Goal: Information Seeking & Learning: Learn about a topic

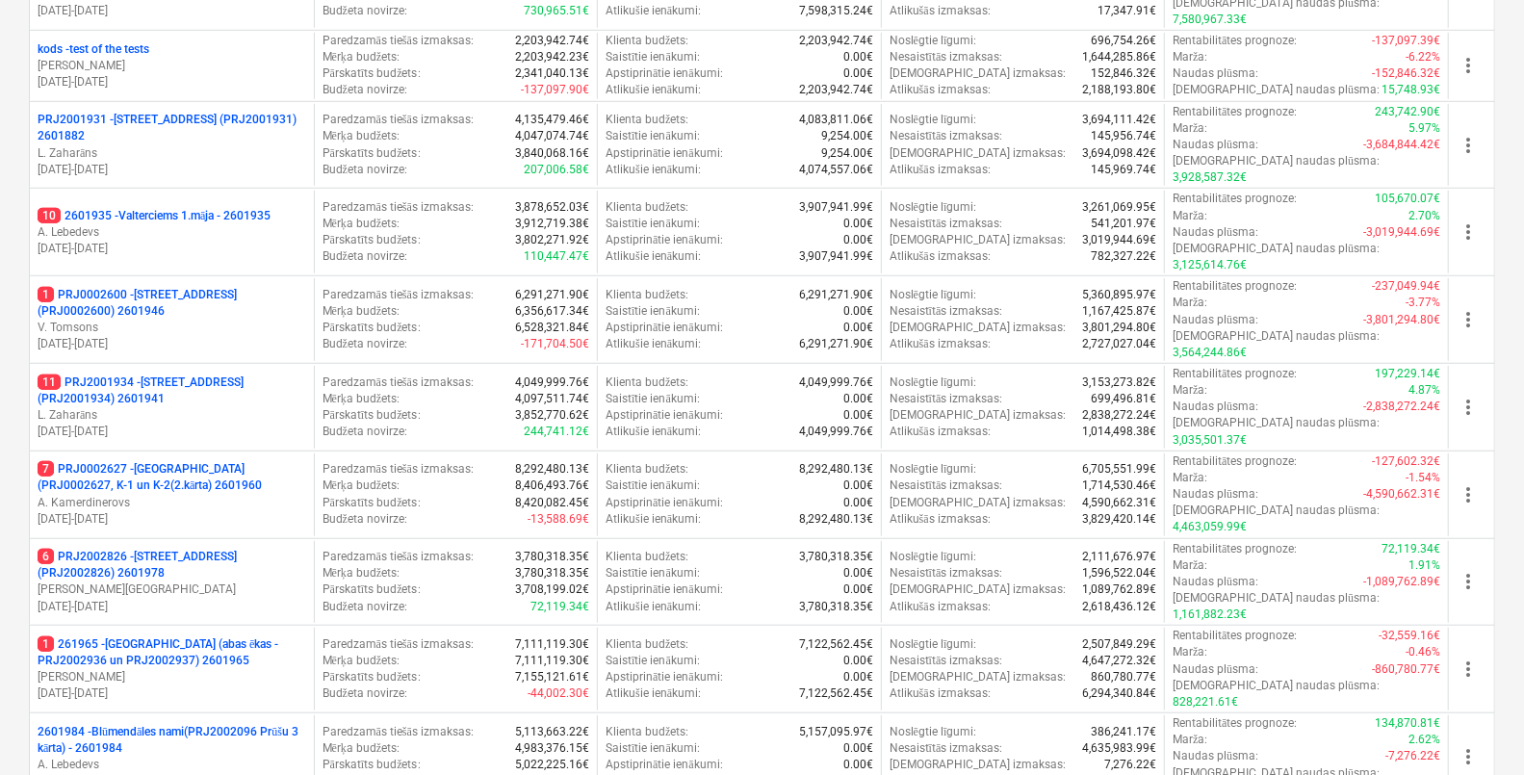
scroll to position [722, 0]
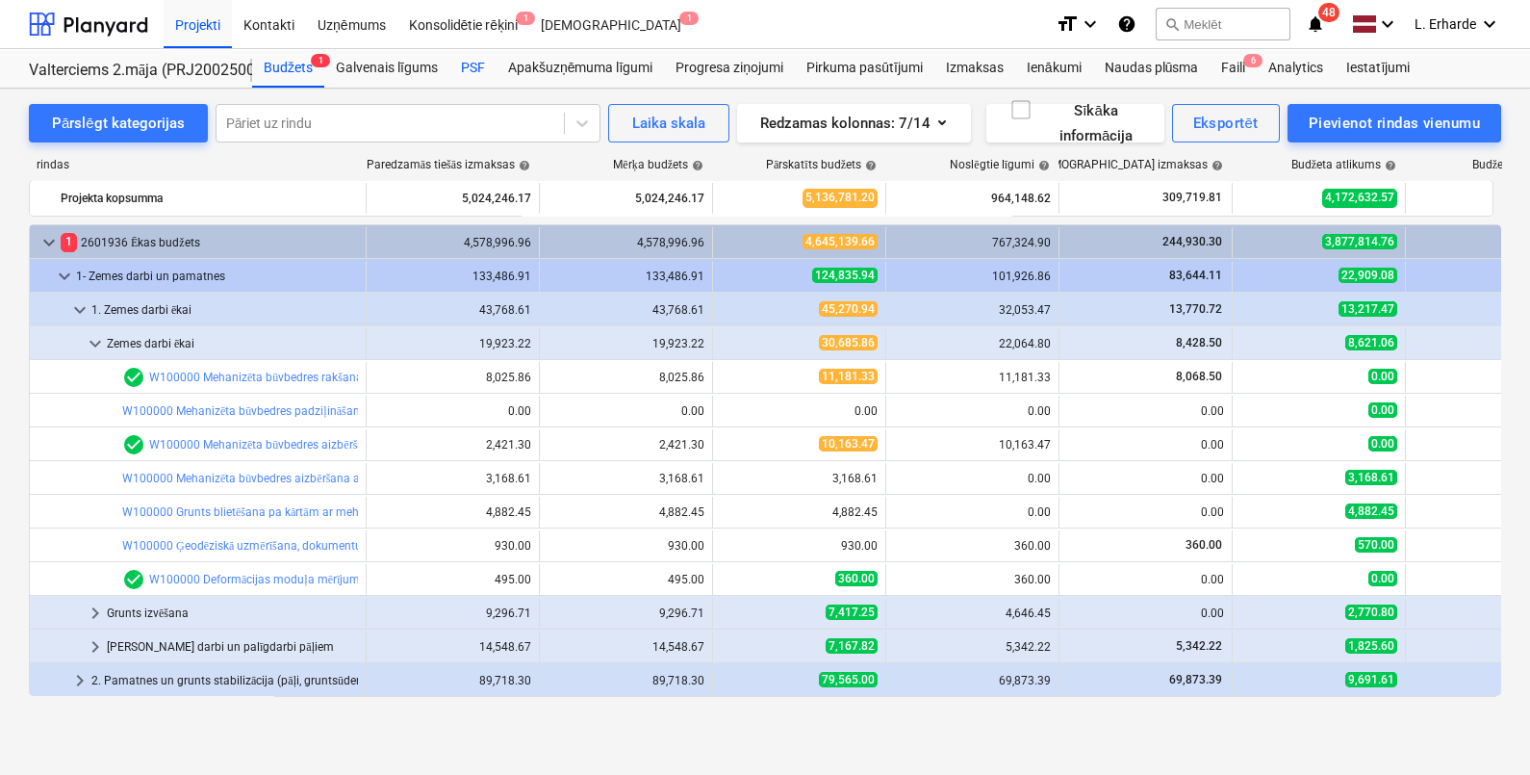
click at [476, 73] on div "PSF" at bounding box center [472, 68] width 47 height 38
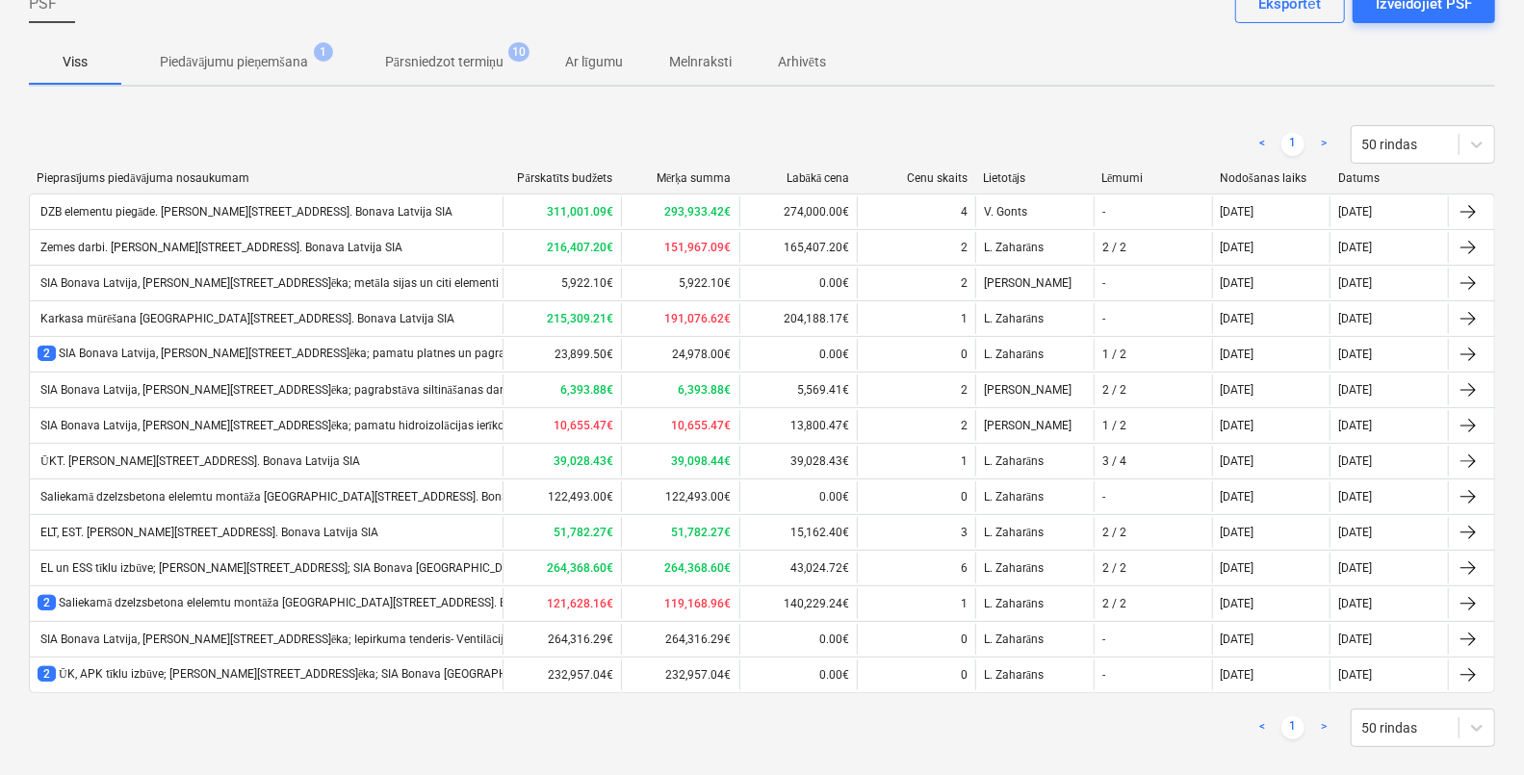
scroll to position [141, 0]
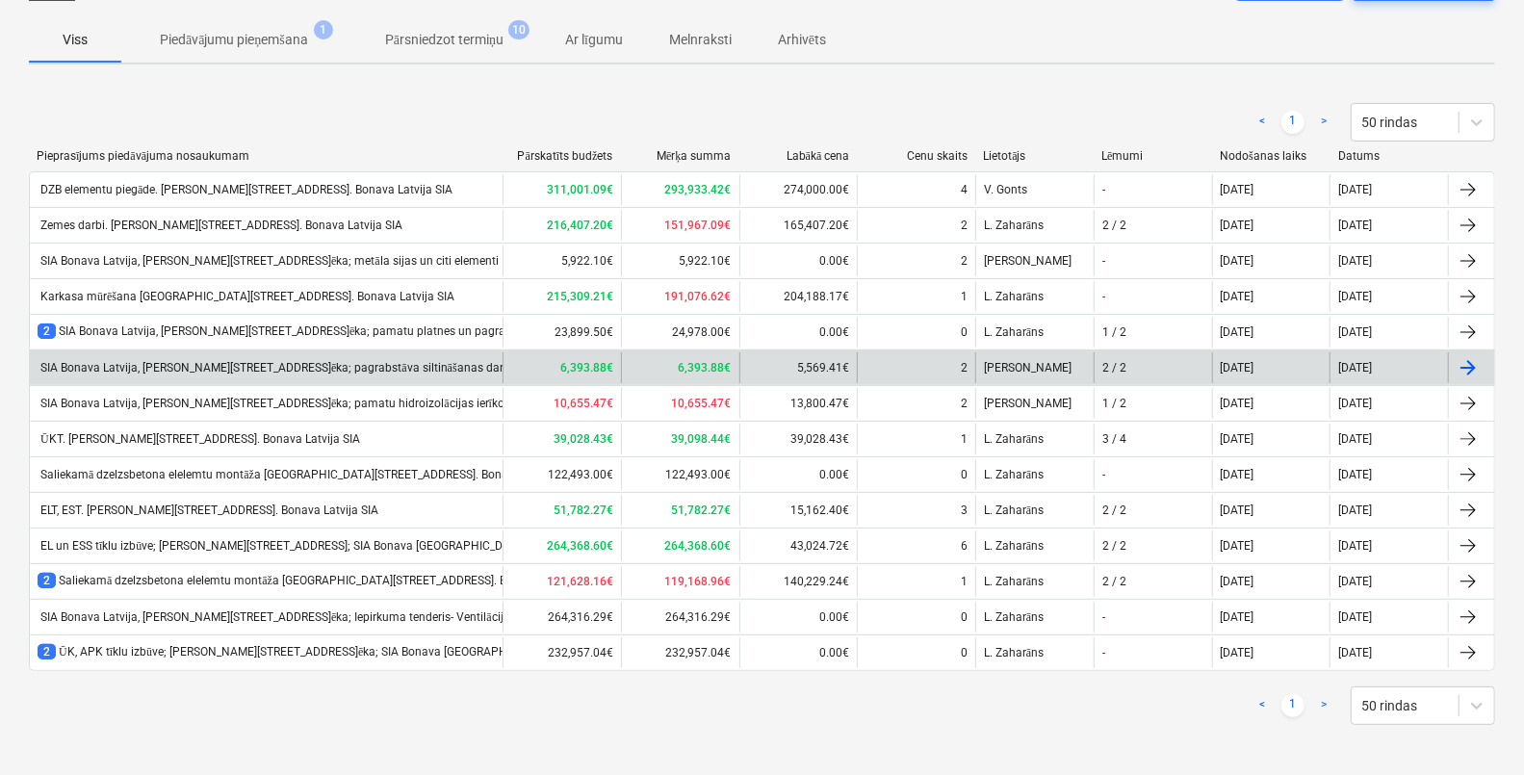
click at [192, 361] on div "SIA Bonava Latvija, [PERSON_NAME][STREET_ADDRESS]ēka; pagrabstāva siltināšanas …" at bounding box center [275, 368] width 475 height 14
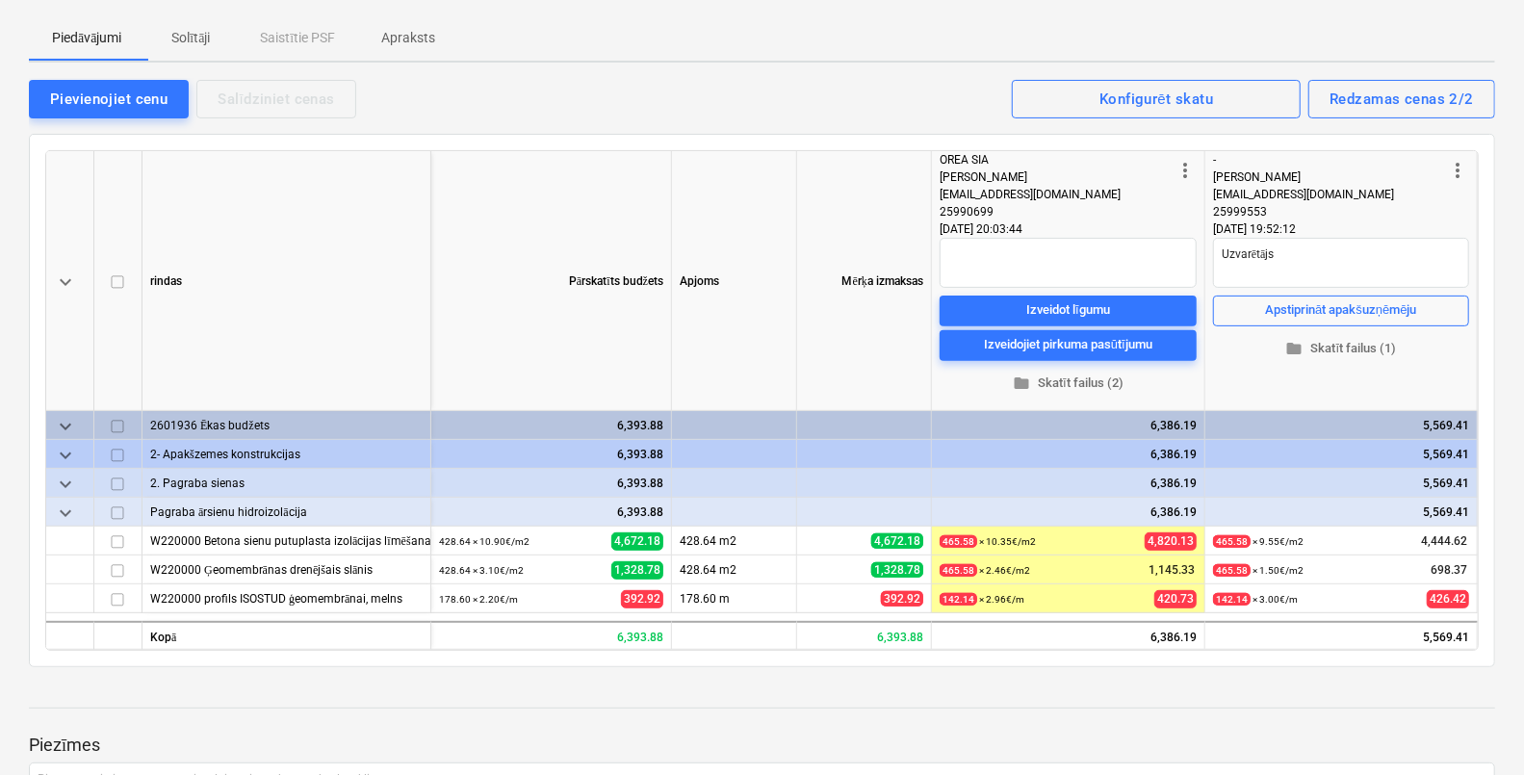
scroll to position [361, 0]
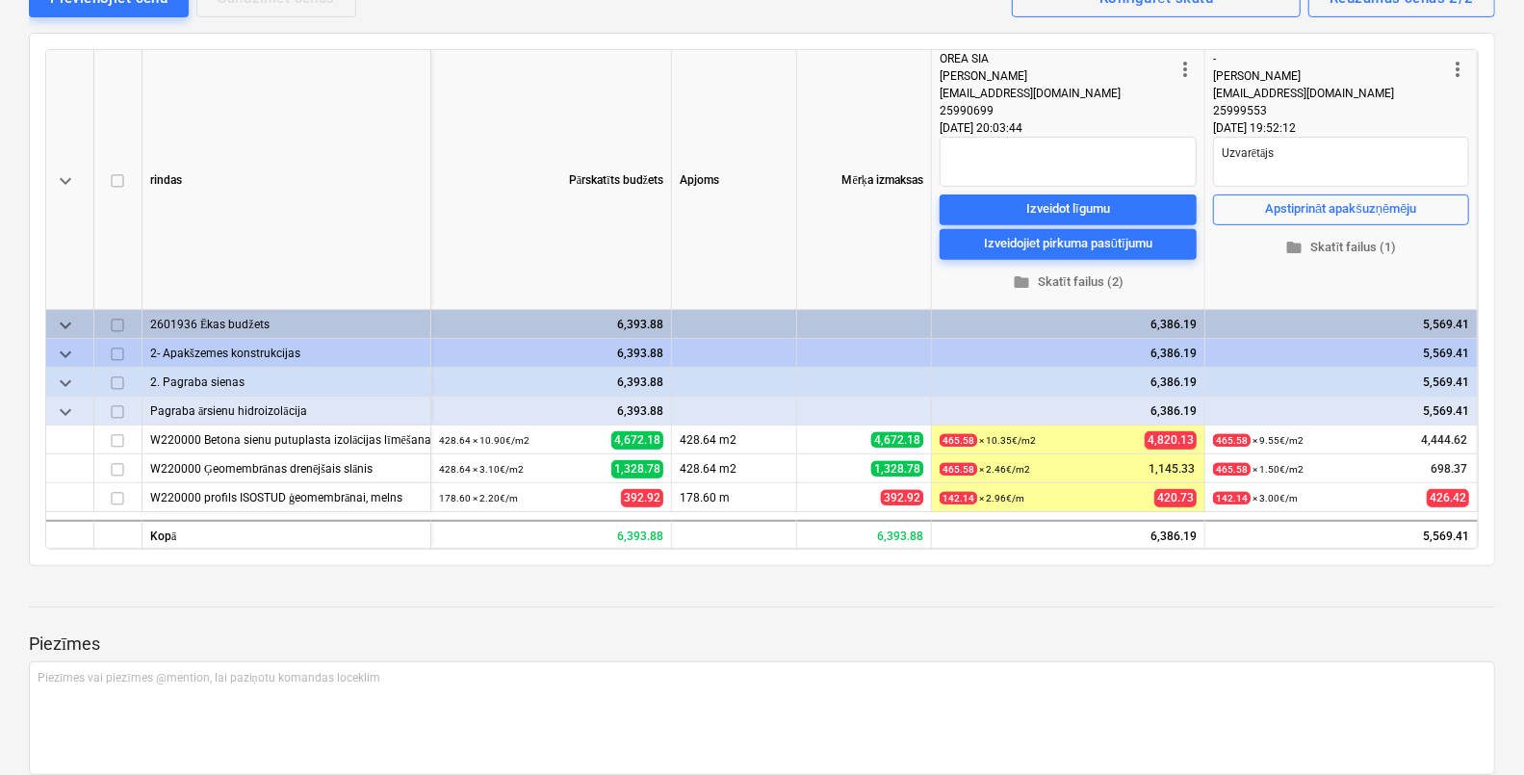
scroll to position [141, 0]
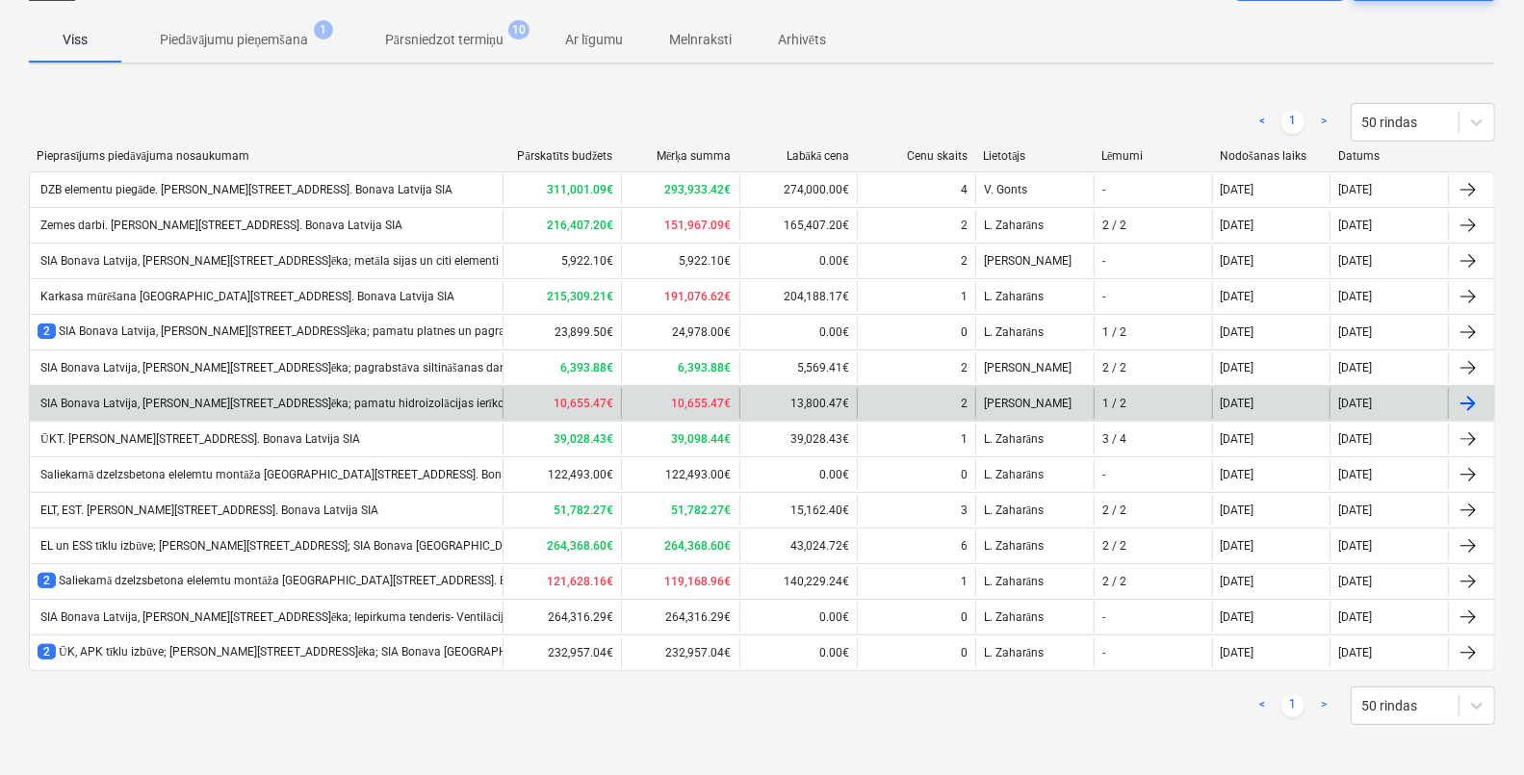
click at [263, 402] on div "SIA Bonava Latvija, [PERSON_NAME][STREET_ADDRESS]ēka; pamatu hidroizolācijas ie…" at bounding box center [301, 404] width 527 height 14
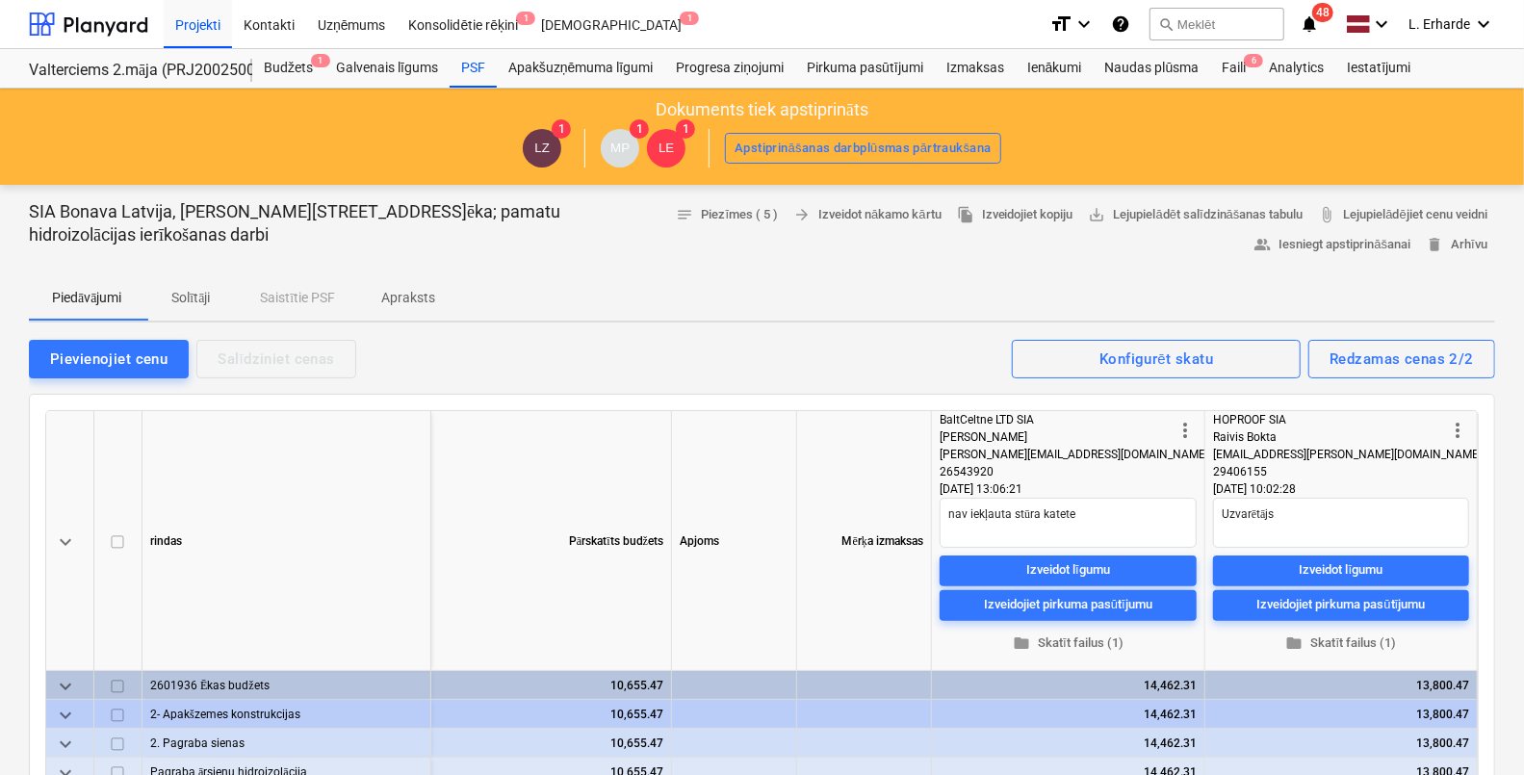
scroll to position [361, 0]
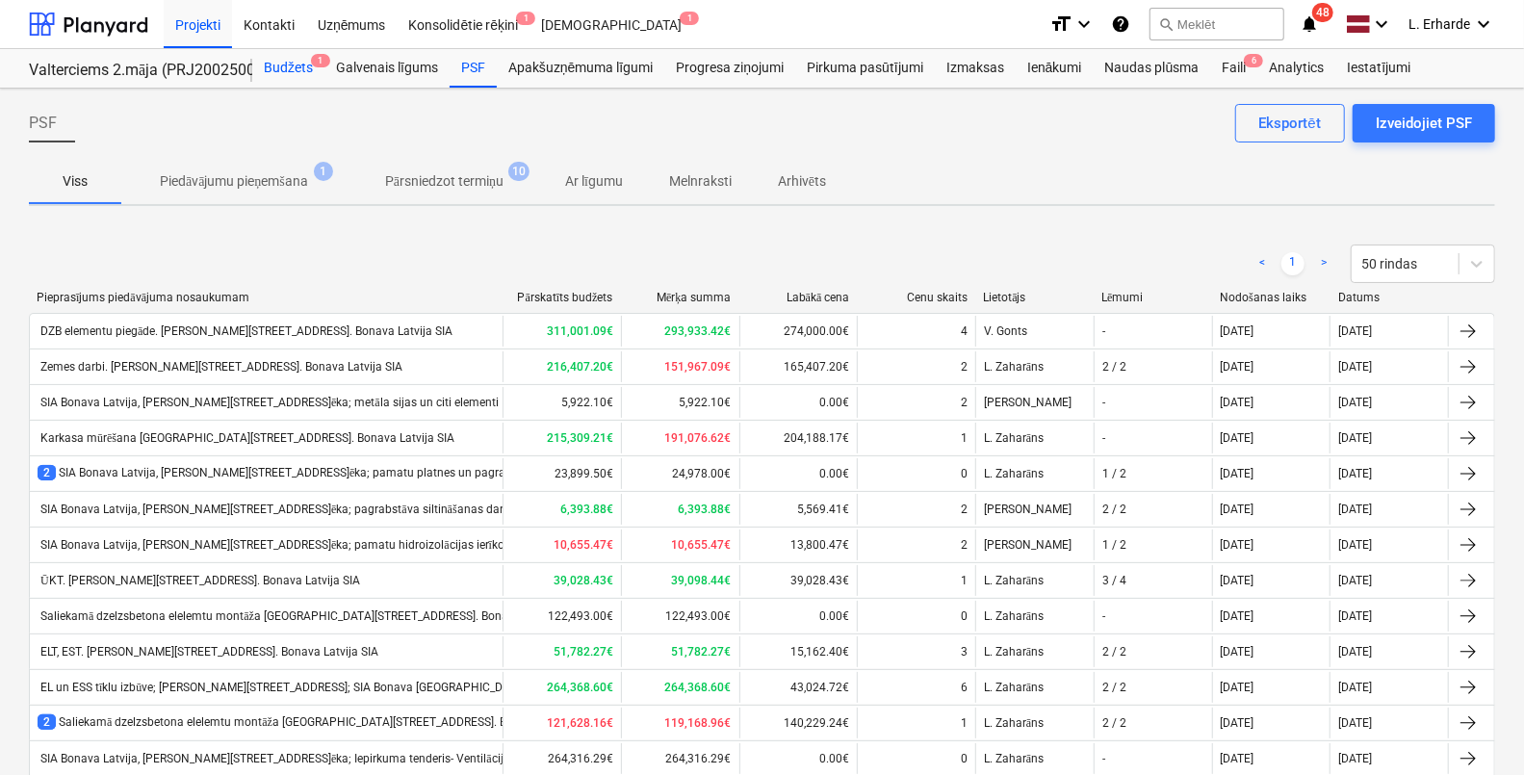
click at [290, 67] on div "Budžets 1" at bounding box center [288, 68] width 72 height 38
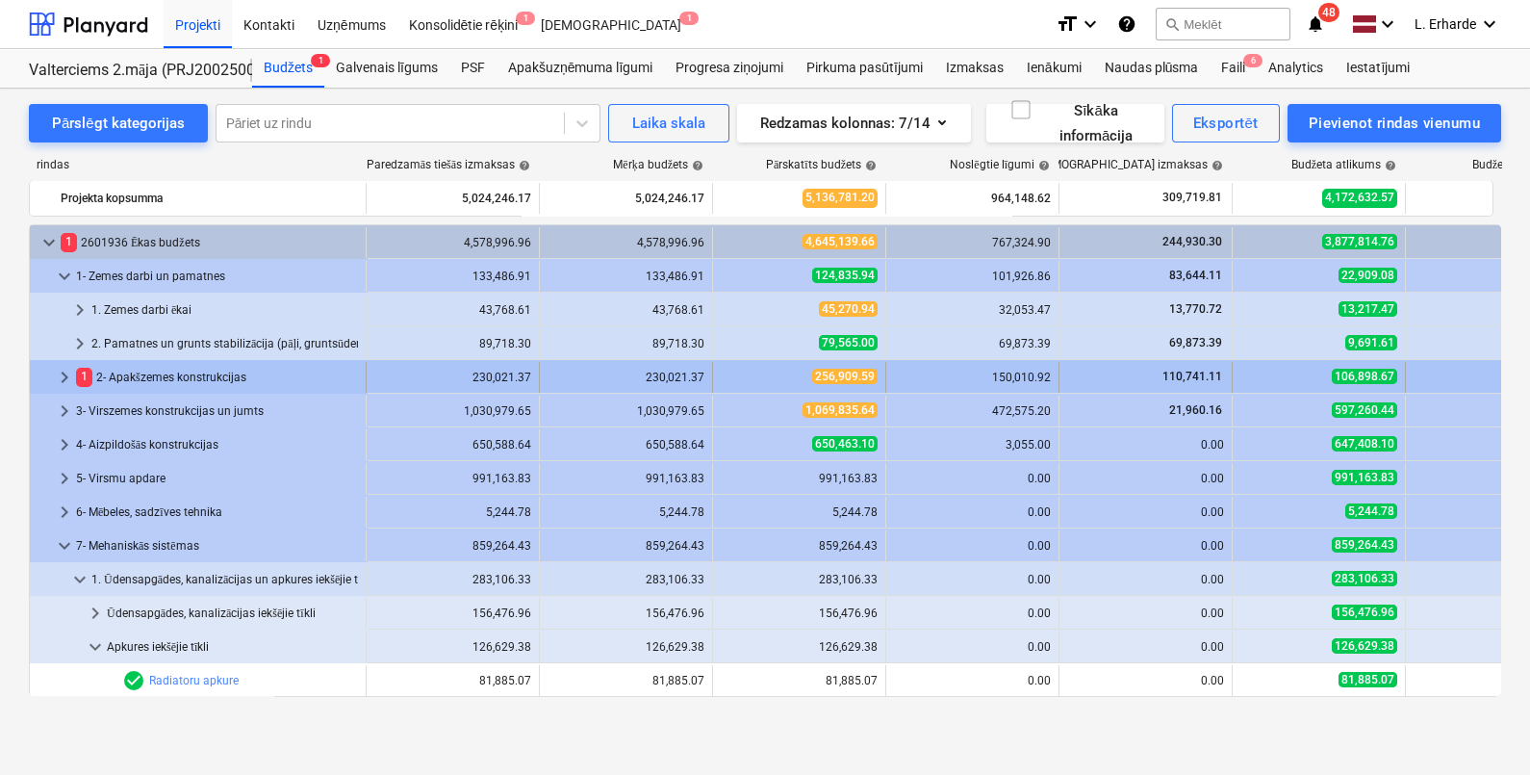
click at [64, 375] on span "keyboard_arrow_right" at bounding box center [64, 377] width 23 height 23
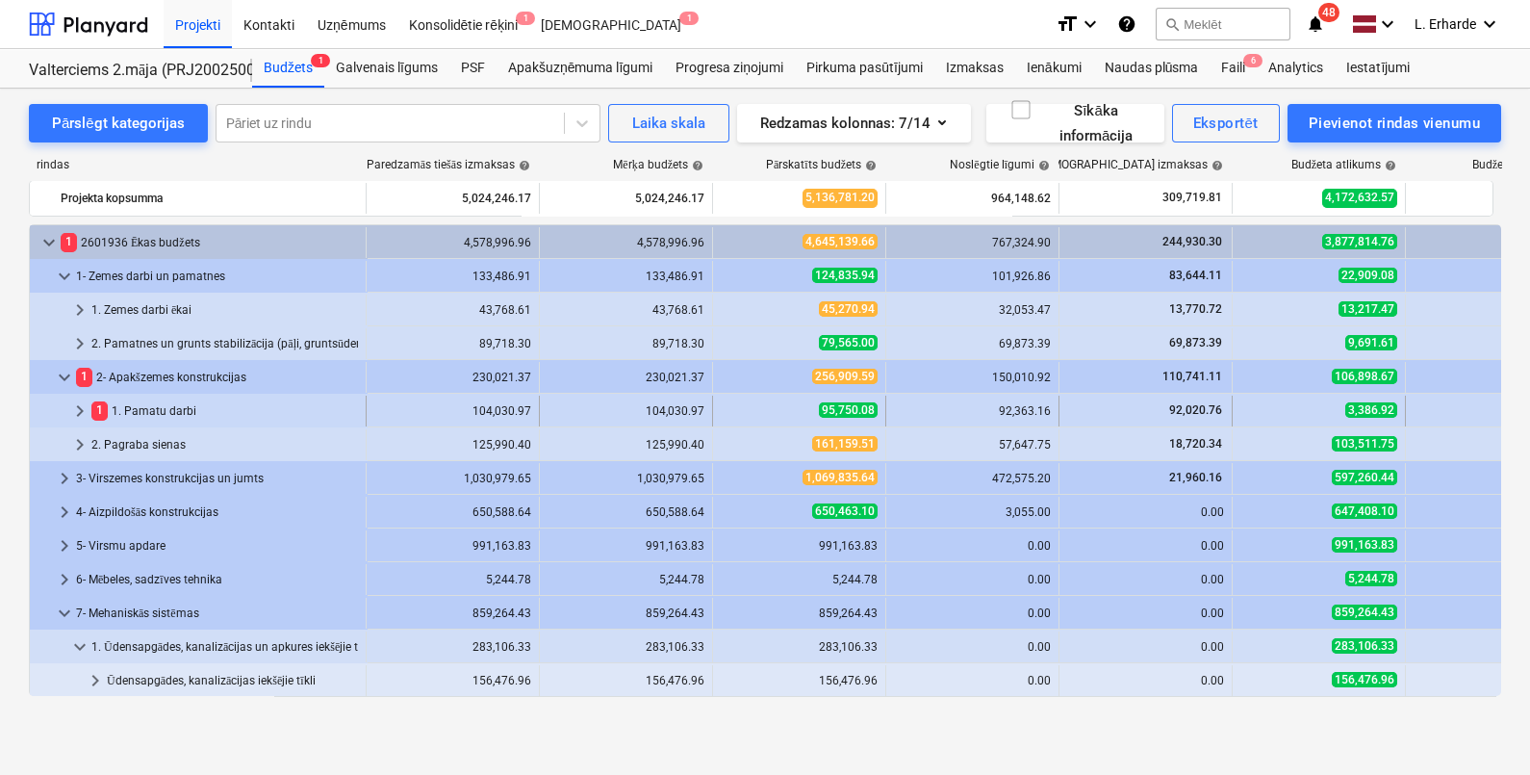
click at [76, 403] on span "keyboard_arrow_right" at bounding box center [79, 410] width 23 height 23
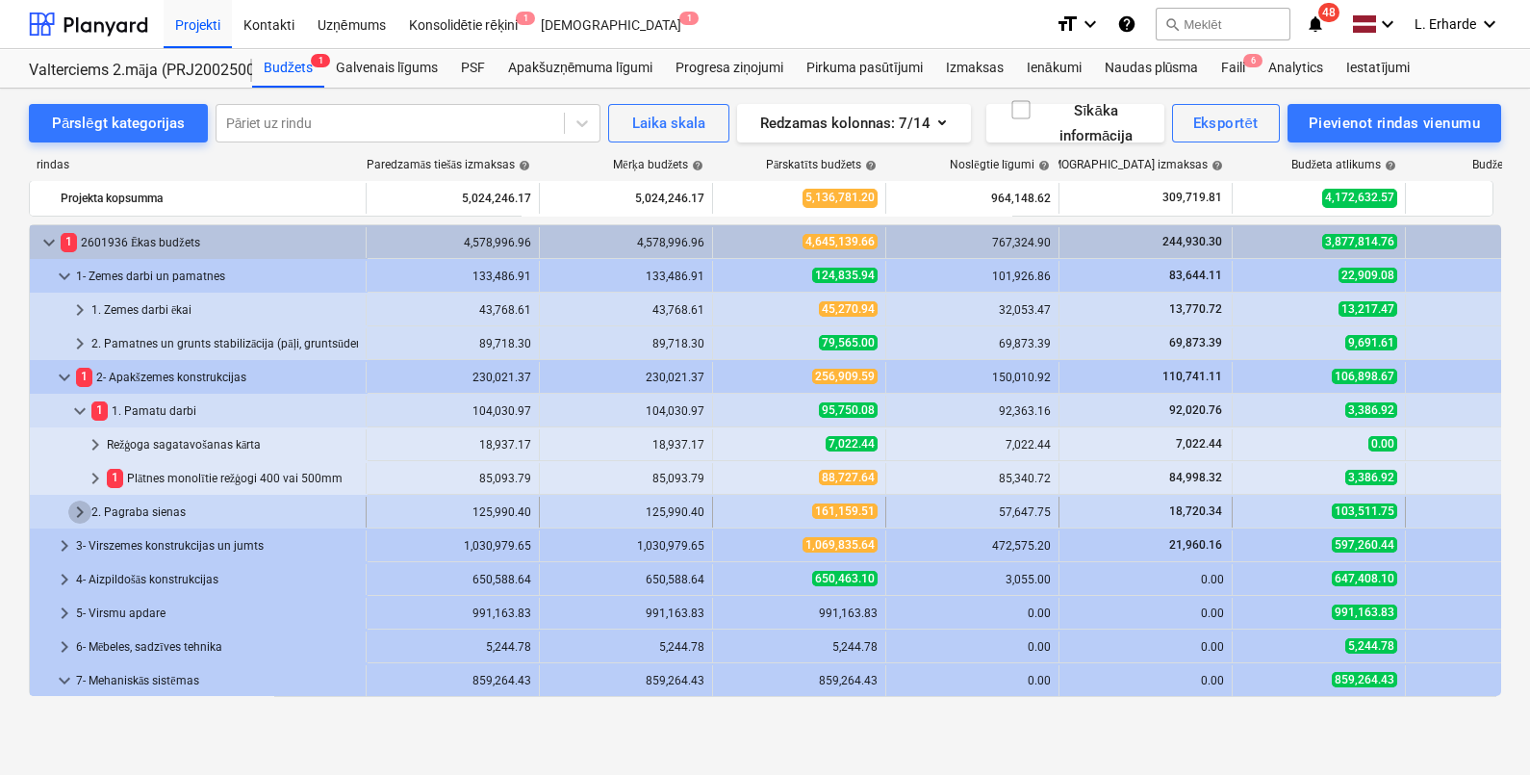
click at [82, 513] on span "keyboard_arrow_right" at bounding box center [79, 511] width 23 height 23
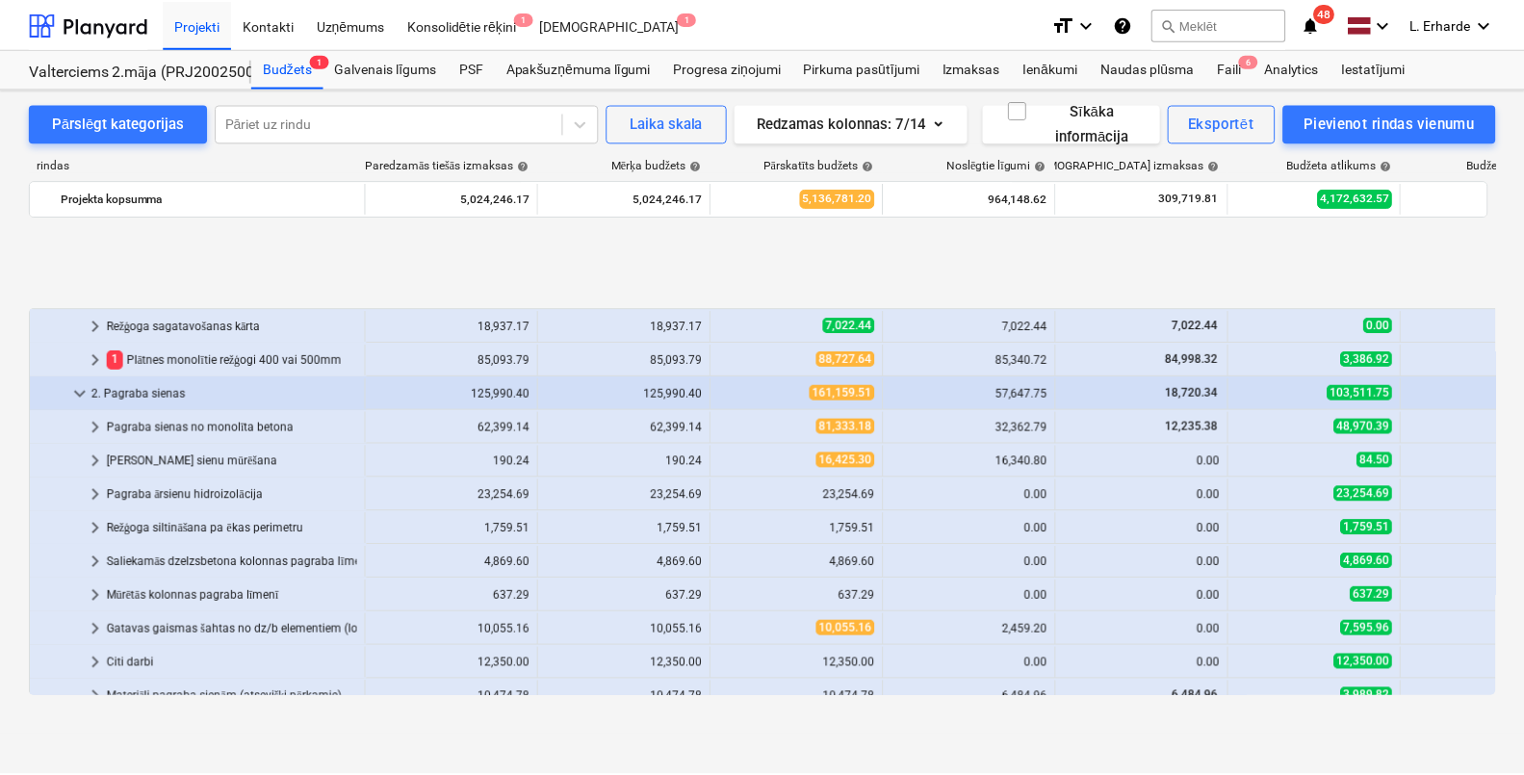
scroll to position [240, 0]
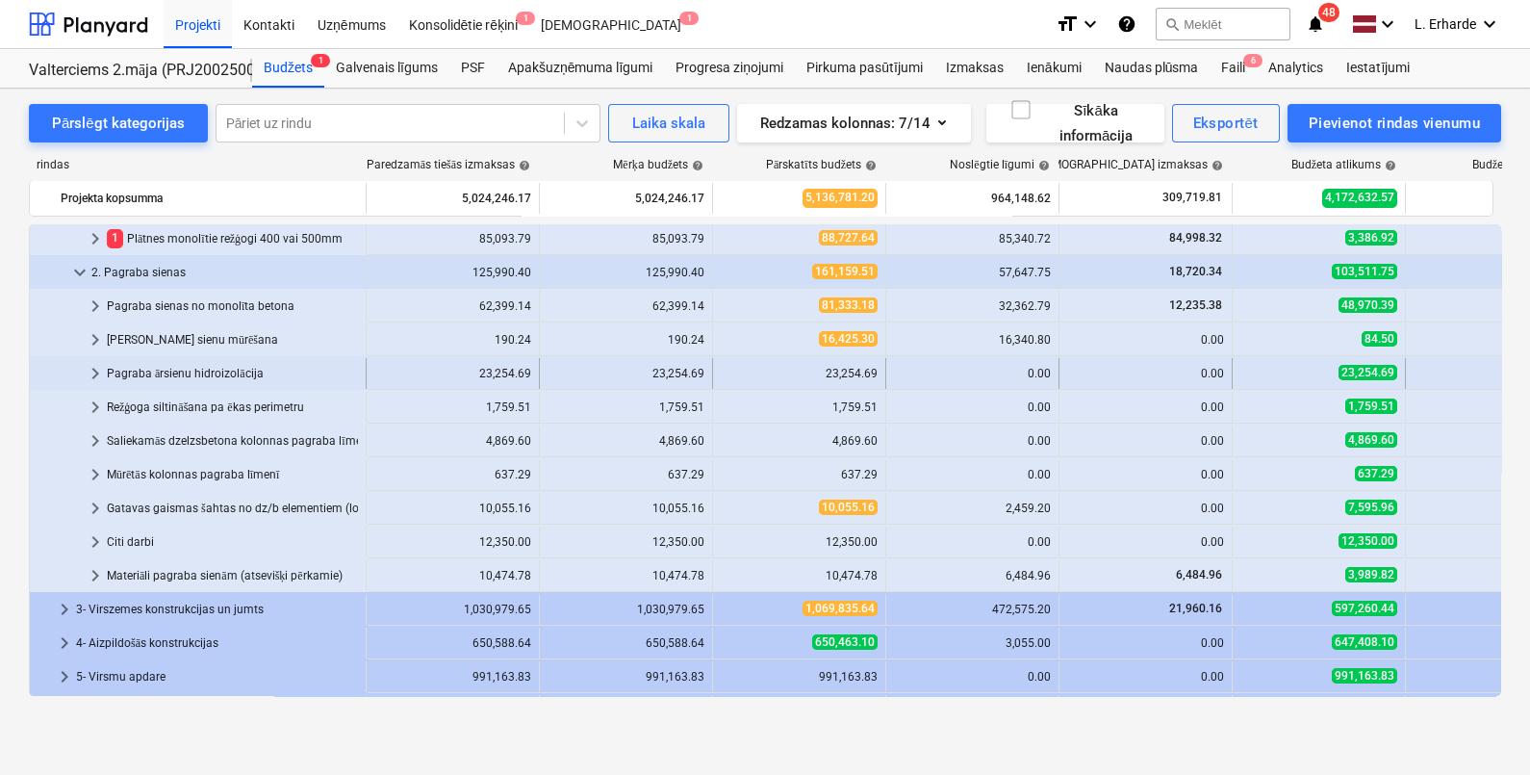
click at [92, 364] on span "keyboard_arrow_right" at bounding box center [95, 373] width 23 height 23
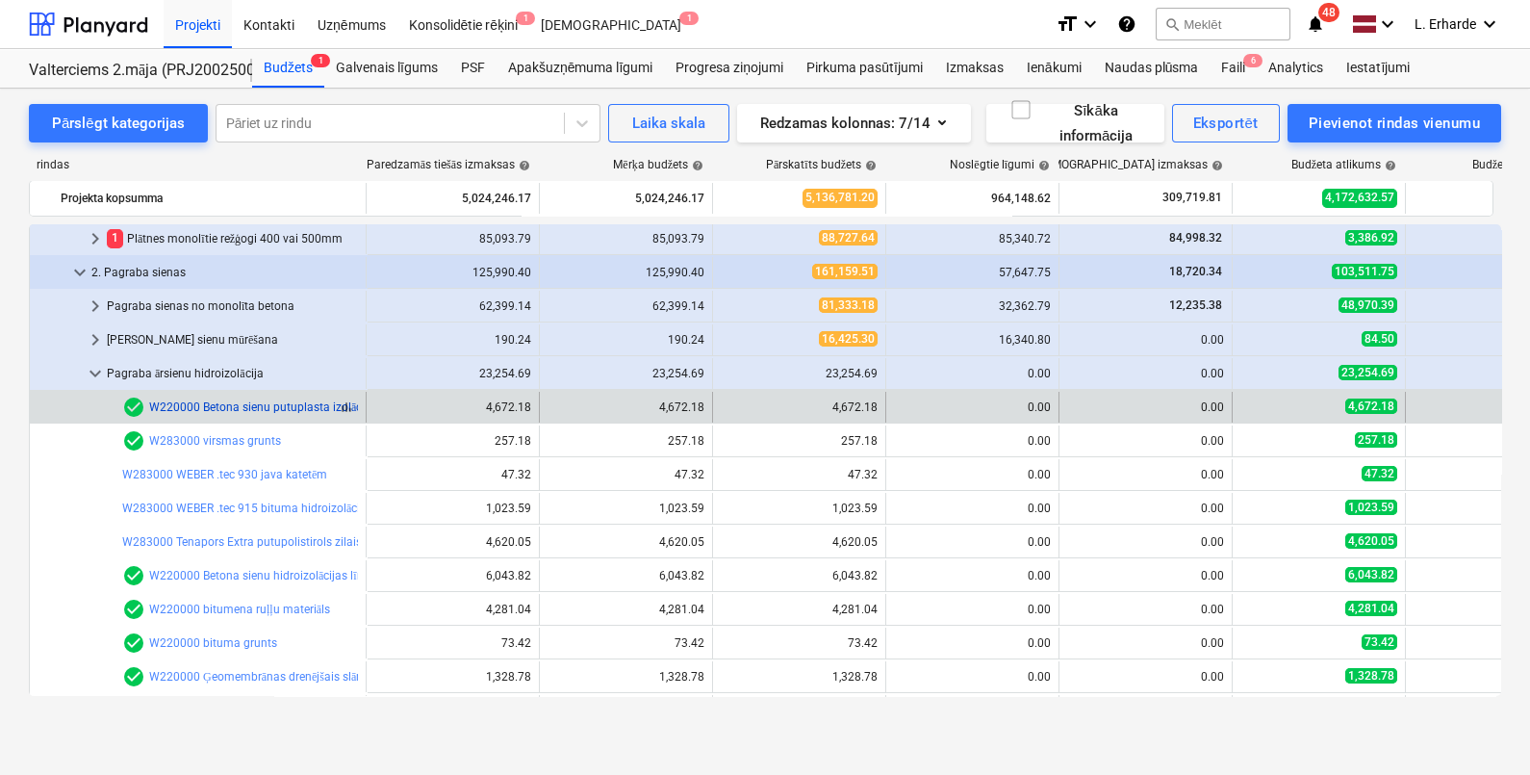
click at [265, 402] on link "W220000 Betona sienu putuplasta izolācijas līmēšana, ieskaitot virsmas slīpēšan…" at bounding box center [451, 406] width 604 height 13
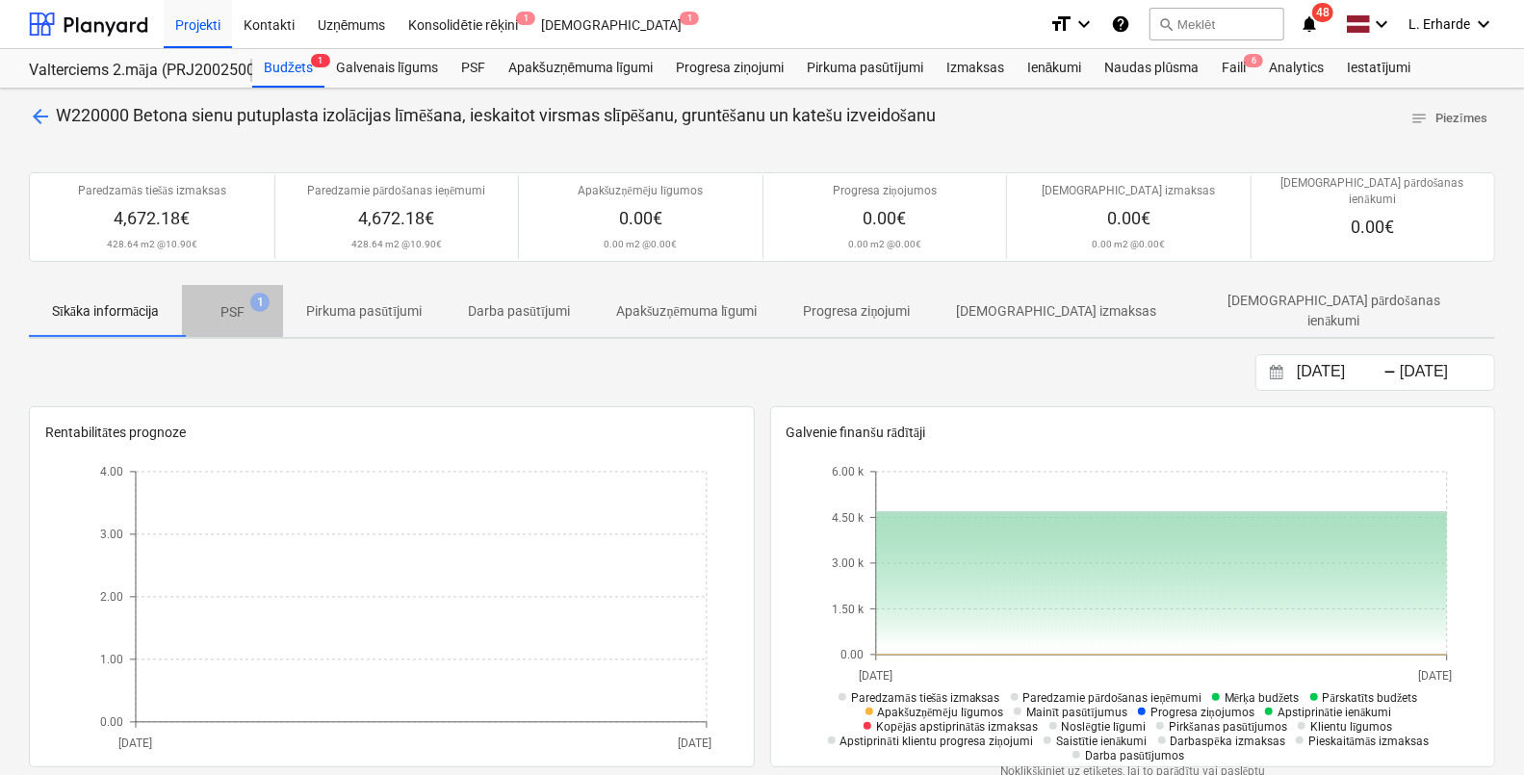
click at [231, 302] on p "PSF" at bounding box center [232, 312] width 24 height 20
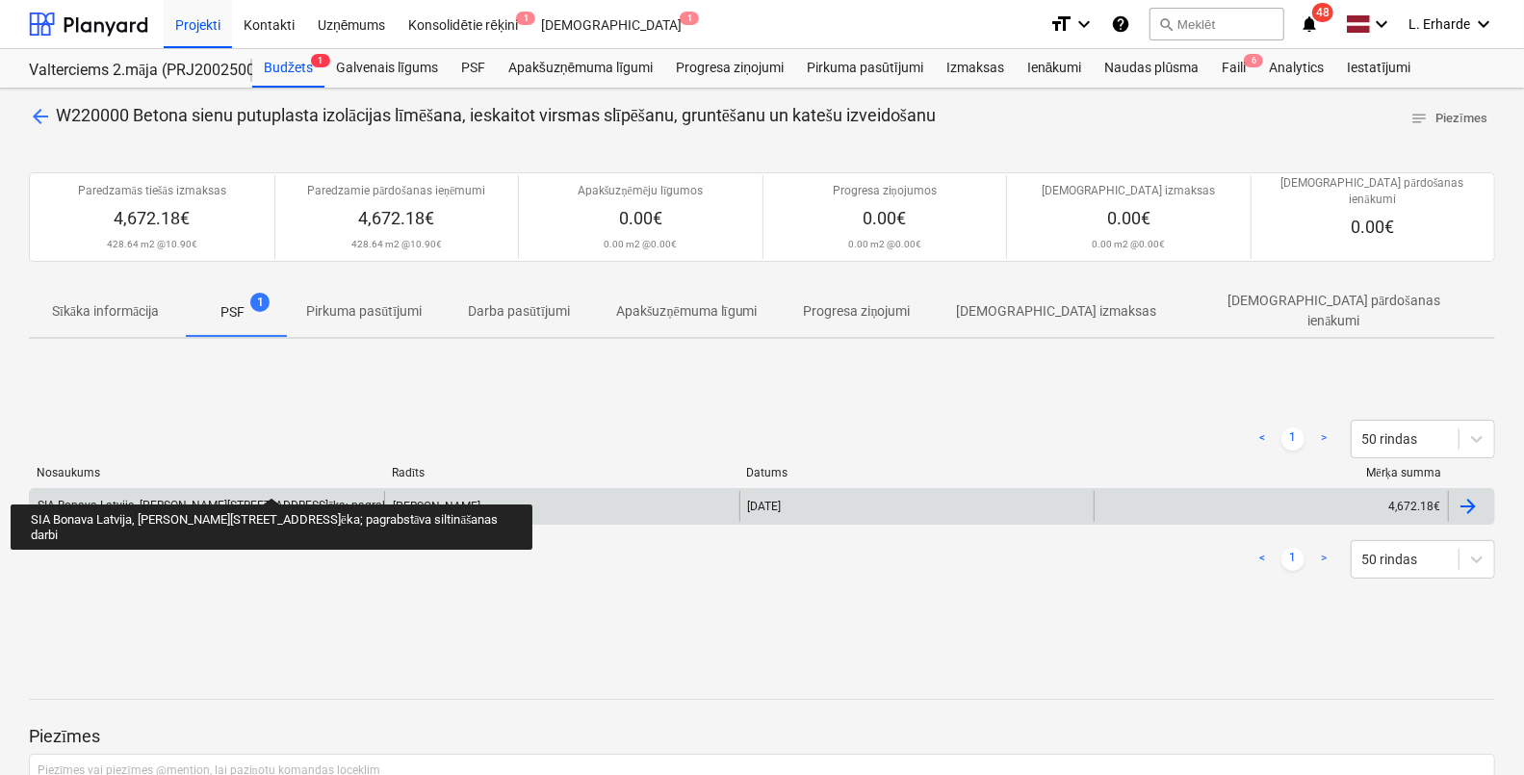
click at [250, 499] on div "SIA Bonava Latvija, [PERSON_NAME][STREET_ADDRESS]ēka; pagrabstāva siltināšanas …" at bounding box center [274, 506] width 473 height 14
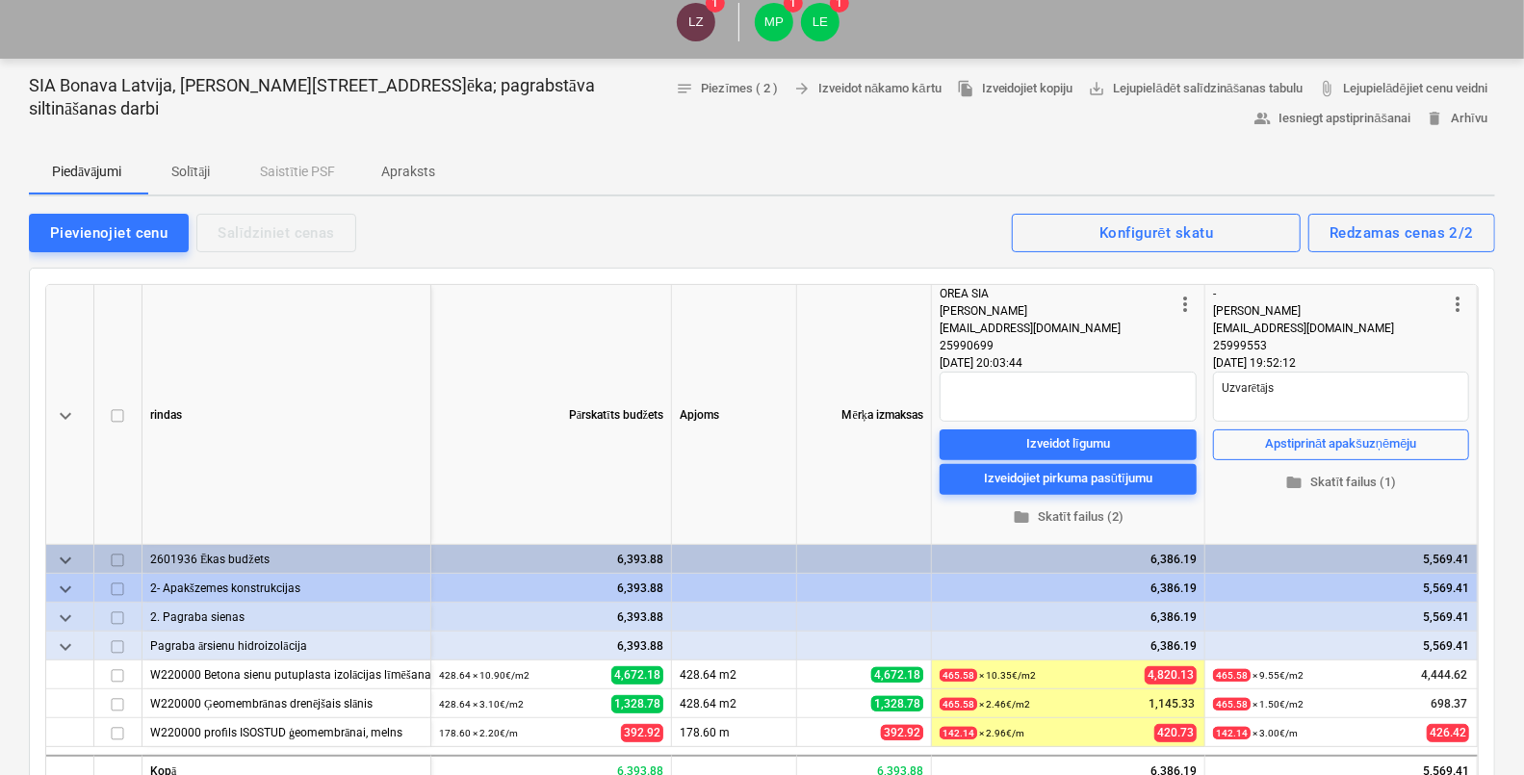
scroll to position [361, 0]
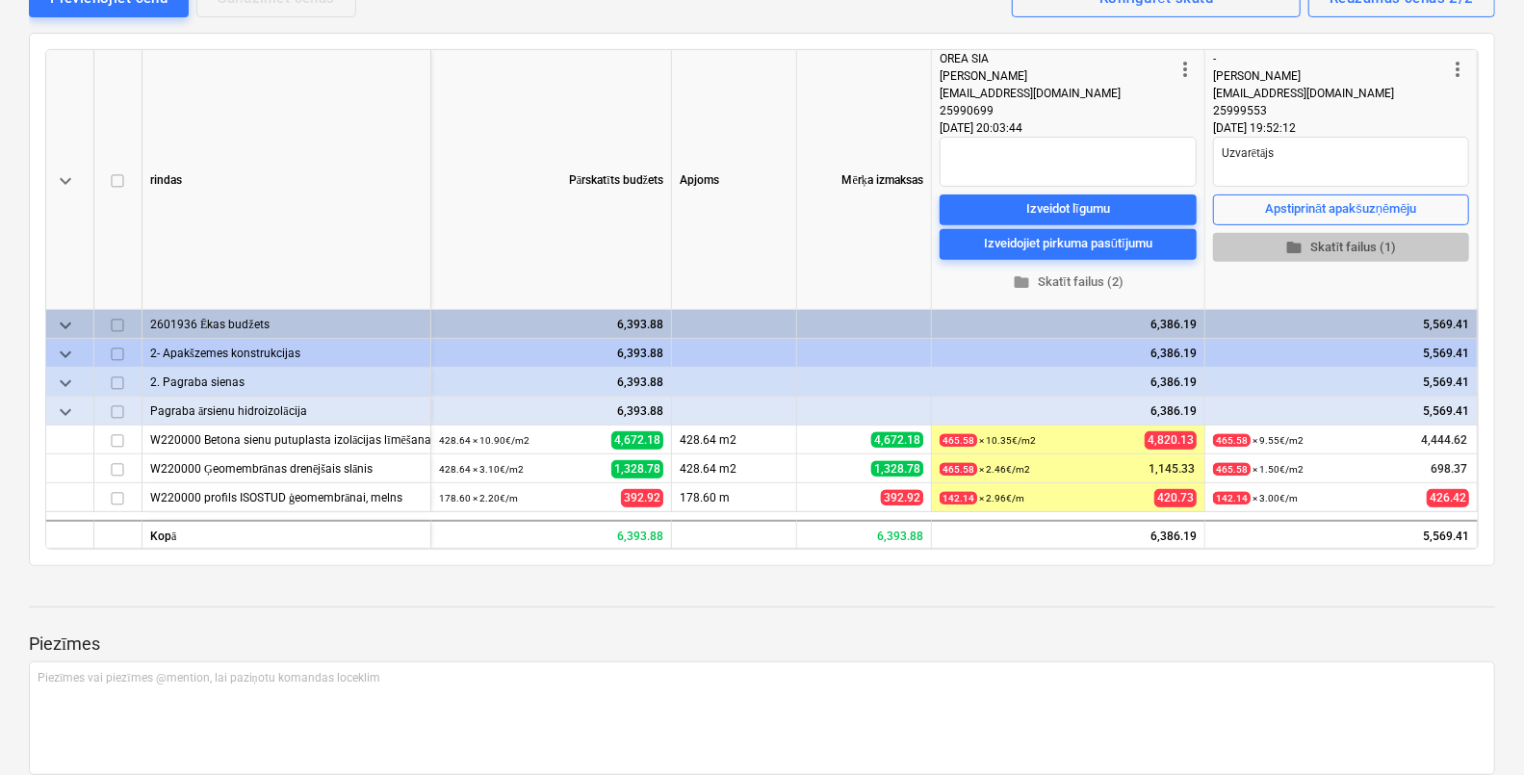
click at [1352, 246] on span "folder Skatīt failus (1)" at bounding box center [1340, 248] width 241 height 22
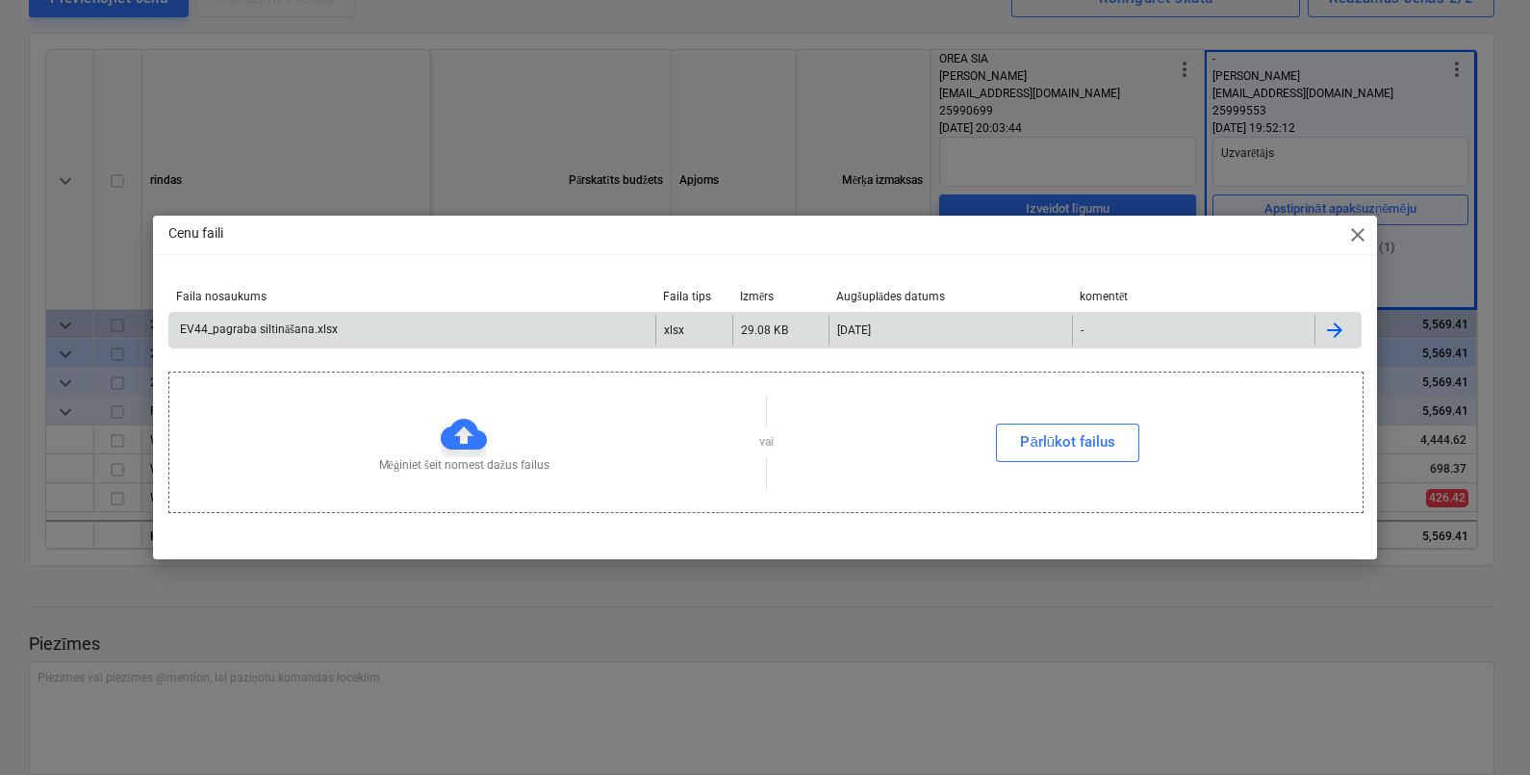
click at [298, 328] on div "EV44_pagraba siltināšana.xlsx" at bounding box center [257, 329] width 161 height 14
click at [483, 127] on div "Cenu faili close Faila nosaukums Faila tips Izmērs Augšuplādes datums komentēt …" at bounding box center [765, 387] width 1530 height 775
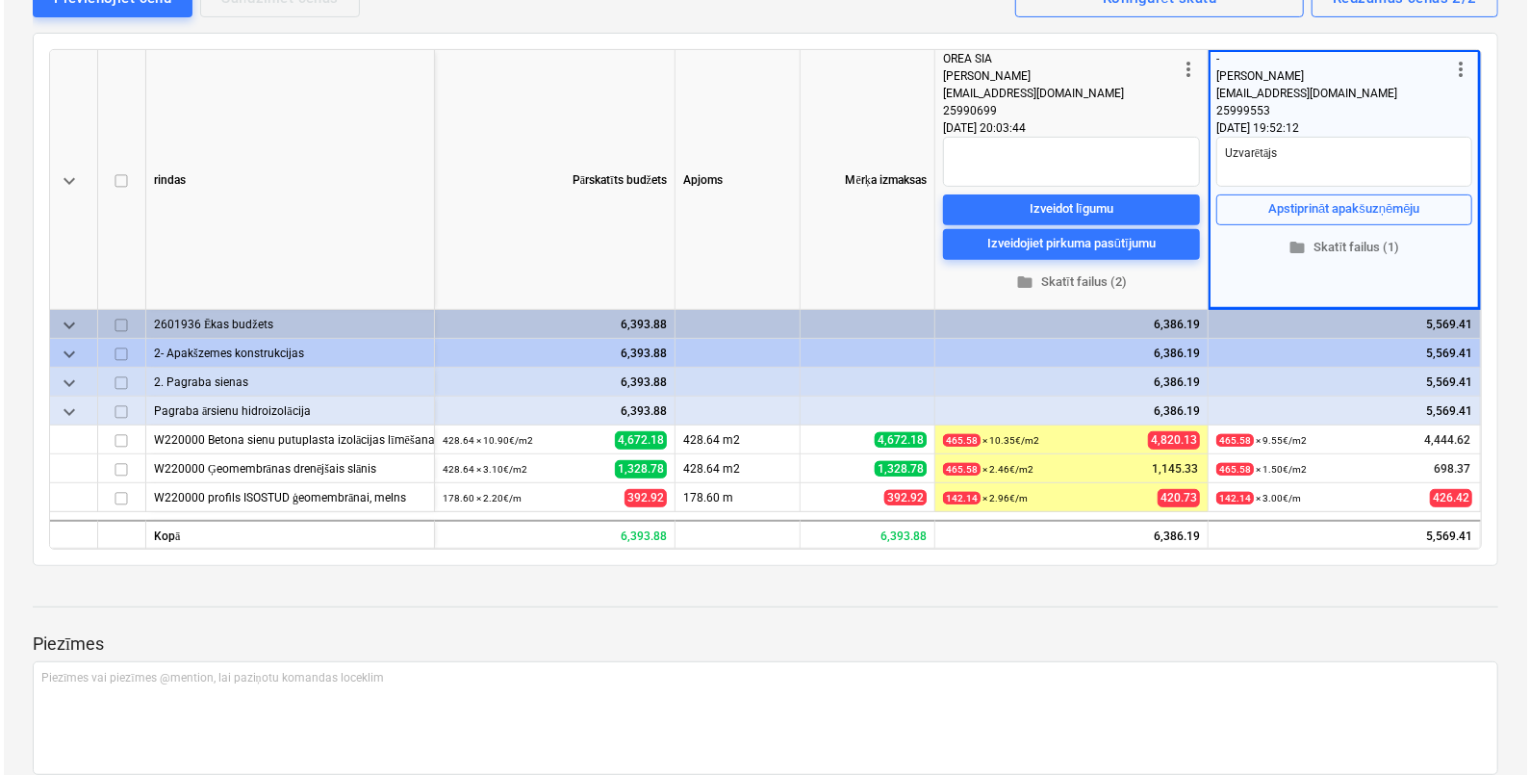
scroll to position [0, 0]
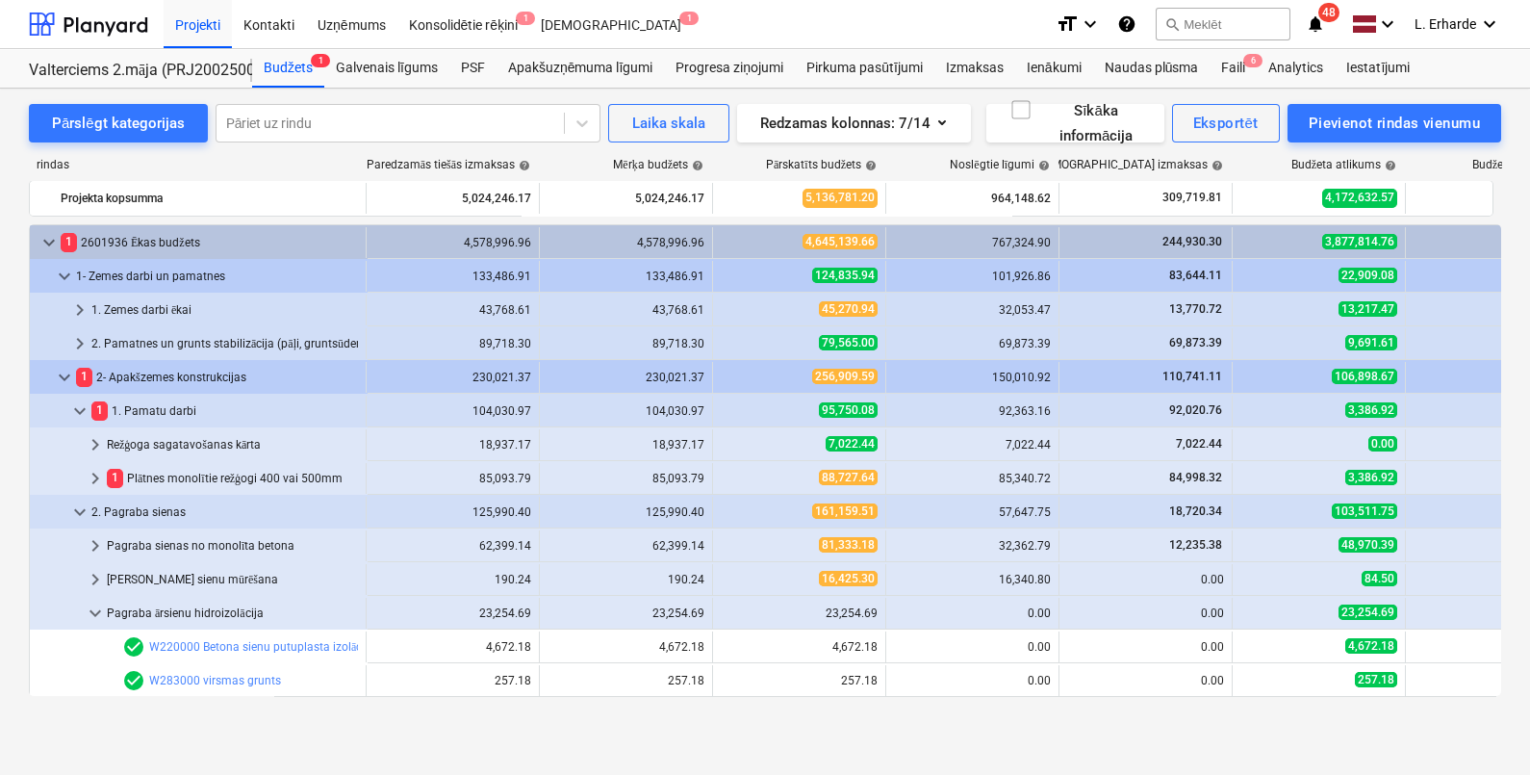
scroll to position [240, 0]
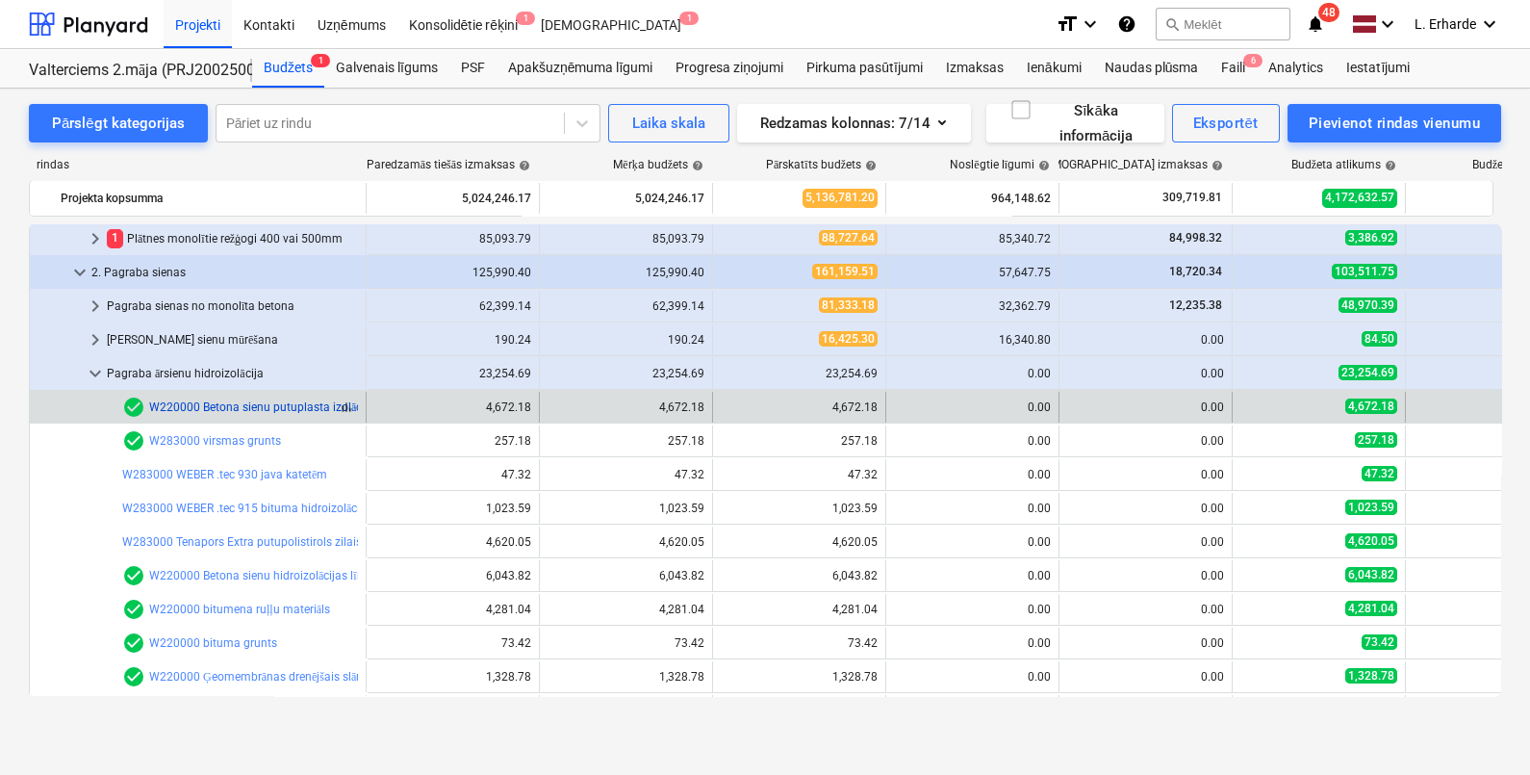
click at [298, 408] on link "W220000 Betona sienu putuplasta izolācijas līmēšana, ieskaitot virsmas slīpēšan…" at bounding box center [451, 406] width 604 height 13
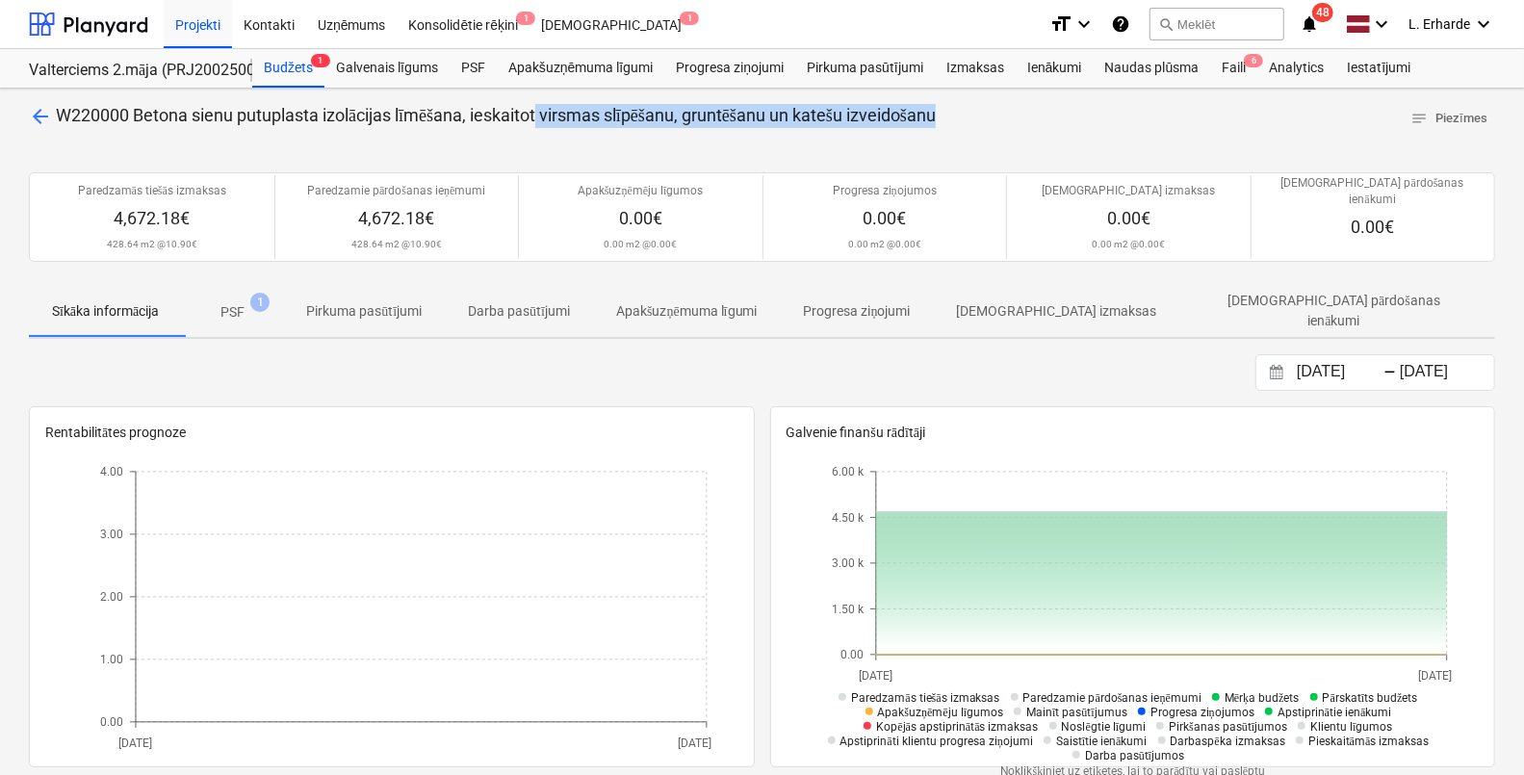
drag, startPoint x: 969, startPoint y: 115, endPoint x: 547, endPoint y: 111, distance: 422.5
click at [547, 111] on div "arrow_back W220000 Betona sienu putuplasta izolācijas līmēšana, ieskaitot virsm…" at bounding box center [762, 119] width 1466 height 30
click at [48, 115] on span "arrow_back" at bounding box center [40, 116] width 23 height 23
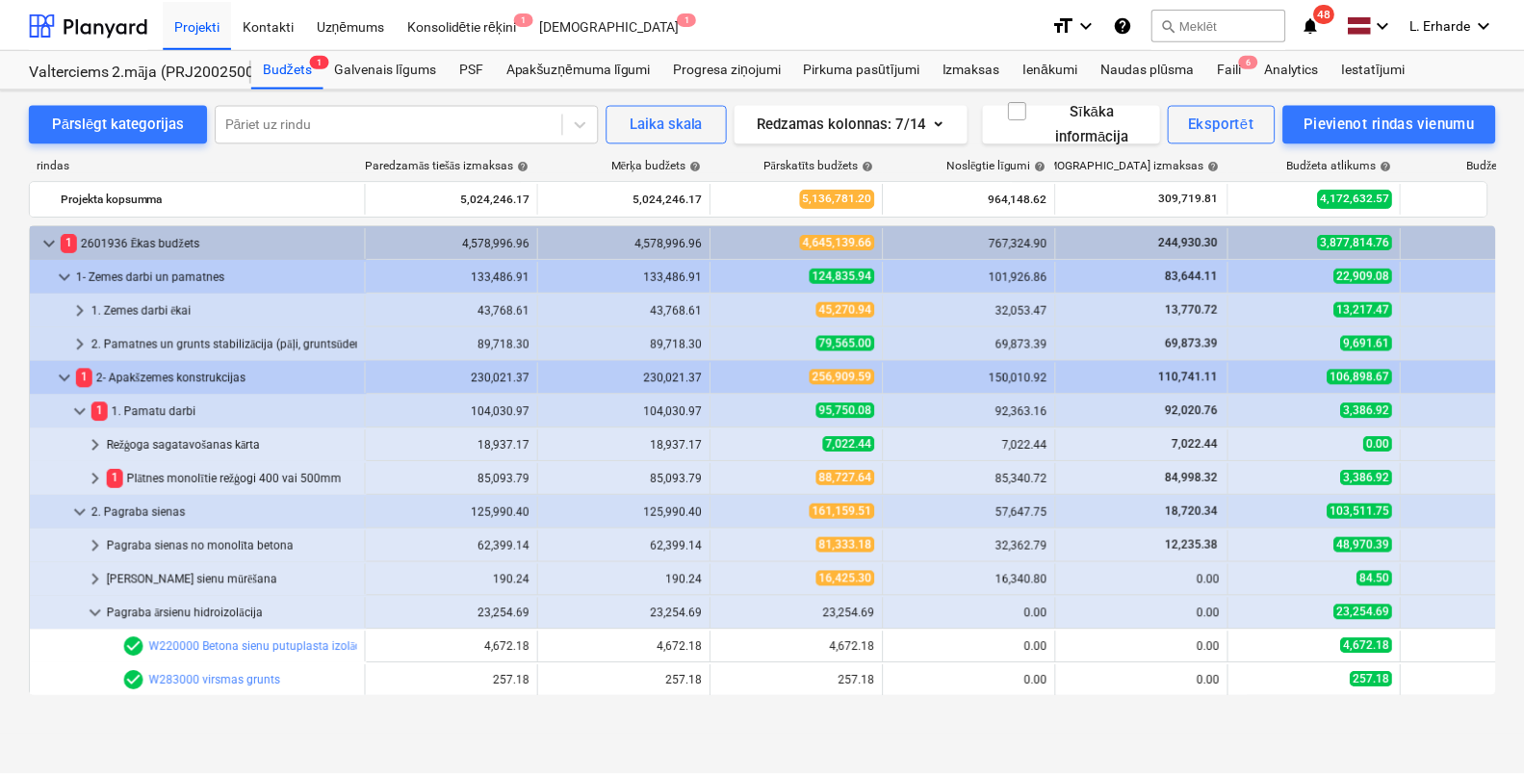
scroll to position [240, 0]
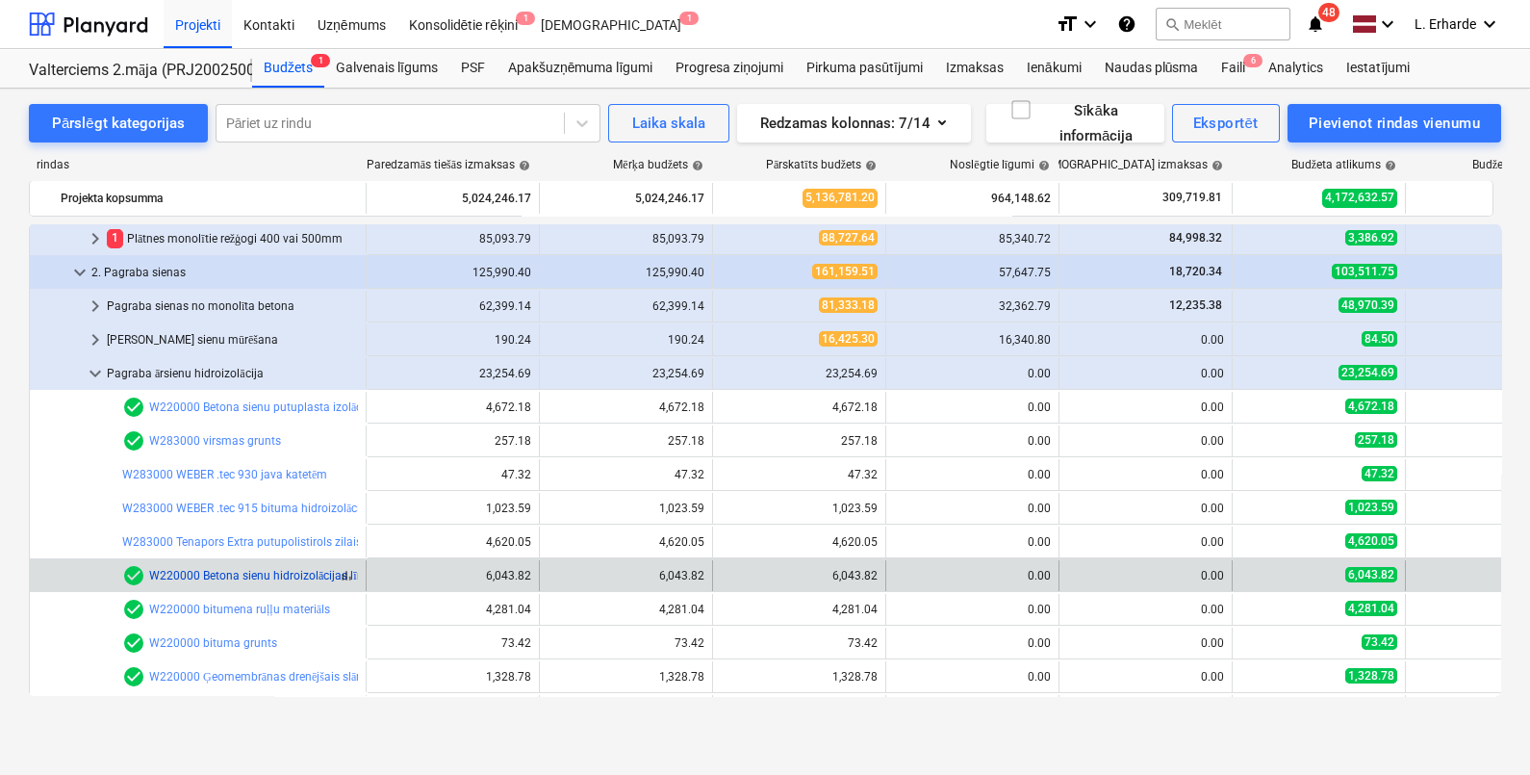
click at [248, 569] on link "W220000 Betona sienu hidroizolācijas līmēšana 2 kārtās" at bounding box center [294, 575] width 290 height 13
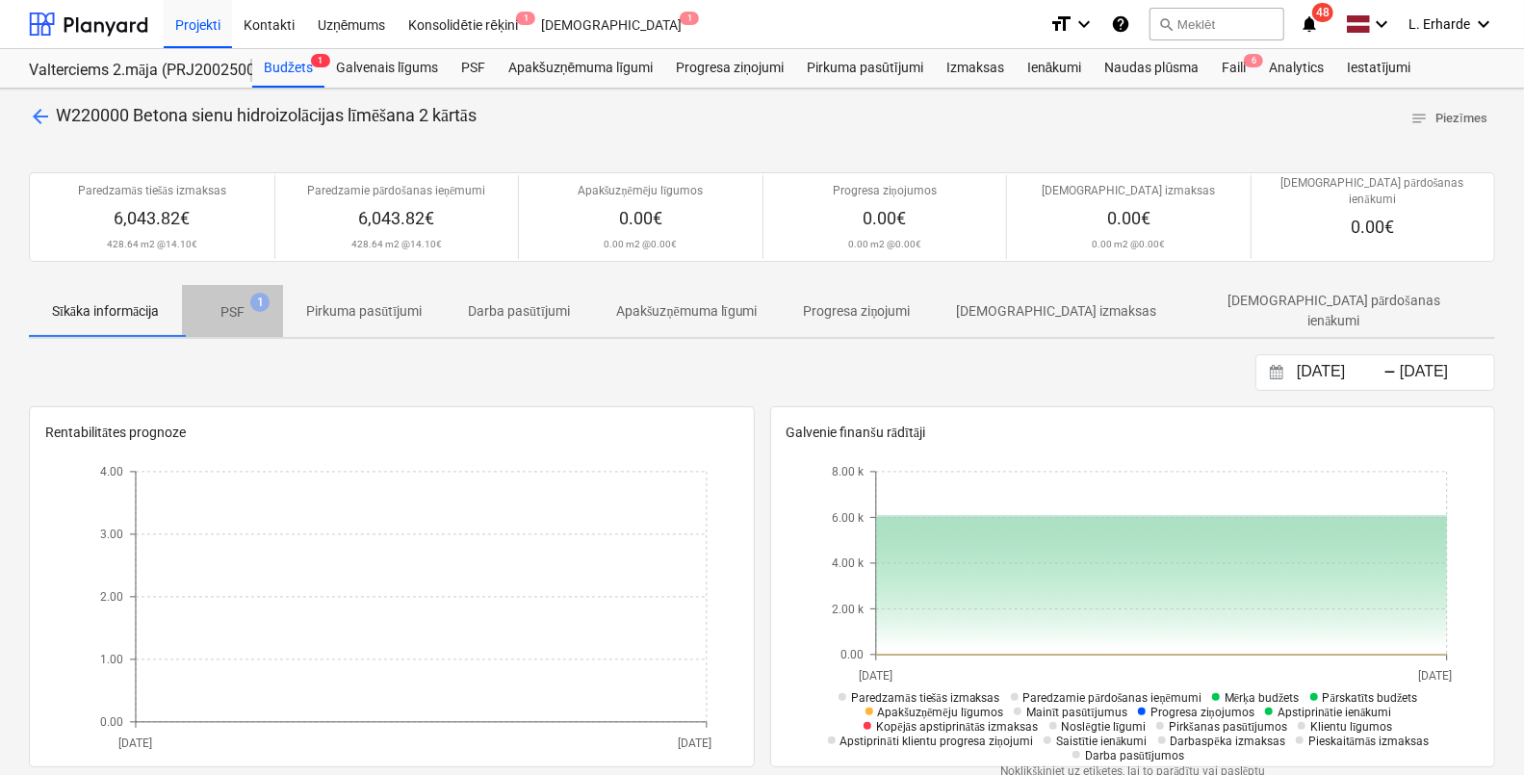
click at [253, 302] on span "PSF 1" at bounding box center [232, 312] width 55 height 20
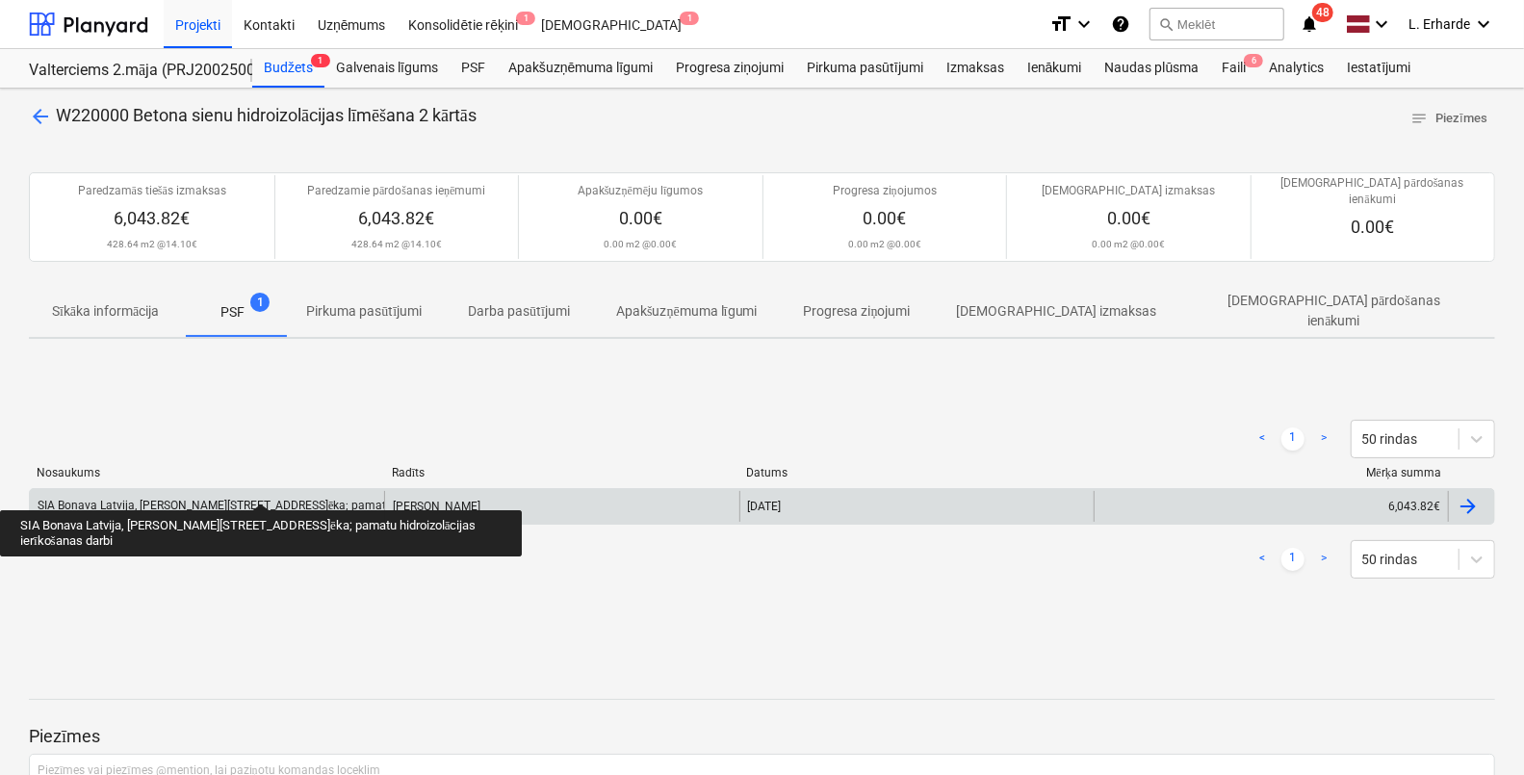
click at [261, 499] on div "SIA Bonava Latvija, [PERSON_NAME][STREET_ADDRESS]ēka; pamatu hidroizolācijas ie…" at bounding box center [300, 506] width 525 height 14
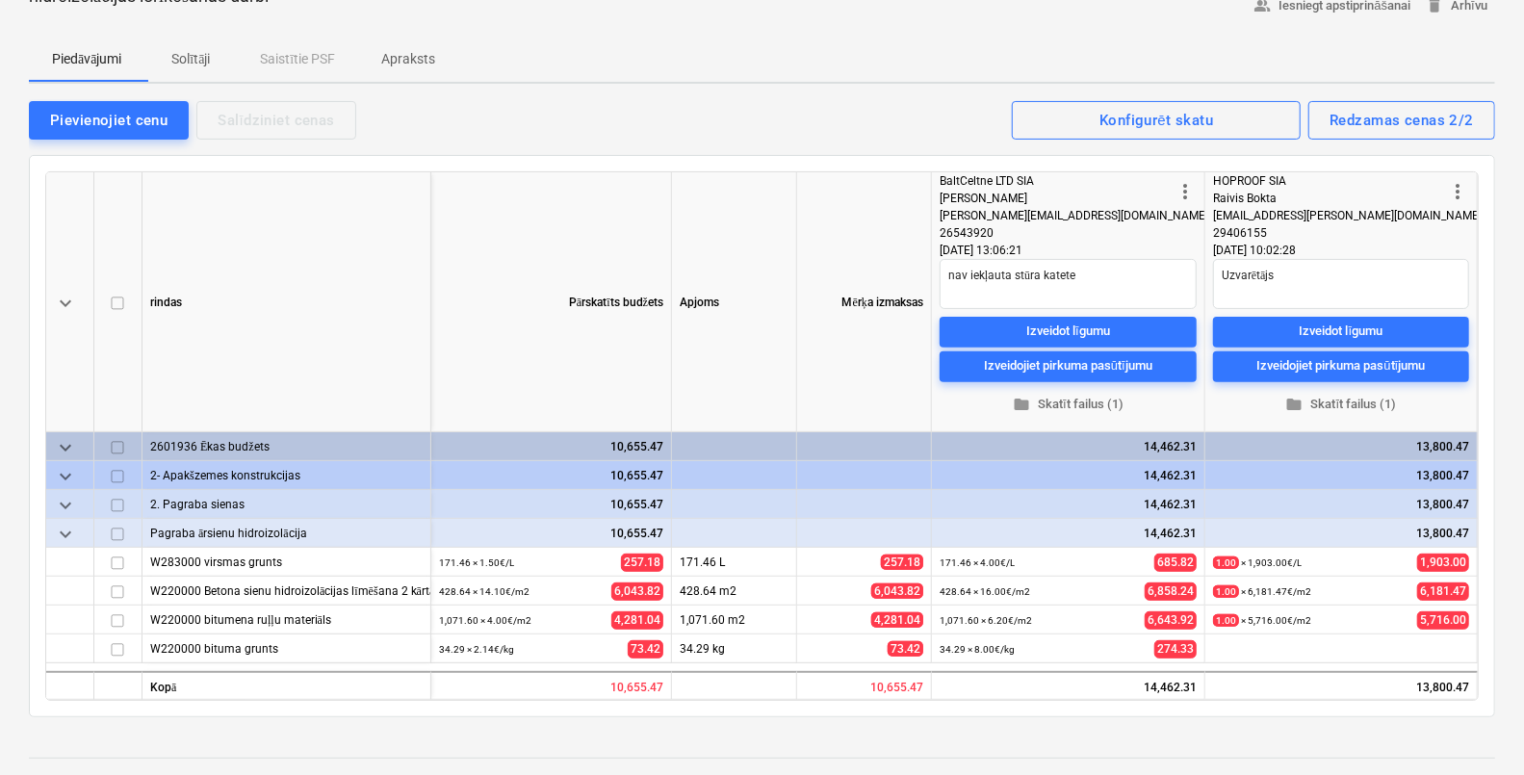
scroll to position [240, 0]
drag, startPoint x: 1082, startPoint y: 277, endPoint x: 941, endPoint y: 279, distance: 140.5
click at [941, 279] on textarea "nav iekļauta stūra katete" at bounding box center [1067, 283] width 257 height 50
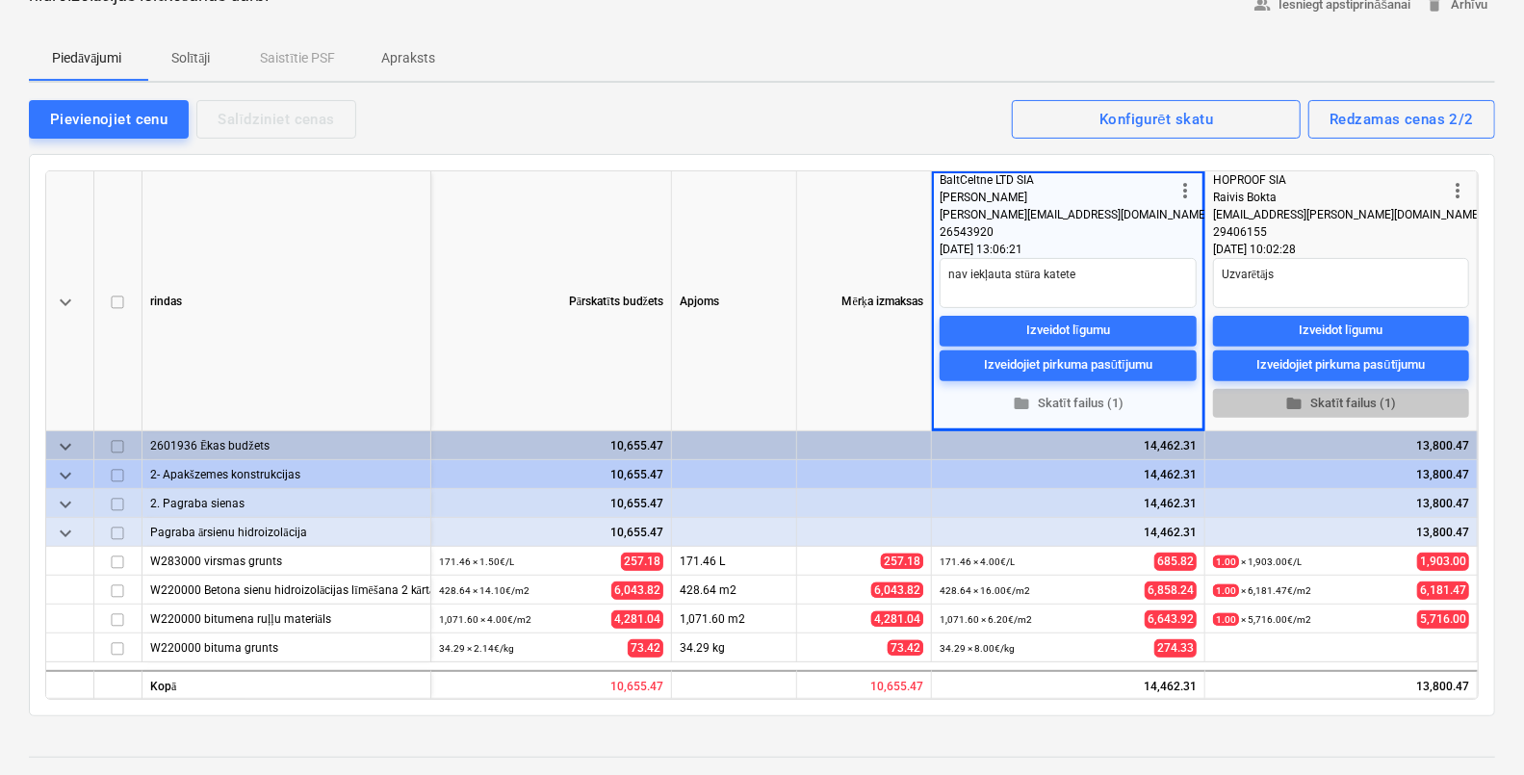
click at [1387, 406] on span "folder Skatīt failus (1)" at bounding box center [1340, 404] width 241 height 22
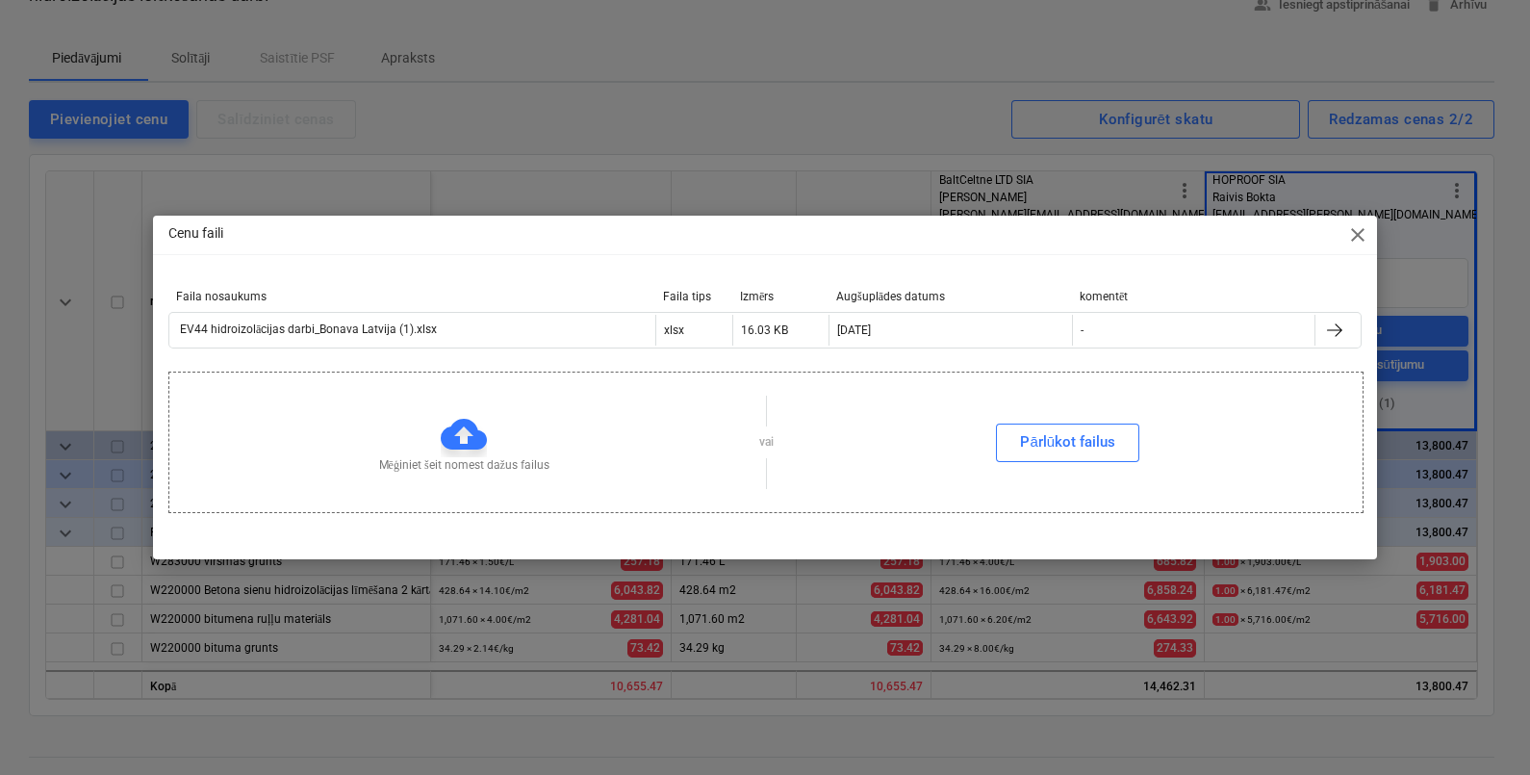
click at [1363, 233] on span "close" at bounding box center [1357, 234] width 23 height 23
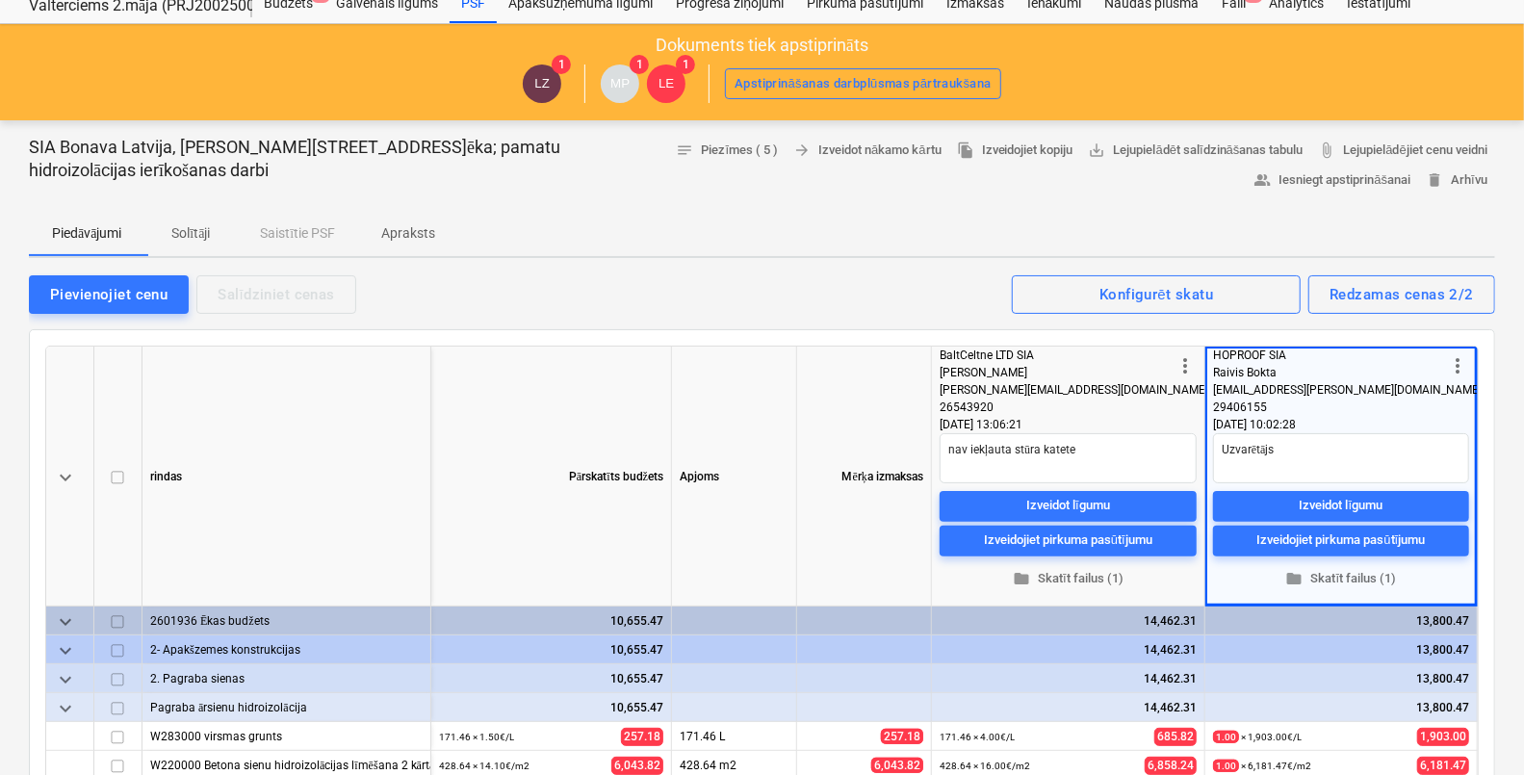
scroll to position [0, 0]
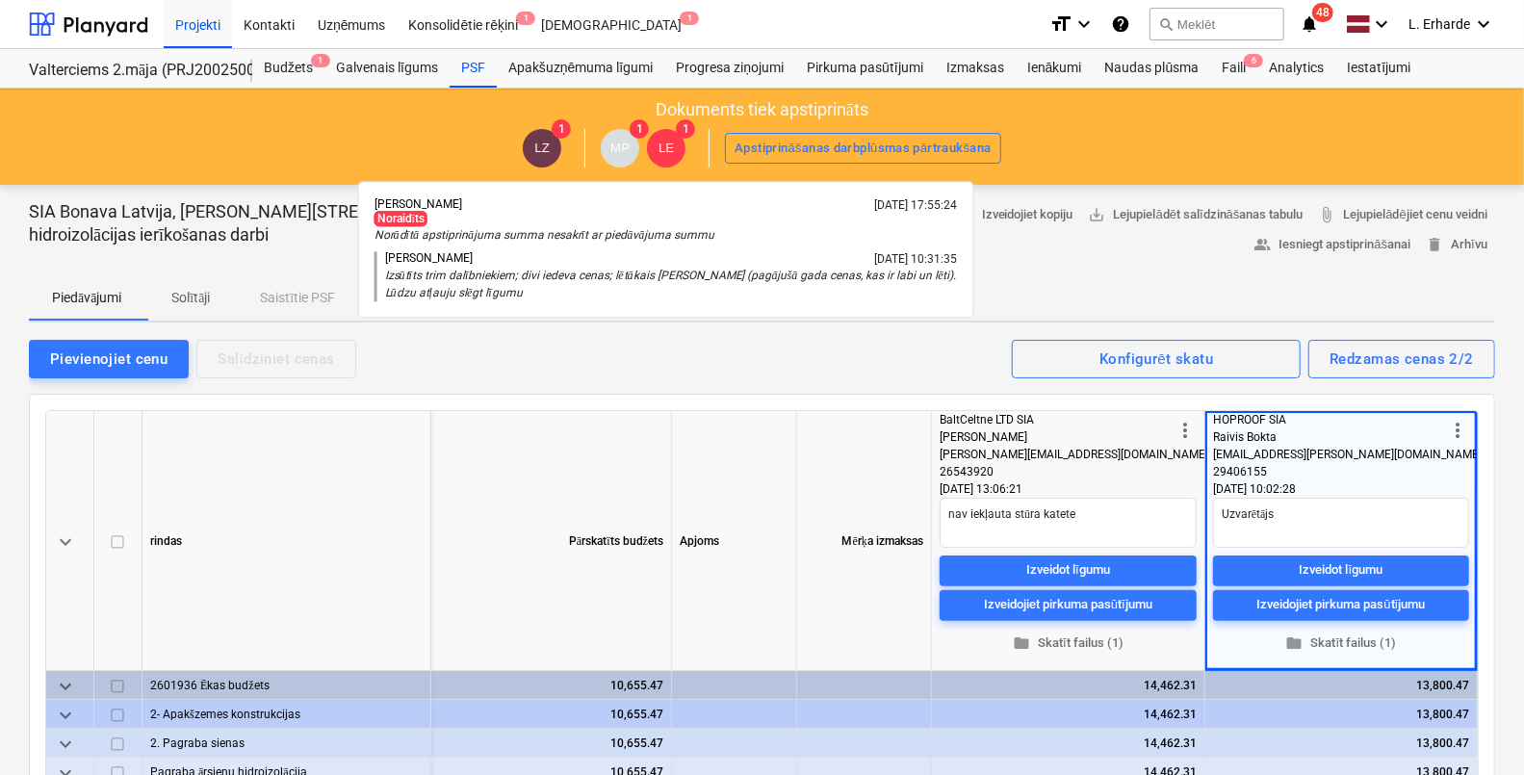
click at [675, 148] on span "LE" at bounding box center [666, 148] width 38 height 38
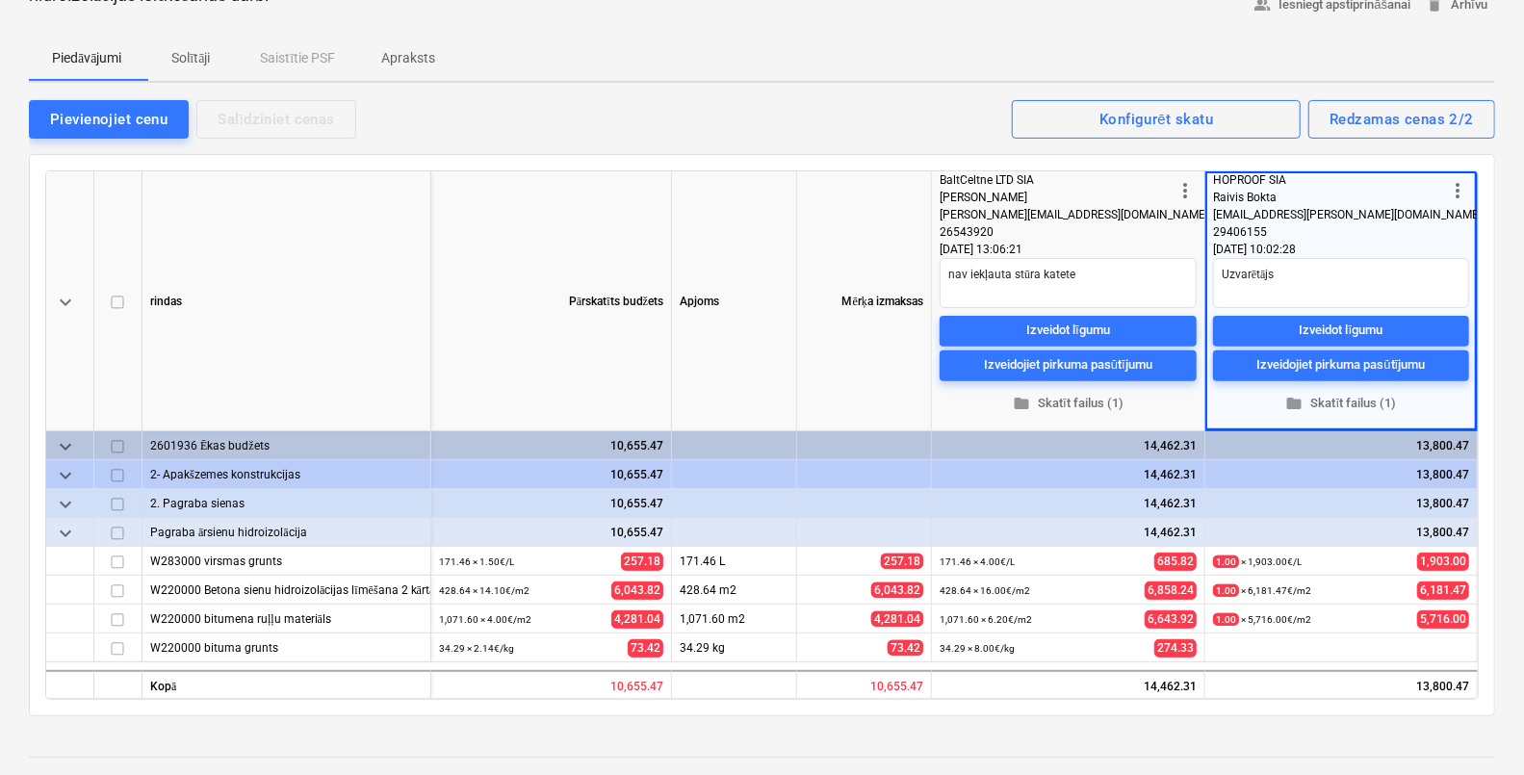
scroll to position [361, 0]
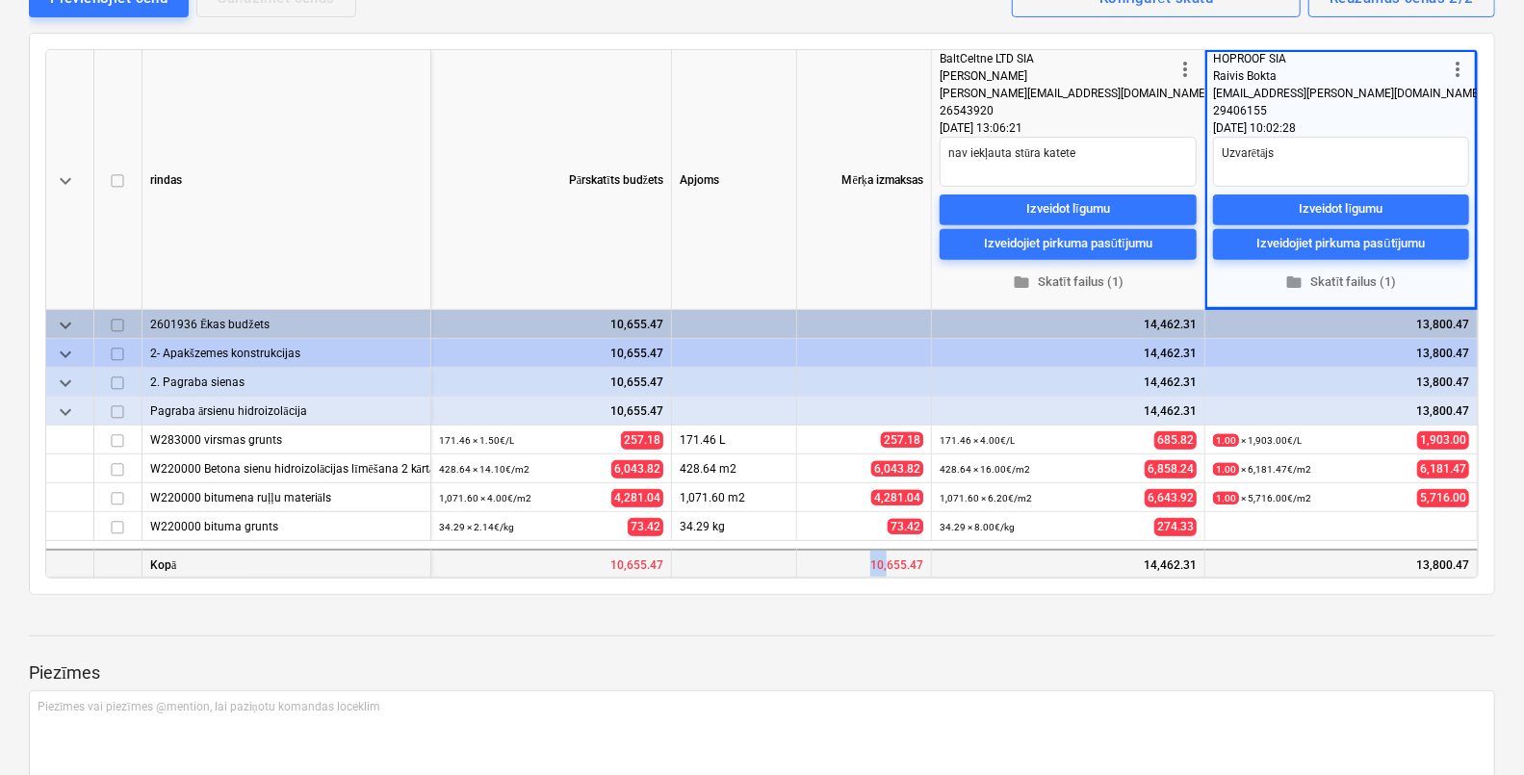
drag, startPoint x: 871, startPoint y: 563, endPoint x: 893, endPoint y: 557, distance: 22.9
click at [893, 557] on div "10,655.47" at bounding box center [864, 563] width 135 height 29
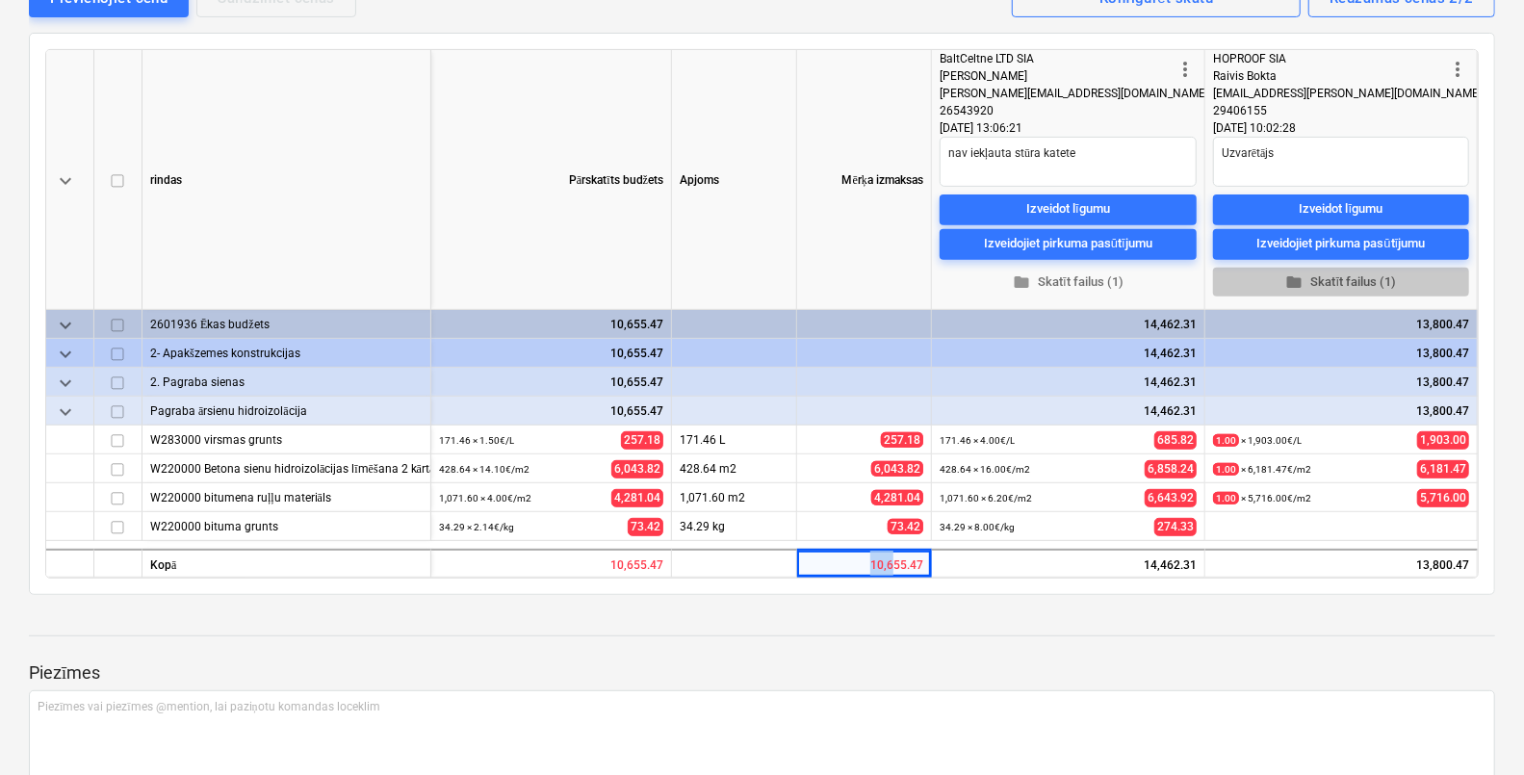
click at [1371, 277] on span "folder Skatīt failus (1)" at bounding box center [1340, 282] width 241 height 22
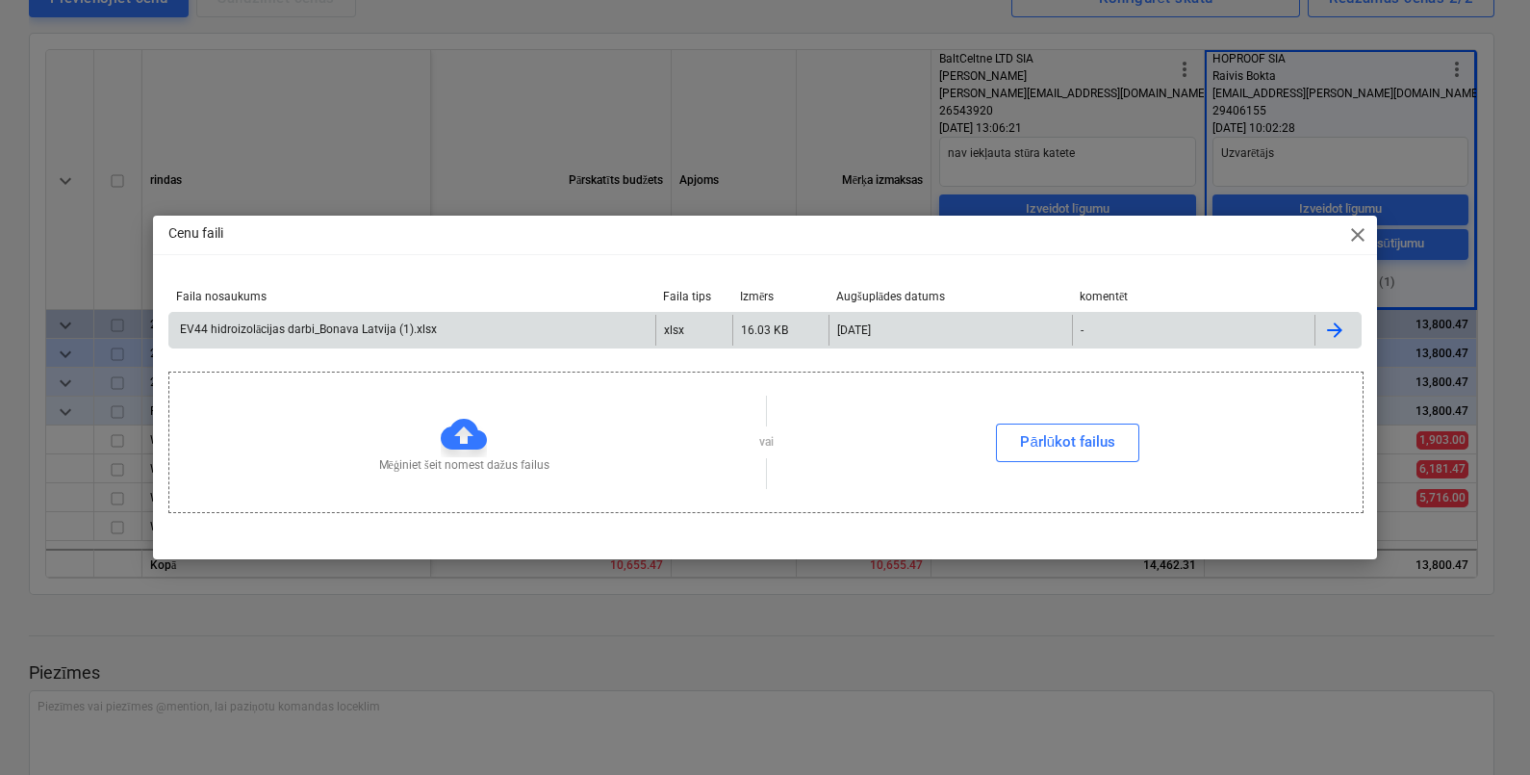
click at [421, 330] on div "EV44 hidroizolācijas darbi_Bonava Latvija (1).xlsx" at bounding box center [307, 329] width 260 height 14
click at [747, 58] on div "Cenu faili close Faila nosaukums Faila tips Izmērs Augšuplādes datums komentēt …" at bounding box center [765, 387] width 1530 height 775
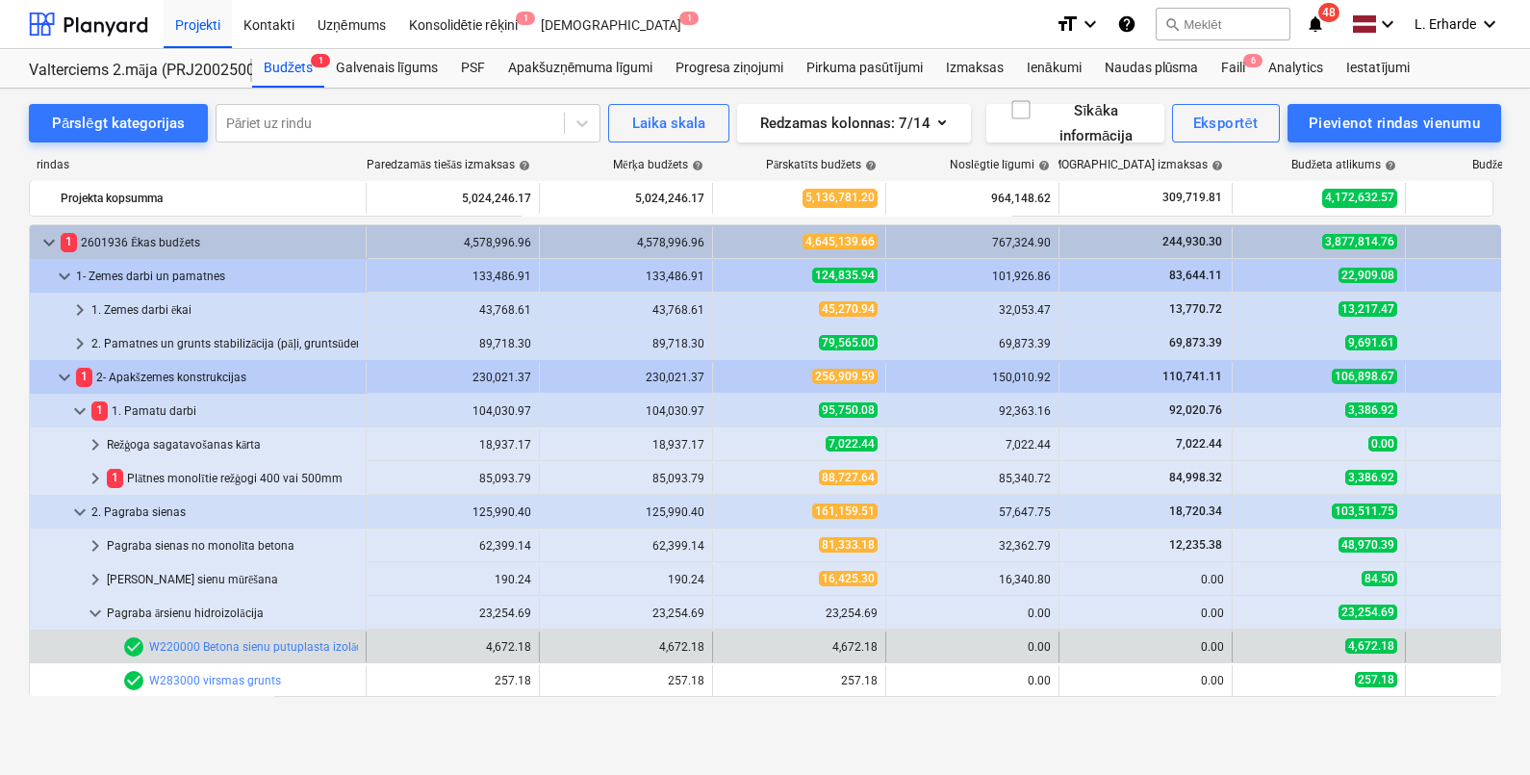
scroll to position [240, 0]
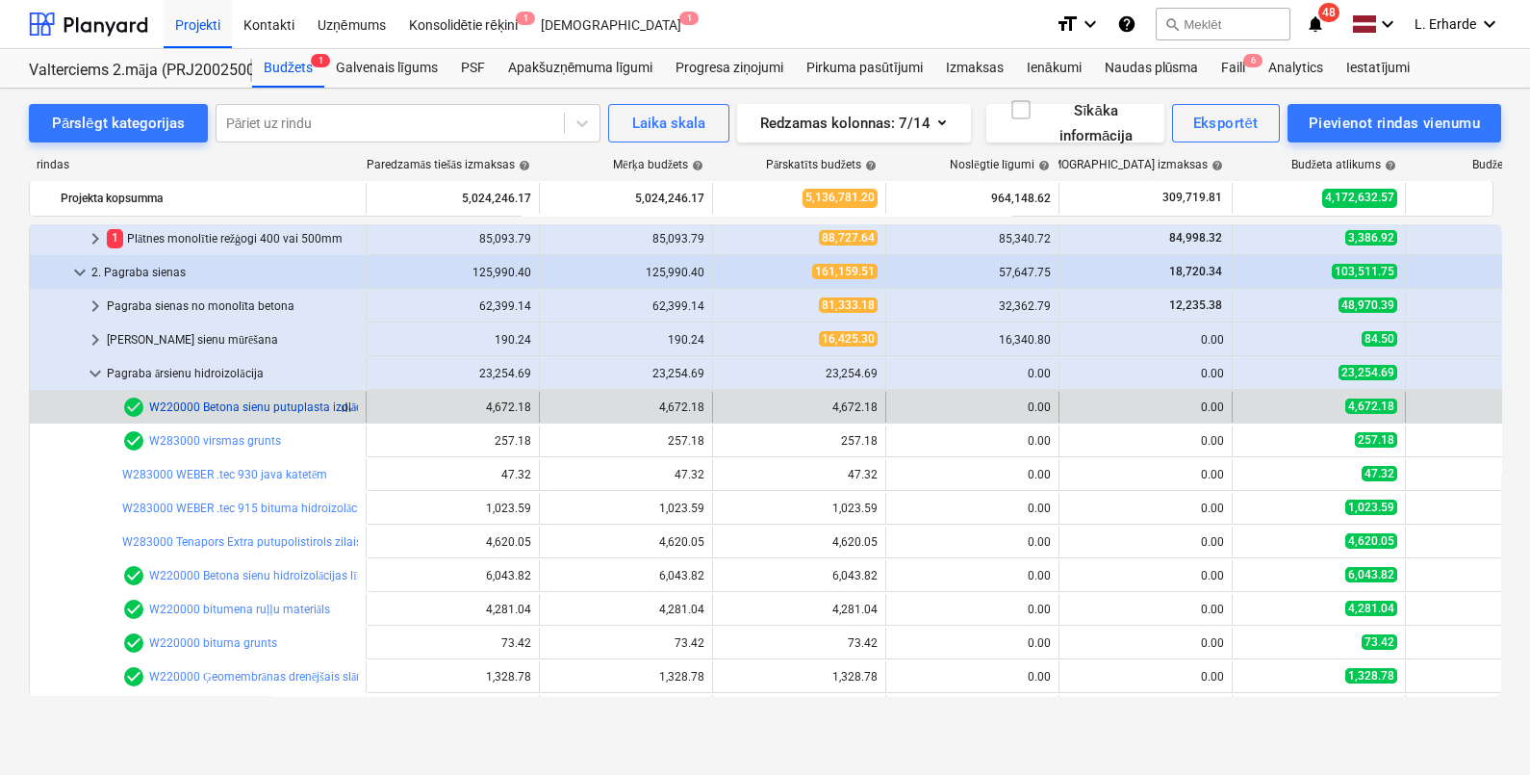
click at [252, 412] on link "W220000 Betona sienu putuplasta izolācijas līmēšana, ieskaitot virsmas slīpēšan…" at bounding box center [451, 406] width 604 height 13
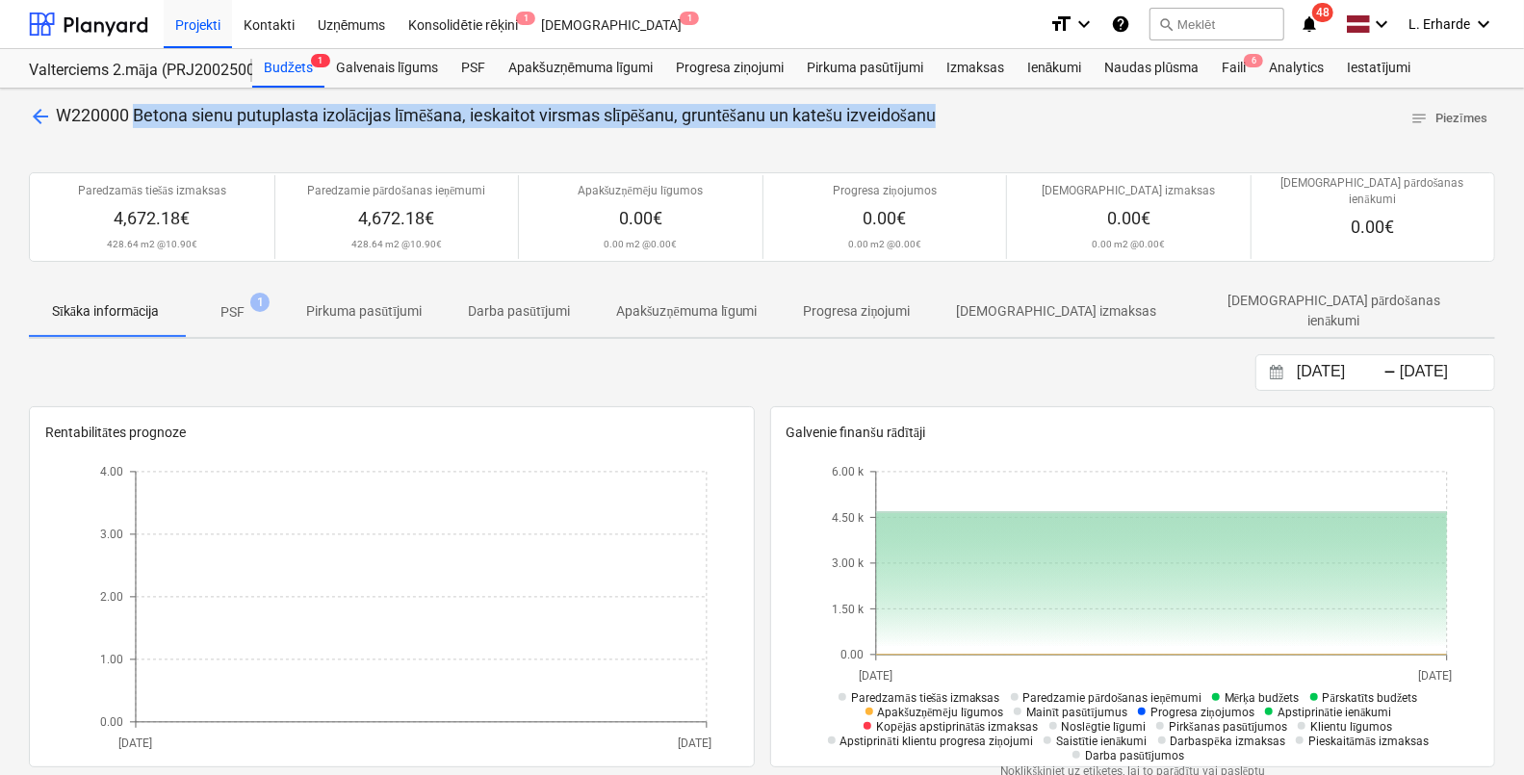
drag, startPoint x: 850, startPoint y: 121, endPoint x: 135, endPoint y: 123, distance: 715.1
click at [135, 123] on div "arrow_back W220000 Betona sienu putuplasta izolācijas līmēšana, ieskaitot virsm…" at bounding box center [762, 119] width 1466 height 30
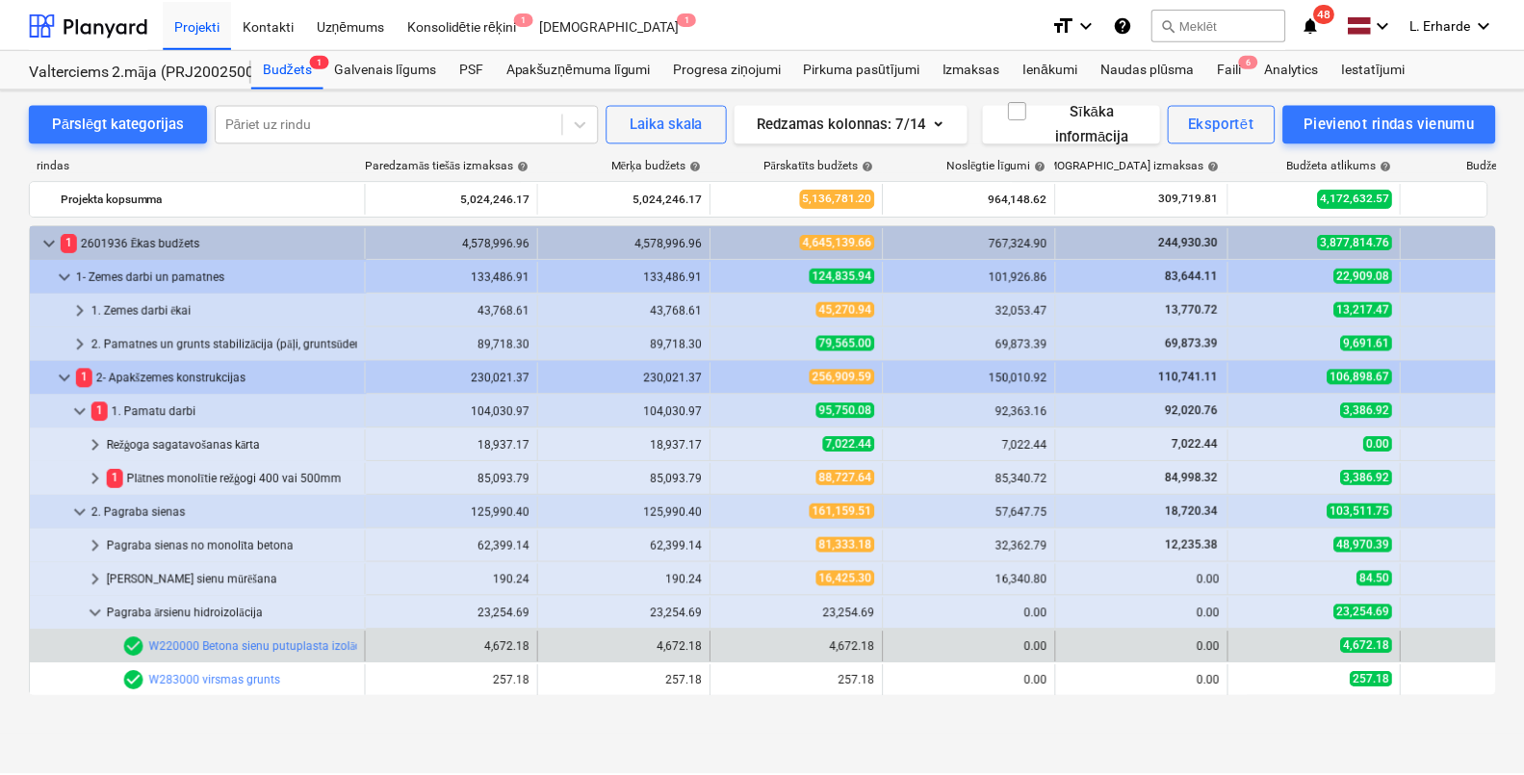
scroll to position [240, 0]
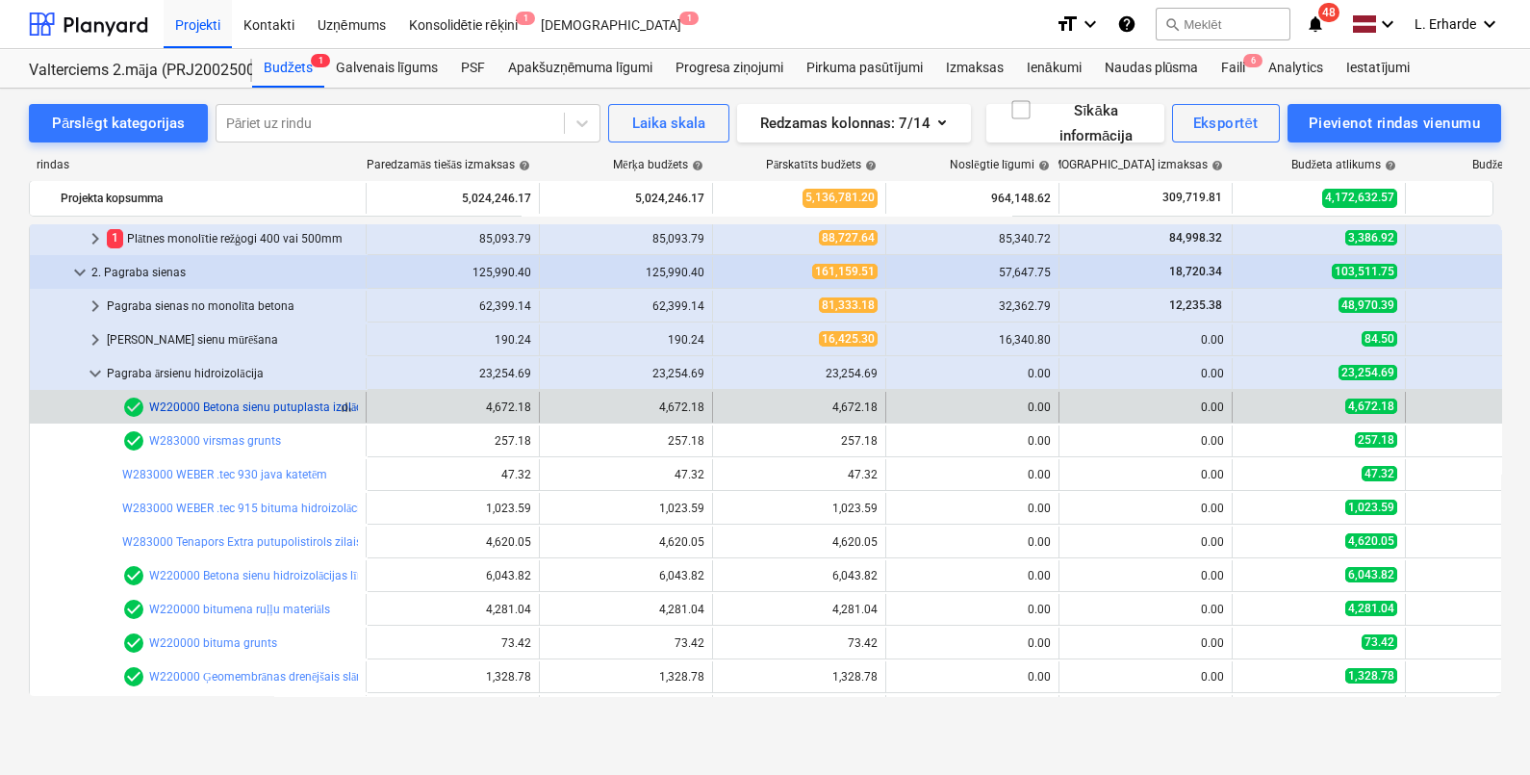
click at [284, 406] on link "W220000 Betona sienu putuplasta izolācijas līmēšana, ieskaitot virsmas slīpēšan…" at bounding box center [451, 406] width 604 height 13
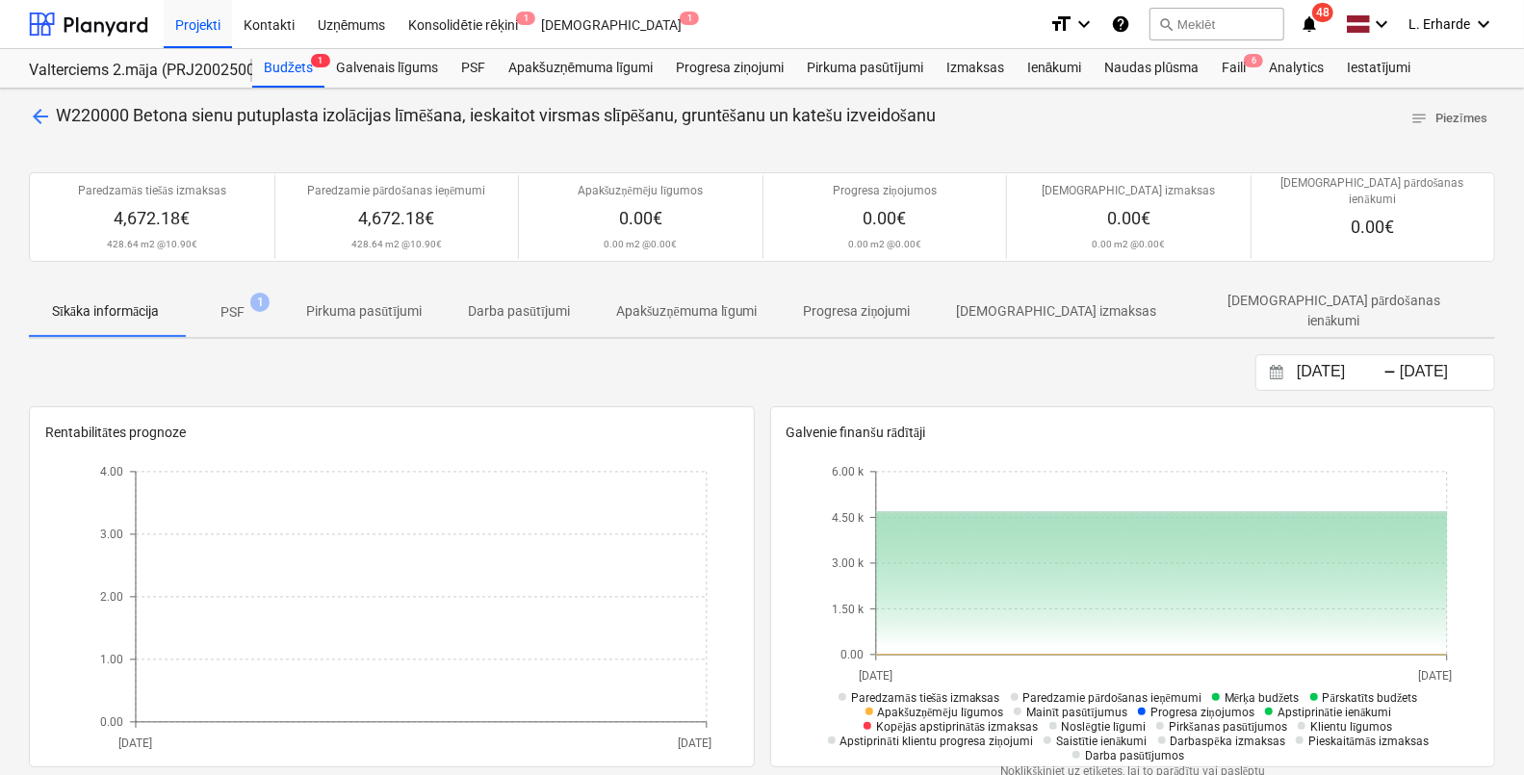
click at [231, 302] on p "PSF" at bounding box center [232, 312] width 24 height 20
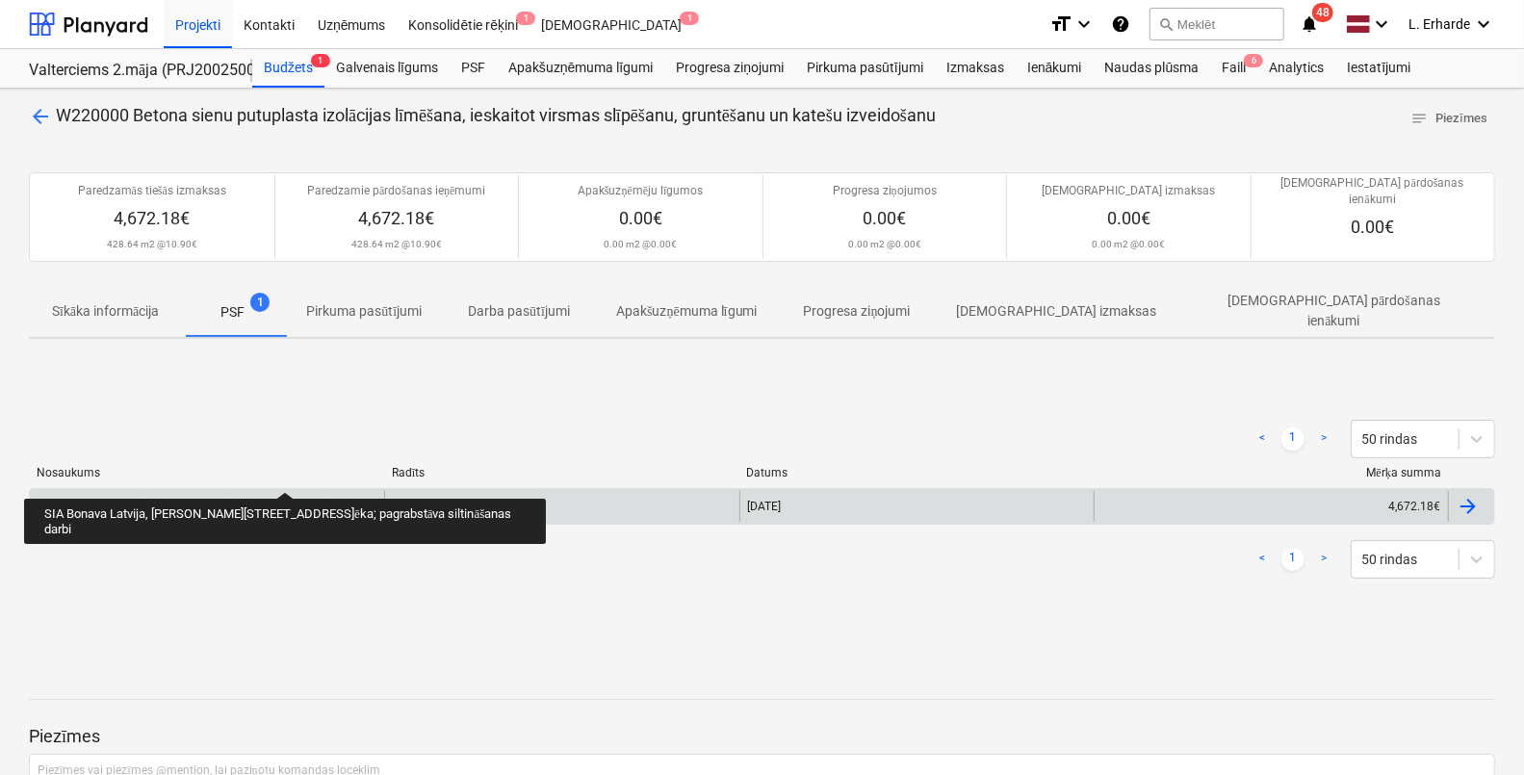
click at [264, 499] on div "SIA Bonava Latvija, [PERSON_NAME][STREET_ADDRESS]ēka; pagrabstāva siltināšanas …" at bounding box center [274, 506] width 473 height 14
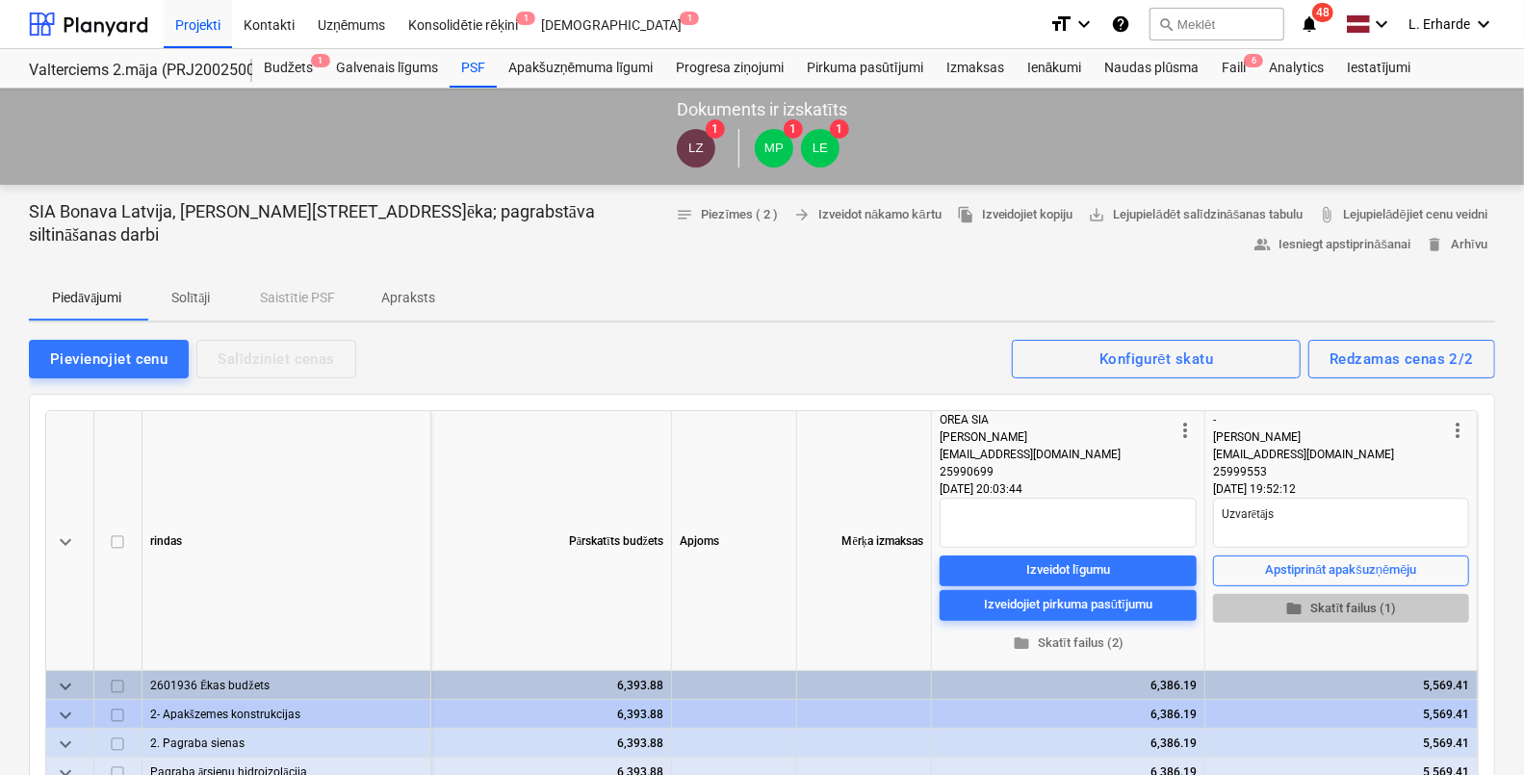
click at [1350, 605] on span "folder Skatīt failus (1)" at bounding box center [1340, 609] width 241 height 22
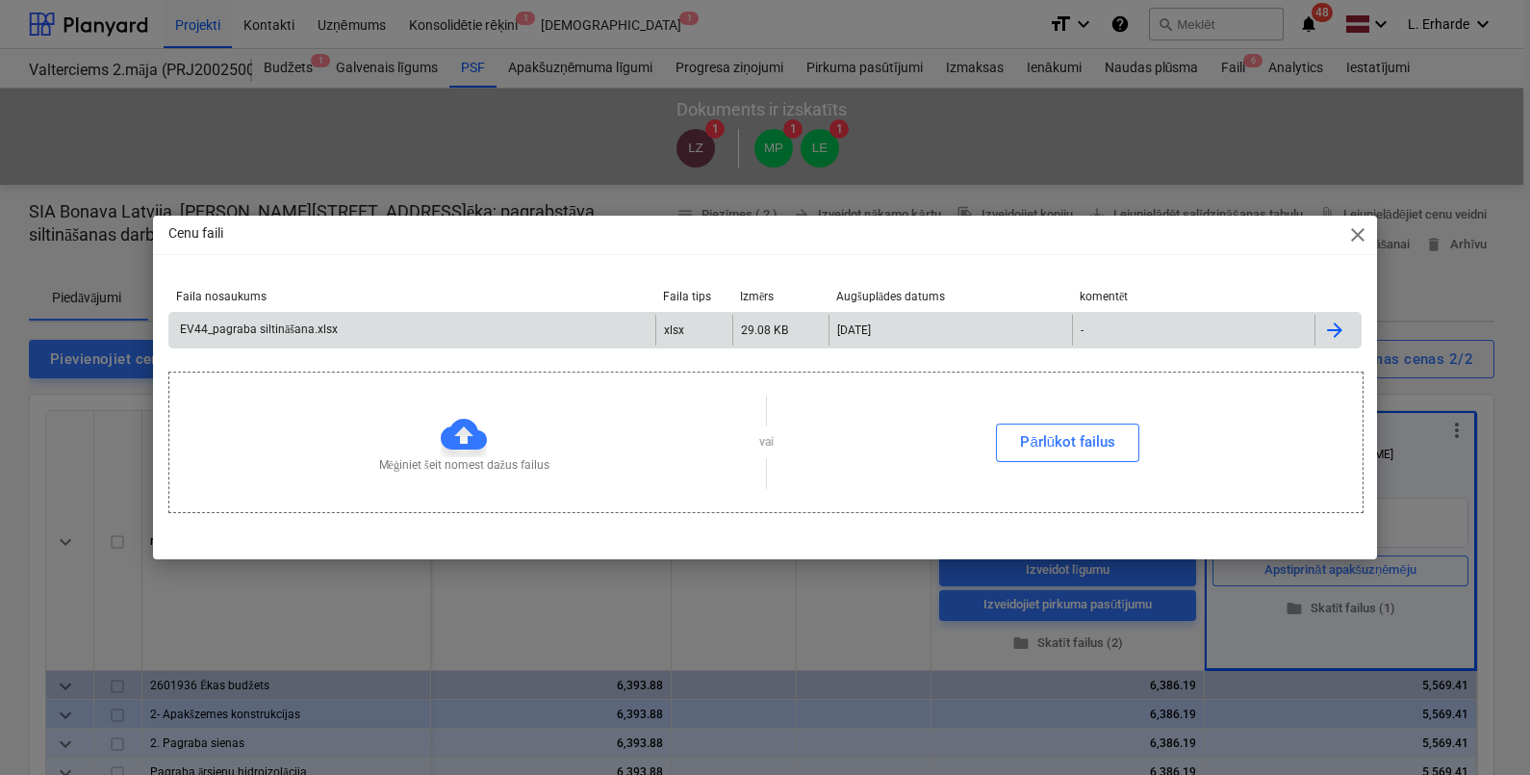
click at [330, 323] on div "EV44_pagraba siltināšana.xlsx" at bounding box center [257, 329] width 161 height 14
click at [584, 152] on div "Cenu faili close Faila nosaukums Faila tips Izmērs Augšuplādes datums komentēt …" at bounding box center [765, 387] width 1530 height 775
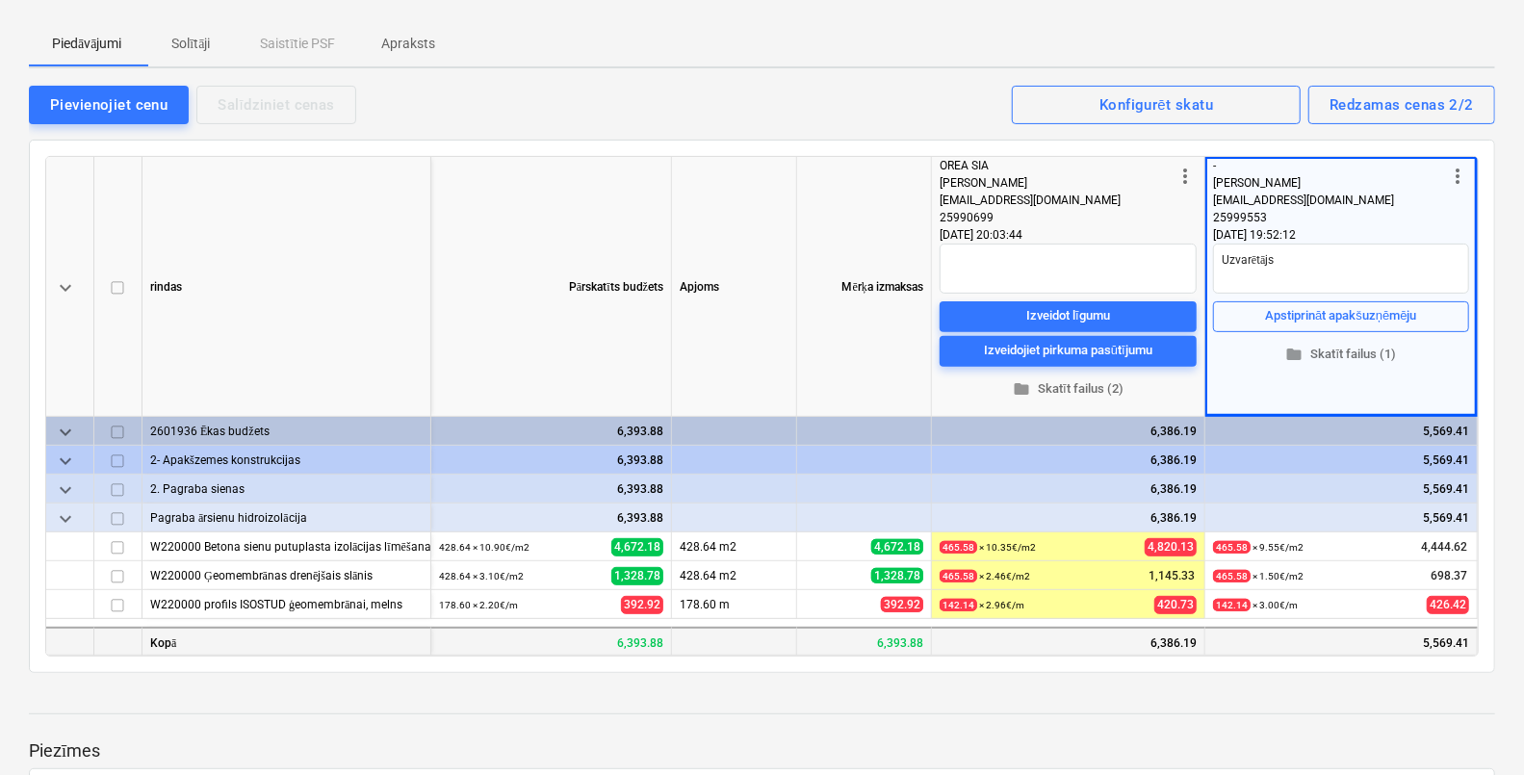
scroll to position [361, 0]
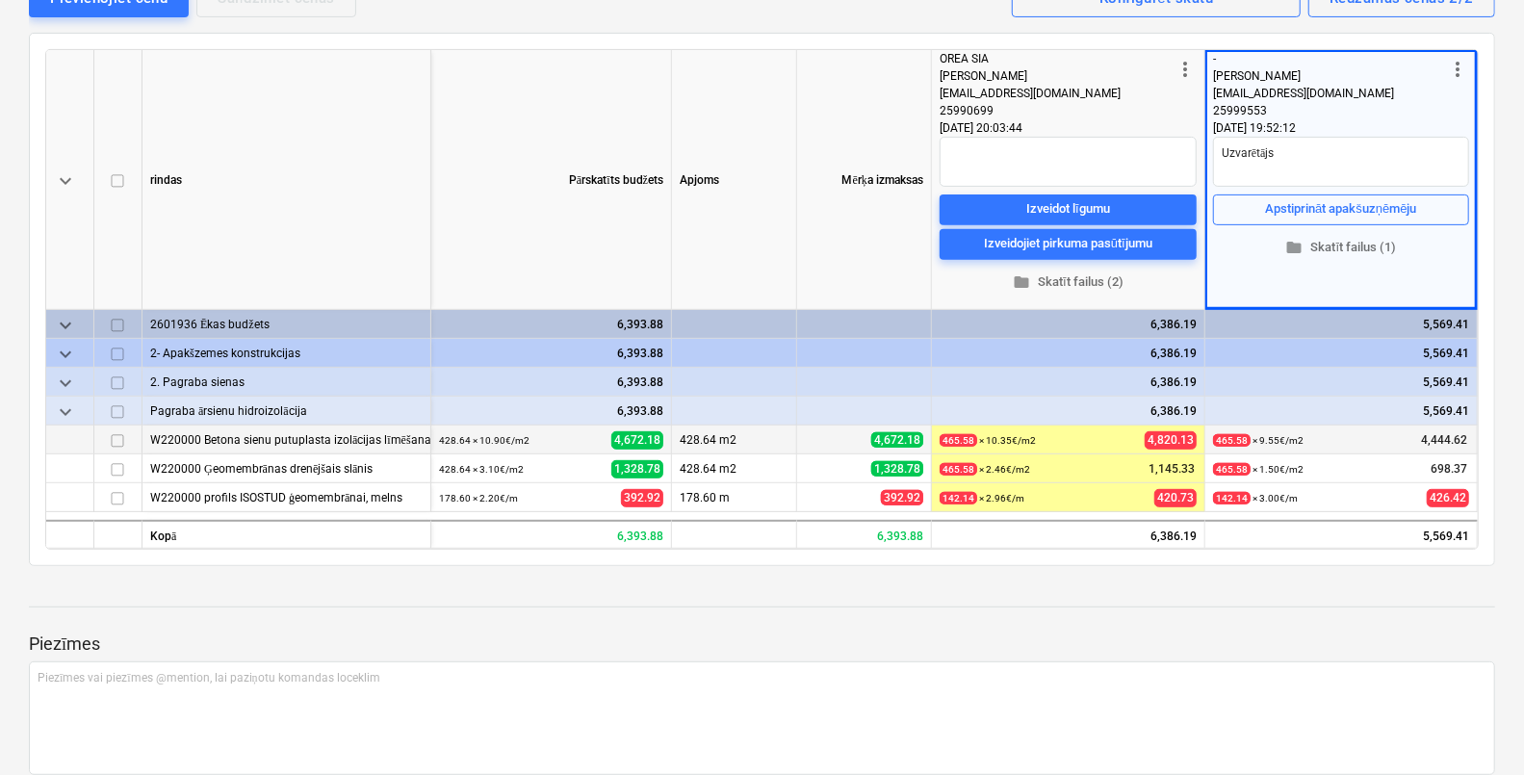
click at [356, 441] on div "W220000 Betona sienu putuplasta izolācijas līmēšana, ieskaitot virsmas slīpēšan…" at bounding box center [286, 439] width 272 height 28
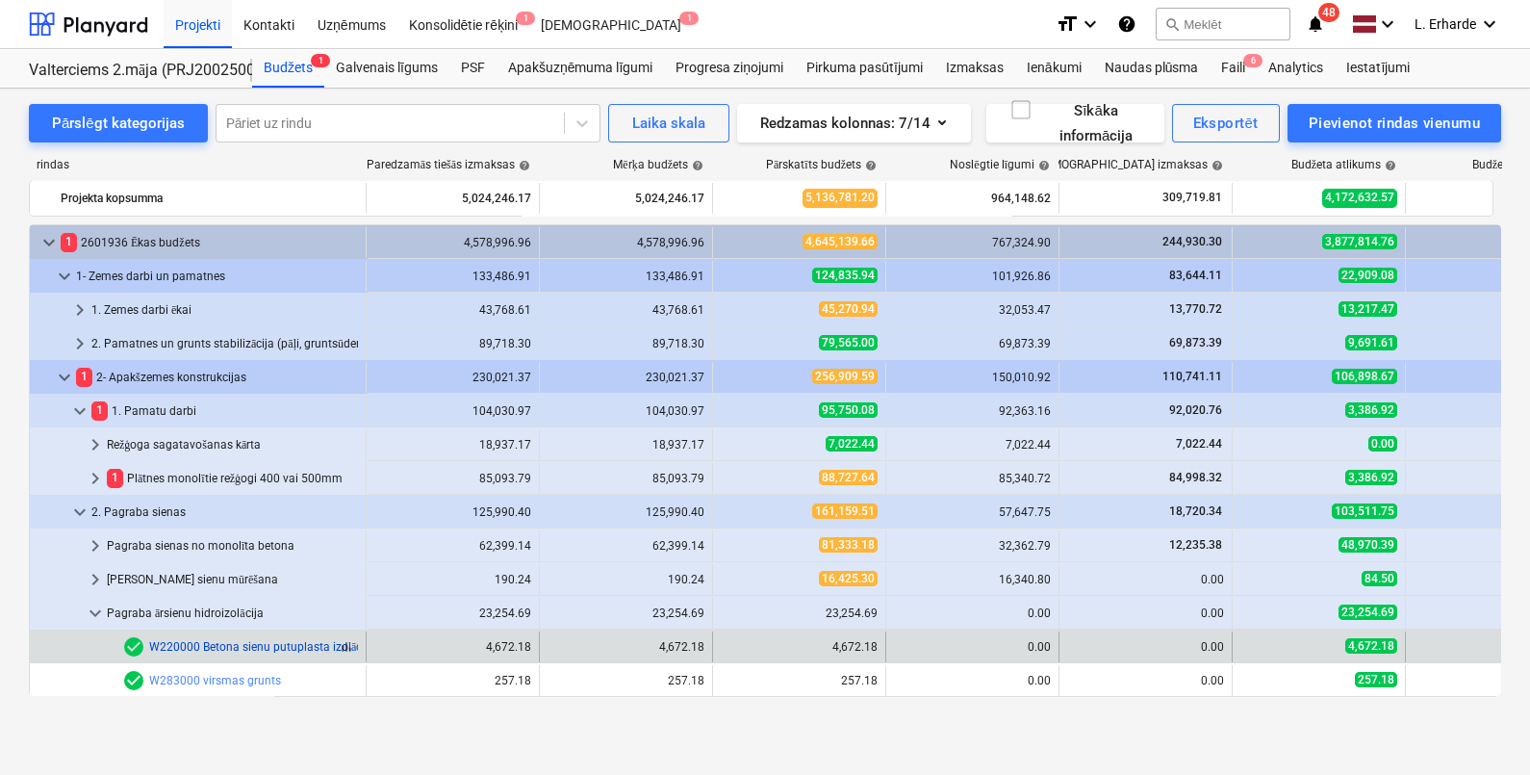
scroll to position [240, 0]
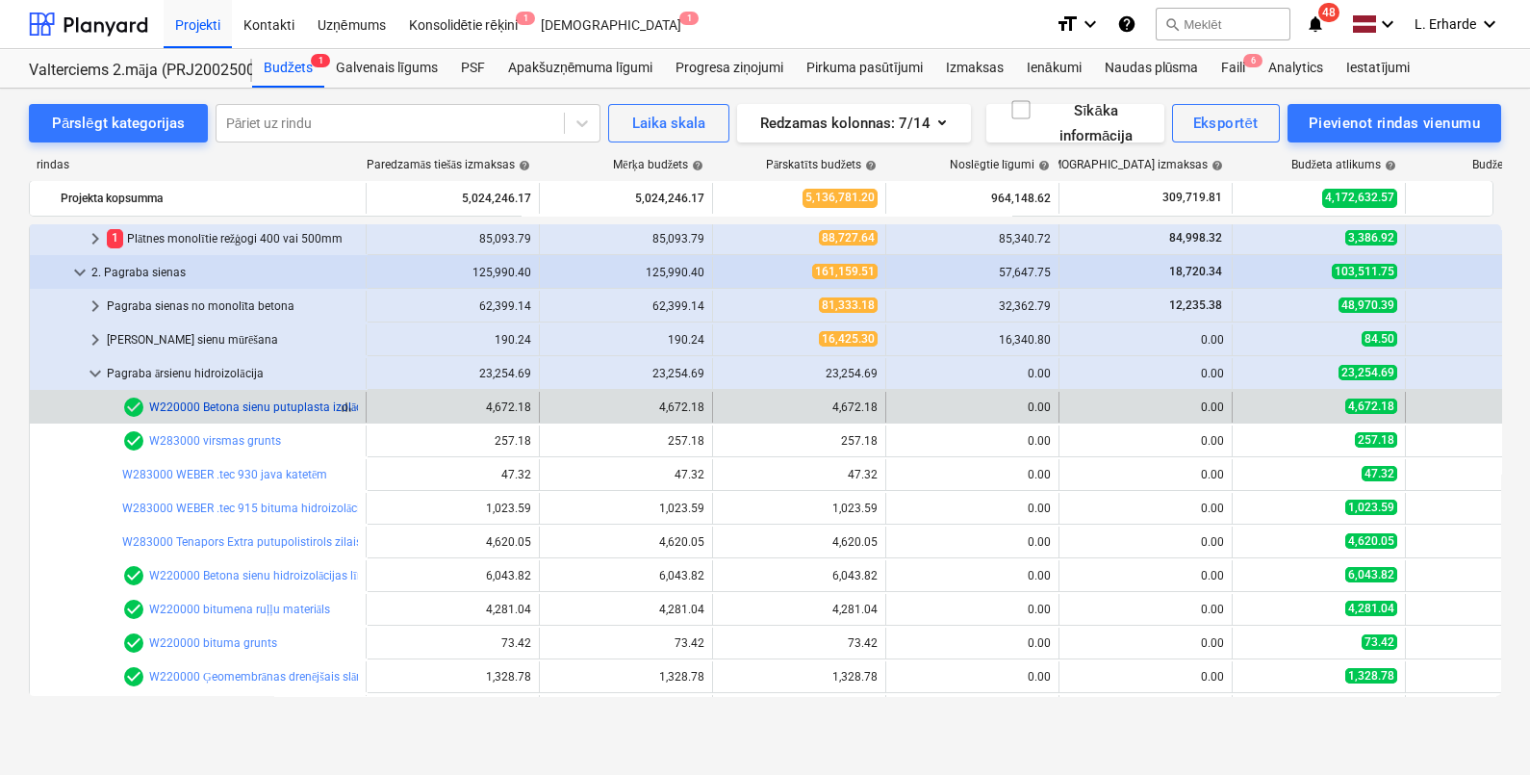
click at [265, 409] on link "W220000 Betona sienu putuplasta izolācijas līmēšana, ieskaitot virsmas slīpēšan…" at bounding box center [451, 406] width 604 height 13
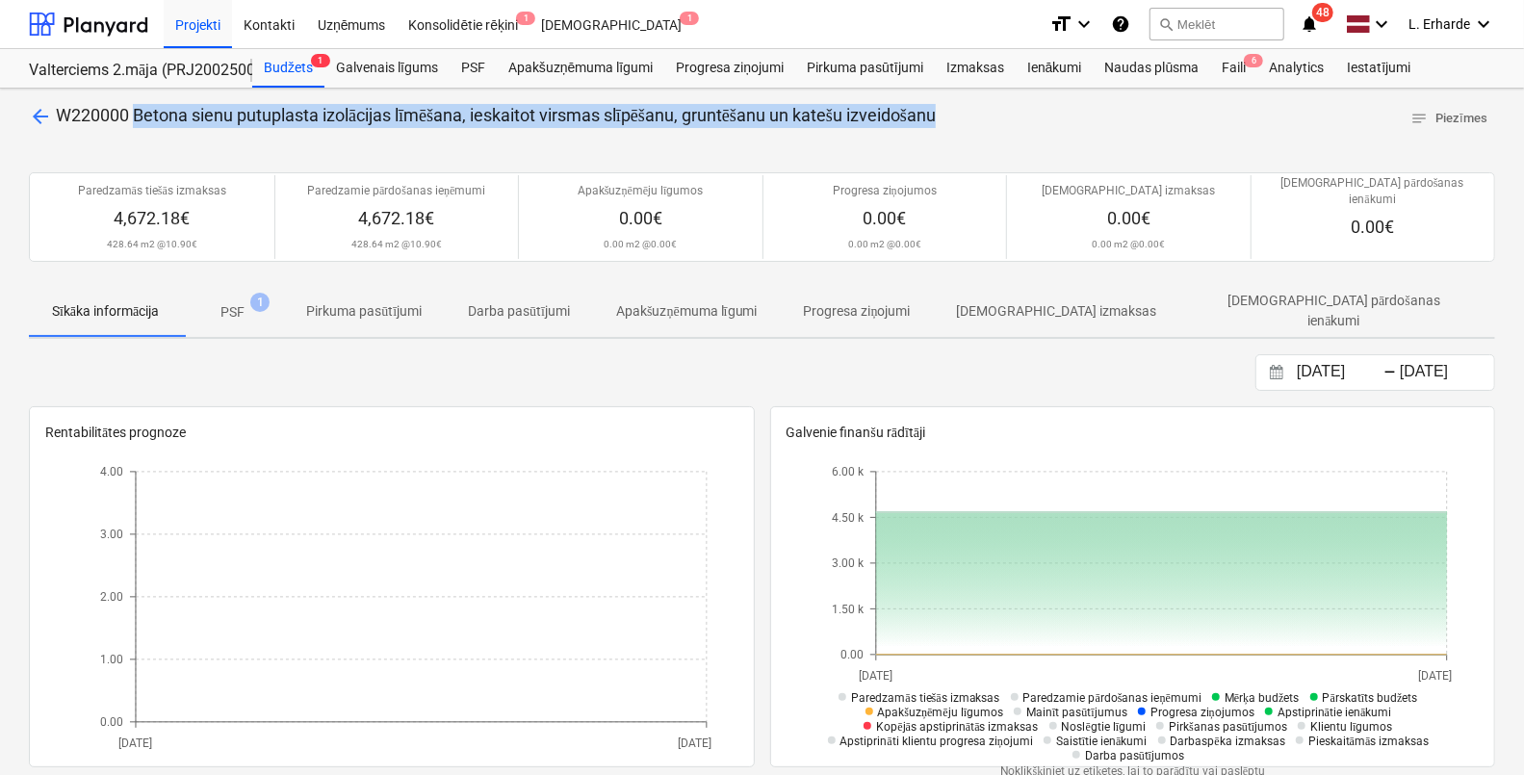
drag, startPoint x: 875, startPoint y: 117, endPoint x: 136, endPoint y: 128, distance: 739.2
click at [136, 128] on div "arrow_back W220000 Betona sienu putuplasta izolācijas līmēšana, ieskaitot virsm…" at bounding box center [762, 119] width 1466 height 30
click at [29, 113] on span "arrow_back" at bounding box center [40, 116] width 23 height 23
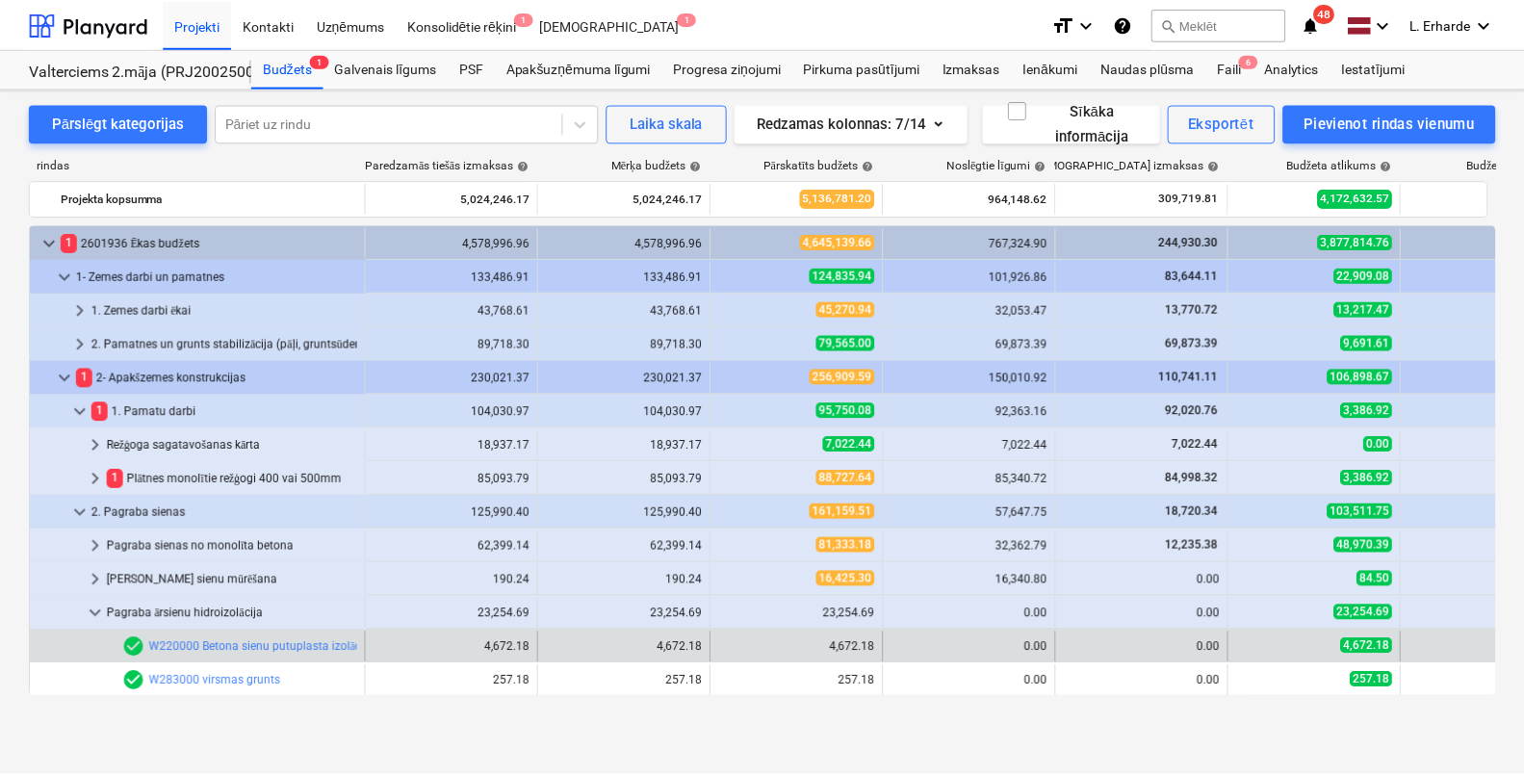
scroll to position [240, 0]
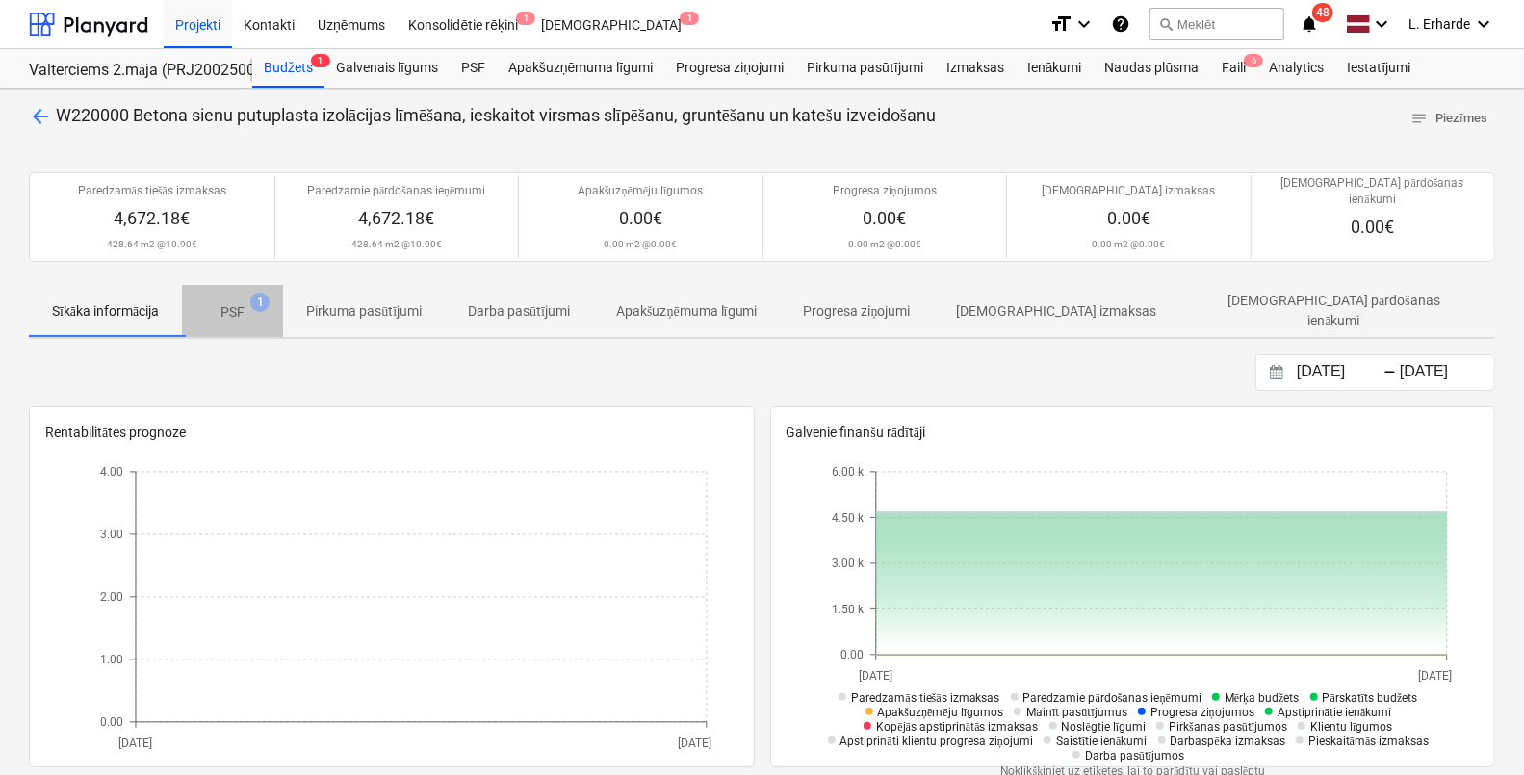
click at [244, 302] on p "PSF" at bounding box center [232, 312] width 24 height 20
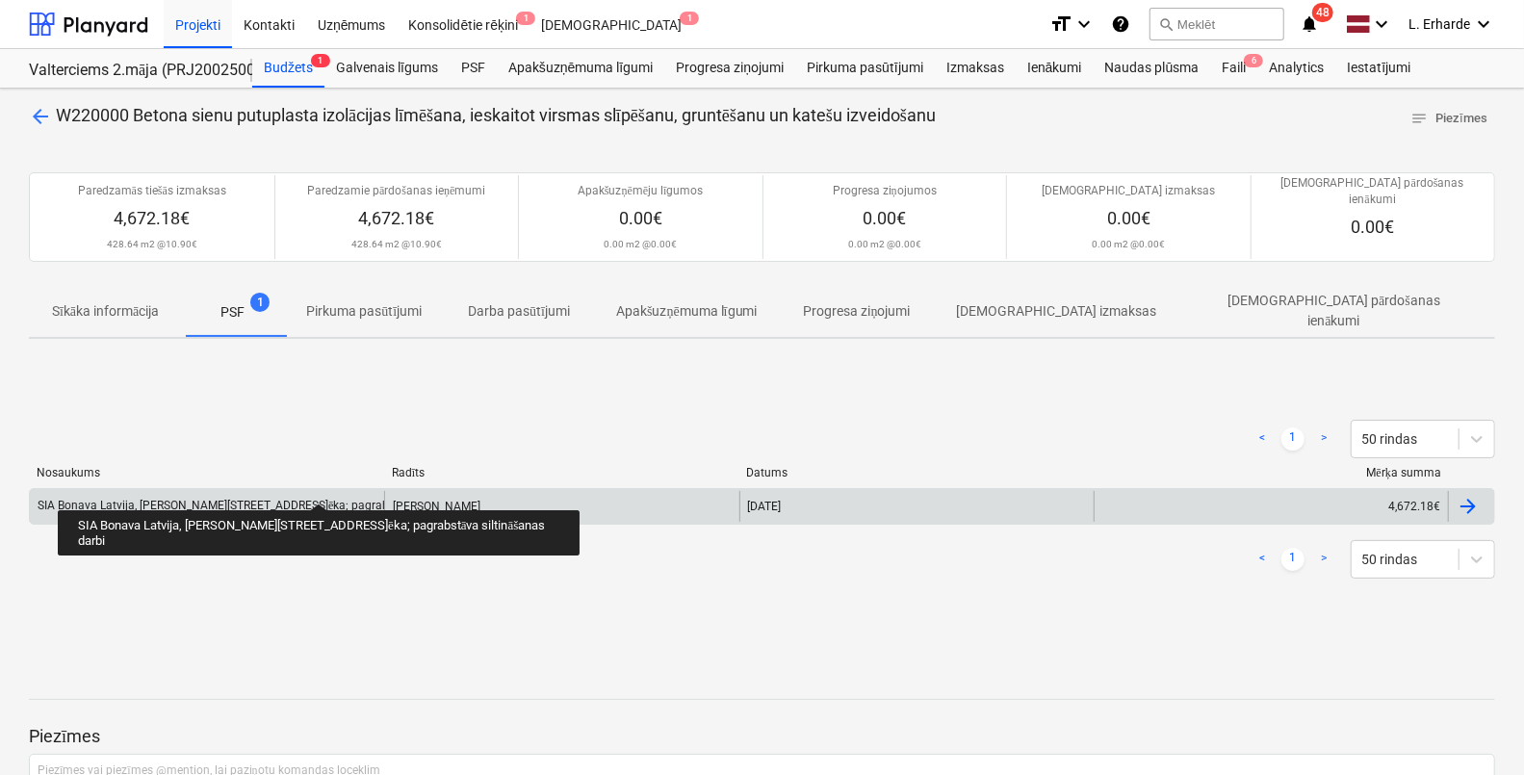
click at [297, 499] on div "SIA Bonava Latvija, [PERSON_NAME][STREET_ADDRESS]ēka; pagrabstāva siltināšanas …" at bounding box center [274, 506] width 473 height 14
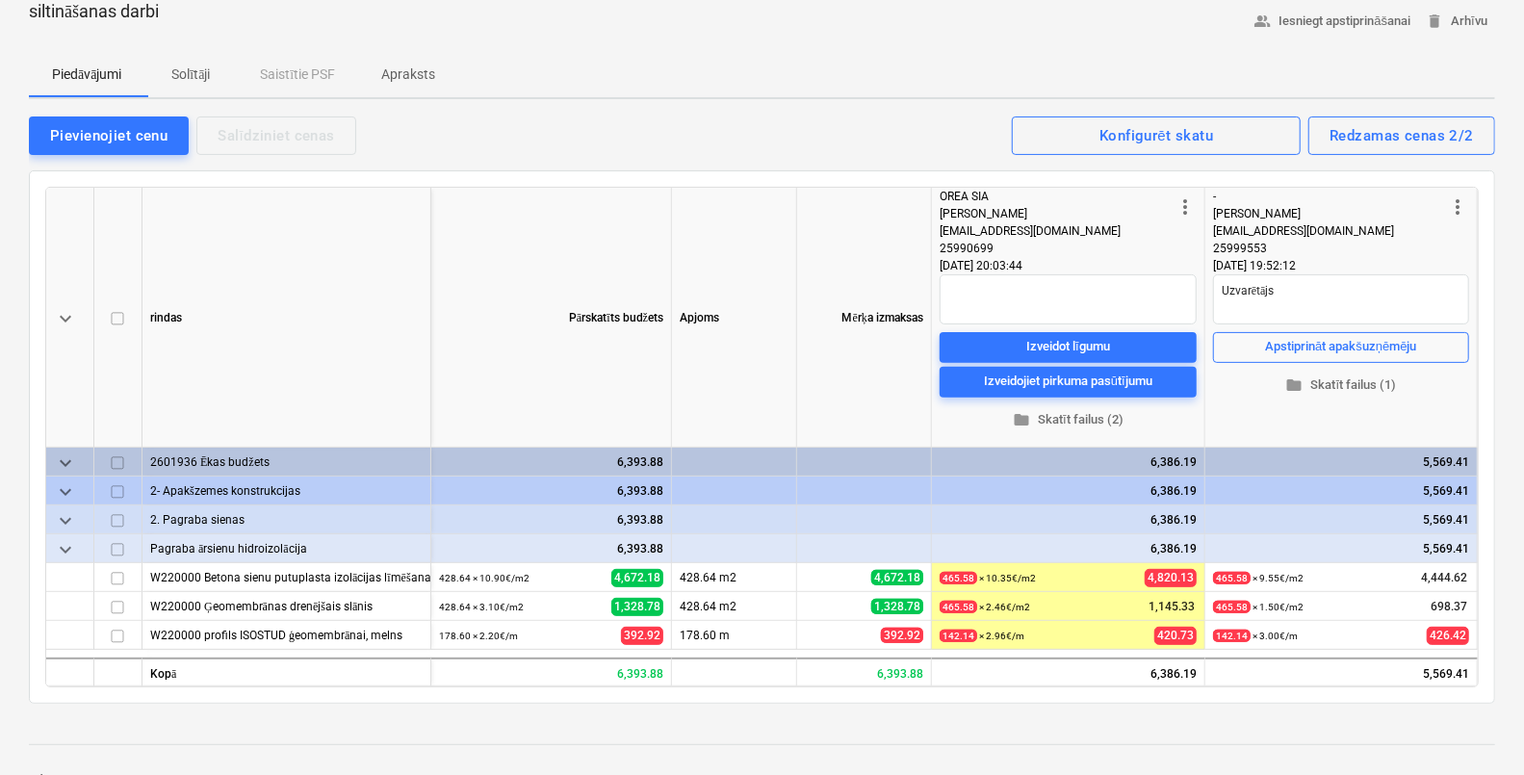
scroll to position [480, 0]
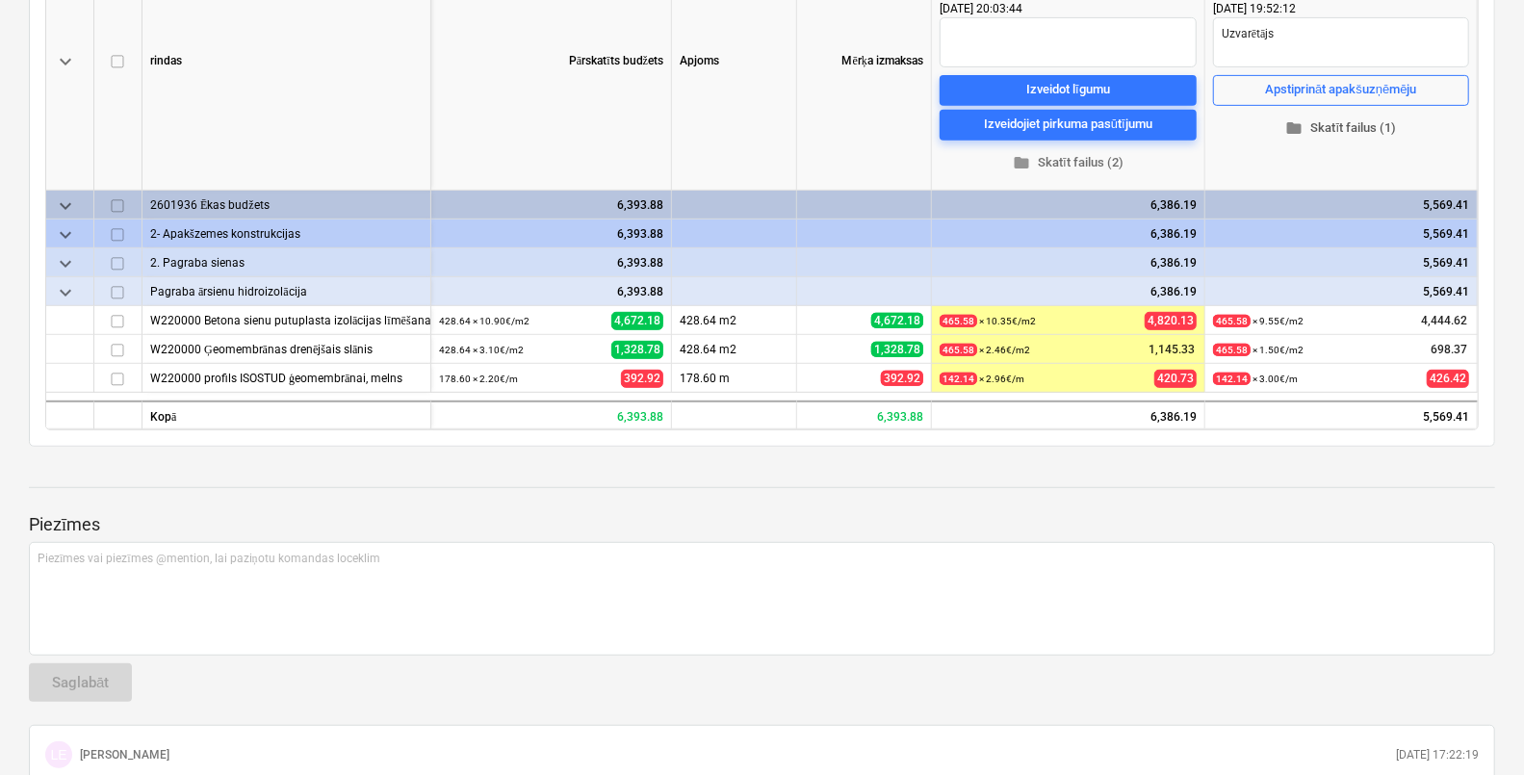
click at [1339, 122] on span "folder Skatīt failus (1)" at bounding box center [1340, 128] width 241 height 22
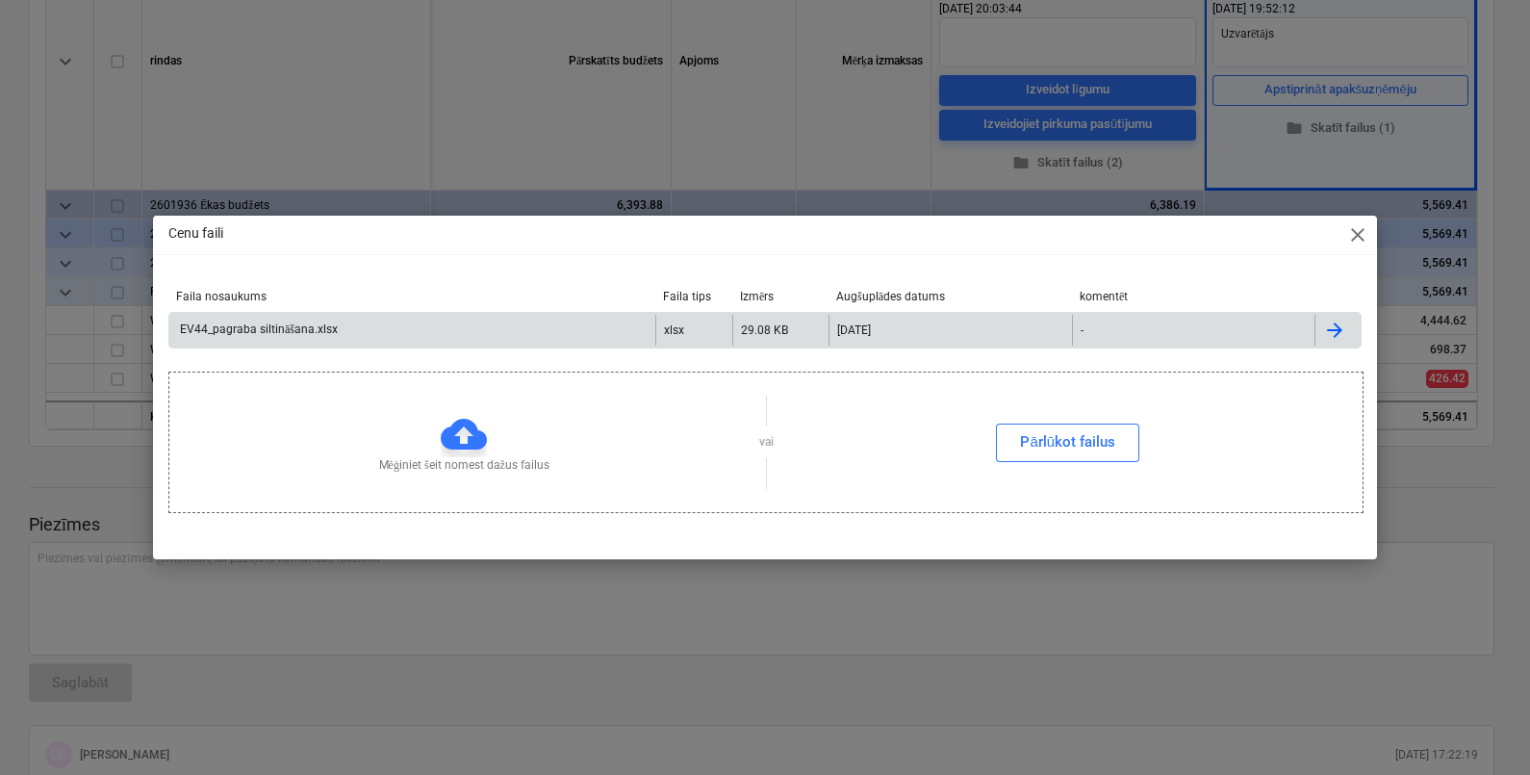
click at [337, 332] on div "EV44_pagraba siltināšana.xlsx" at bounding box center [412, 330] width 486 height 31
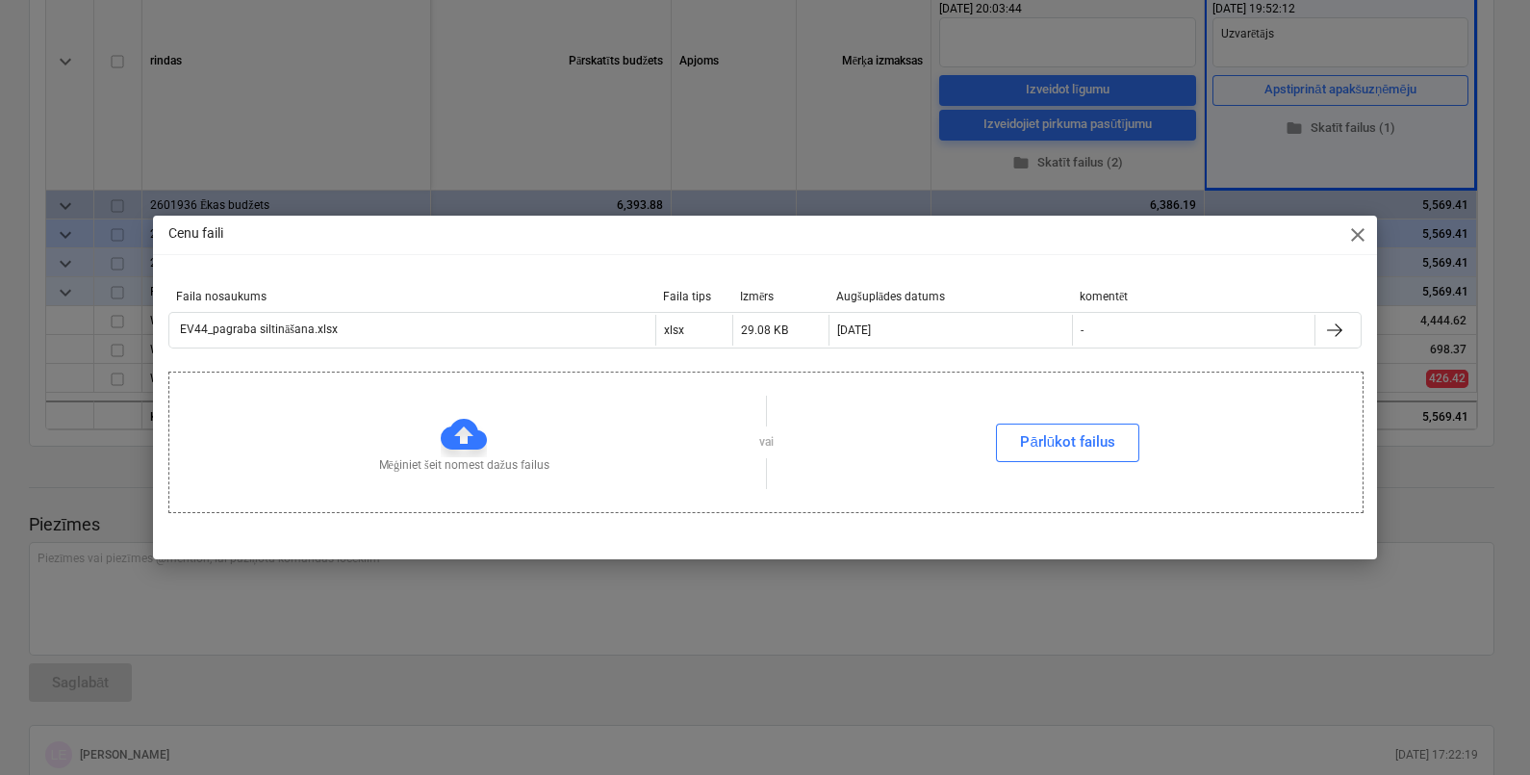
click at [1367, 239] on span "close" at bounding box center [1357, 234] width 23 height 23
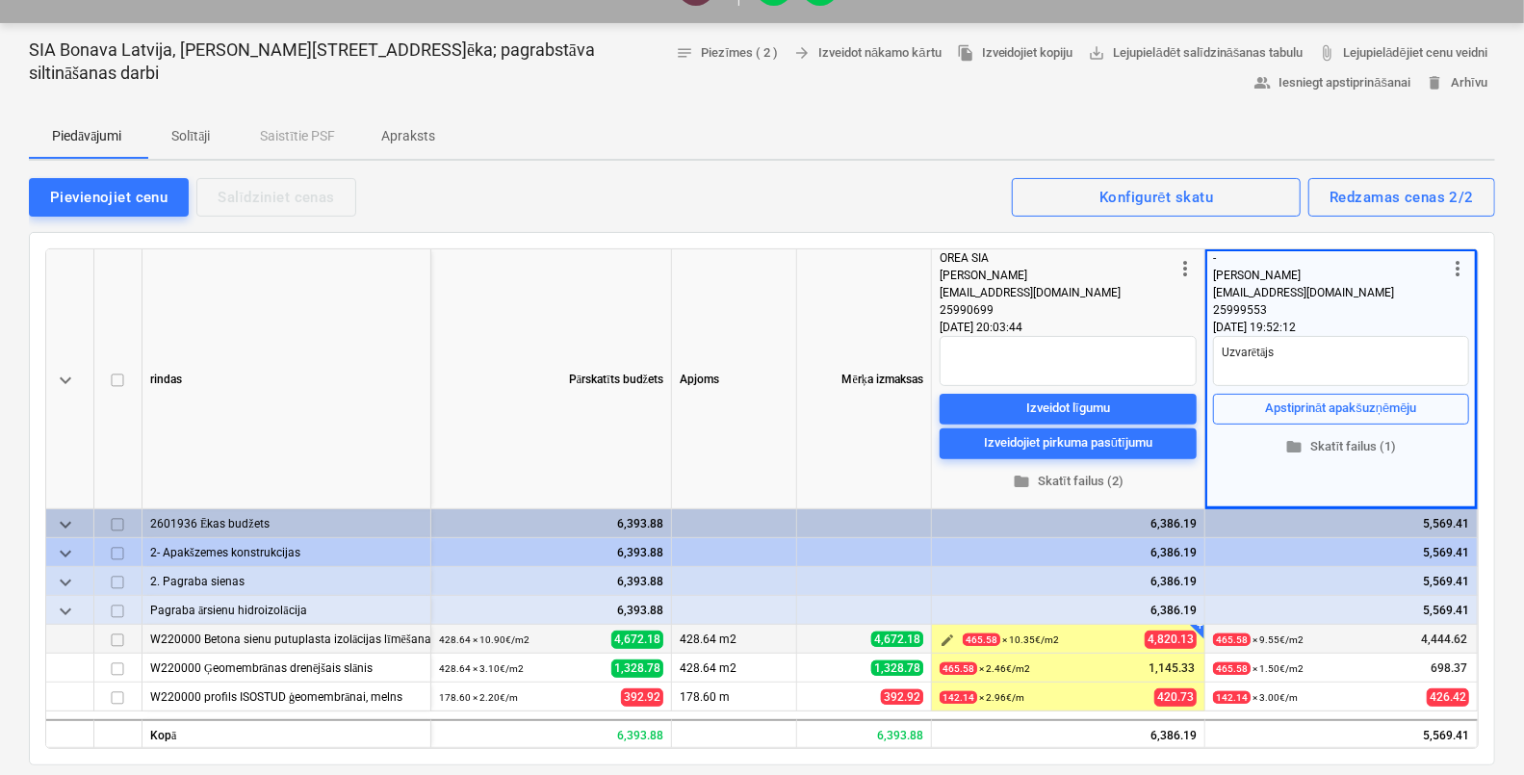
scroll to position [141, 0]
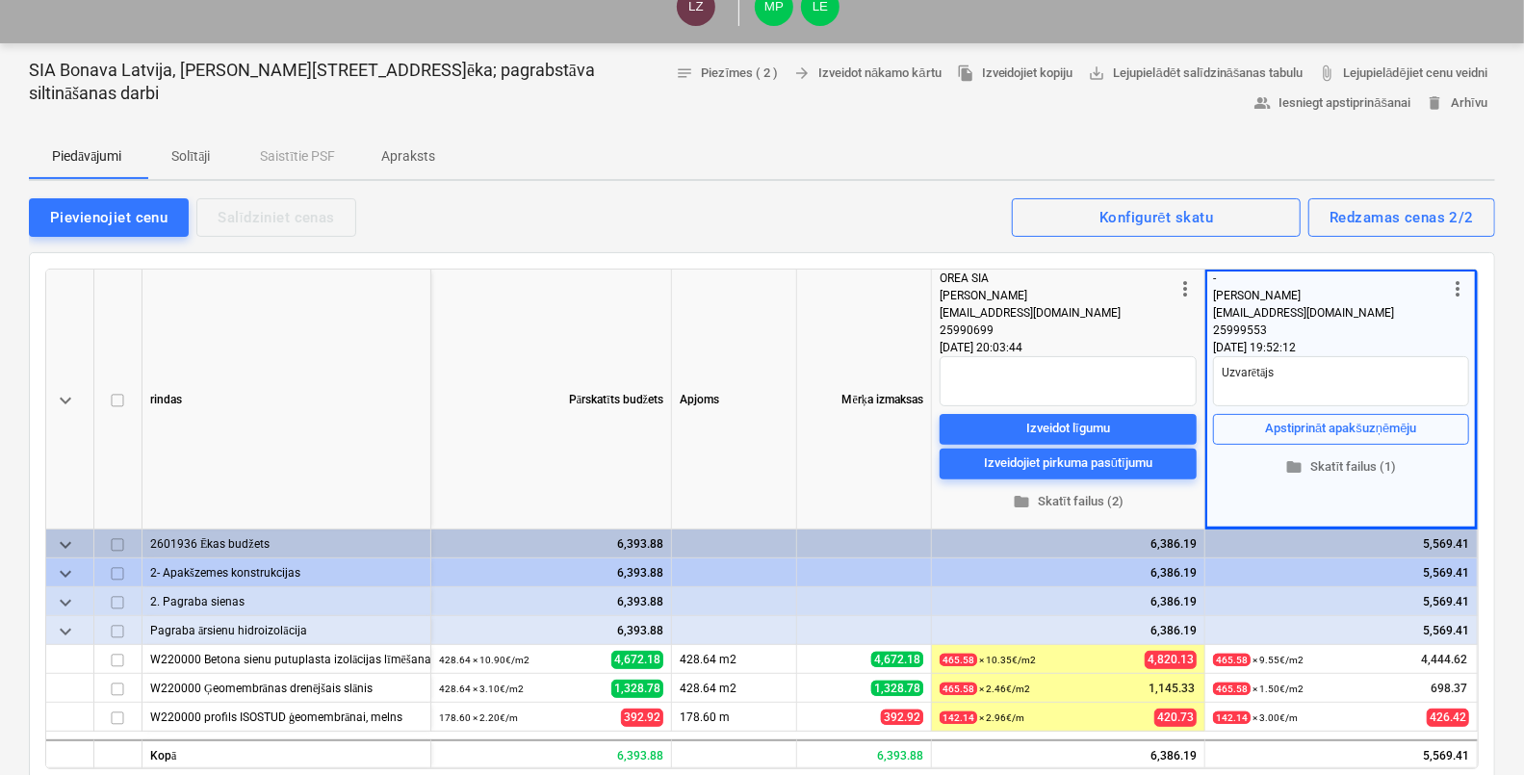
click at [190, 154] on p "Solītāji" at bounding box center [190, 156] width 46 height 20
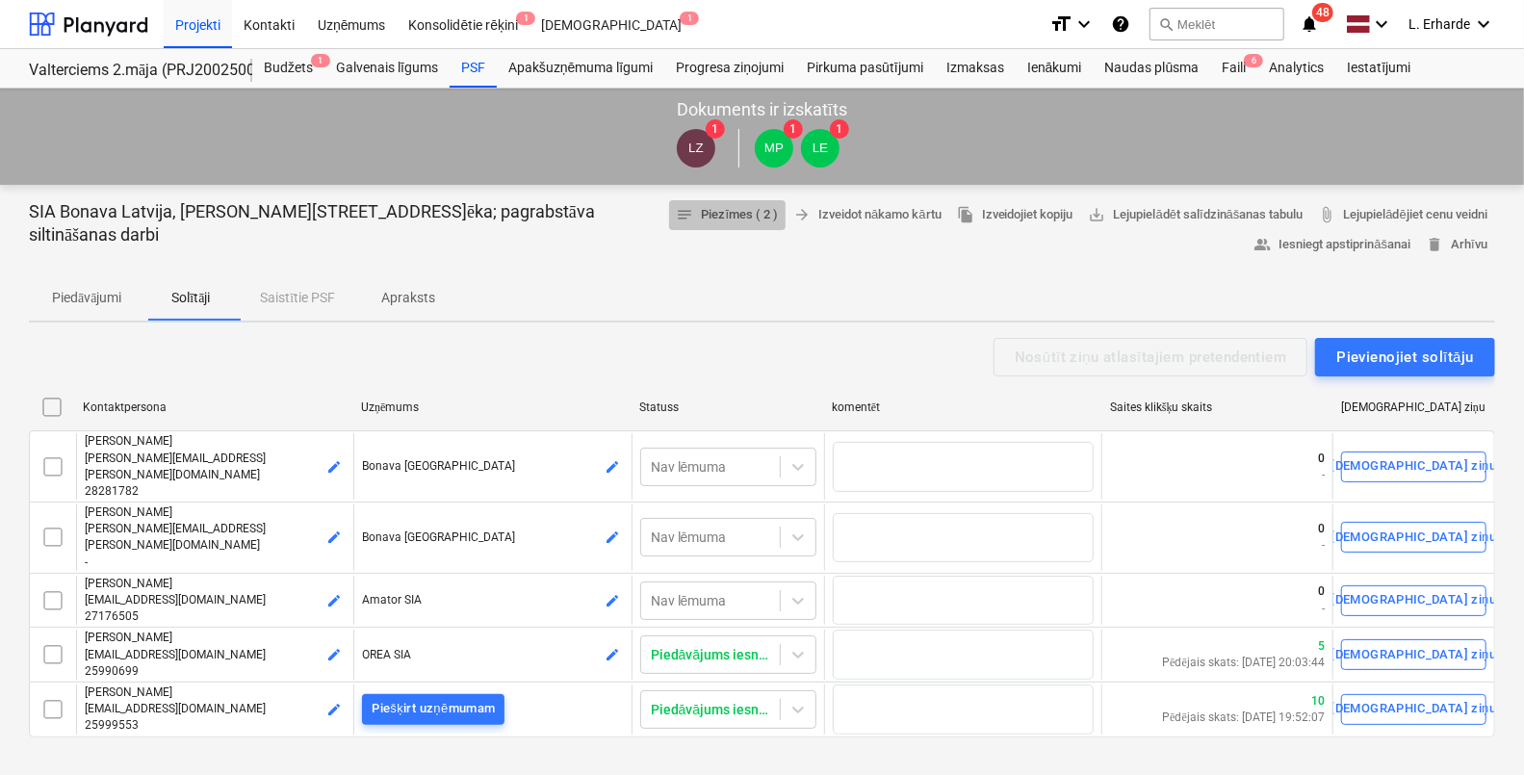
click at [736, 212] on span "notes Piezīmes ( 2 )" at bounding box center [728, 215] width 102 height 22
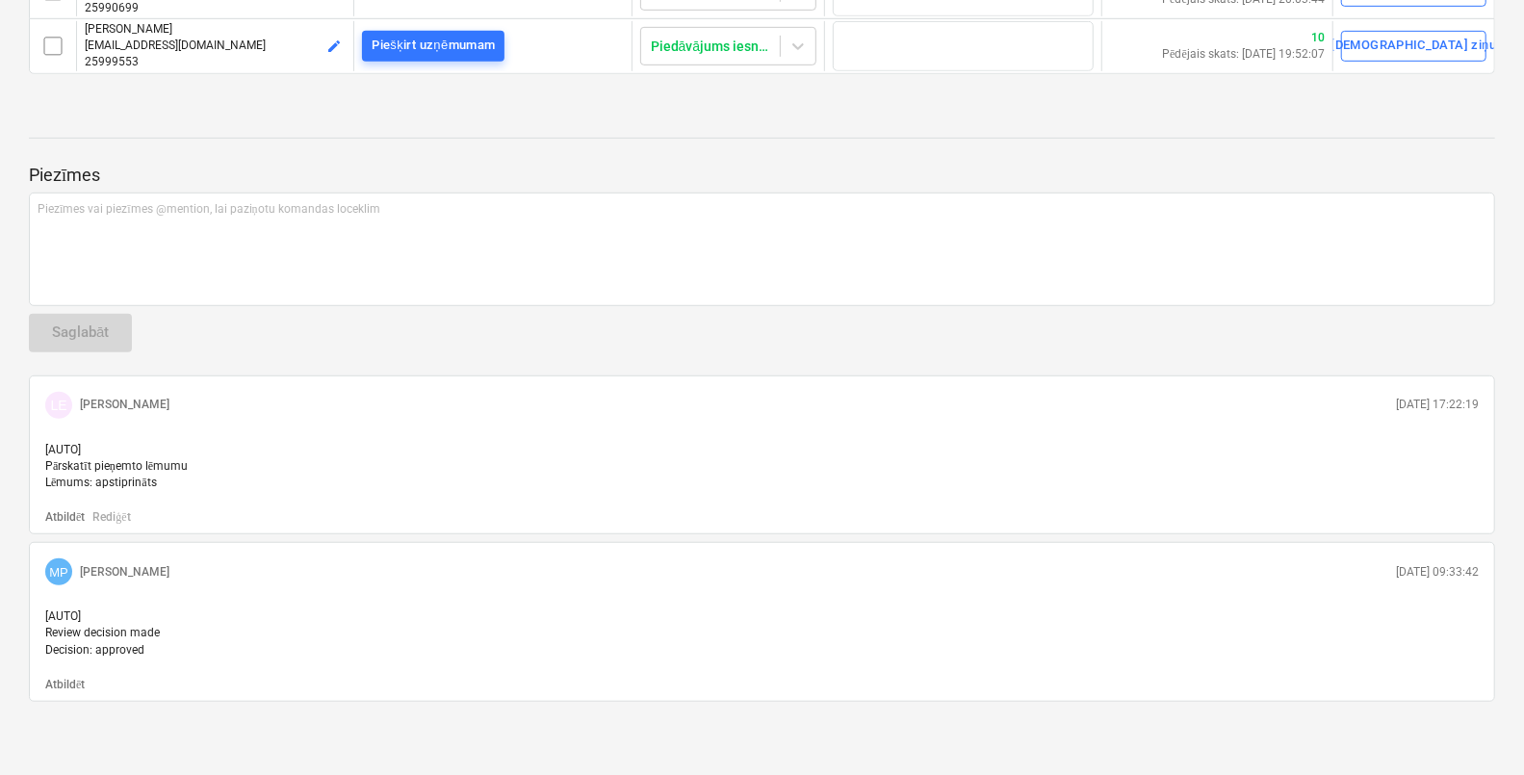
scroll to position [62, 0]
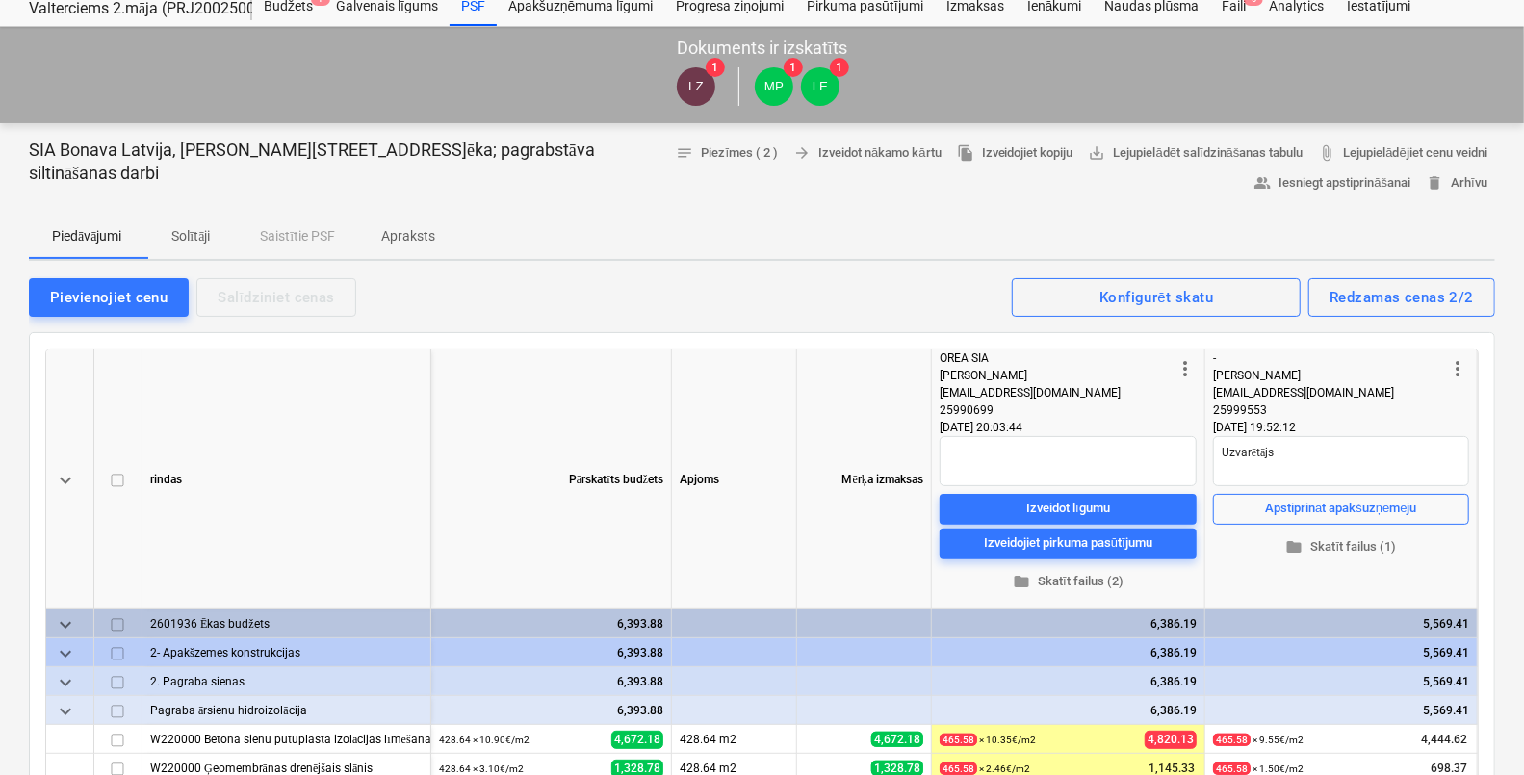
scroll to position [141, 0]
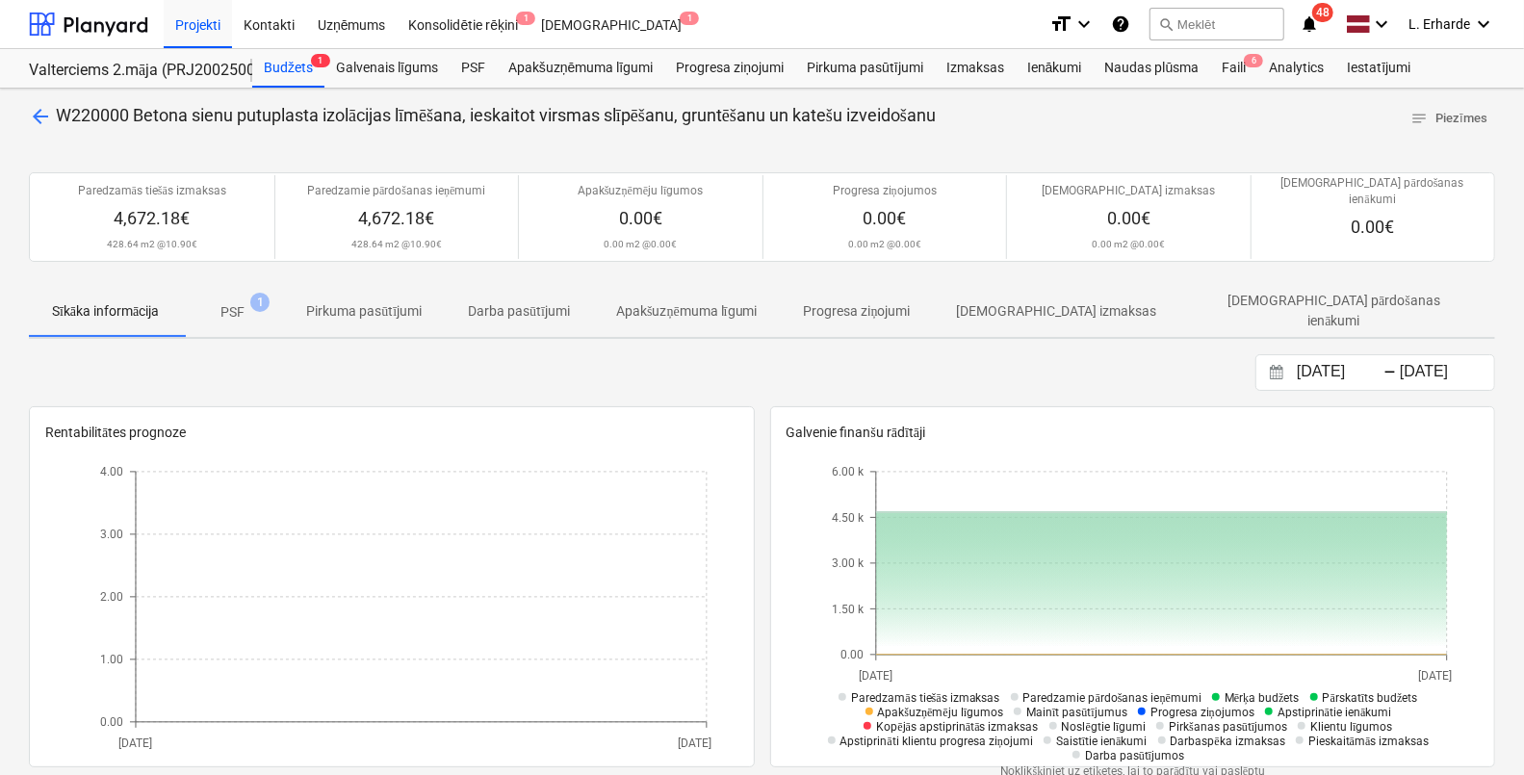
click at [45, 120] on span "arrow_back" at bounding box center [40, 116] width 23 height 23
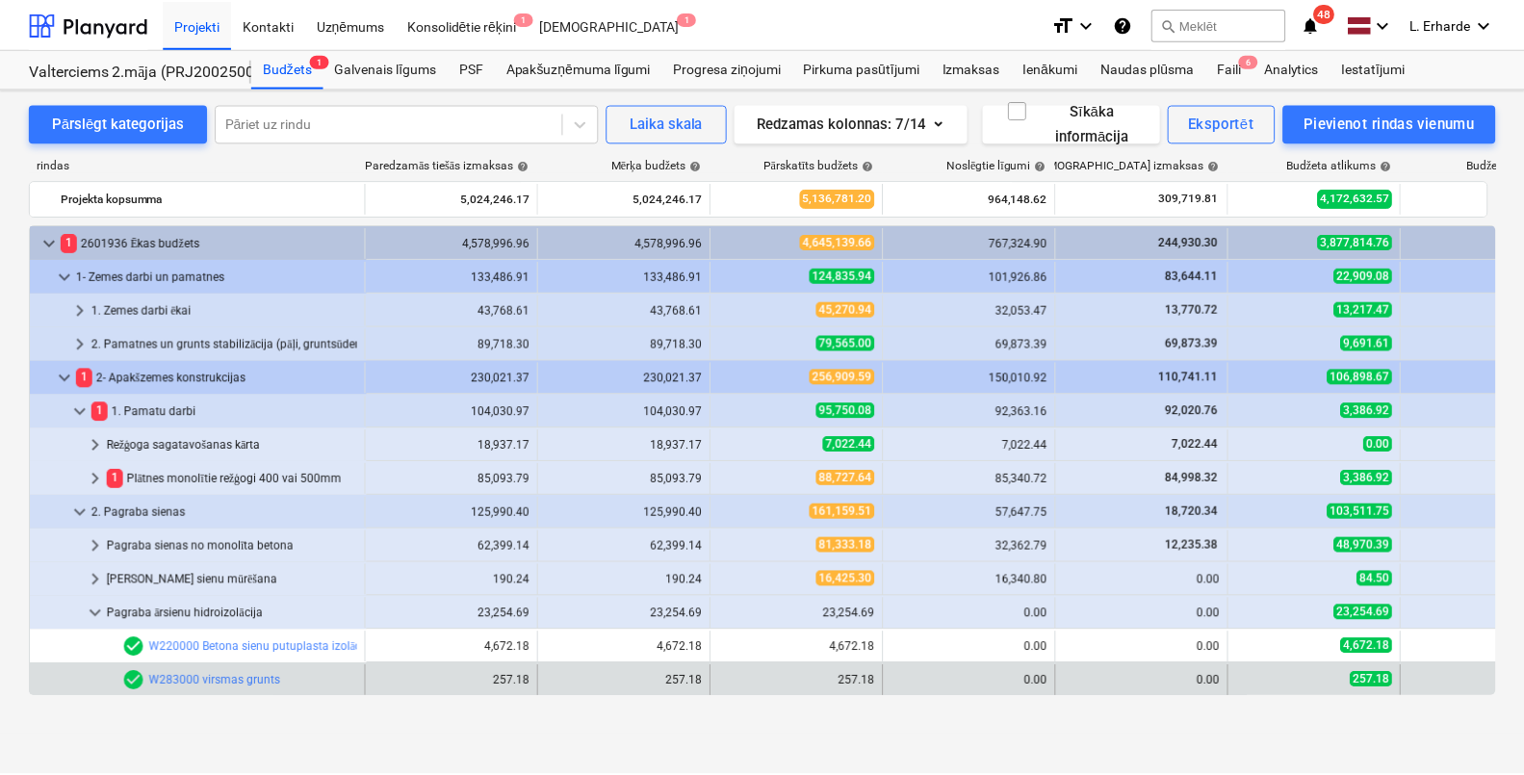
scroll to position [240, 0]
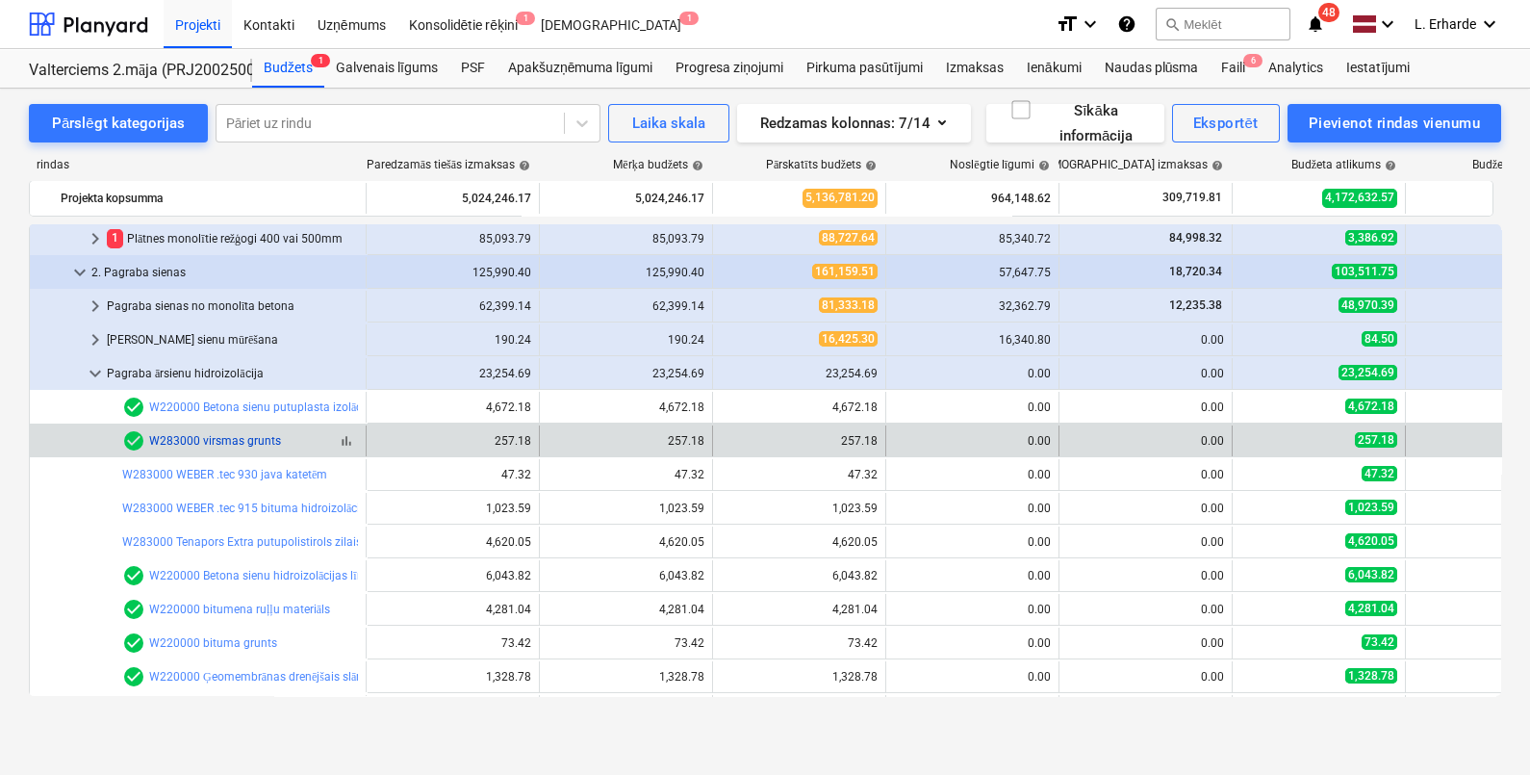
click at [251, 438] on link "W283000 virsmas grunts" at bounding box center [215, 440] width 132 height 13
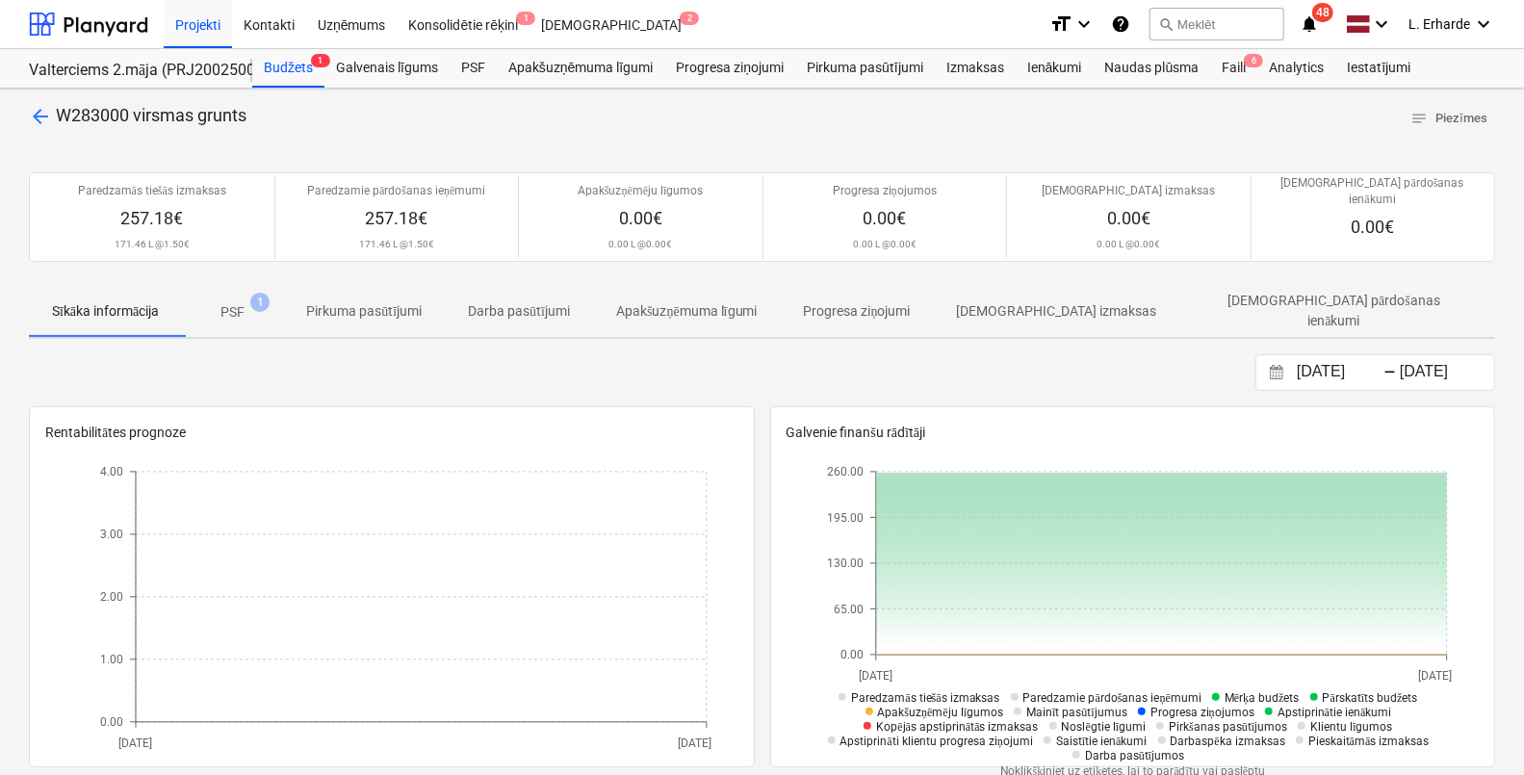
click at [244, 302] on p "PSF" at bounding box center [232, 312] width 24 height 20
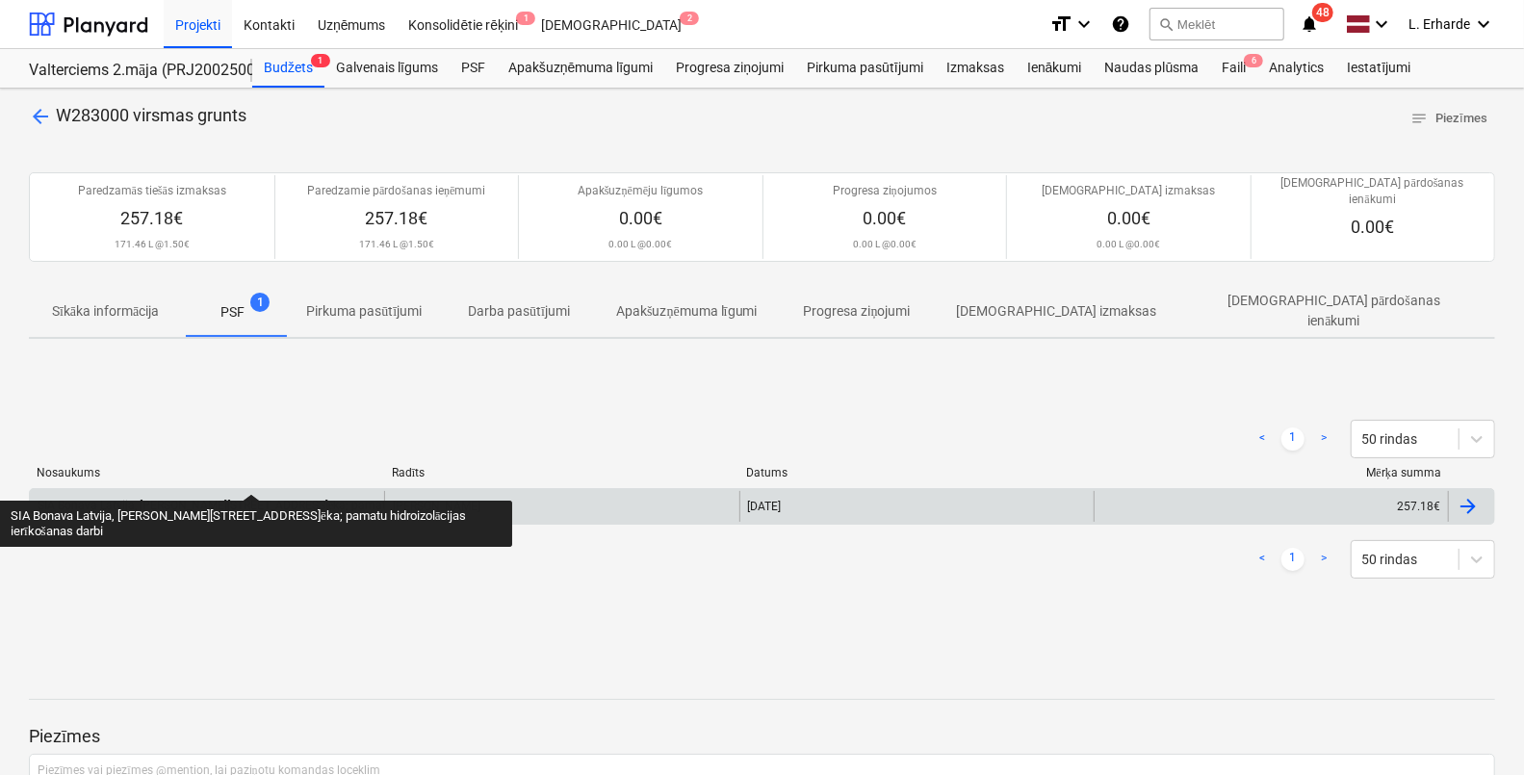
click at [250, 499] on div "SIA Bonava Latvija, [PERSON_NAME][STREET_ADDRESS]ēka; pamatu hidroizolācijas ie…" at bounding box center [300, 506] width 525 height 14
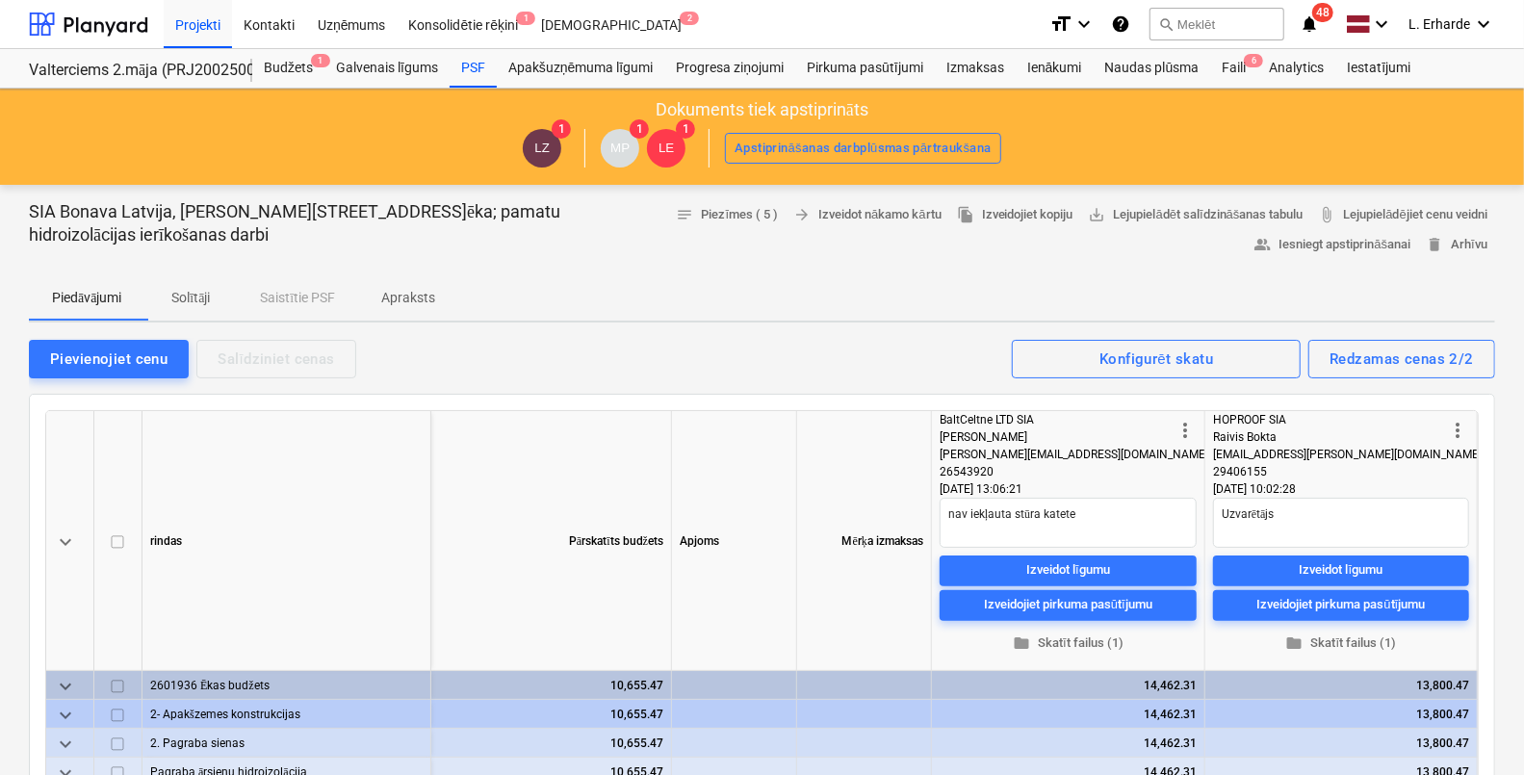
type textarea "x"
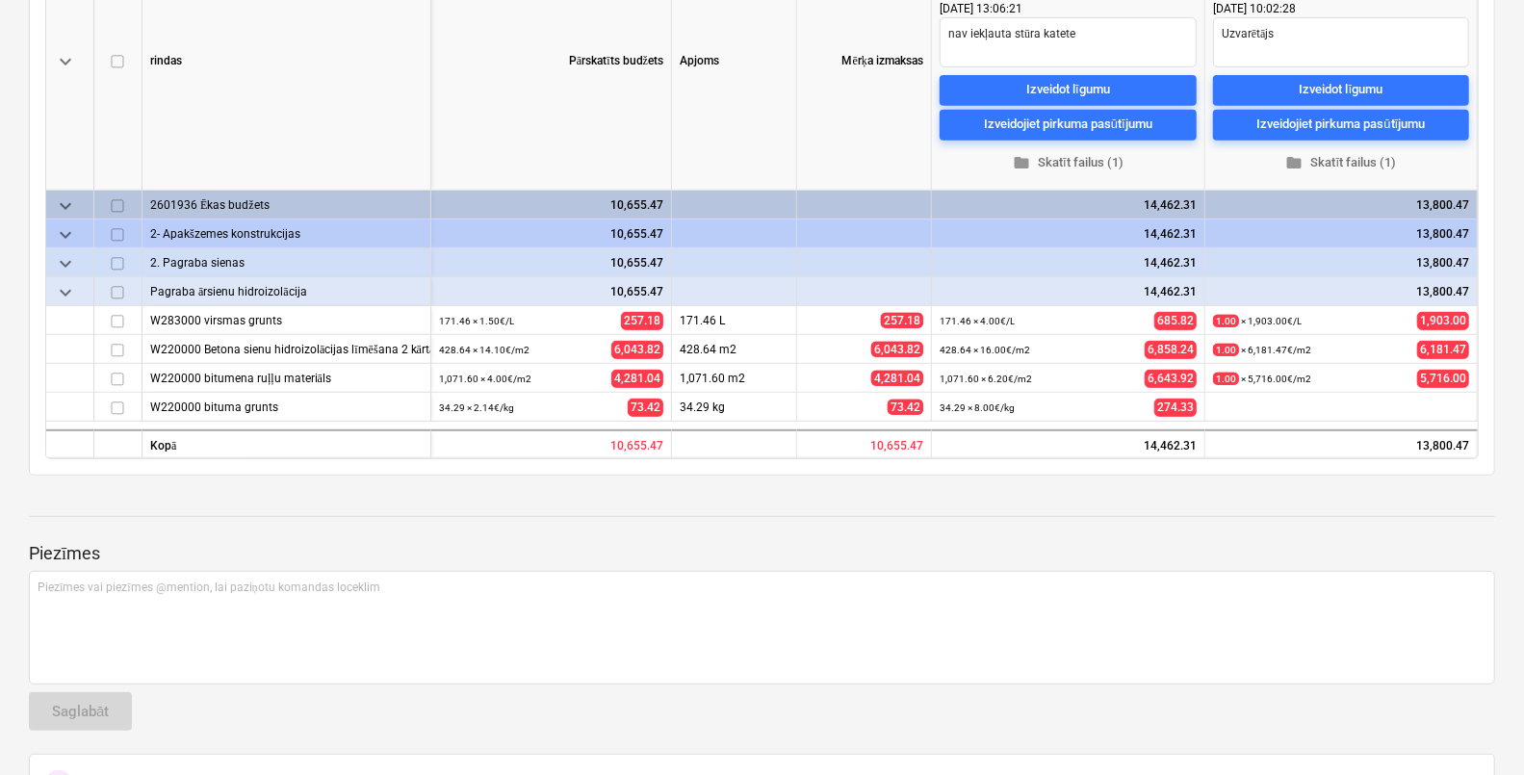
scroll to position [841, 0]
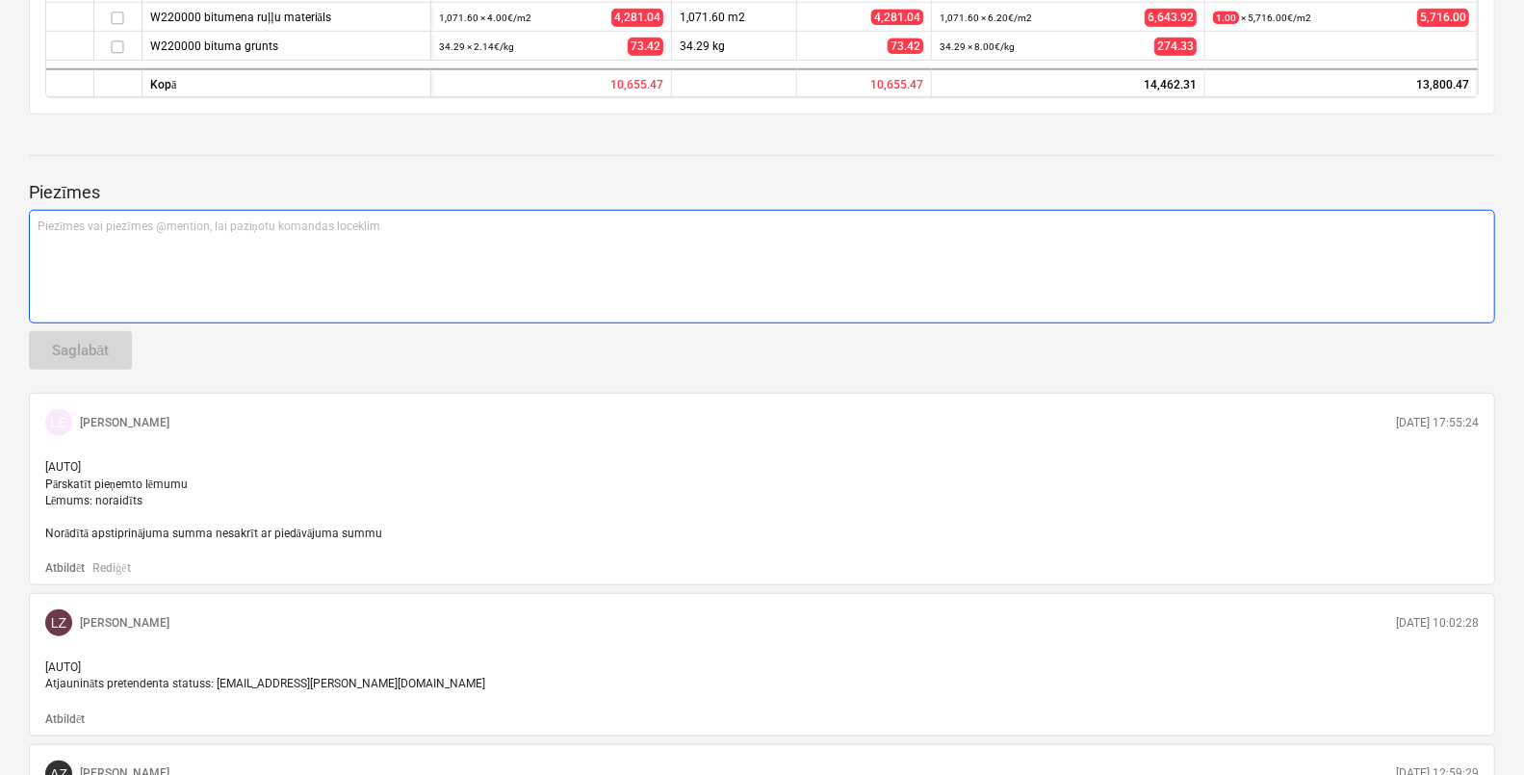
click at [344, 249] on div "Piezīmes vai piezīmes @mention, lai paziņotu komandas loceklim ﻿" at bounding box center [762, 267] width 1466 height 114
click at [322, 230] on p "Piezīmes vai piezīmes @mention, lai paziņotu komandas loceklim ﻿" at bounding box center [762, 226] width 1448 height 16
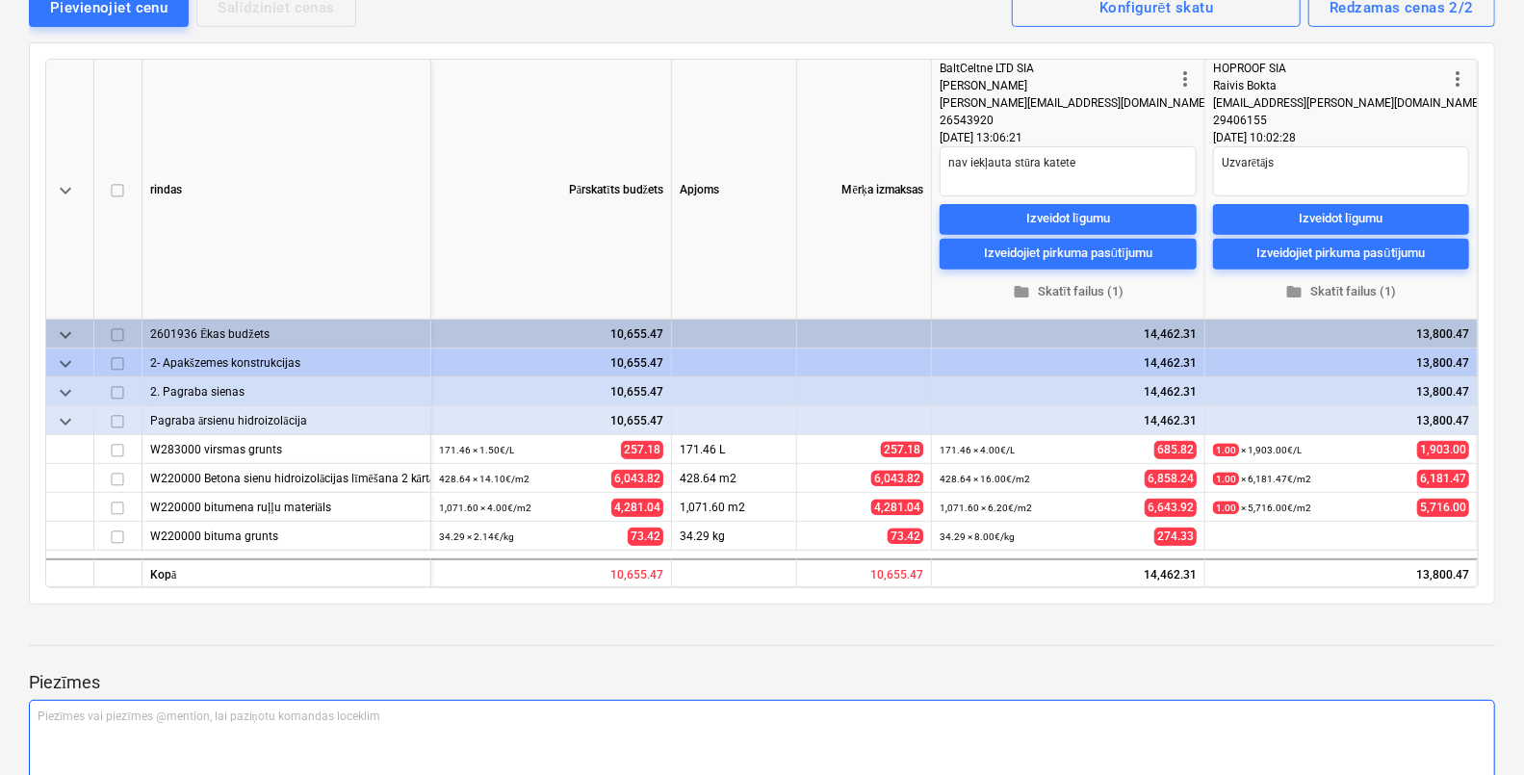
scroll to position [558, 0]
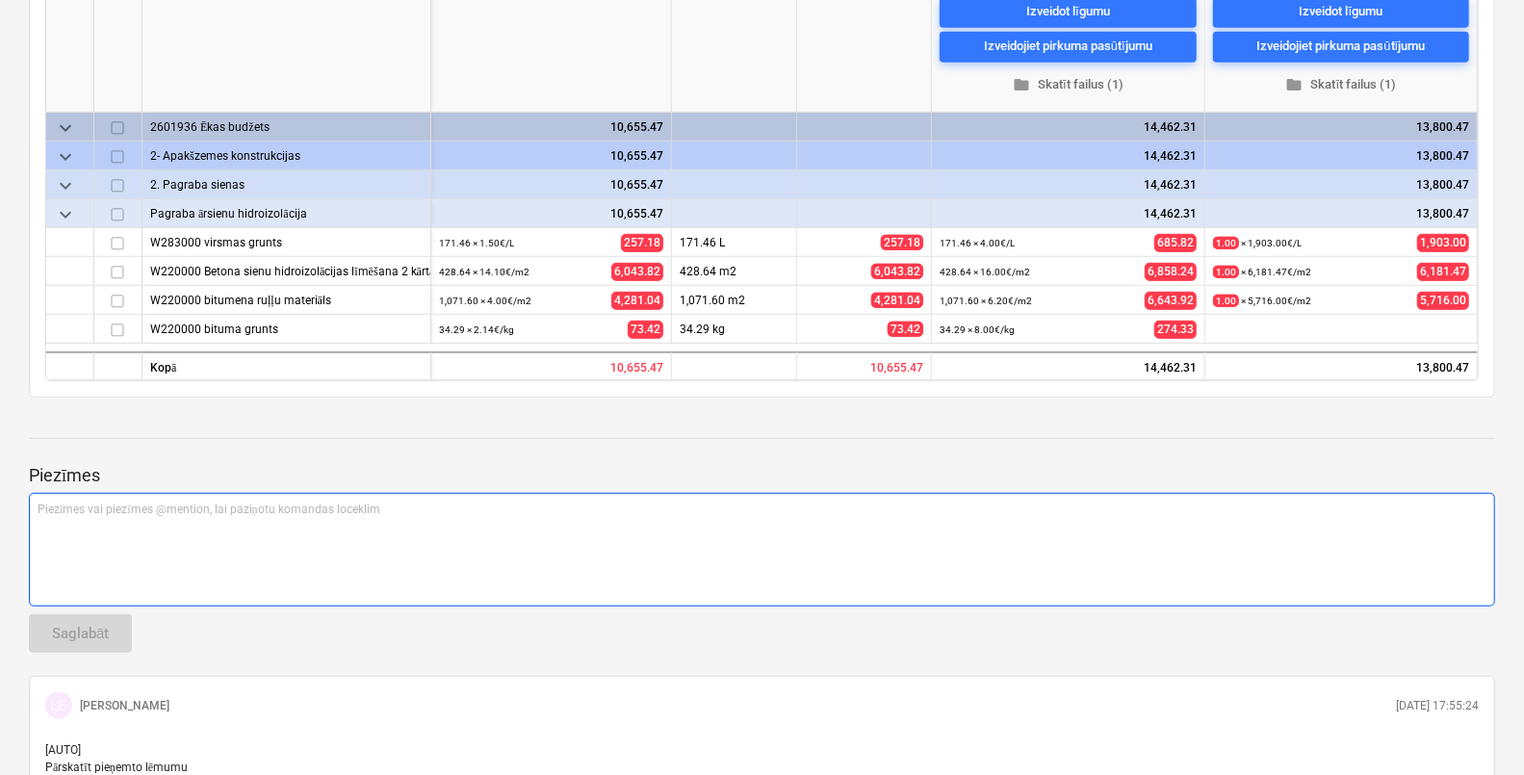
click at [433, 508] on p "Piezīmes vai piezīmes @mention, lai paziņotu komandas loceklim ﻿" at bounding box center [762, 509] width 1448 height 16
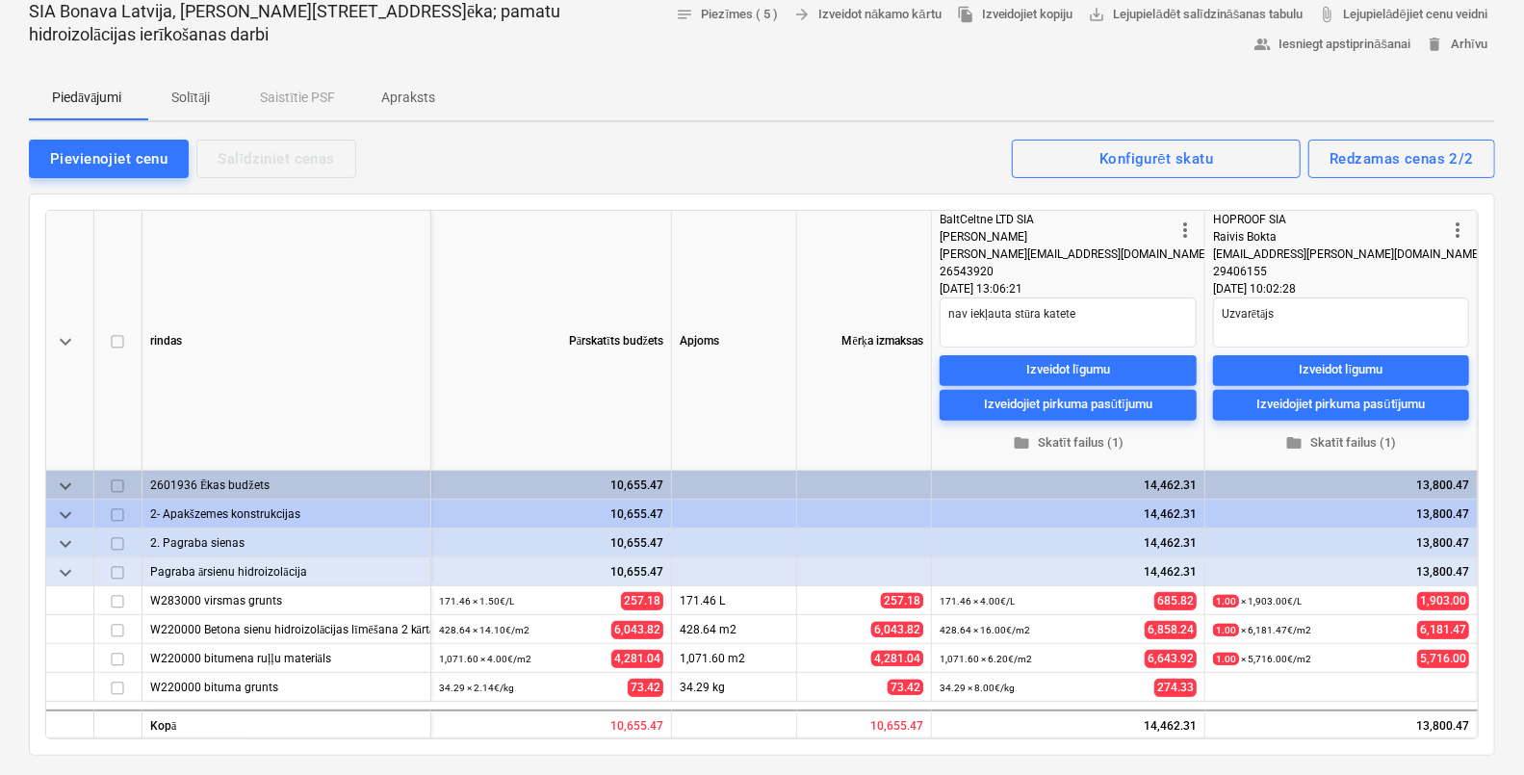
scroll to position [77, 0]
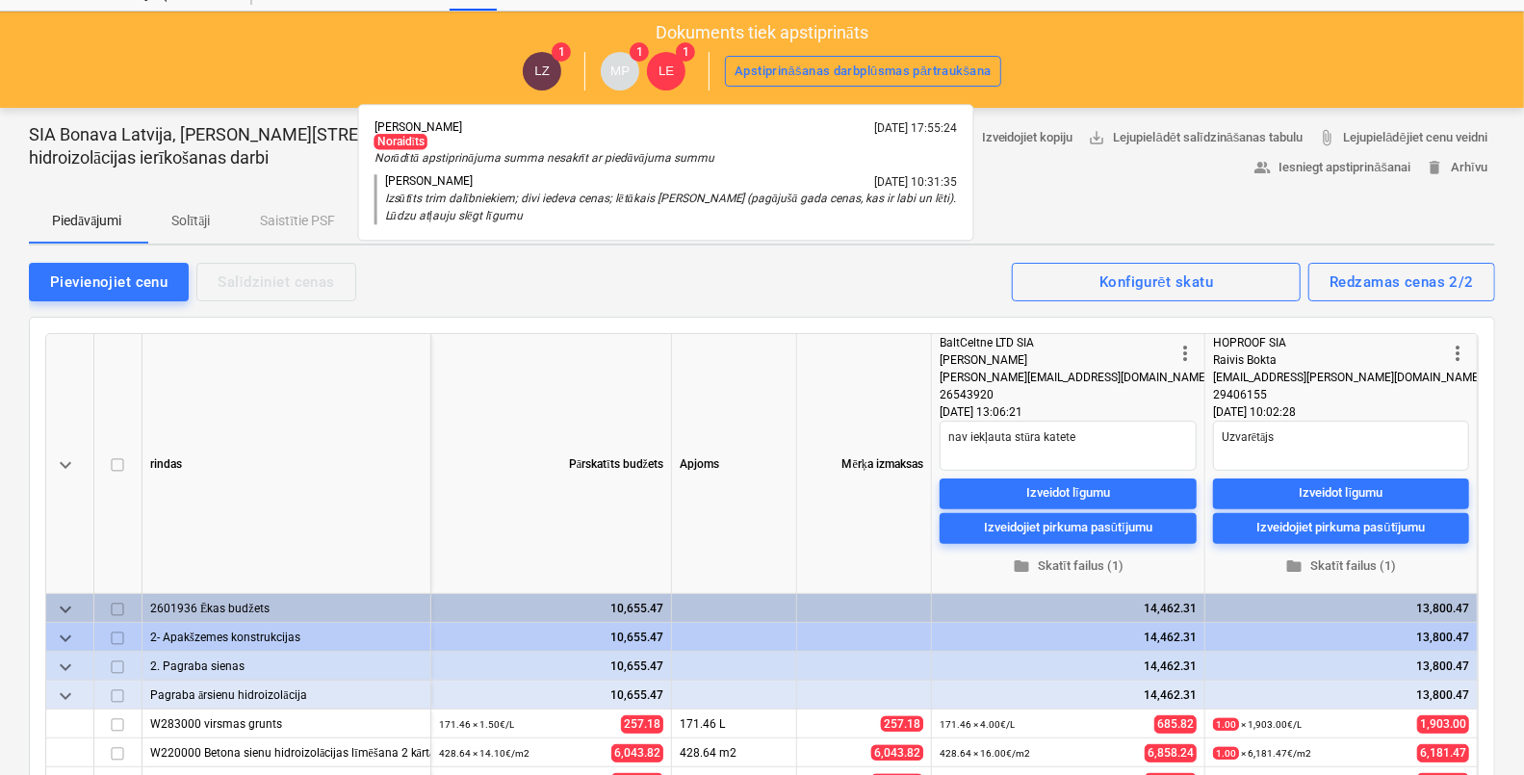
click at [674, 67] on span "LE" at bounding box center [666, 71] width 38 height 38
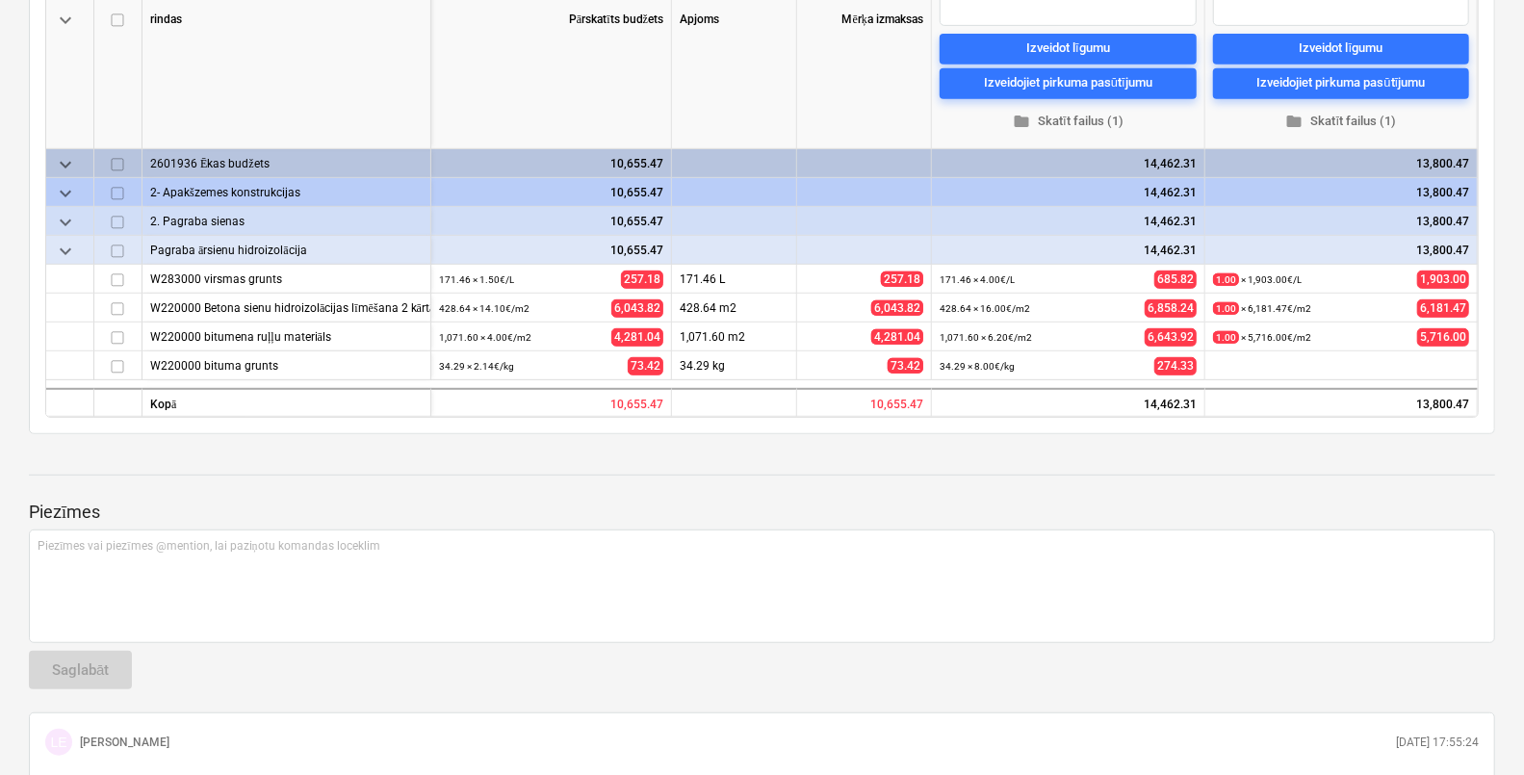
scroll to position [558, 0]
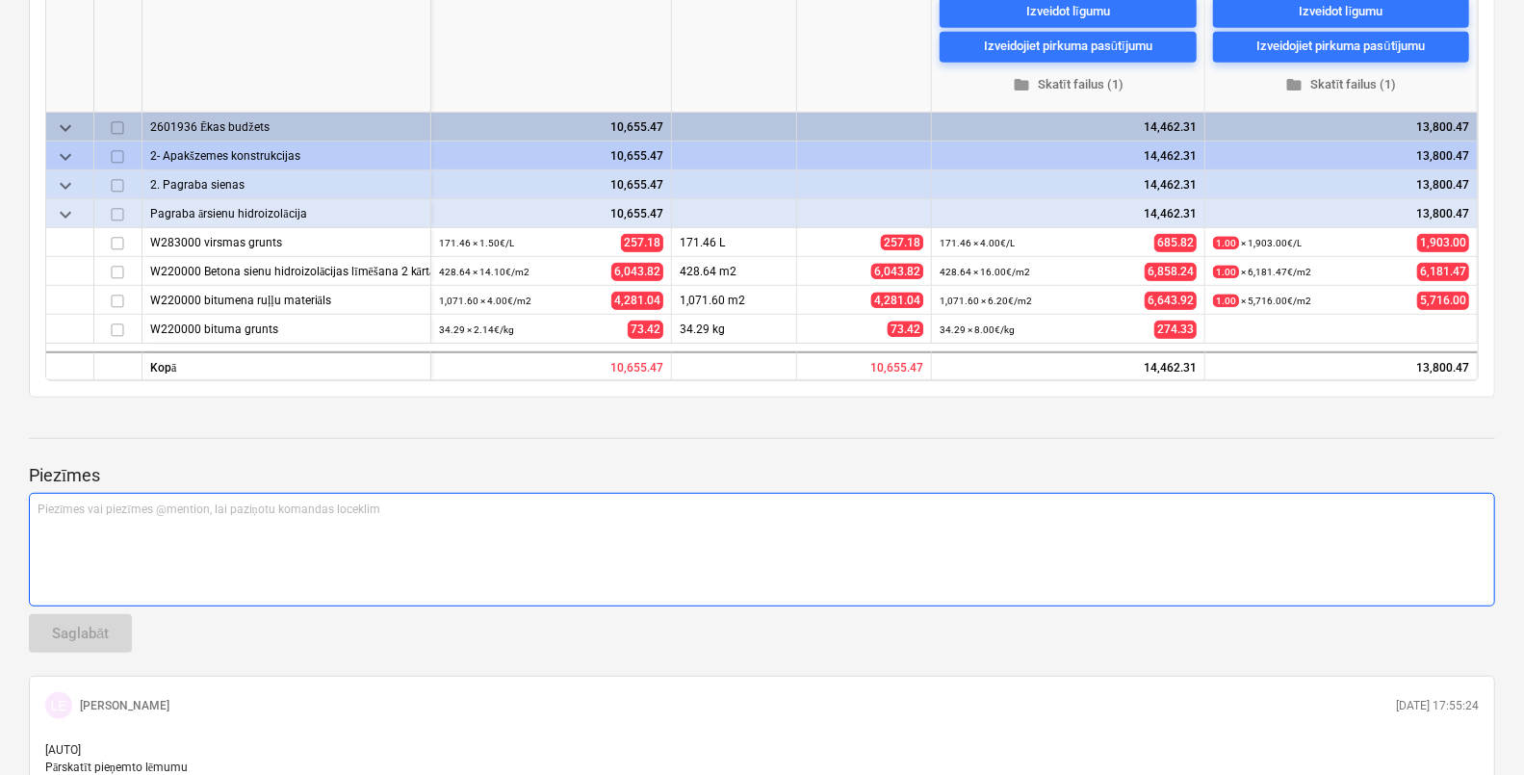
click at [313, 534] on div "Piezīmes vai piezīmes @mention, lai paziņotu komandas loceklim ﻿" at bounding box center [762, 550] width 1466 height 114
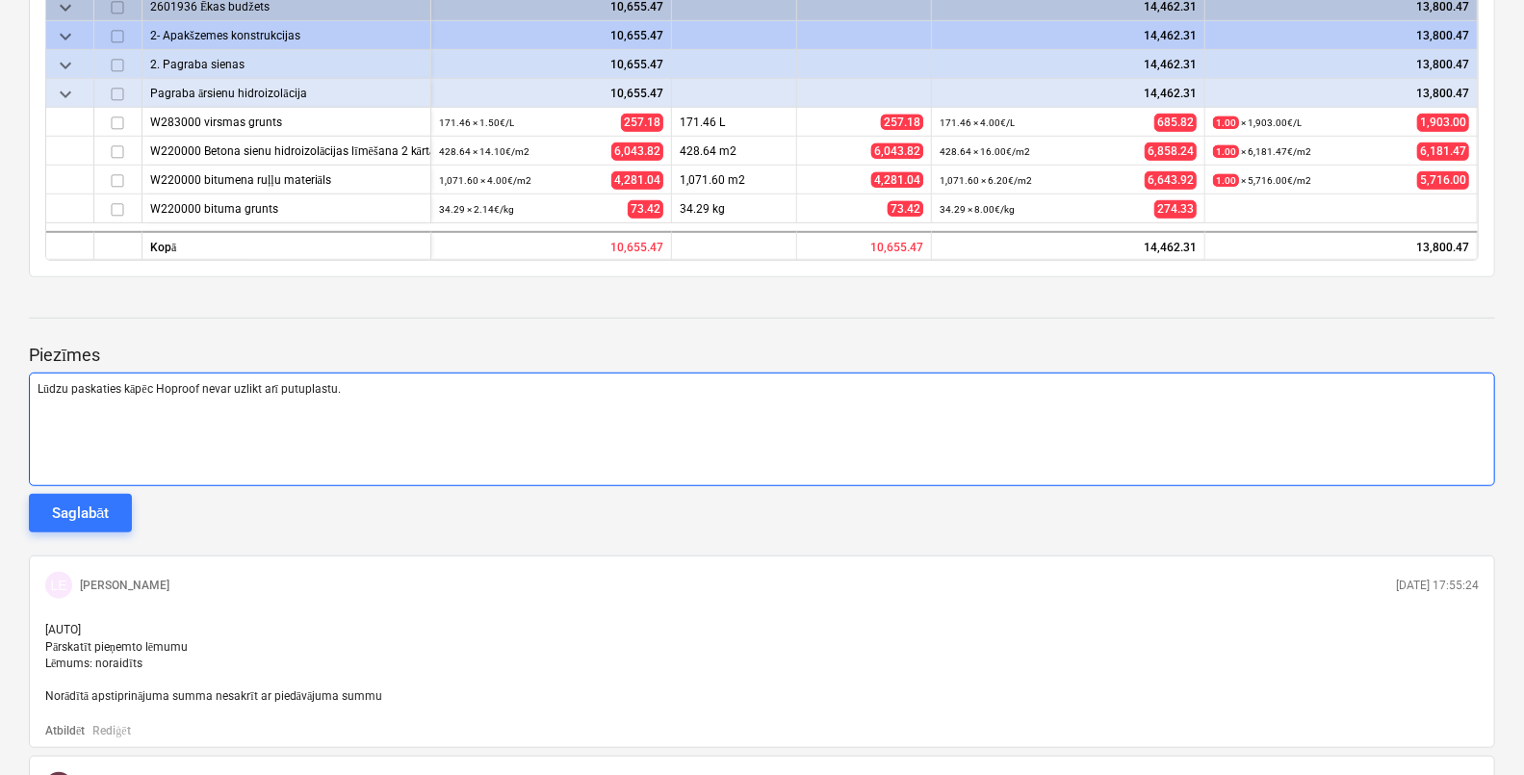
scroll to position [679, 0]
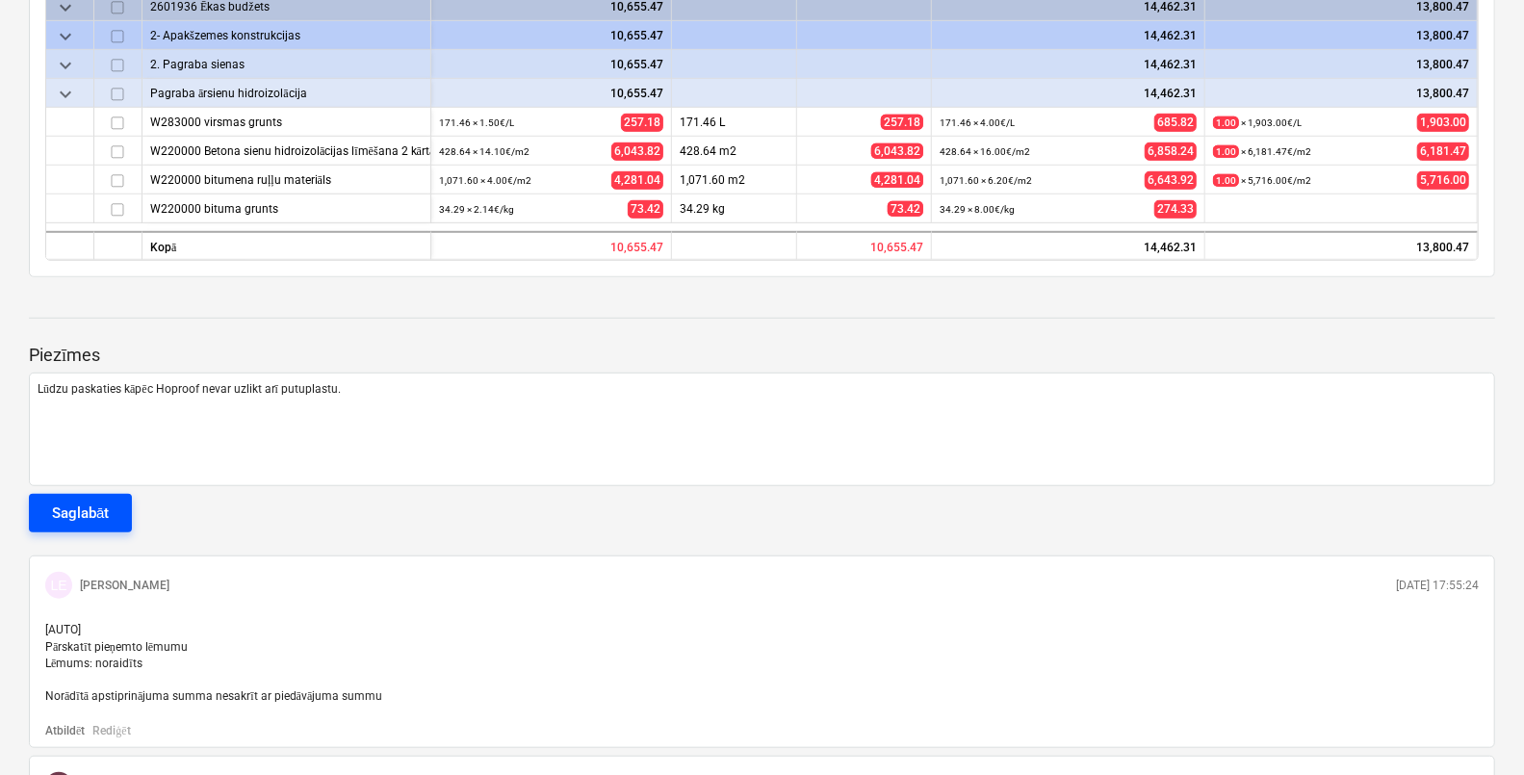
click at [97, 510] on div "Saglabāt" at bounding box center [80, 512] width 57 height 25
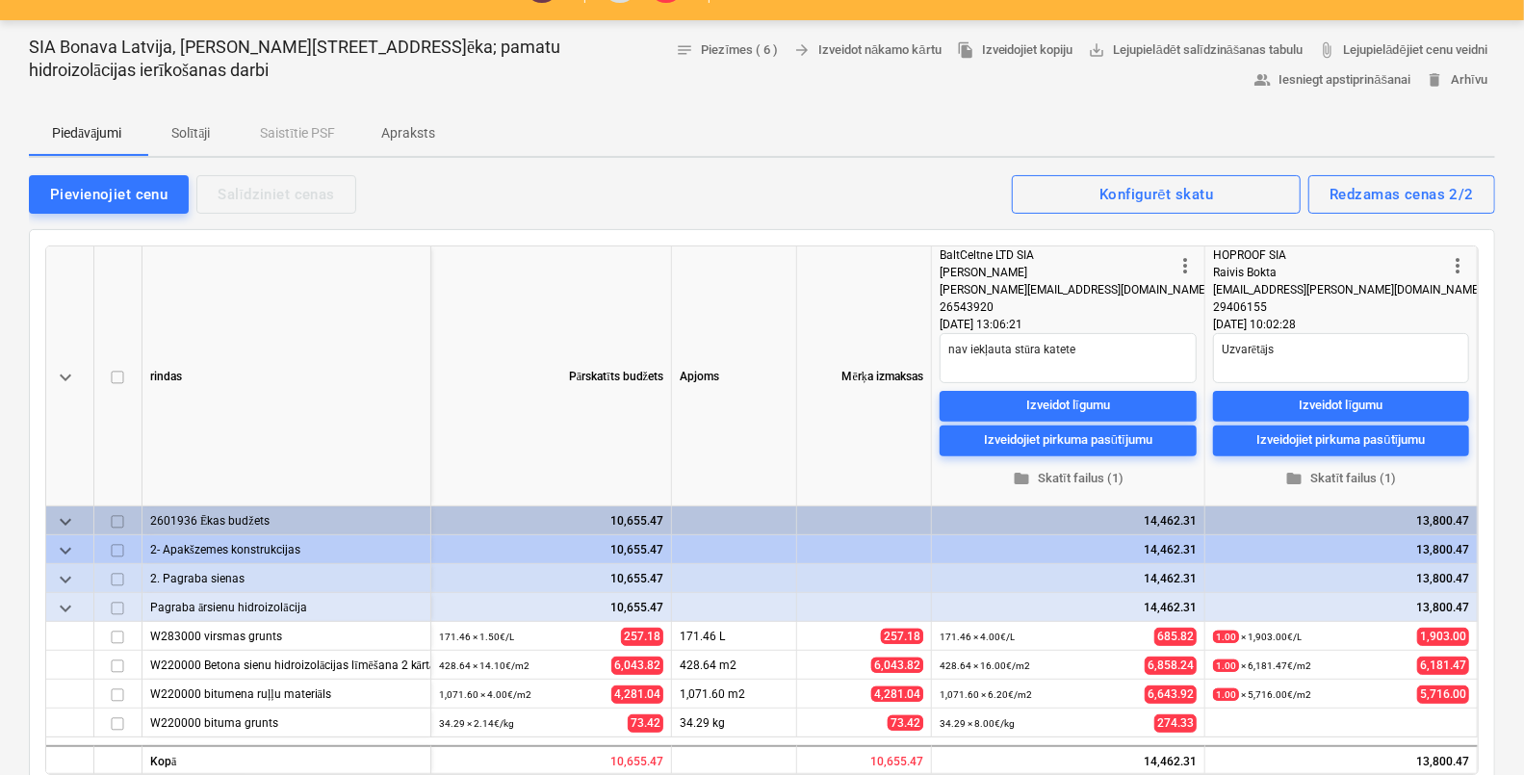
scroll to position [0, 0]
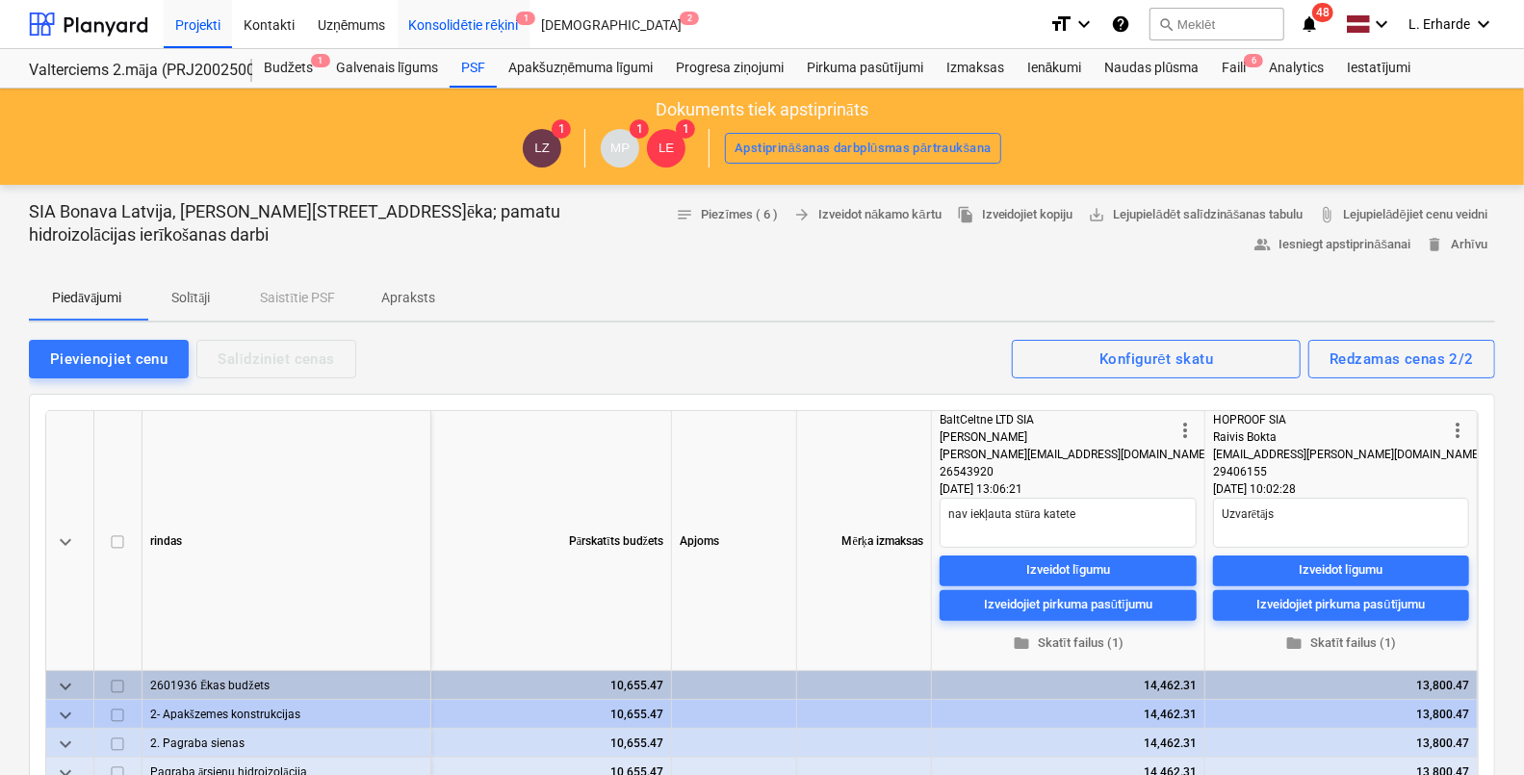
click at [475, 28] on div "Konsolidētie rēķini 1" at bounding box center [463, 23] width 133 height 49
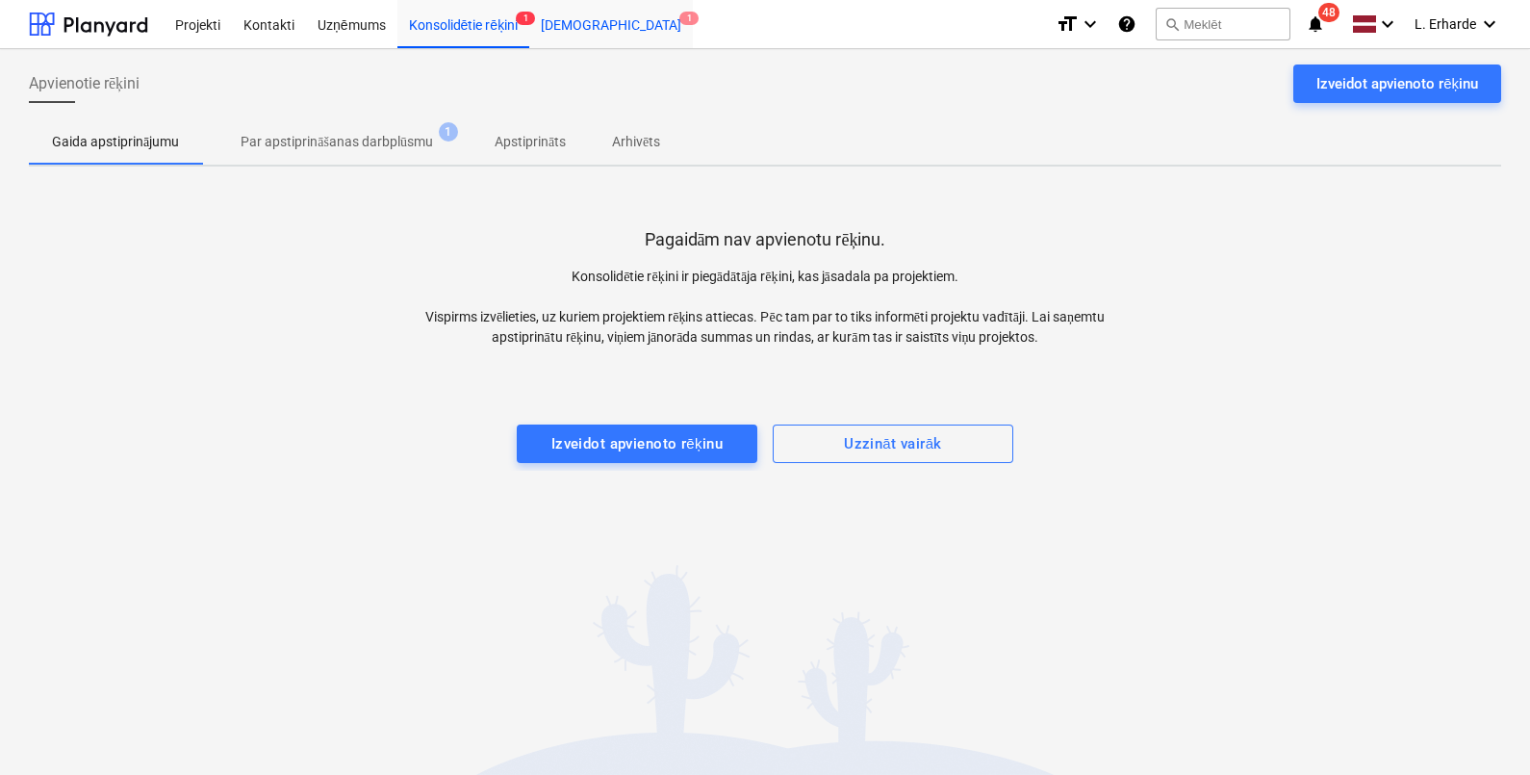
click at [577, 34] on div "[DEMOGRAPHIC_DATA] 1" at bounding box center [611, 23] width 164 height 49
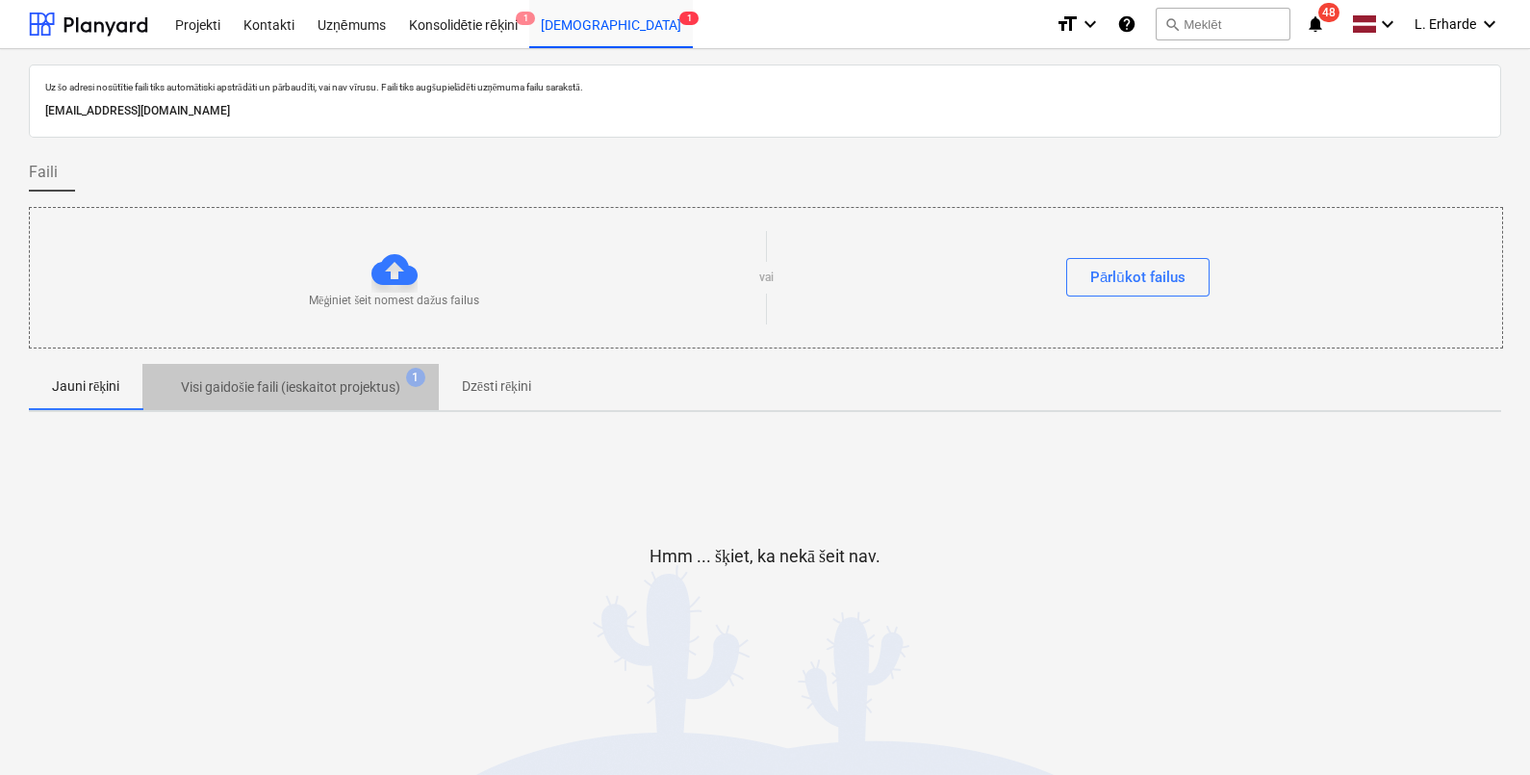
click at [306, 377] on p "Visi gaidošie faili (ieskaitot projektus)" at bounding box center [290, 387] width 218 height 20
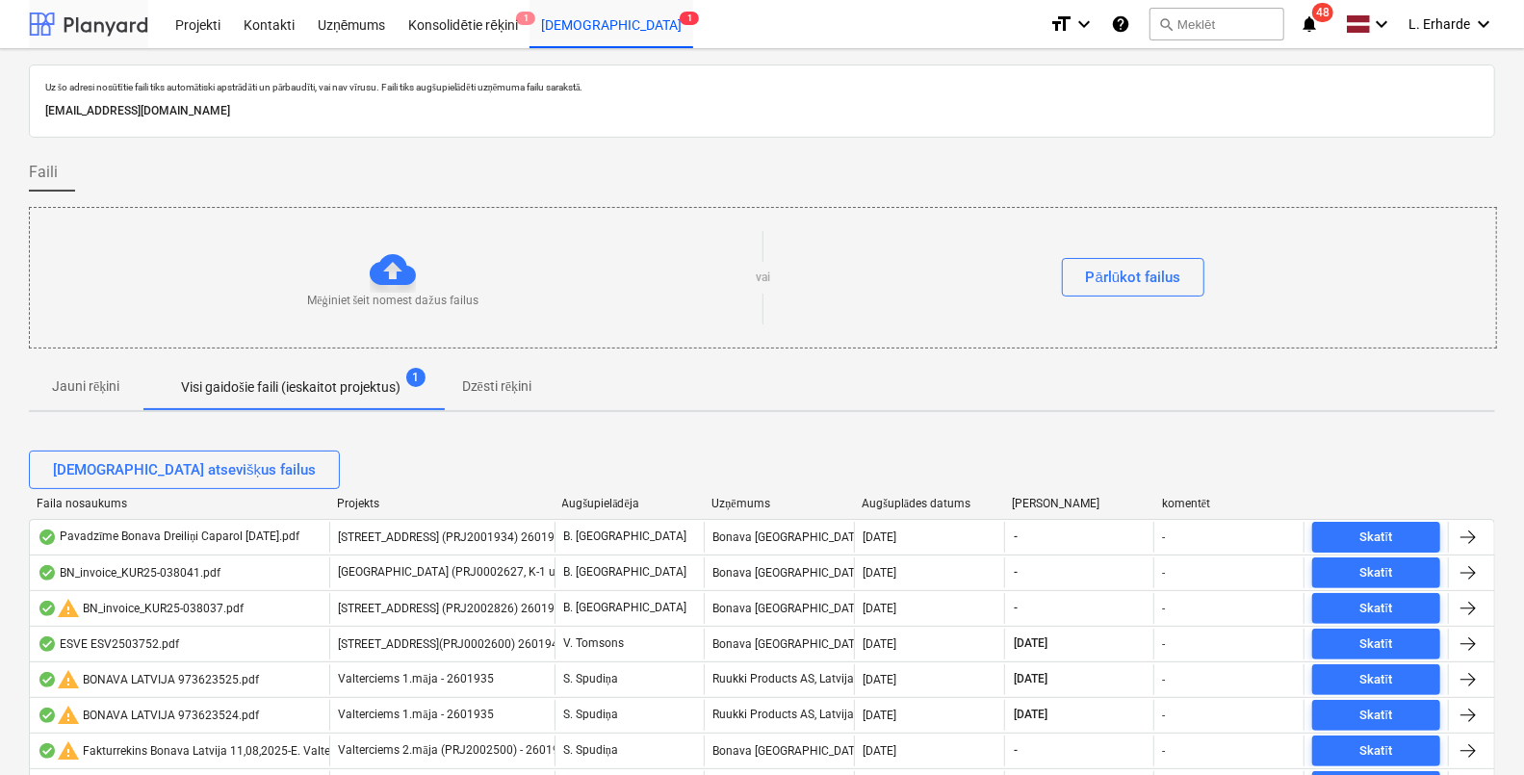
click at [118, 26] on div at bounding box center [88, 24] width 119 height 48
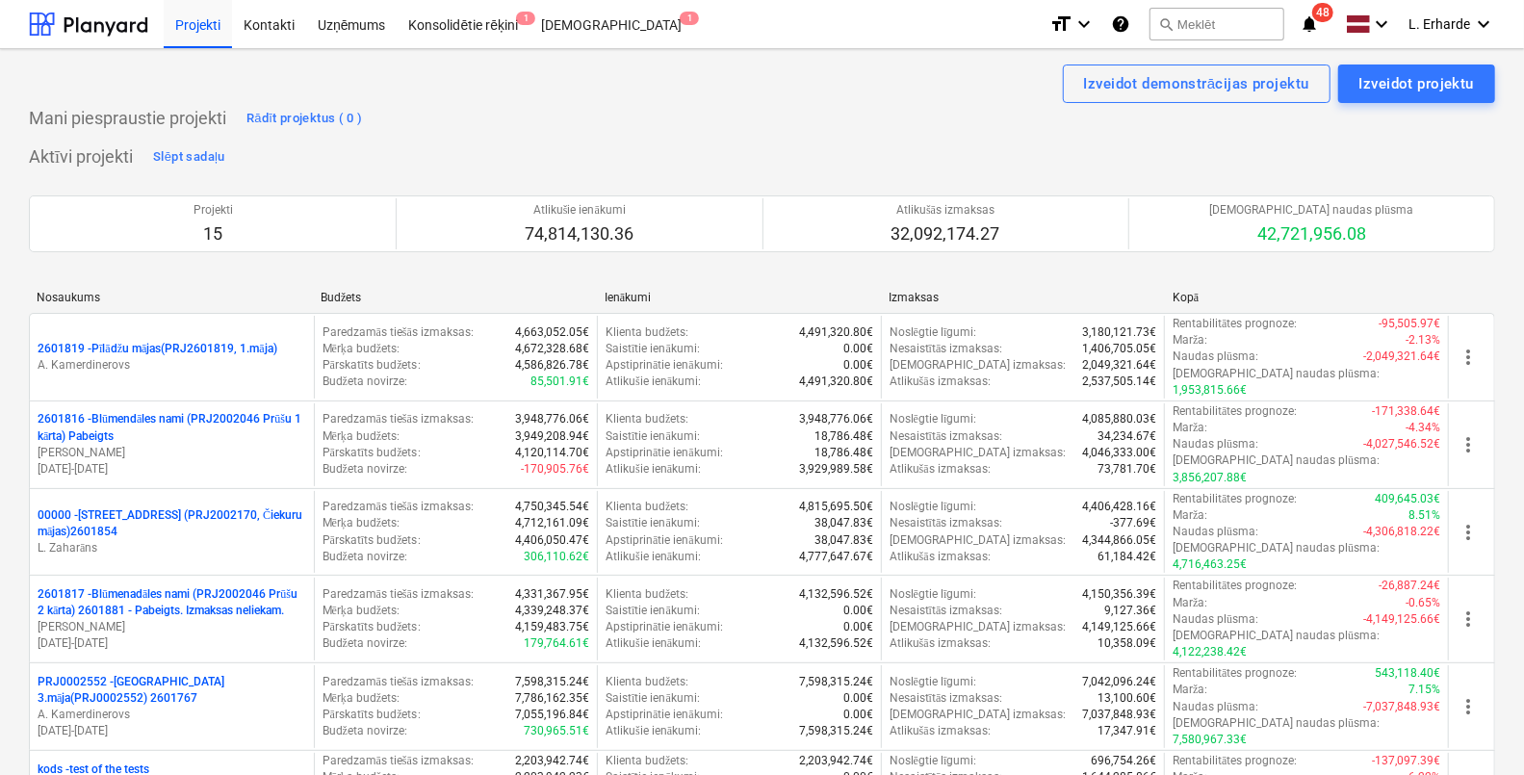
click at [1309, 17] on icon "notifications" at bounding box center [1308, 24] width 19 height 23
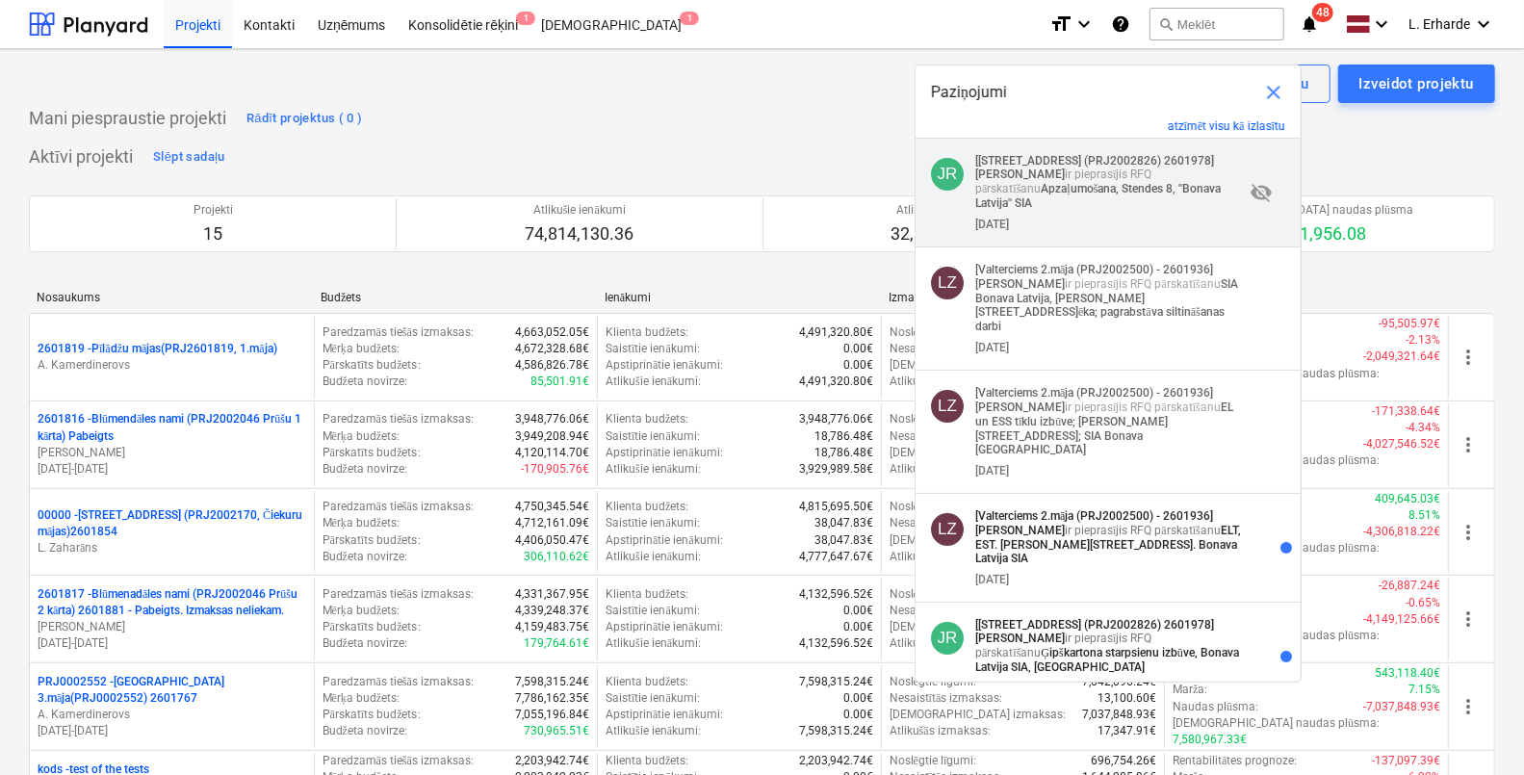
click at [1089, 169] on p "[[STREET_ADDRESS] 2601978] [PERSON_NAME] ir pieprasījis RFQ pārskatīšanu Apzaļu…" at bounding box center [1109, 182] width 269 height 56
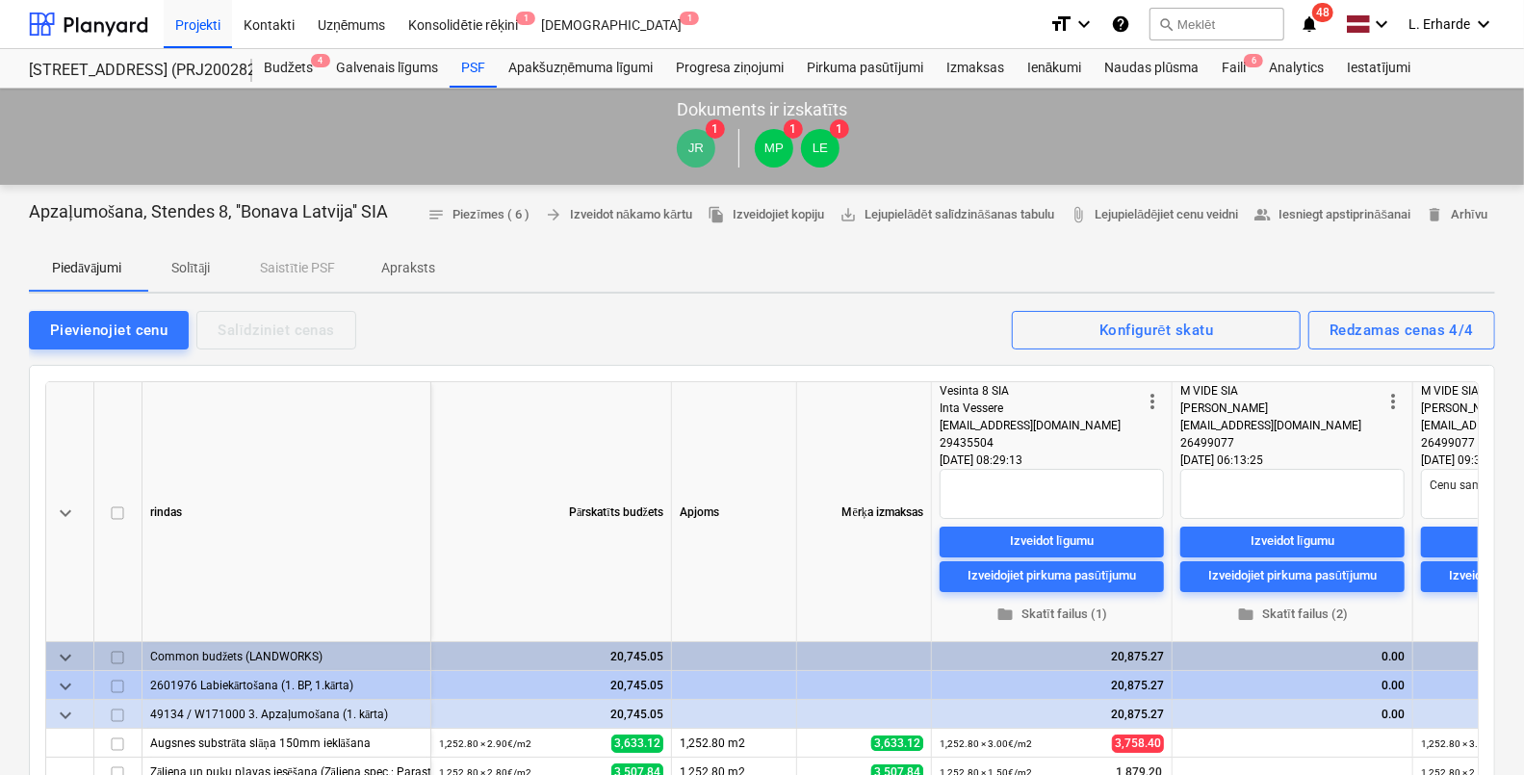
click at [1320, 28] on span "notifications 48" at bounding box center [1310, 24] width 23 height 23
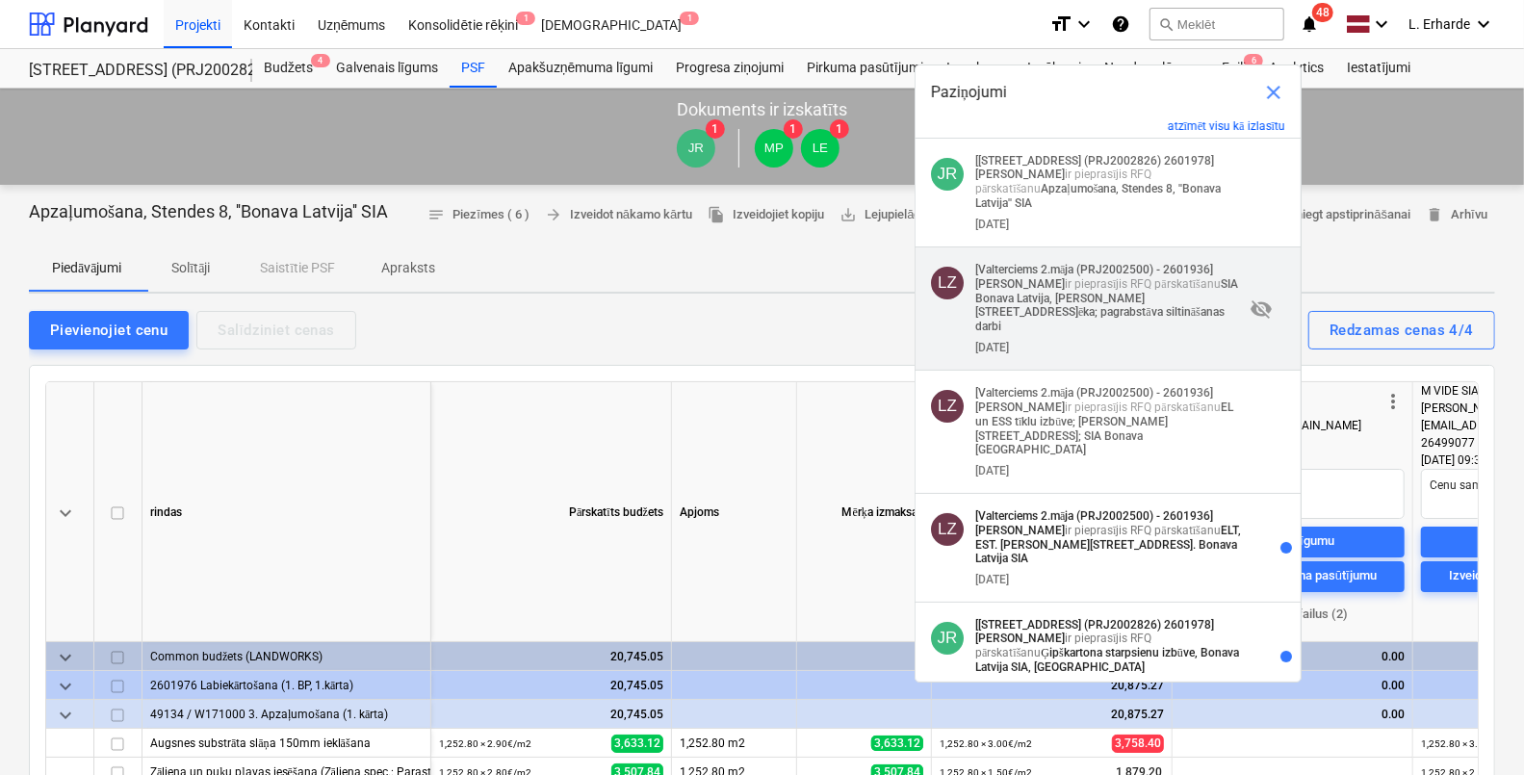
click at [1116, 292] on strong "SIA Bonava Latvija, [PERSON_NAME][STREET_ADDRESS]ēka; pagrabstāva siltināšanas …" at bounding box center [1106, 305] width 263 height 56
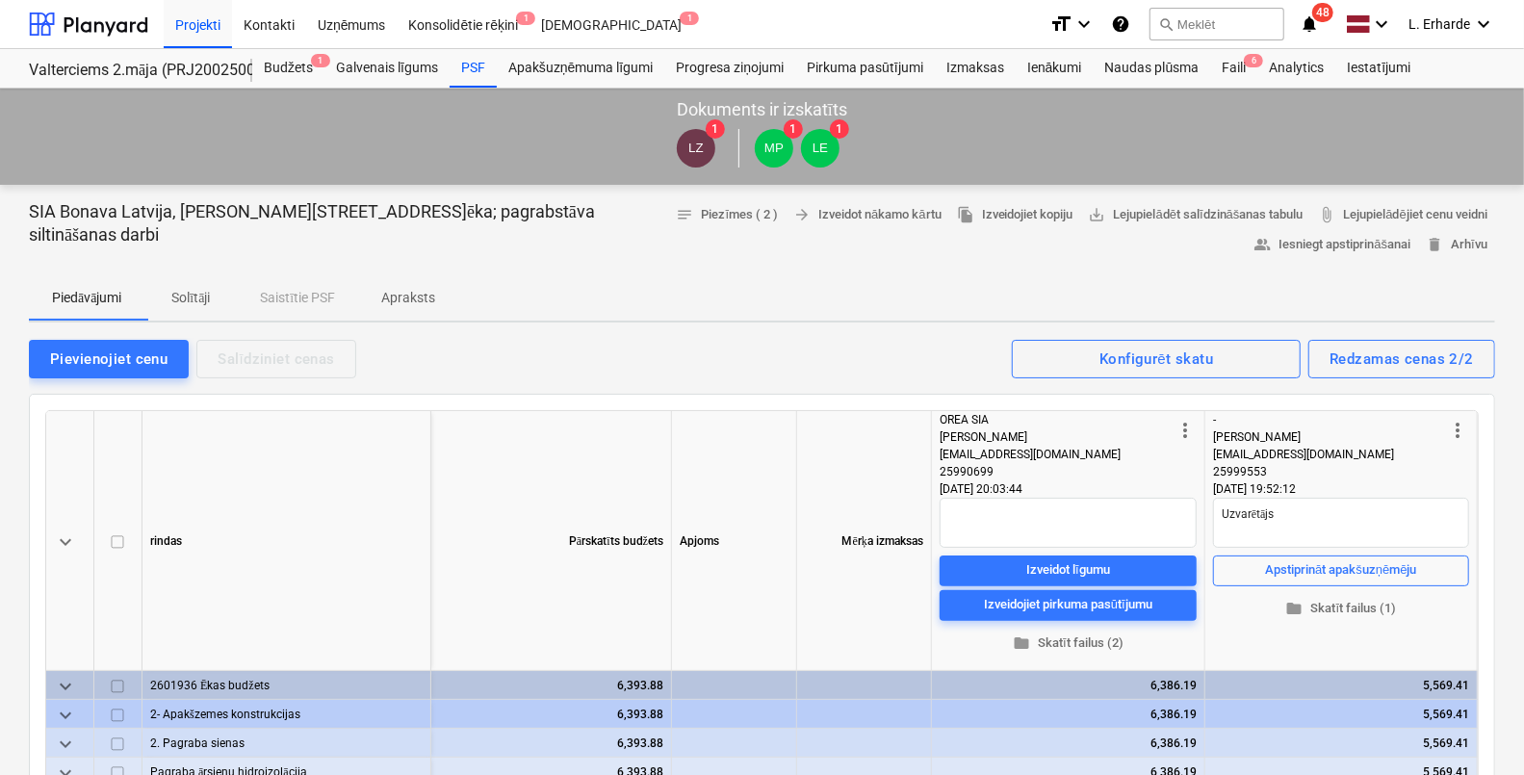
click at [1314, 20] on icon "notifications" at bounding box center [1308, 24] width 19 height 23
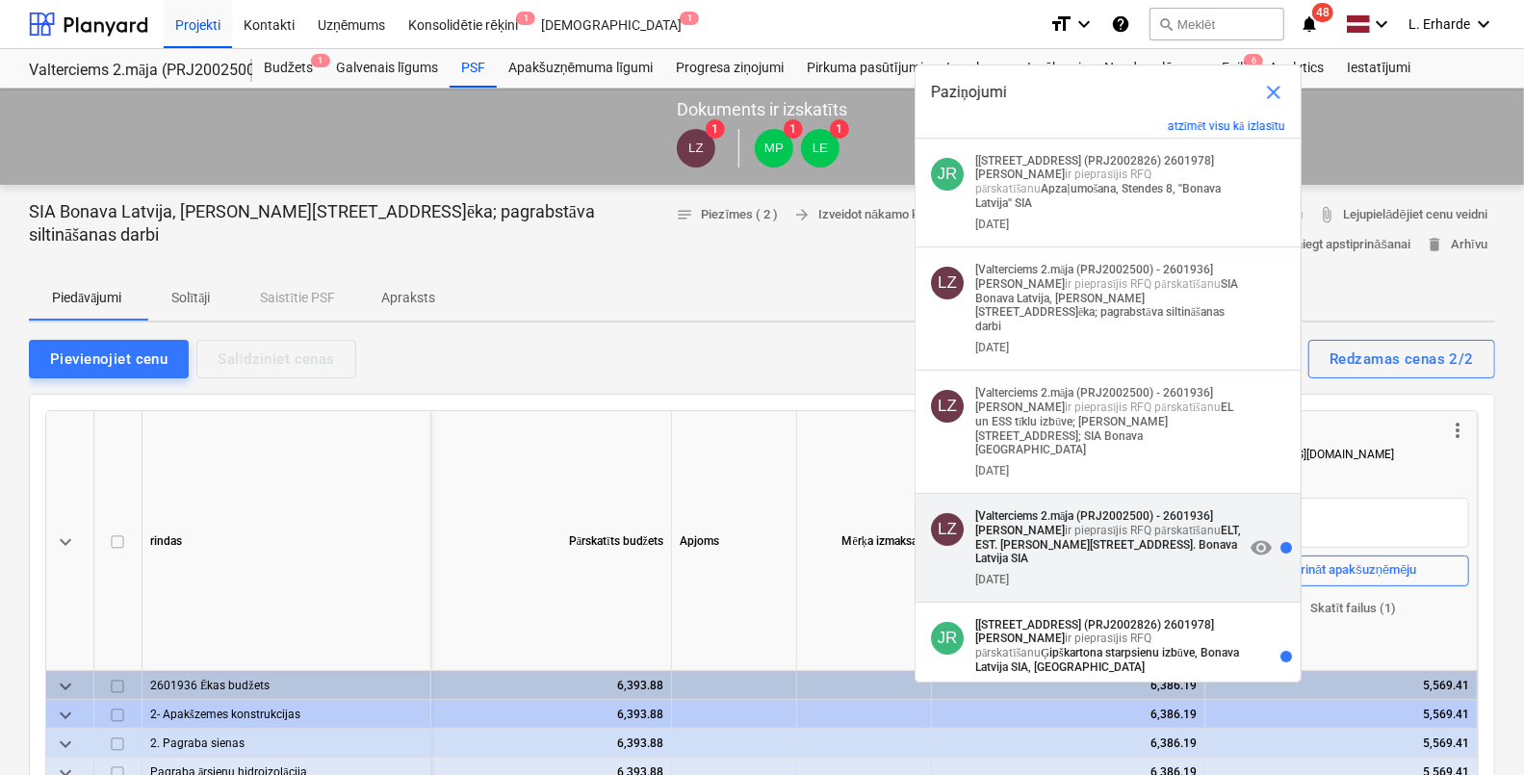
click at [1111, 520] on p "[Valterciems 2.māja (PRJ2002500) - 2601936] [PERSON_NAME] ir pieprasījis RFQ pā…" at bounding box center [1109, 537] width 269 height 56
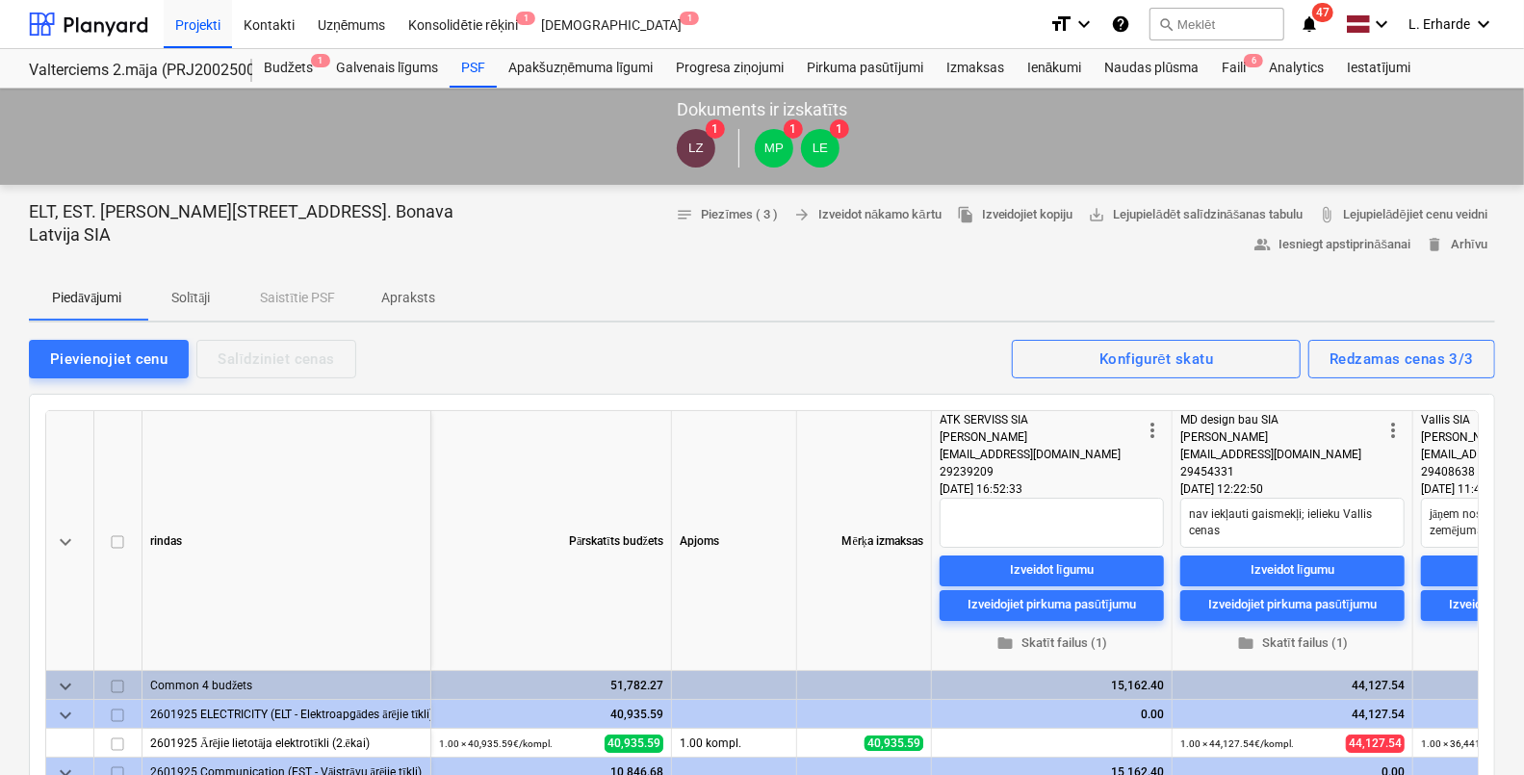
click at [1315, 22] on icon "notifications" at bounding box center [1308, 24] width 19 height 23
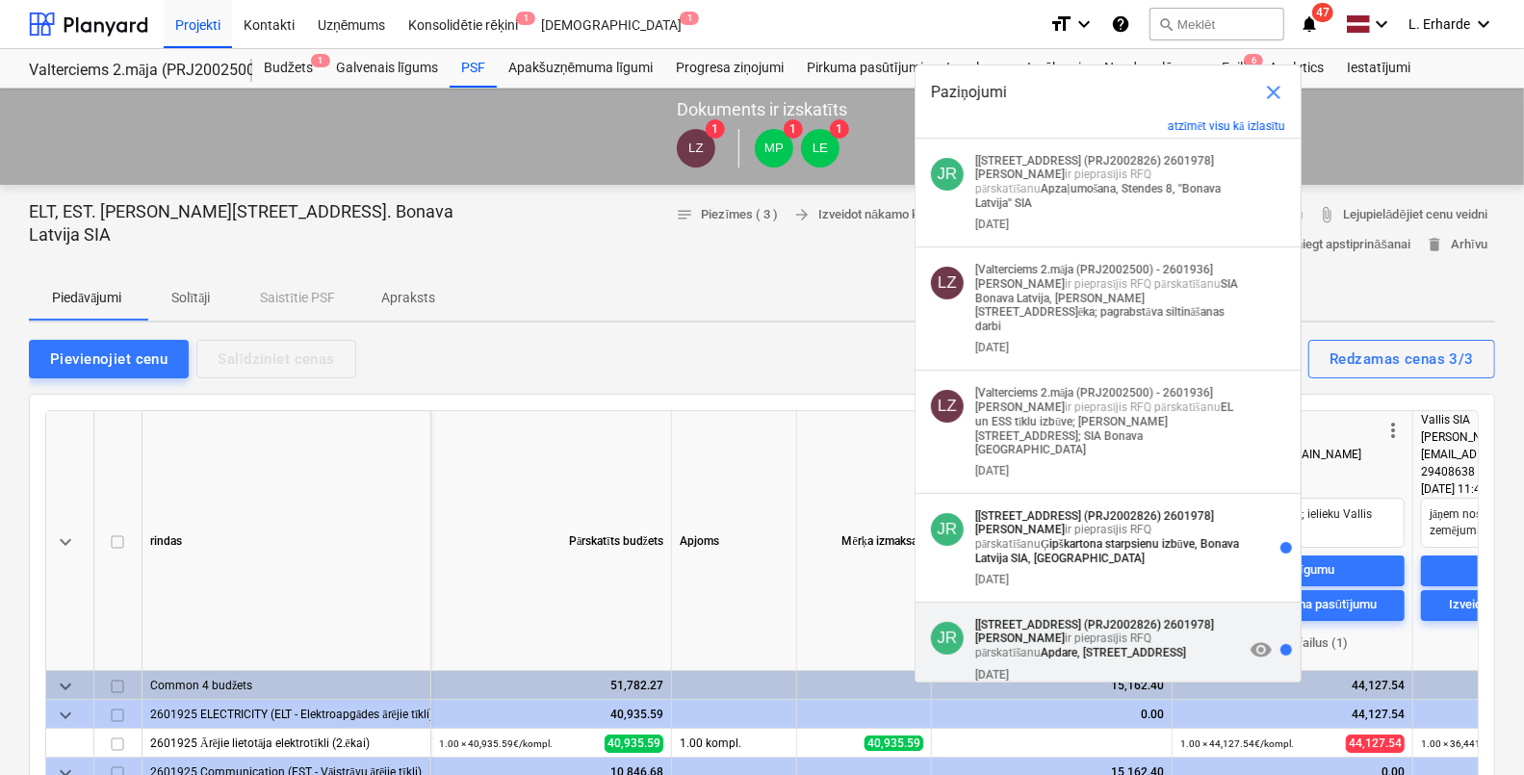
click at [1092, 660] on div "[DATE]" at bounding box center [1109, 670] width 269 height 21
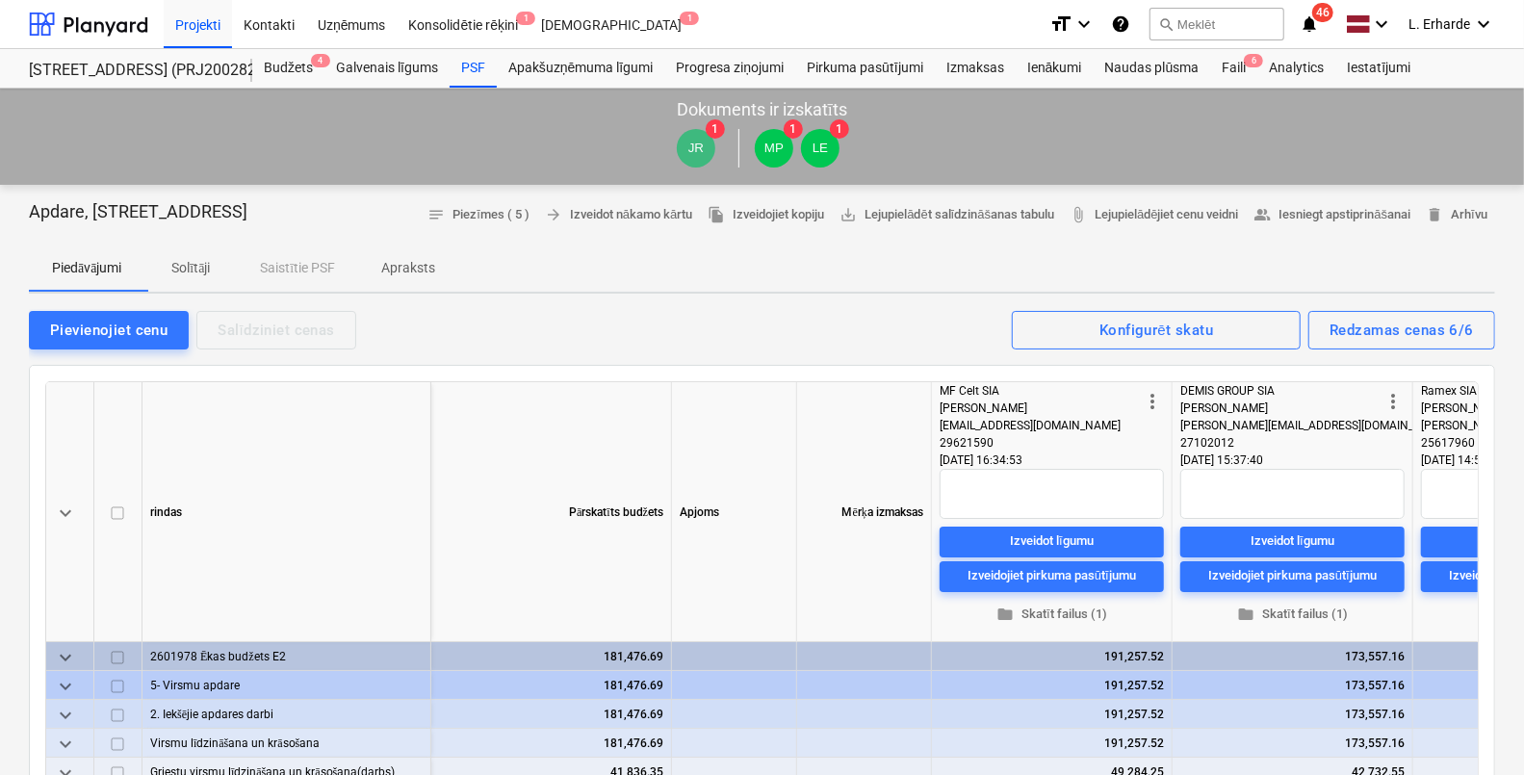
click at [1320, 27] on span "notifications 46" at bounding box center [1310, 24] width 23 height 23
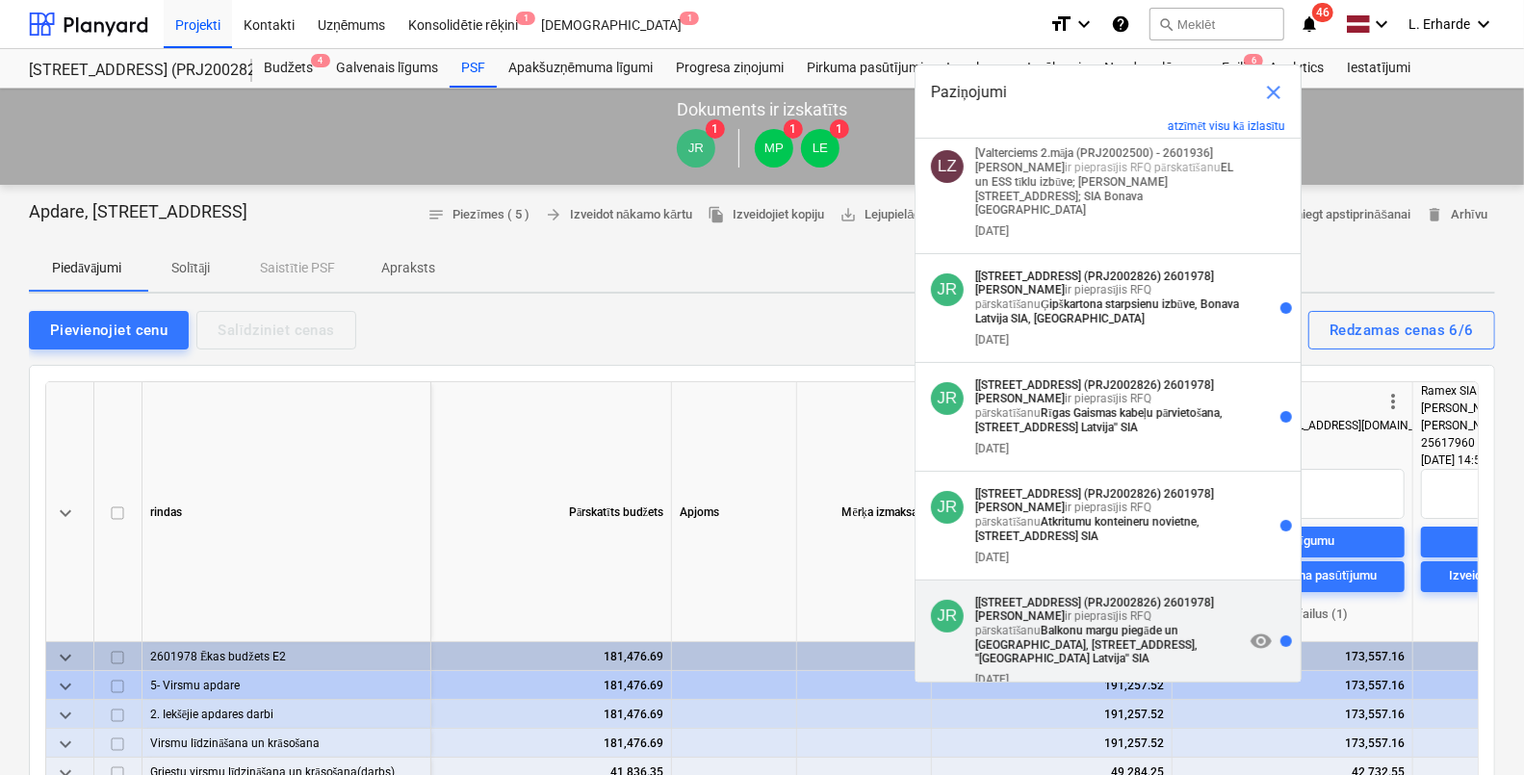
scroll to position [240, 0]
click at [1122, 596] on strong "[[STREET_ADDRESS] (PRJ2002826) 2601978]" at bounding box center [1094, 602] width 239 height 13
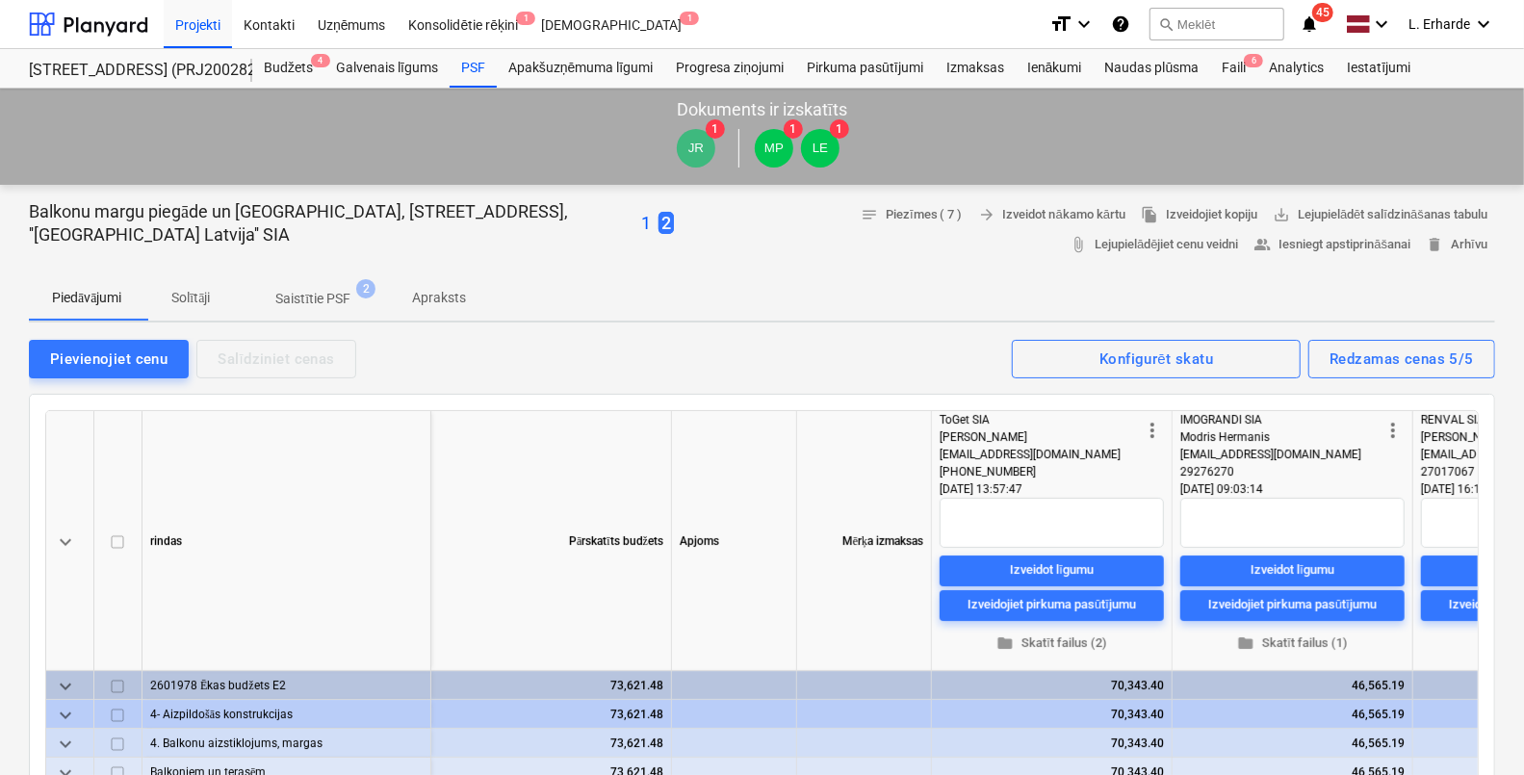
click at [1318, 19] on span "45" at bounding box center [1322, 12] width 21 height 19
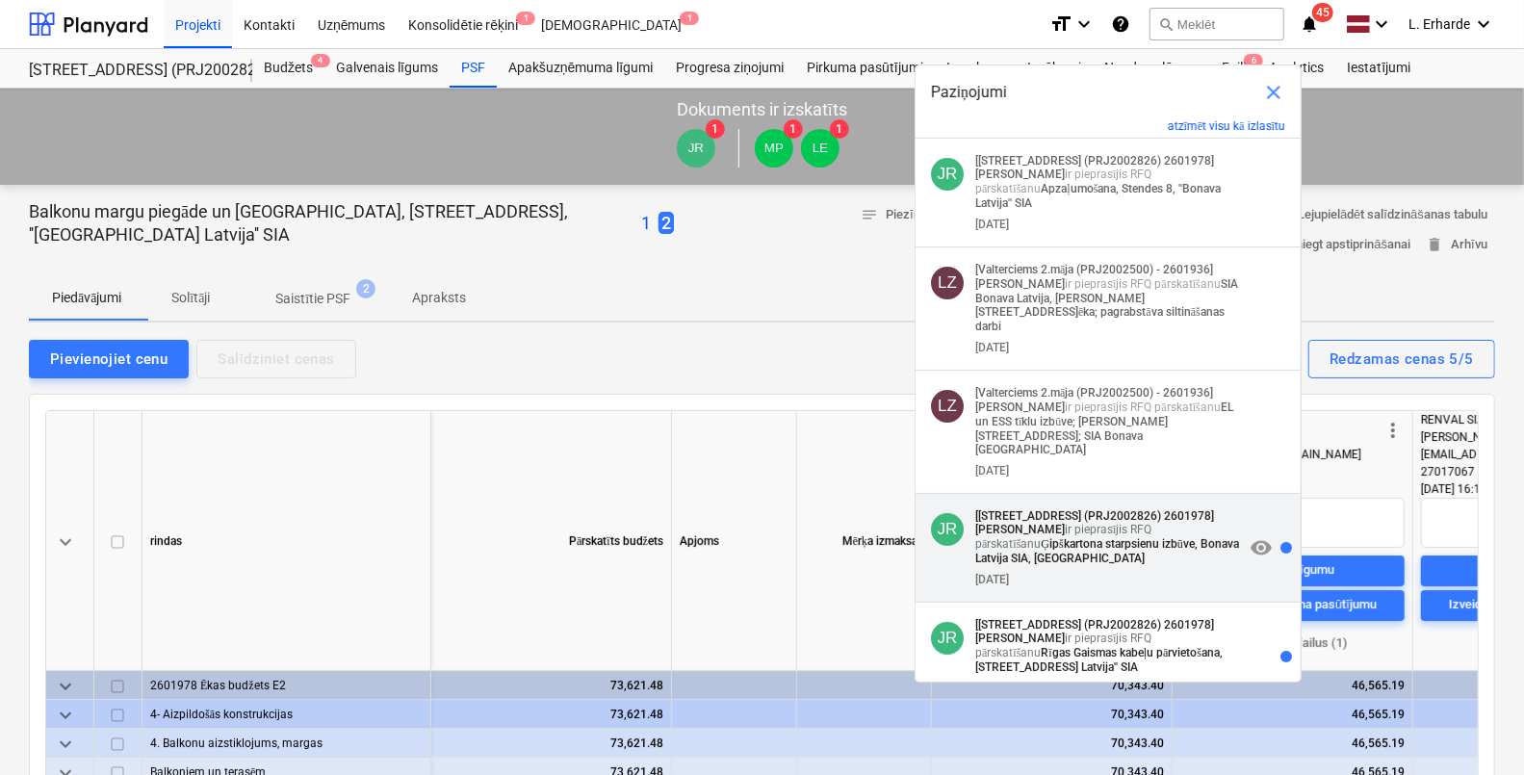
scroll to position [480, 0]
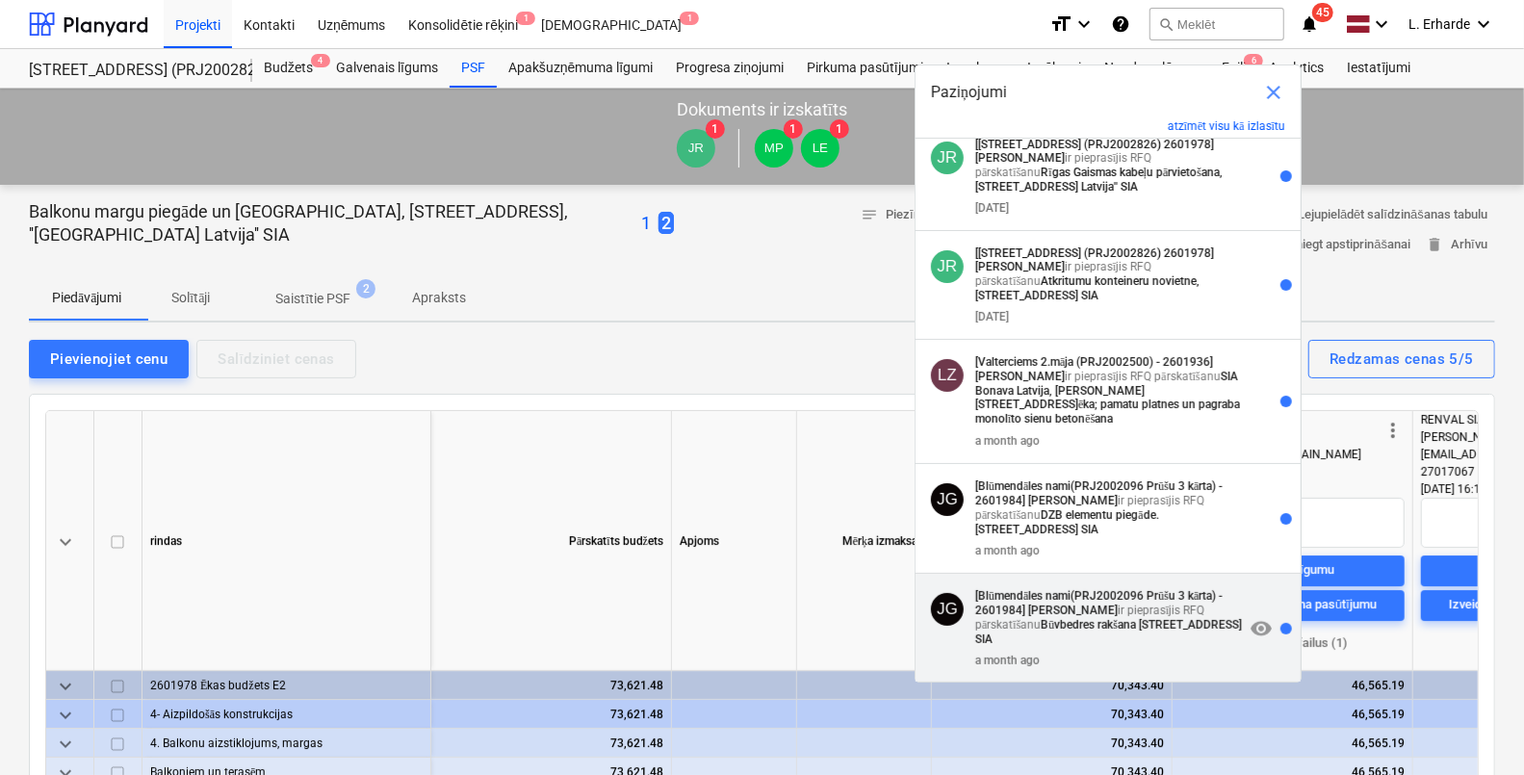
click at [1126, 646] on div "a month ago" at bounding box center [1109, 656] width 269 height 21
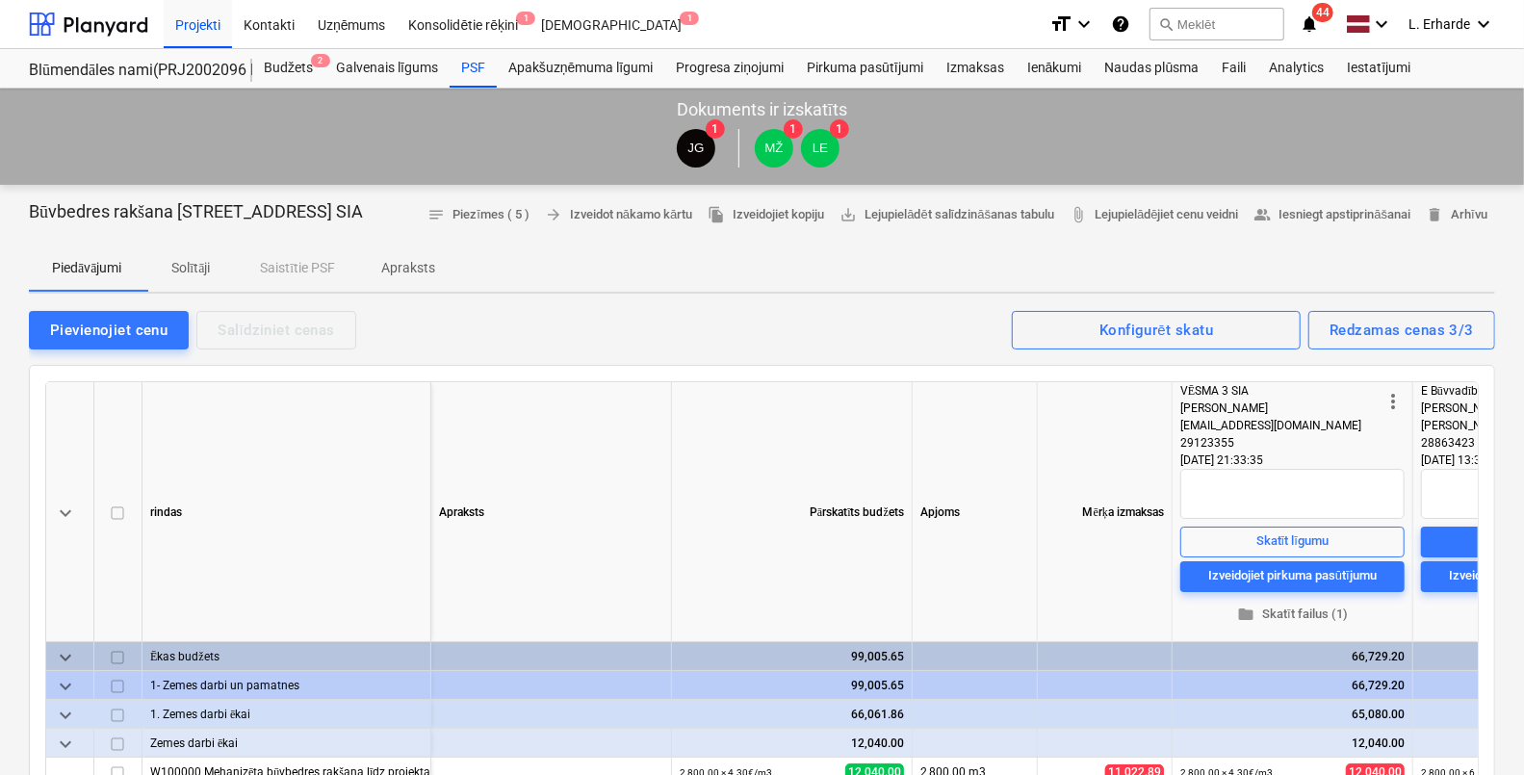
click at [1317, 30] on icon "notifications" at bounding box center [1308, 24] width 19 height 23
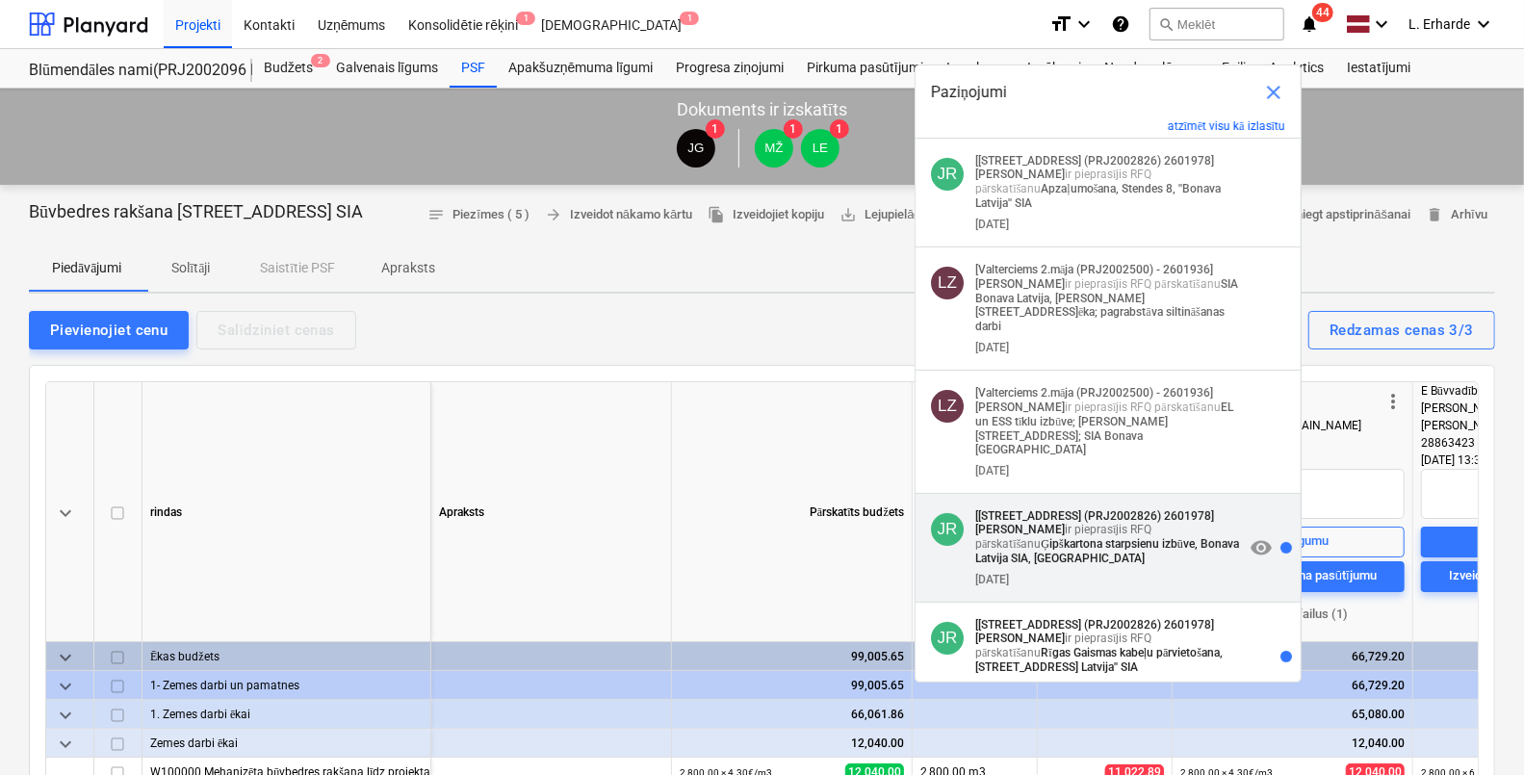
click at [1083, 537] on strong "Ģipškartona starpsienu izbūve, Bonava Latvija SIA, [GEOGRAPHIC_DATA]" at bounding box center [1107, 551] width 264 height 28
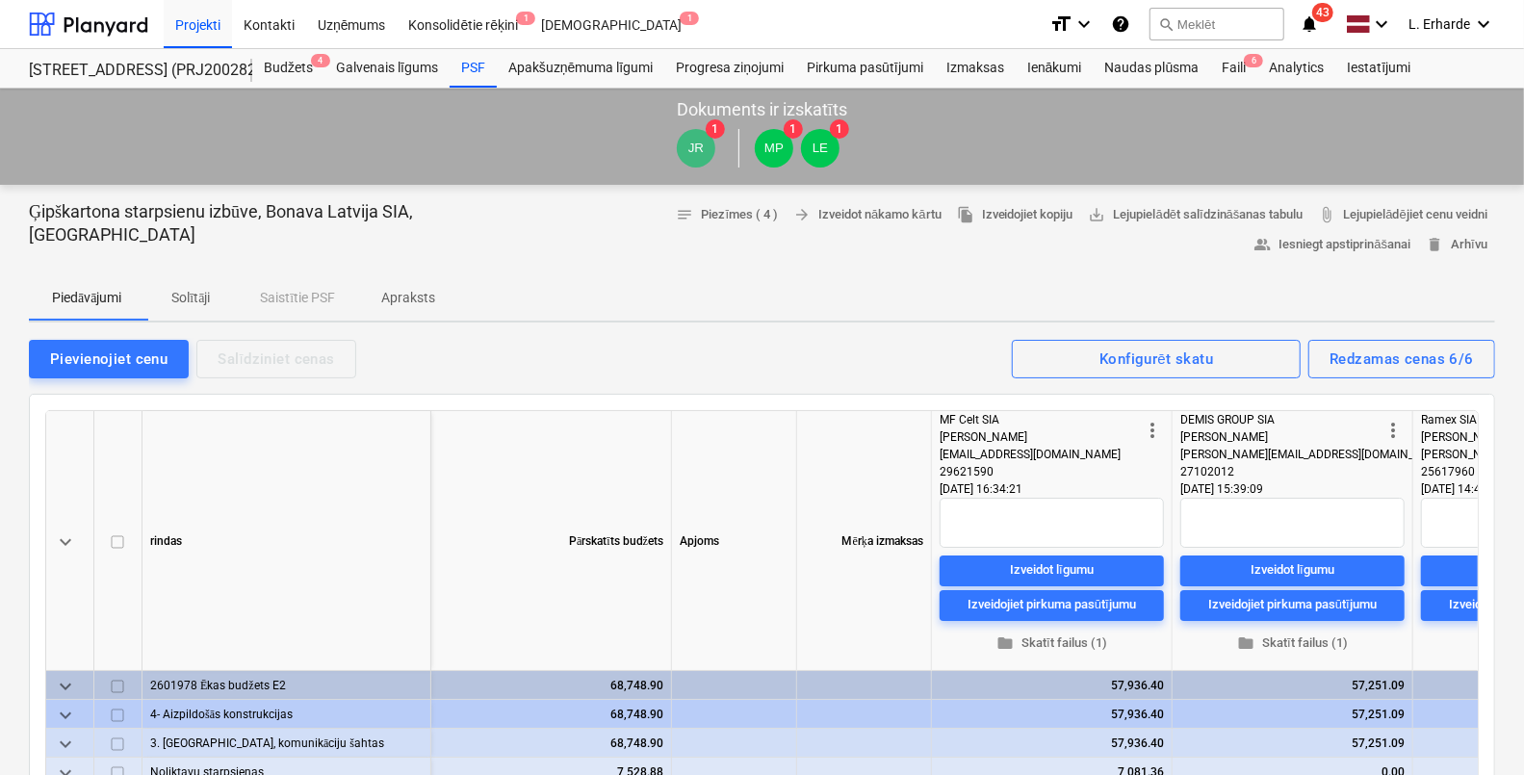
click at [1319, 23] on icon "notifications" at bounding box center [1308, 24] width 19 height 23
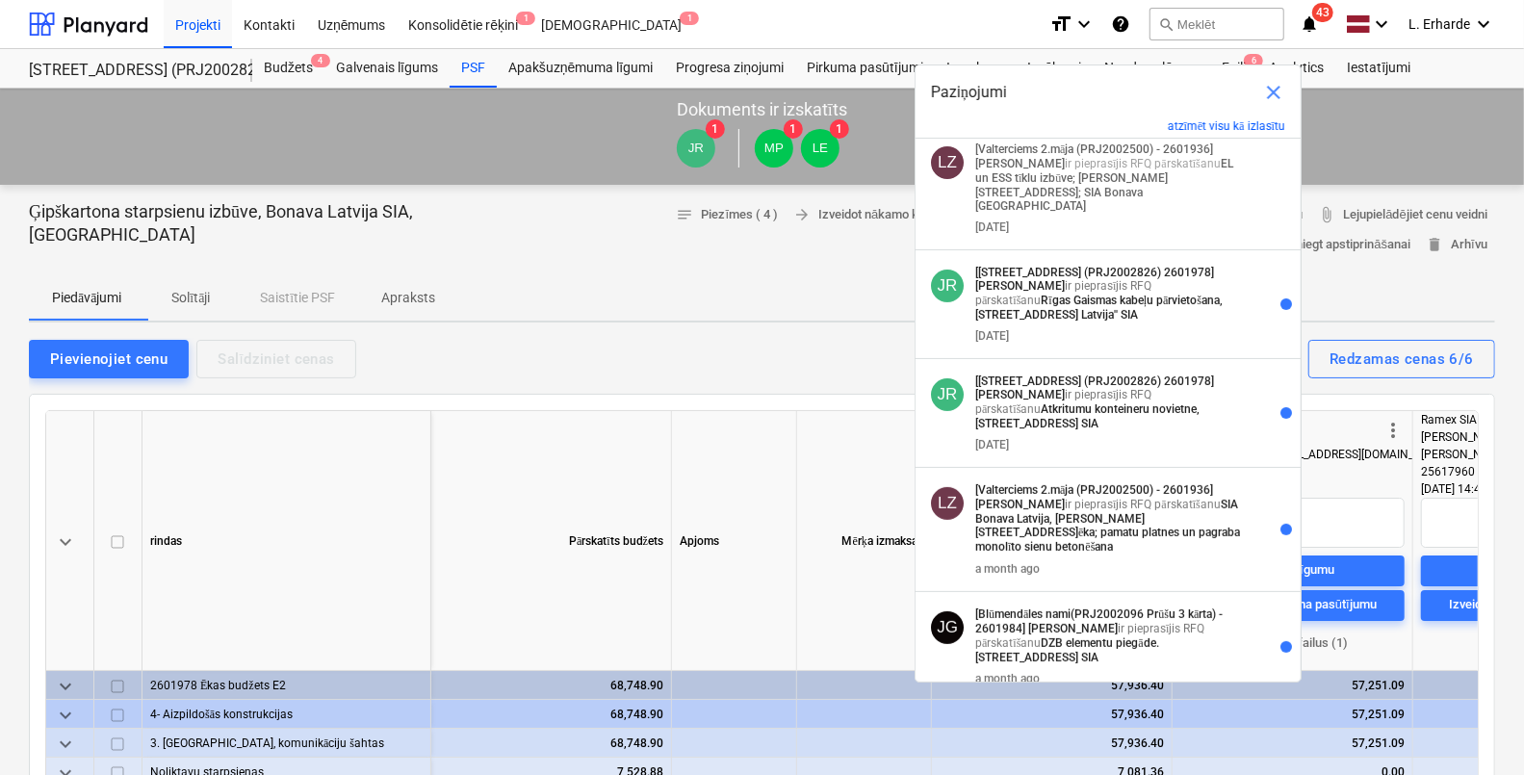
scroll to position [602, 0]
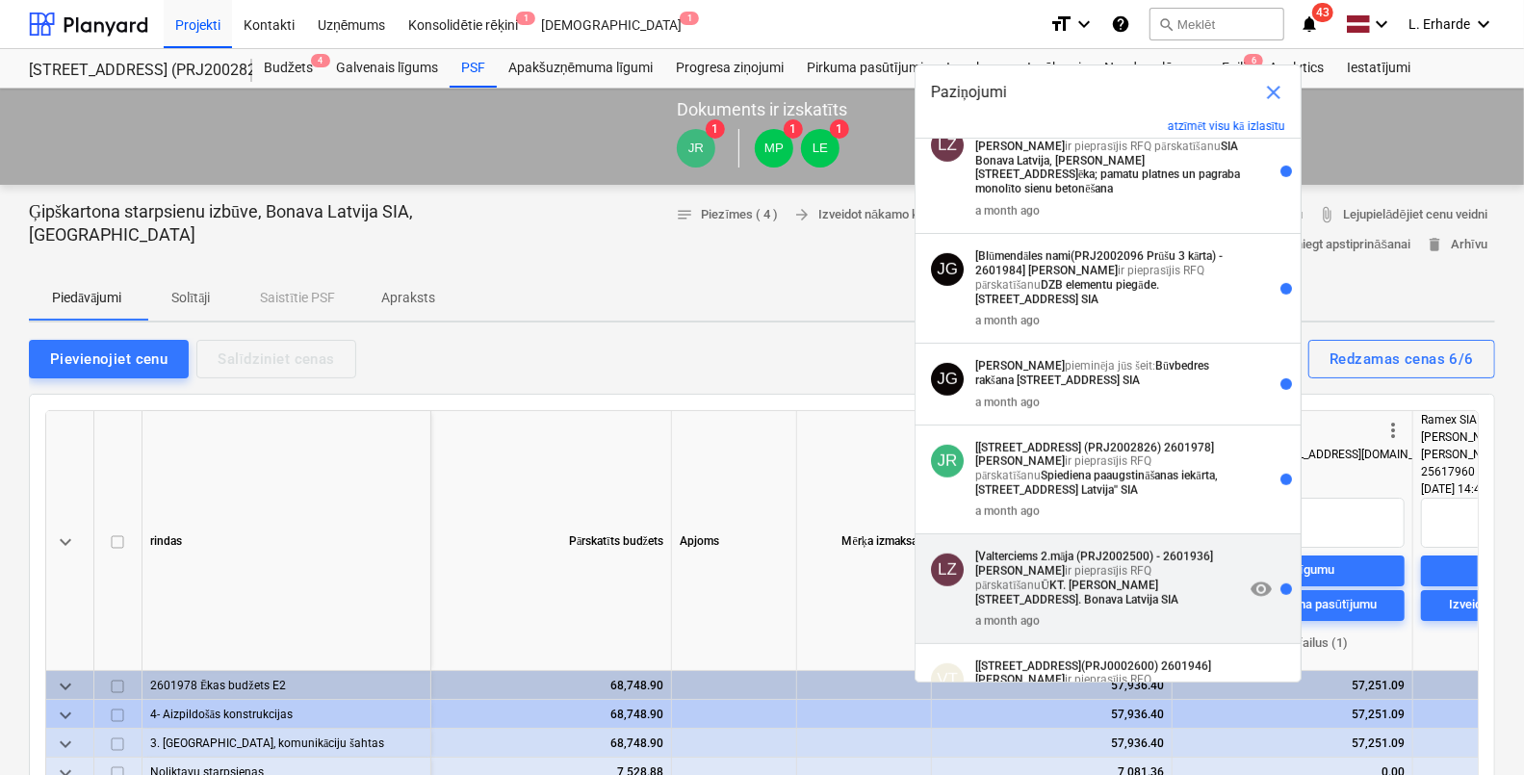
click at [1113, 550] on p "[Valterciems 2.māja (PRJ2002500) - 2601936] [PERSON_NAME] ir pieprasījis RFQ pā…" at bounding box center [1109, 578] width 269 height 57
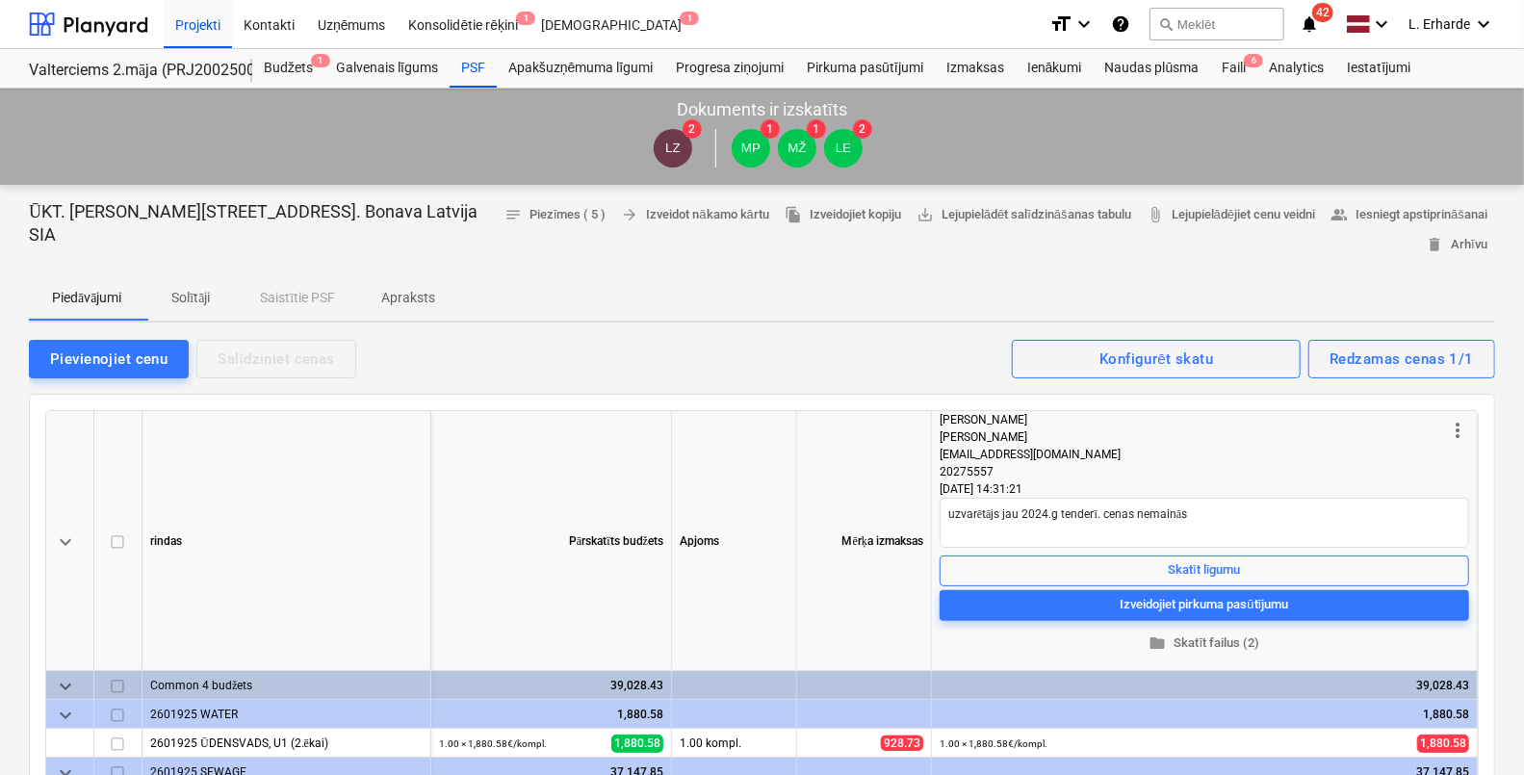
click at [1319, 21] on icon "notifications" at bounding box center [1308, 24] width 19 height 23
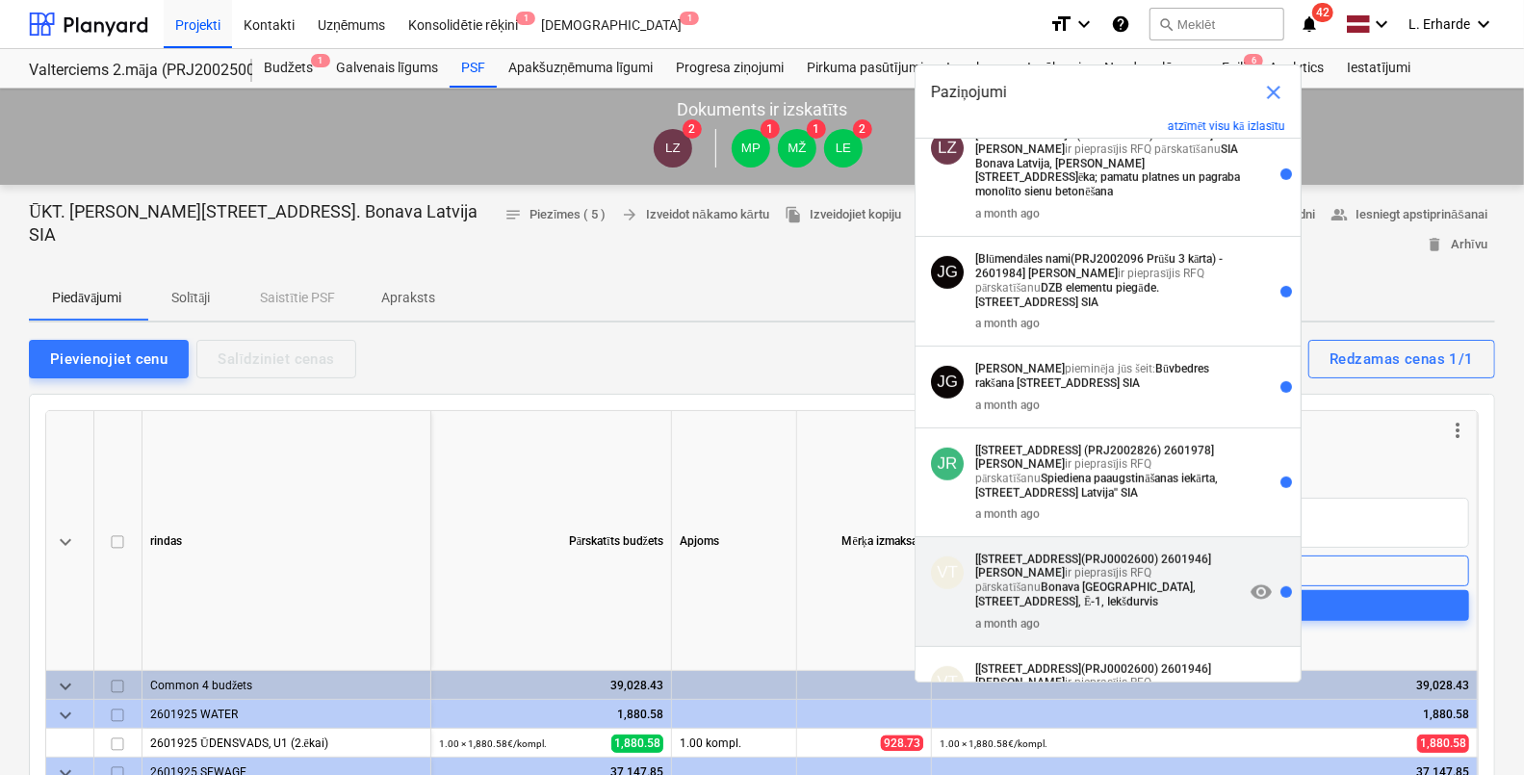
scroll to position [602, 0]
click at [1124, 550] on p "[[STREET_ADDRESS](PRJ0002600) 2601946] [PERSON_NAME] ir pieprasījis RFQ pārskat…" at bounding box center [1109, 578] width 269 height 57
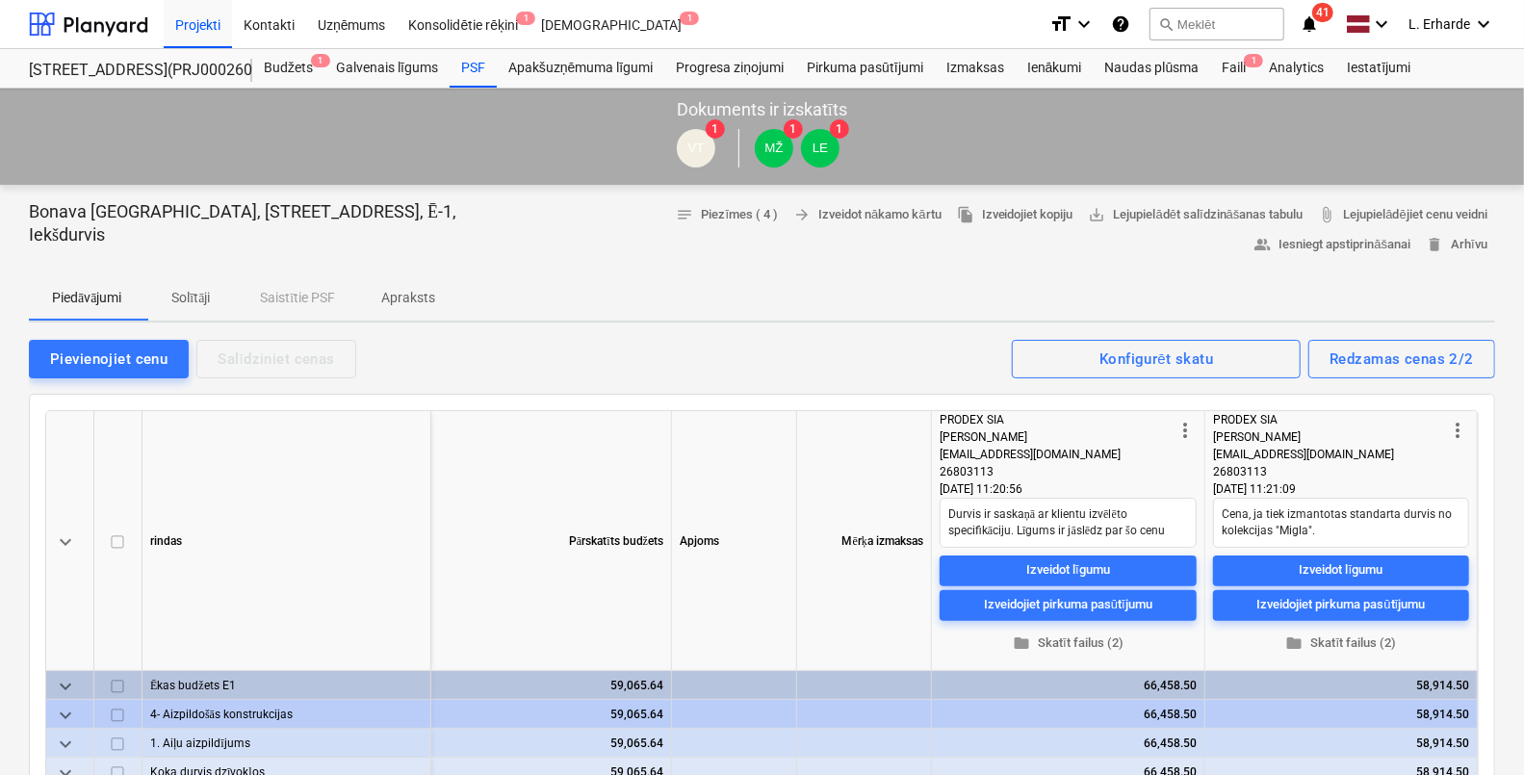
click at [1314, 21] on icon "notifications" at bounding box center [1308, 24] width 19 height 23
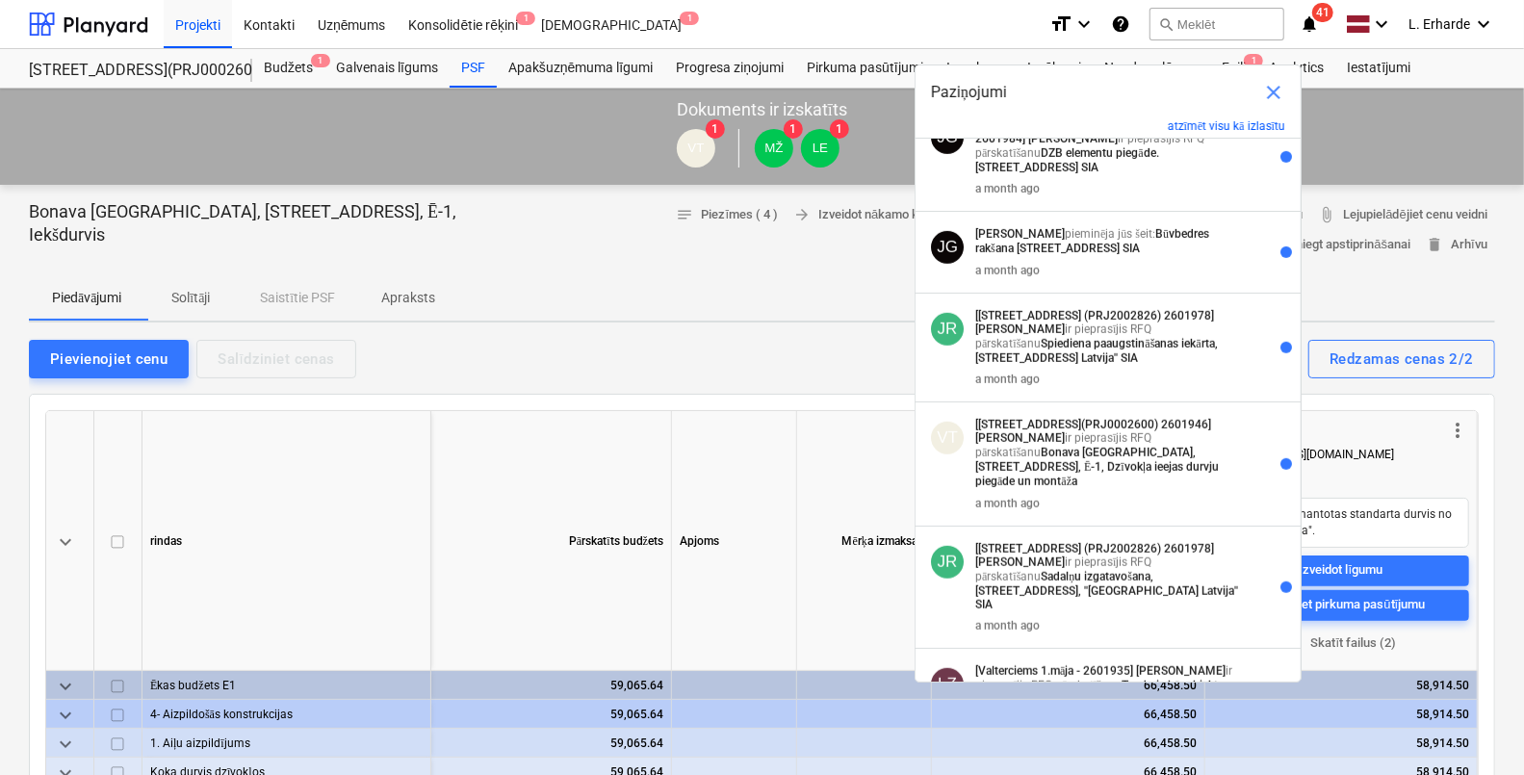
scroll to position [961, 0]
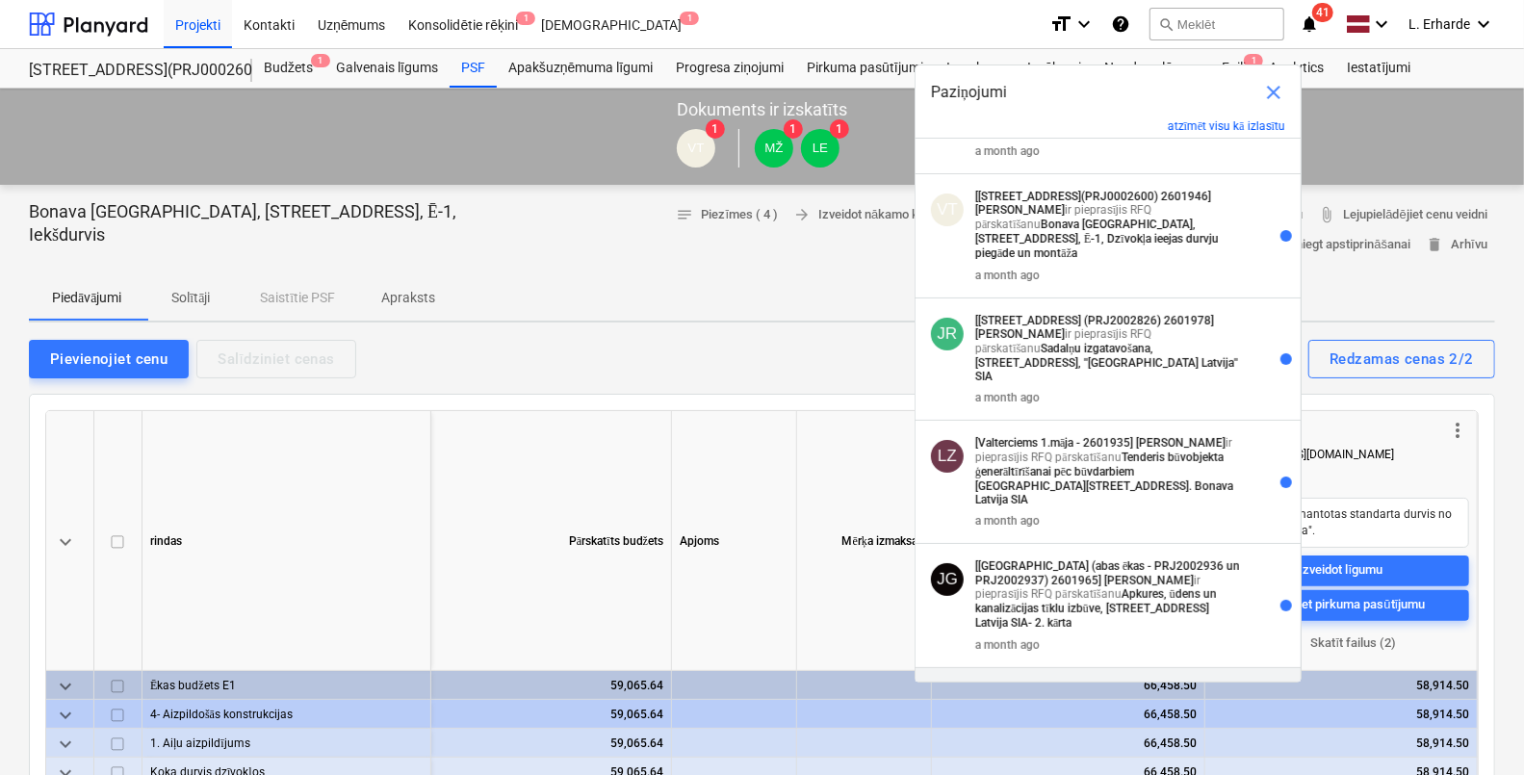
click at [1134, 683] on p "[[STREET_ADDRESS](PRJ0002600) 2601946] [PERSON_NAME] ir pieprasījis RFQ pārskat…" at bounding box center [1109, 711] width 269 height 57
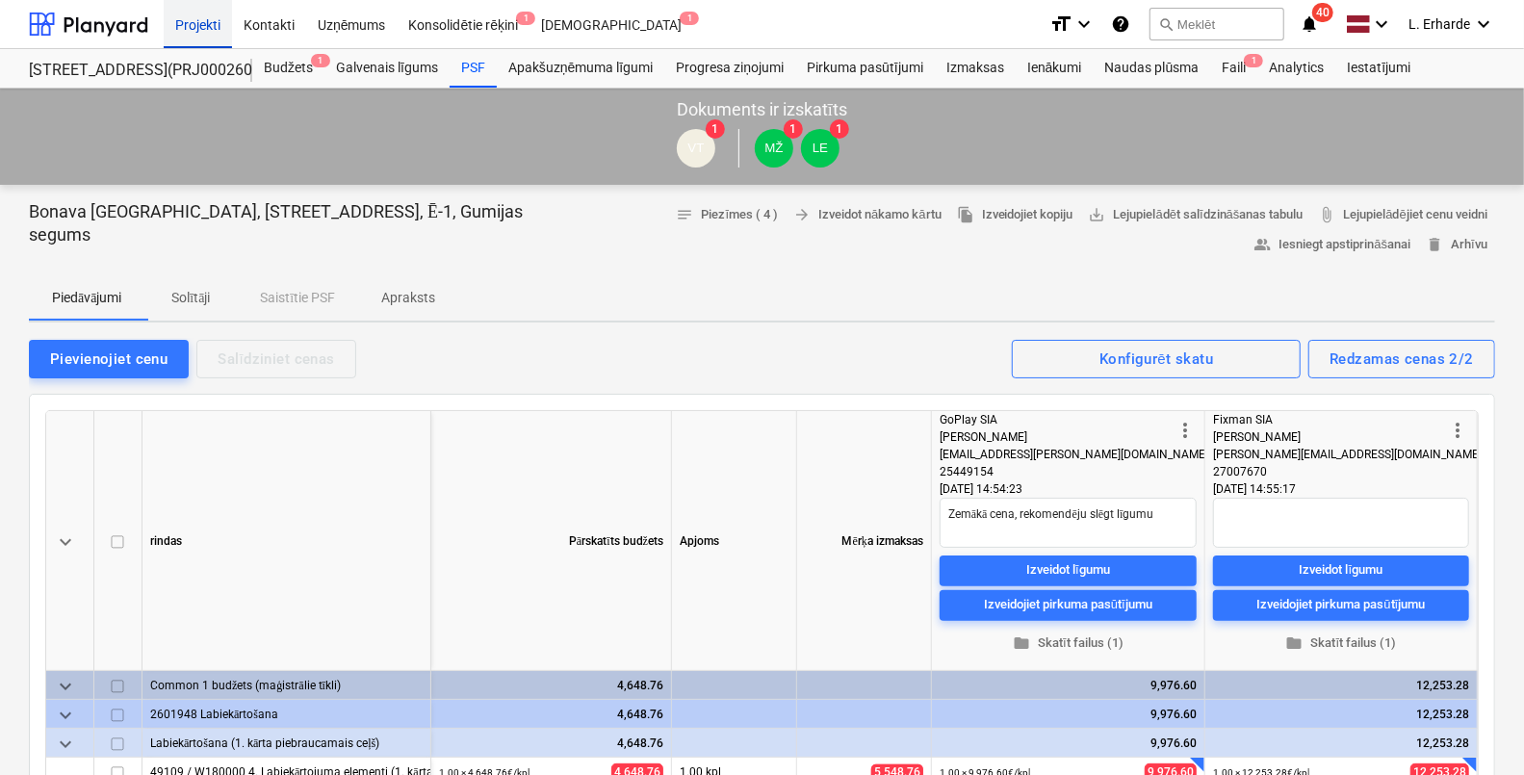
click at [207, 22] on div "Projekti" at bounding box center [198, 23] width 68 height 49
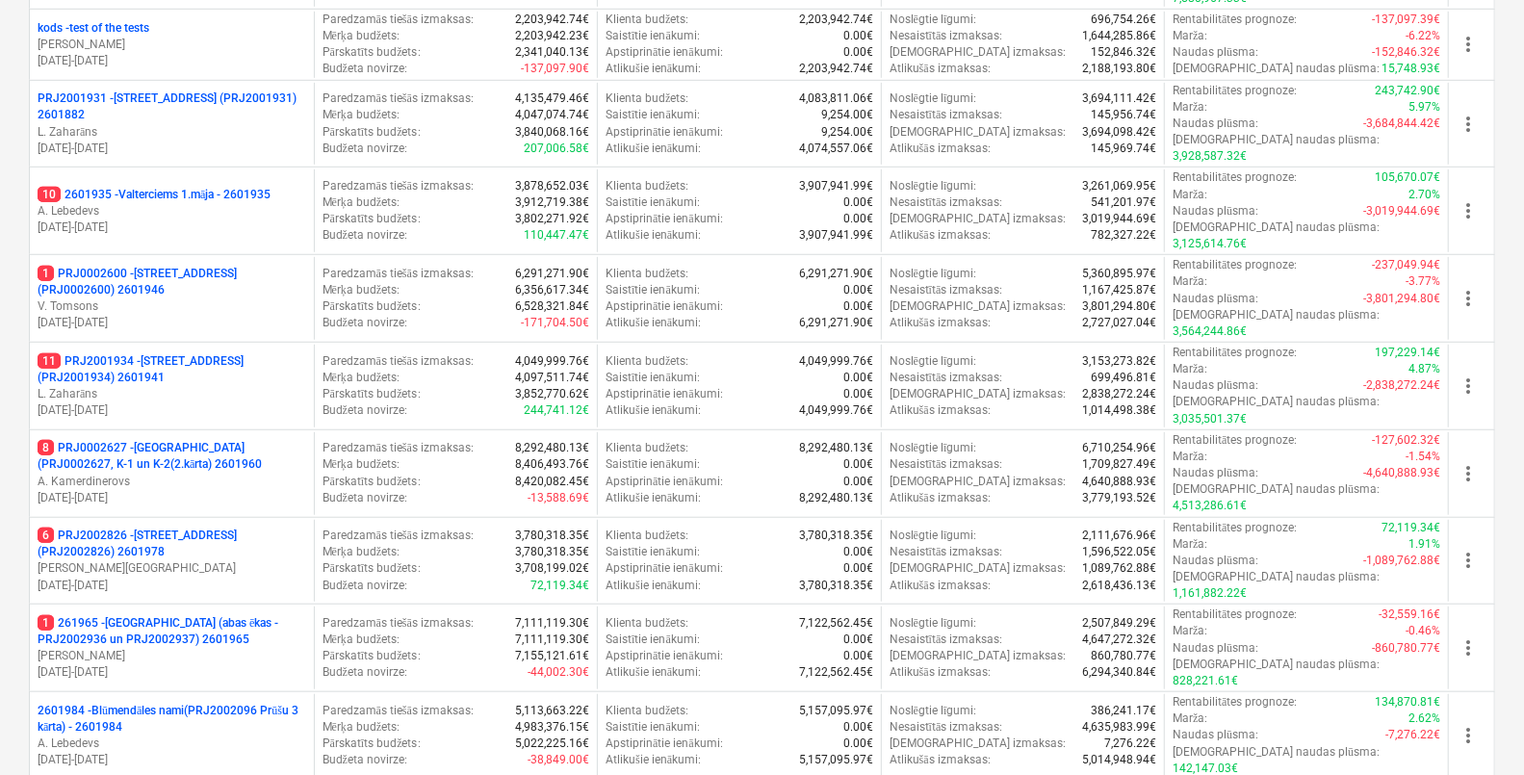
scroll to position [703, 0]
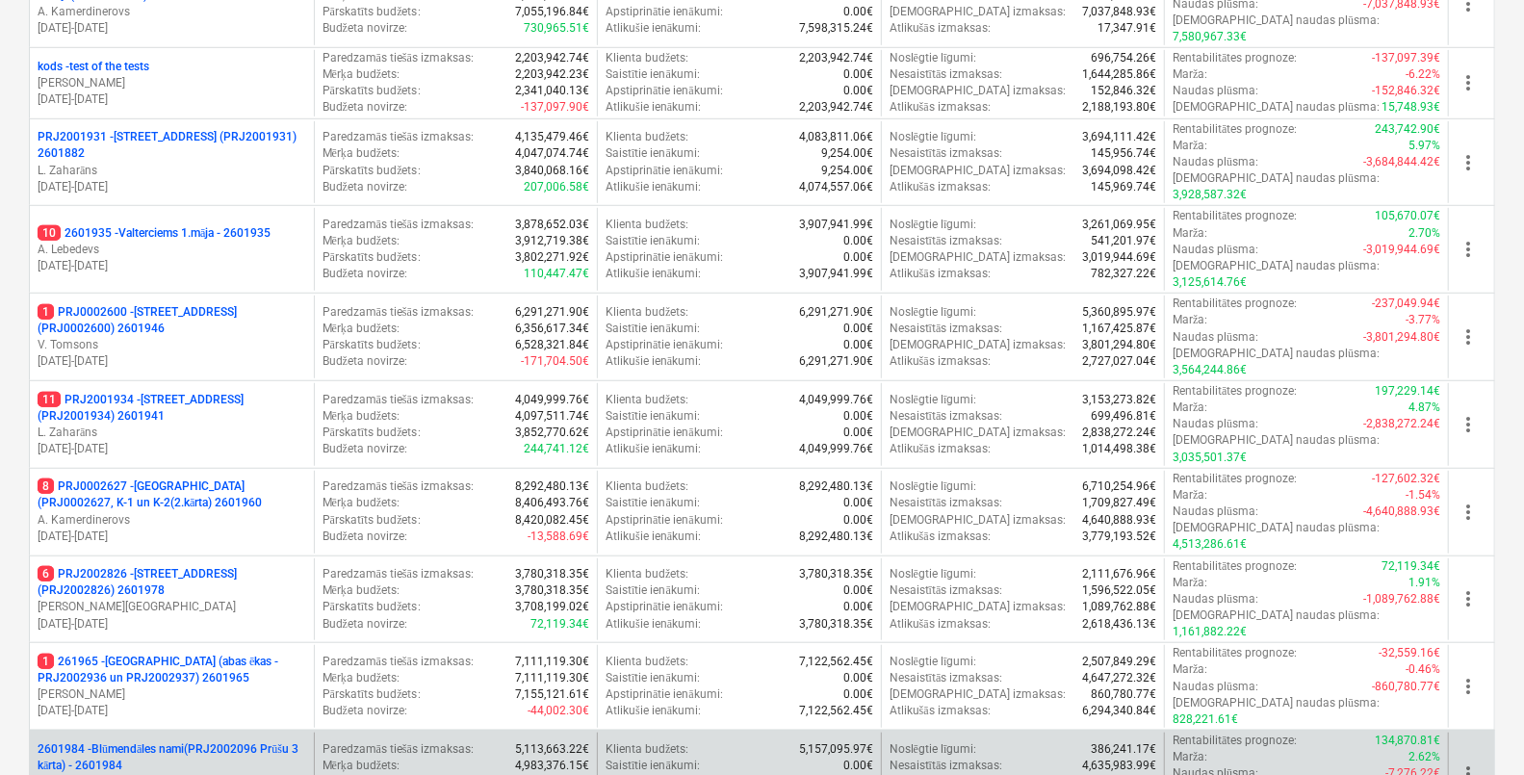
click at [280, 741] on p "2601984 - Blūmendāles nami(PRJ2002096 Prūšu 3 kārta) - 2601984" at bounding box center [172, 757] width 269 height 33
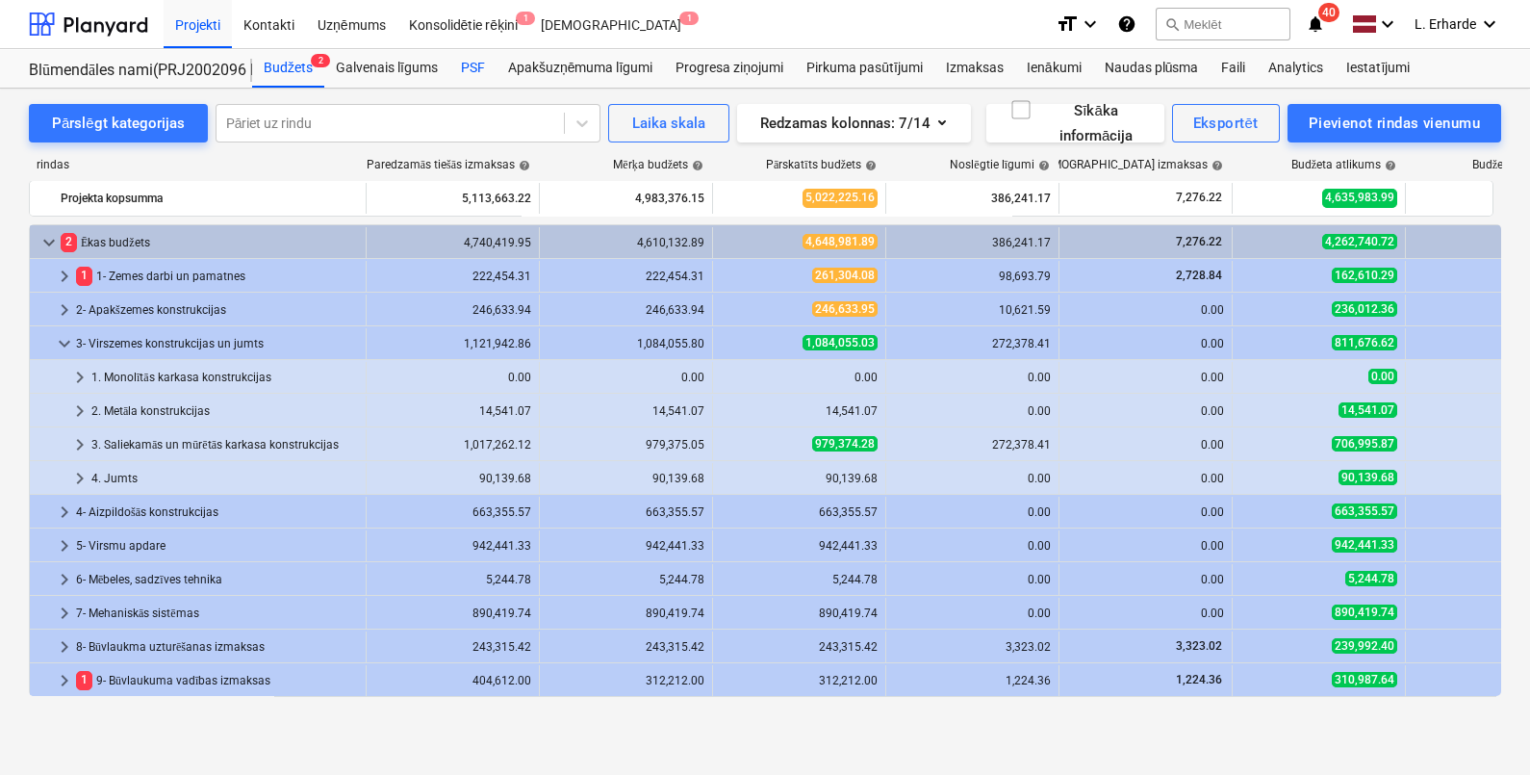
click at [469, 64] on div "PSF" at bounding box center [472, 68] width 47 height 38
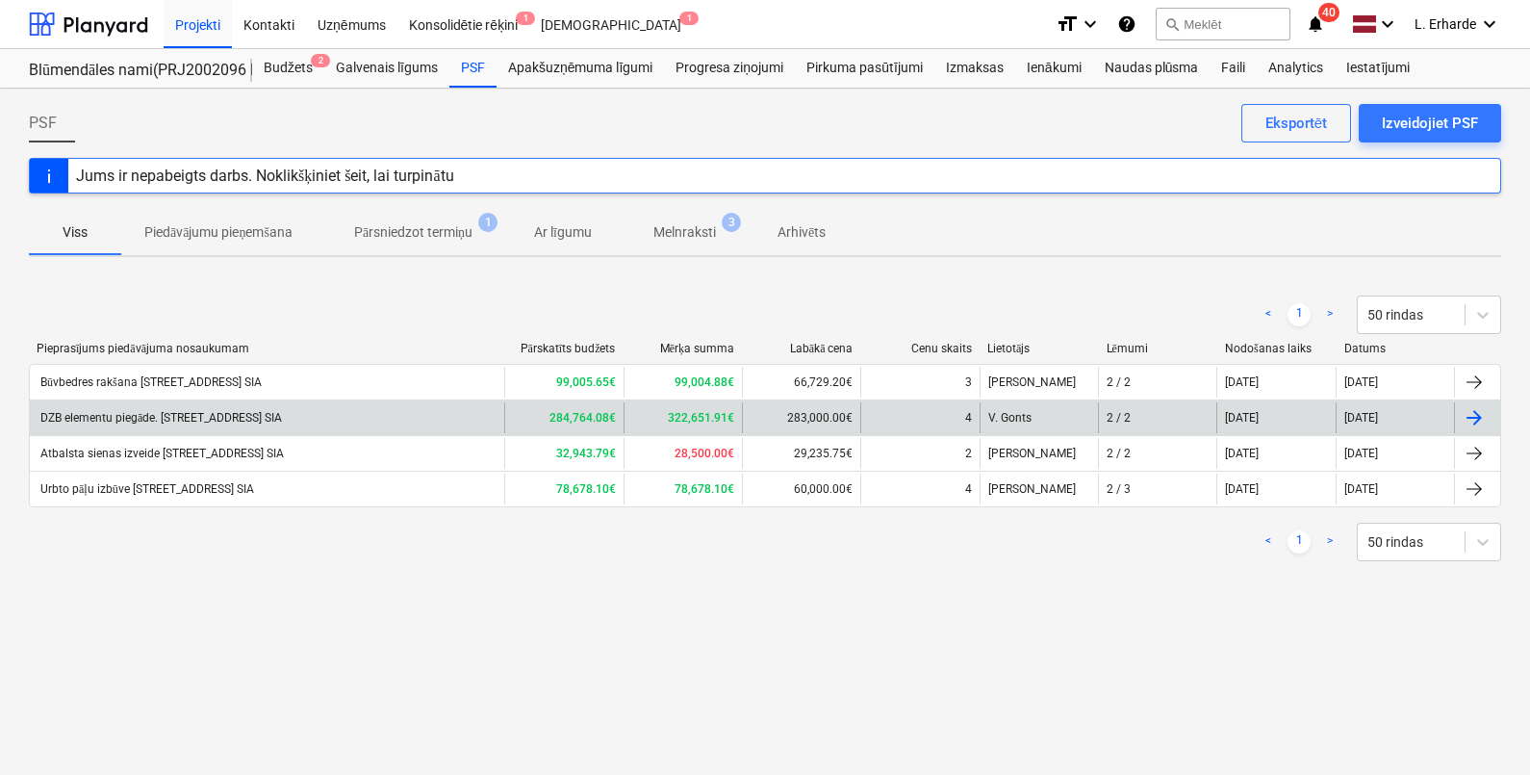
click at [235, 404] on div "DZB elementu piegāde. [STREET_ADDRESS] SIA" at bounding box center [267, 417] width 474 height 31
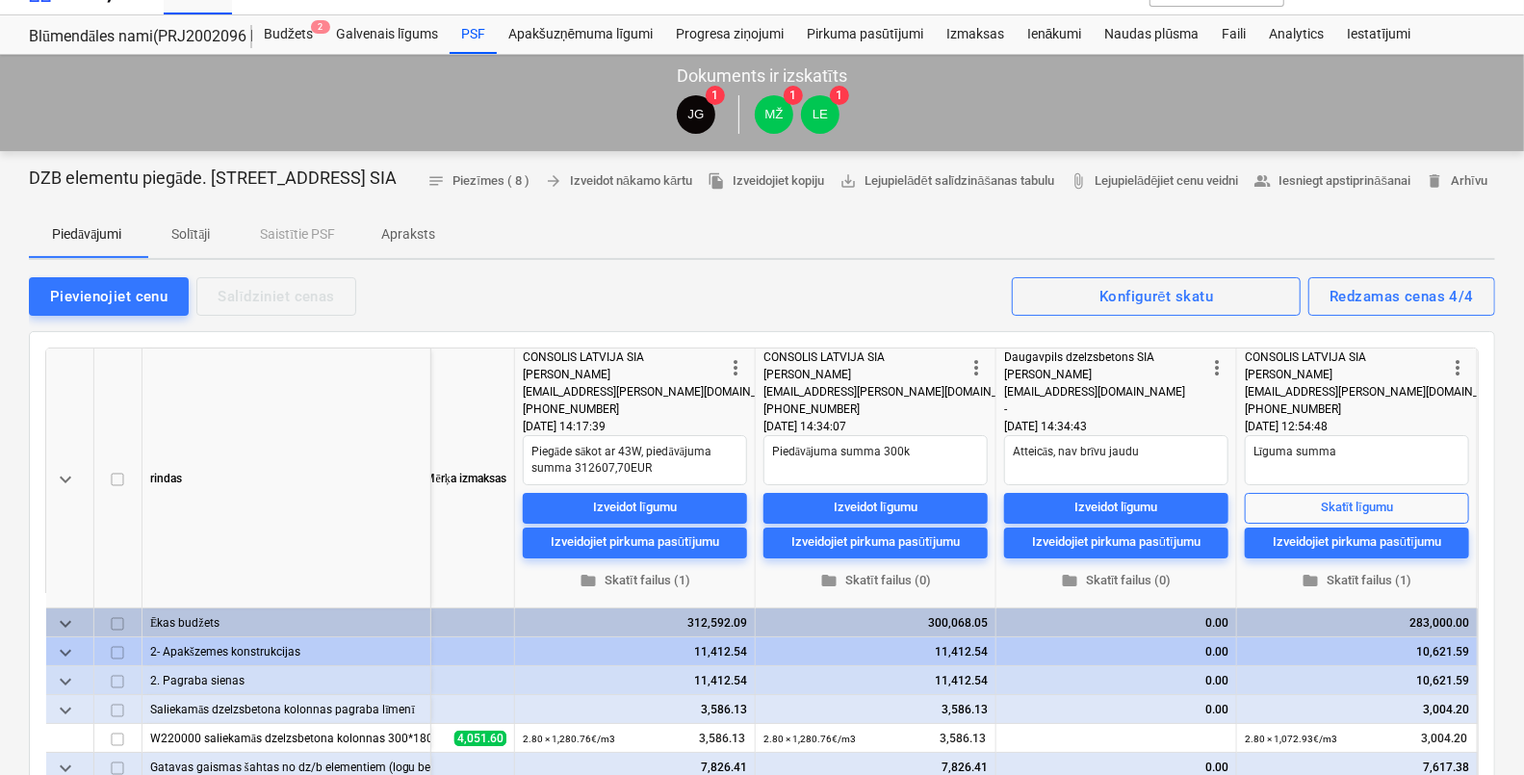
scroll to position [28, 0]
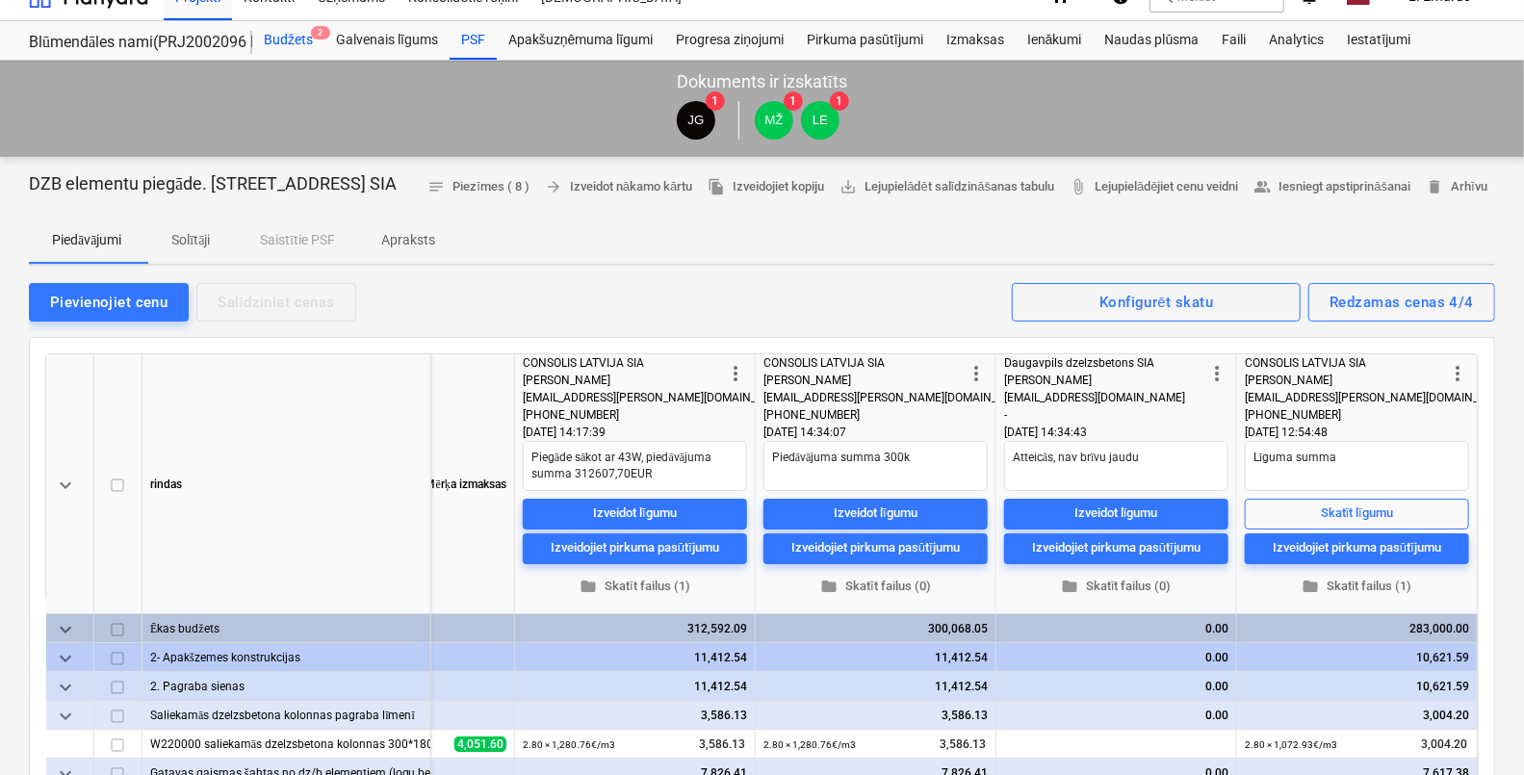
click at [295, 41] on div "Budžets 2" at bounding box center [288, 40] width 72 height 38
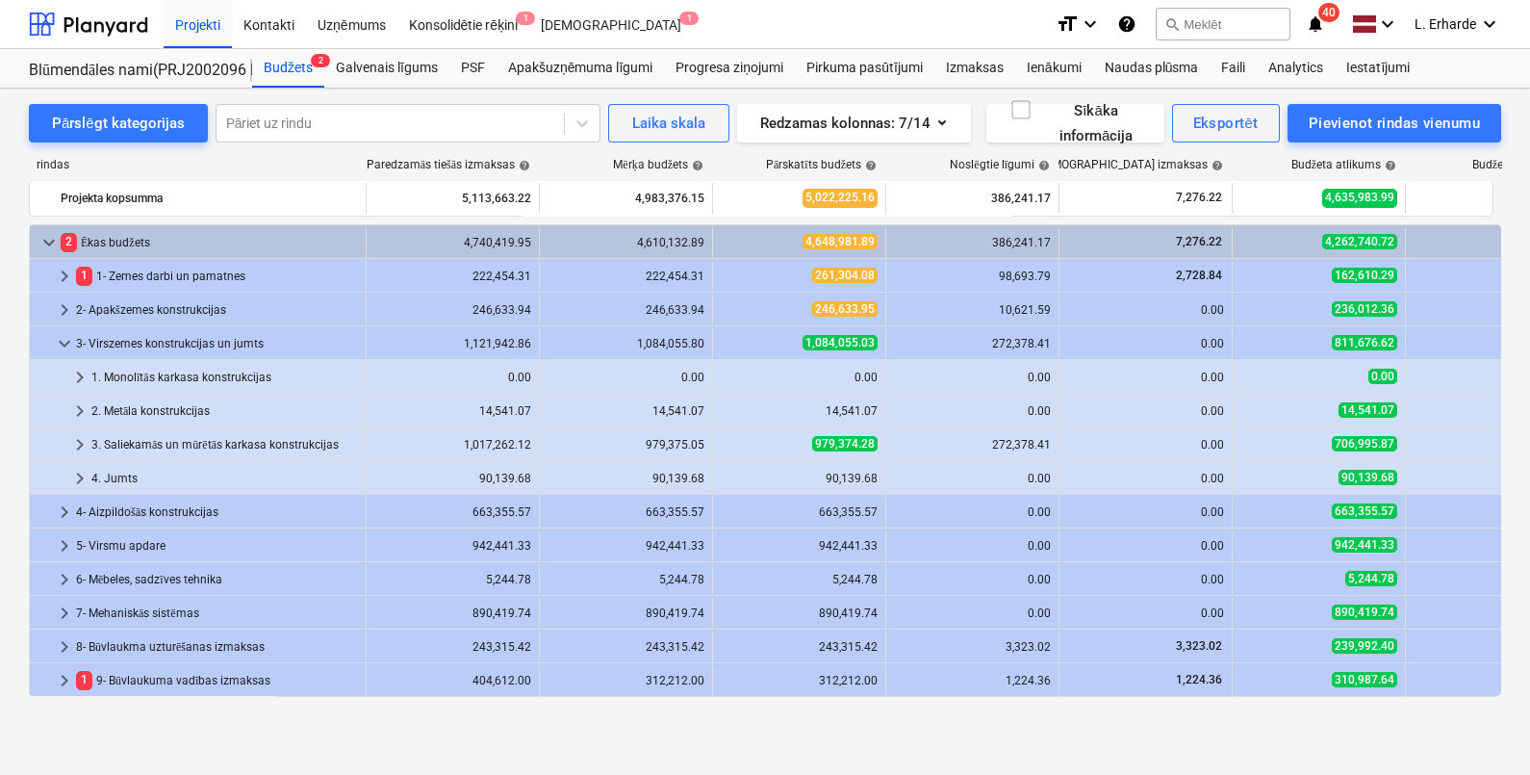
drag, startPoint x: 1501, startPoint y: 337, endPoint x: 1534, endPoint y: 207, distance: 134.0
click at [1523, 207] on html "Projekti Kontakti Uzņēmums Konsolidētie rēķini 1 Iesūtne 1 format_size keyboard…" at bounding box center [765, 387] width 1530 height 775
click at [399, 68] on div "Galvenais līgums" at bounding box center [386, 68] width 125 height 38
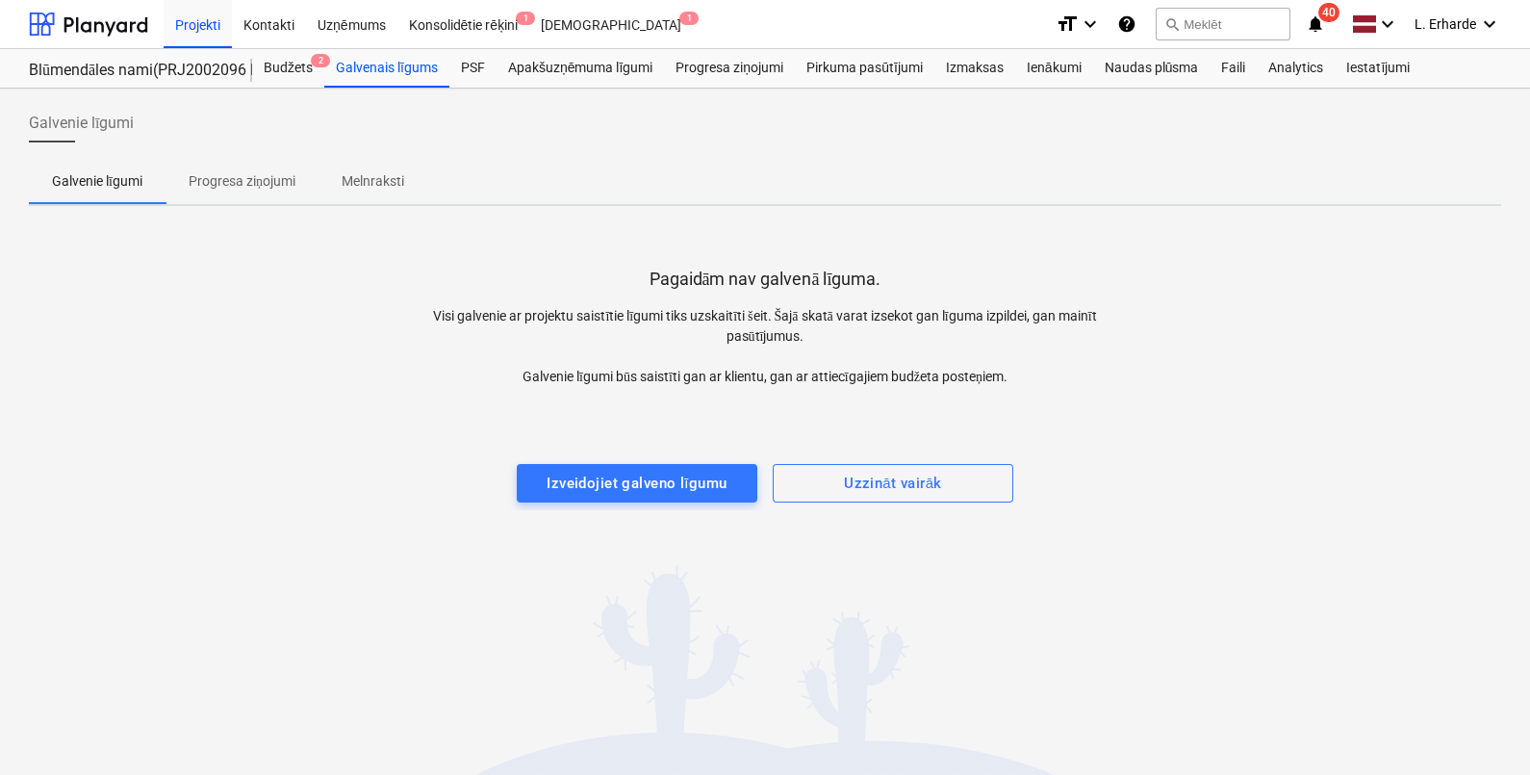
click at [285, 174] on p "Progresa ziņojumi" at bounding box center [242, 181] width 107 height 20
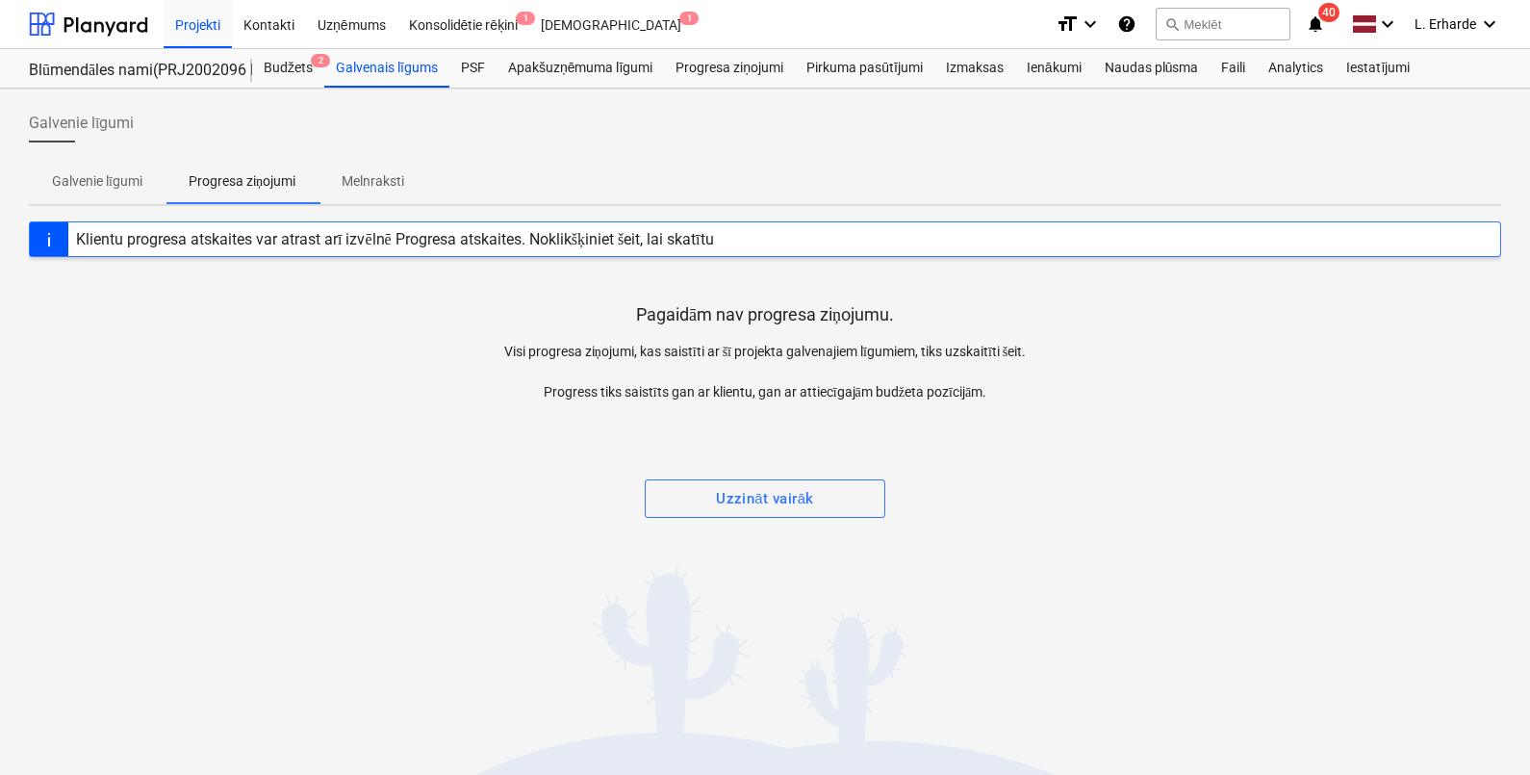
click at [349, 175] on p "Melnraksti" at bounding box center [373, 181] width 63 height 20
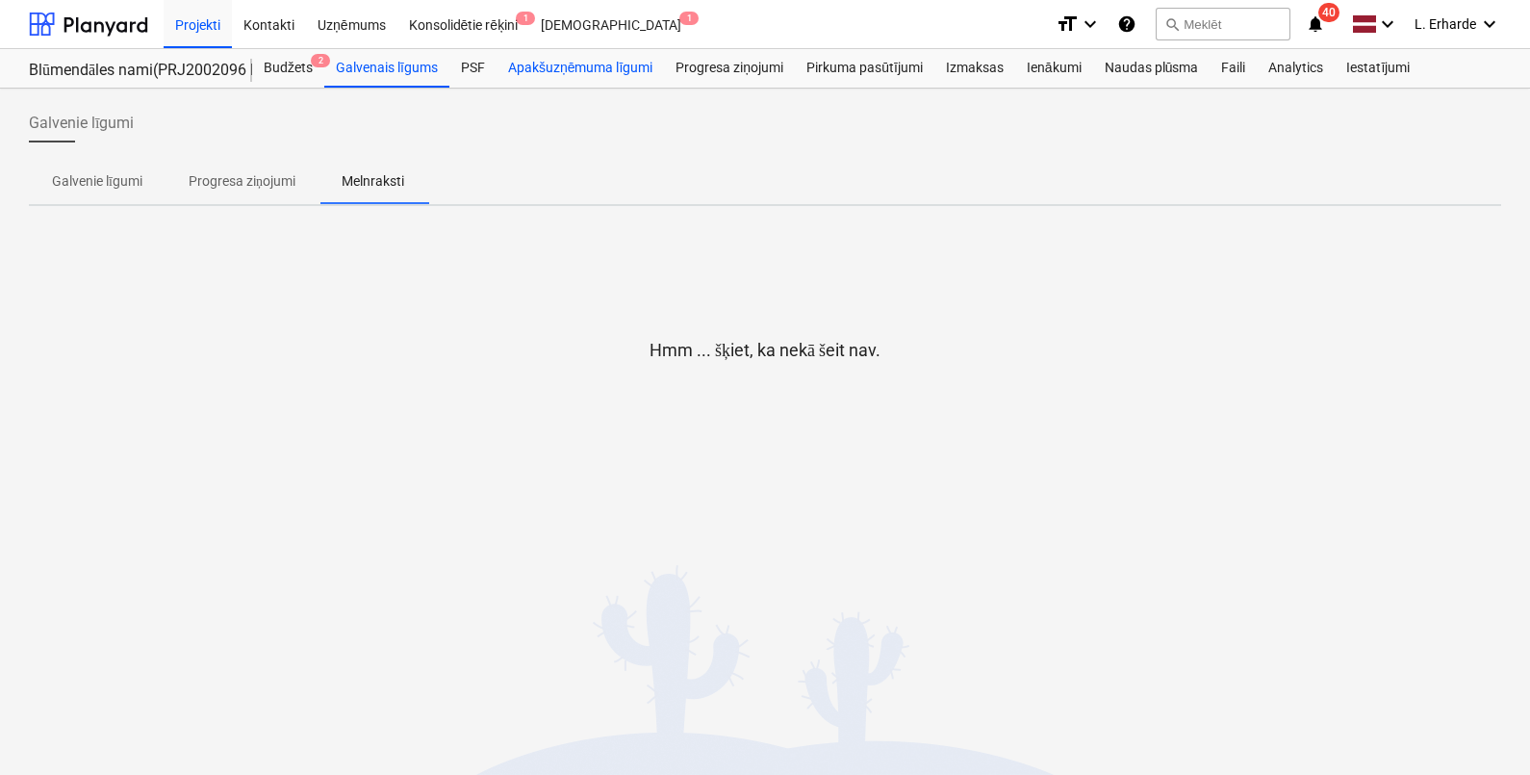
click at [547, 68] on div "Apakšuzņēmuma līgumi" at bounding box center [580, 68] width 167 height 38
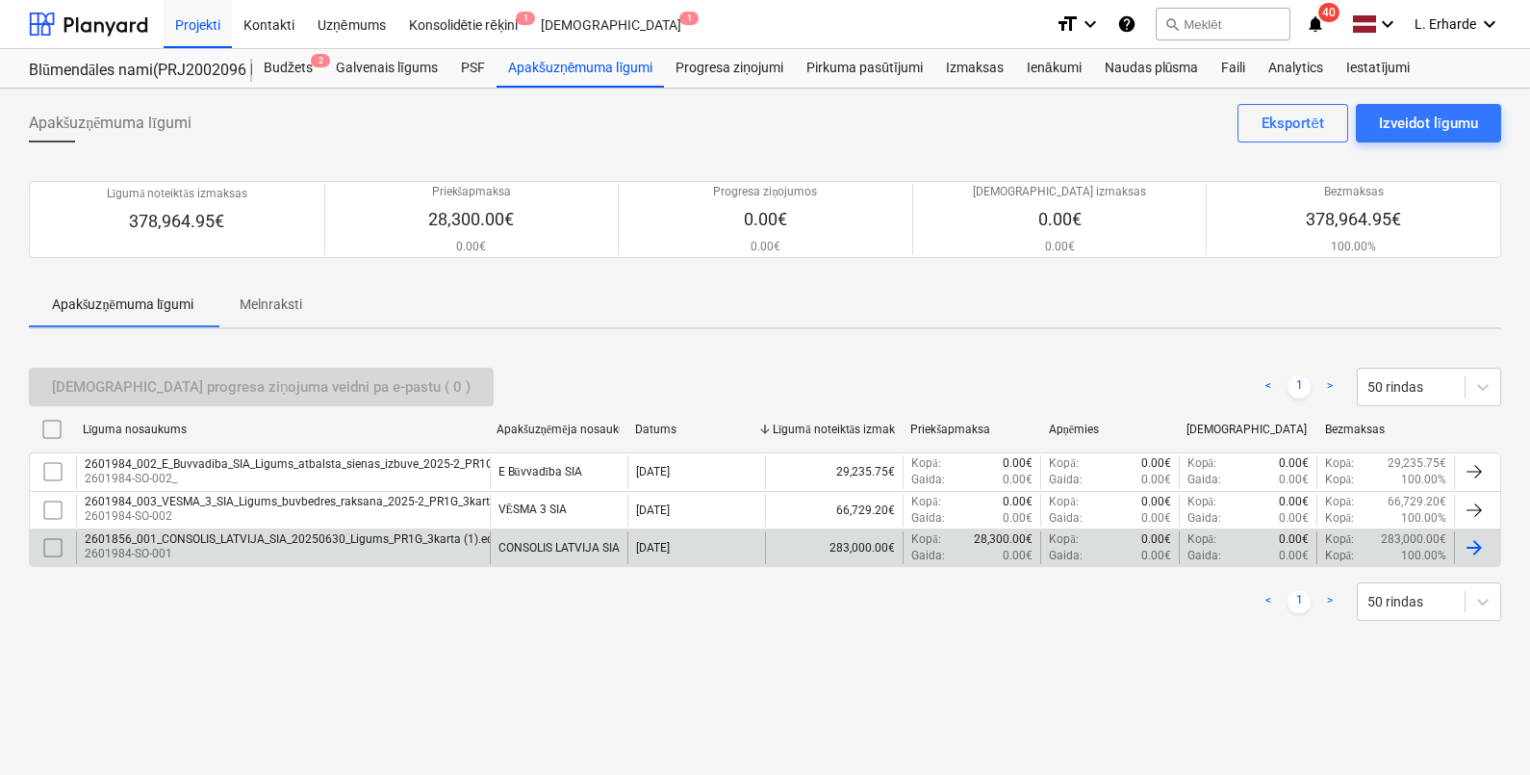
click at [347, 543] on div "2601856_001_CONSOLIS_LATVIJA_SIA_20250630_Ligums_PR1G_3karta (1).edoc" at bounding box center [296, 538] width 422 height 13
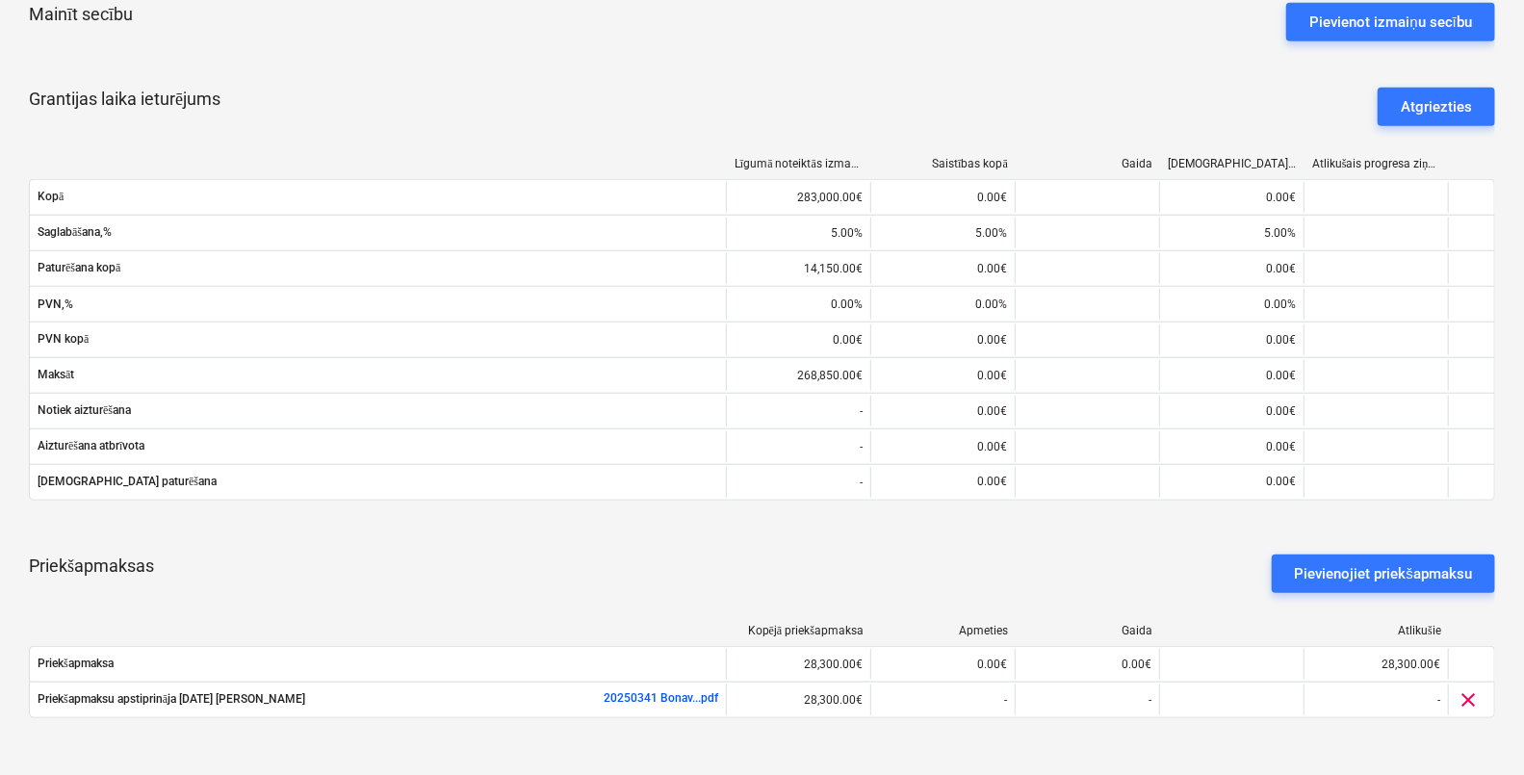
scroll to position [1134, 0]
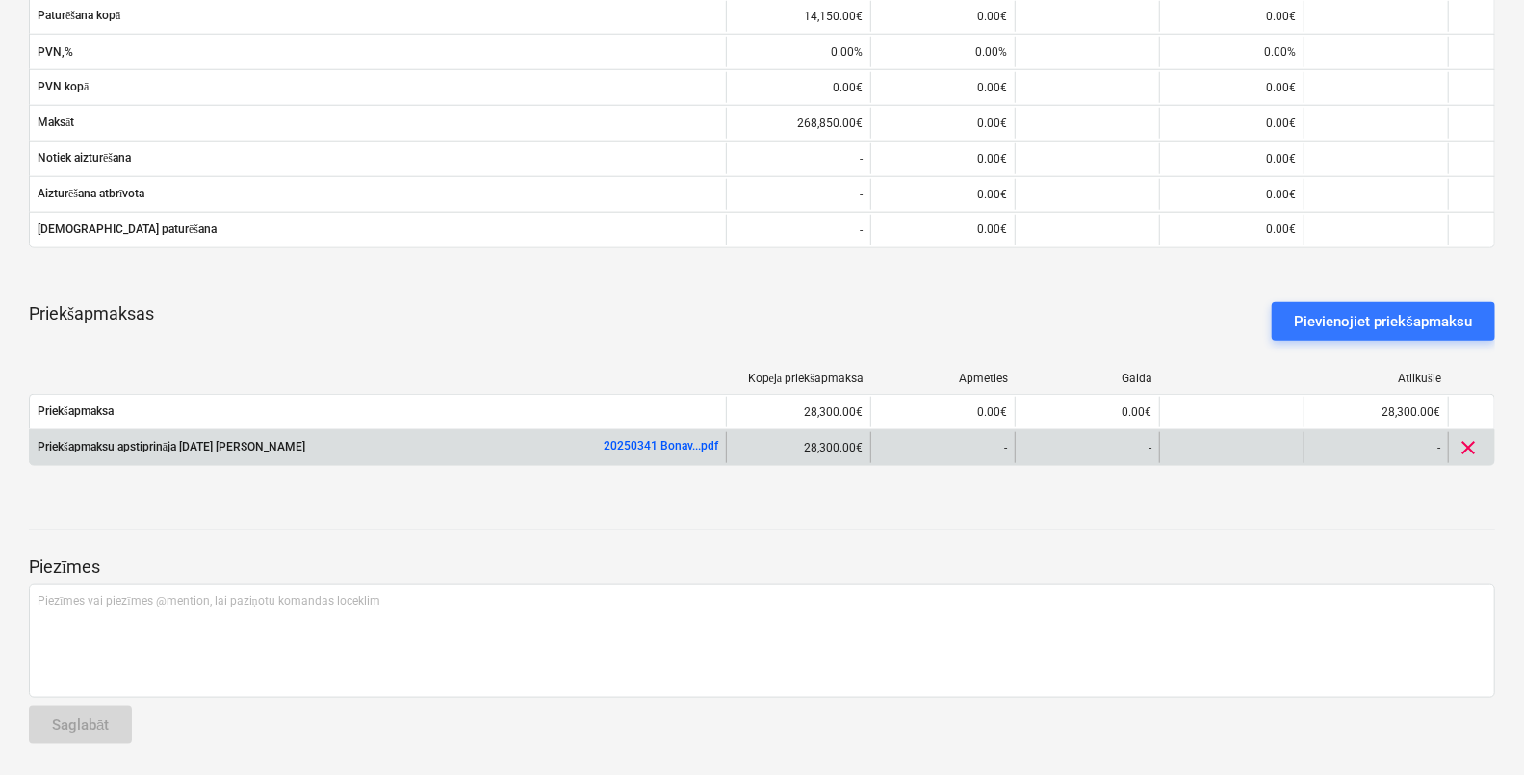
click at [654, 443] on link "20250341 Bonav...pdf" at bounding box center [660, 445] width 115 height 13
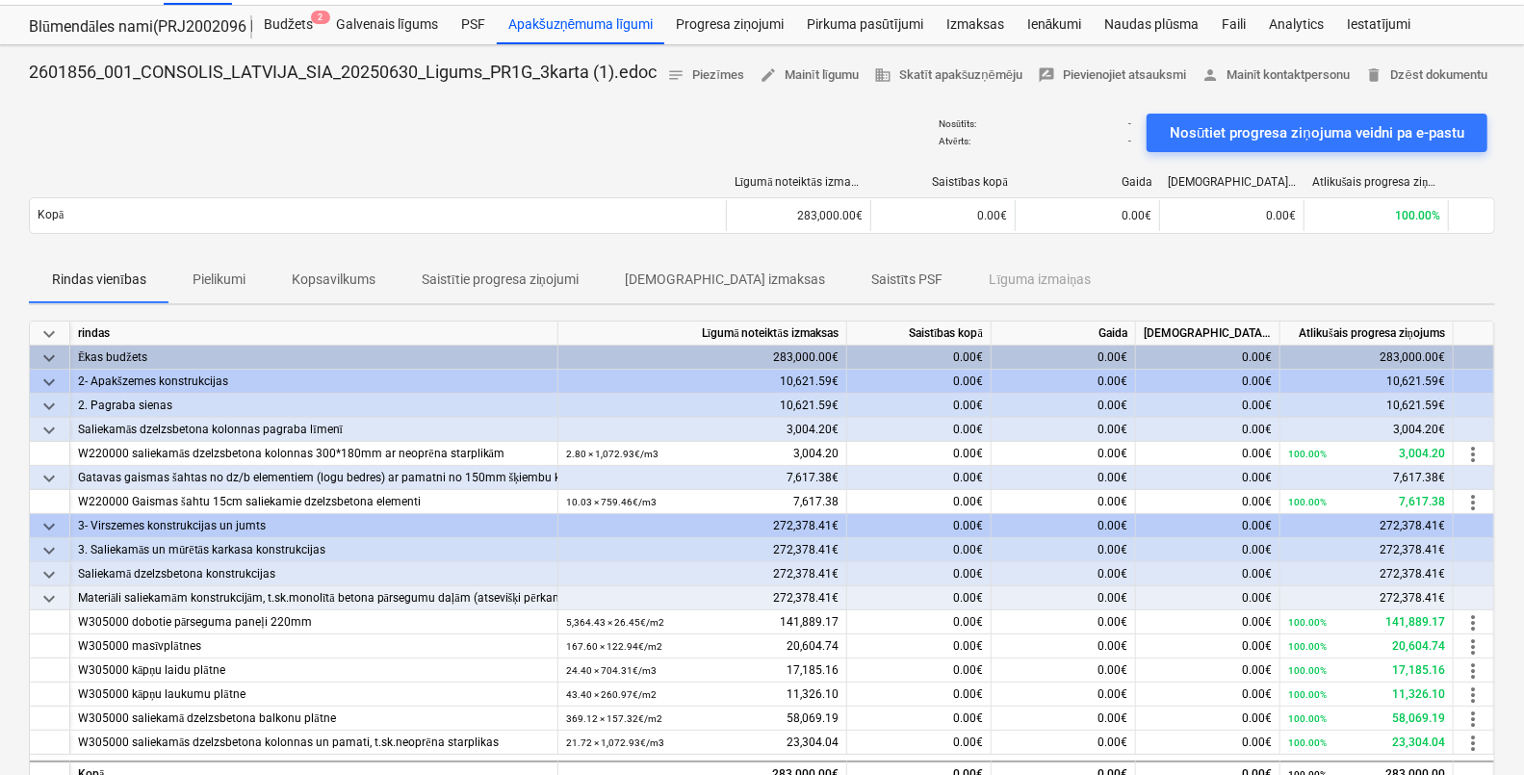
scroll to position [38, 0]
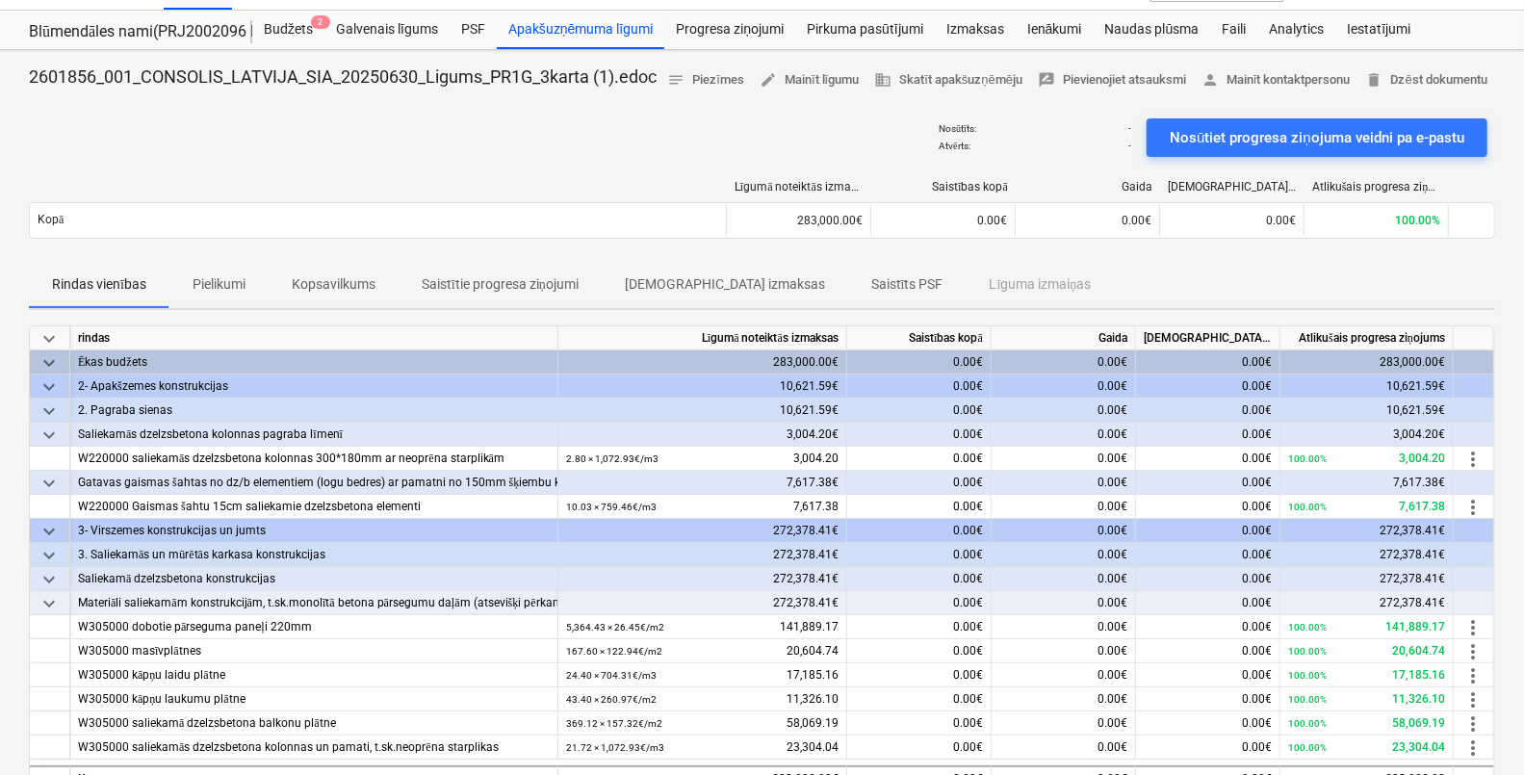
click at [232, 295] on p "Pielikumi" at bounding box center [218, 284] width 53 height 20
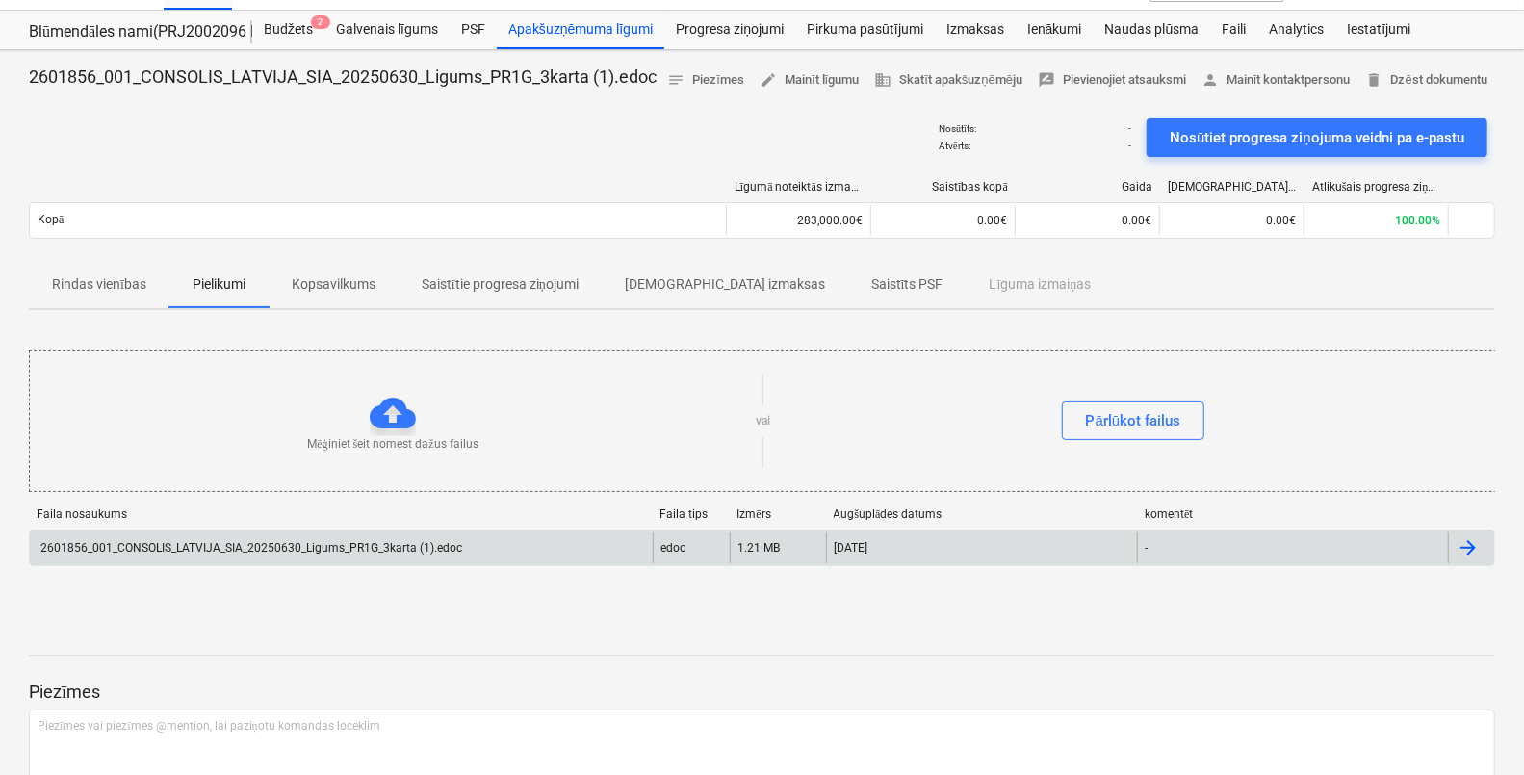
click at [336, 554] on div "2601856_001_CONSOLIS_LATVIJA_SIA_20250630_Ligums_PR1G_3karta (1).edoc" at bounding box center [250, 547] width 424 height 13
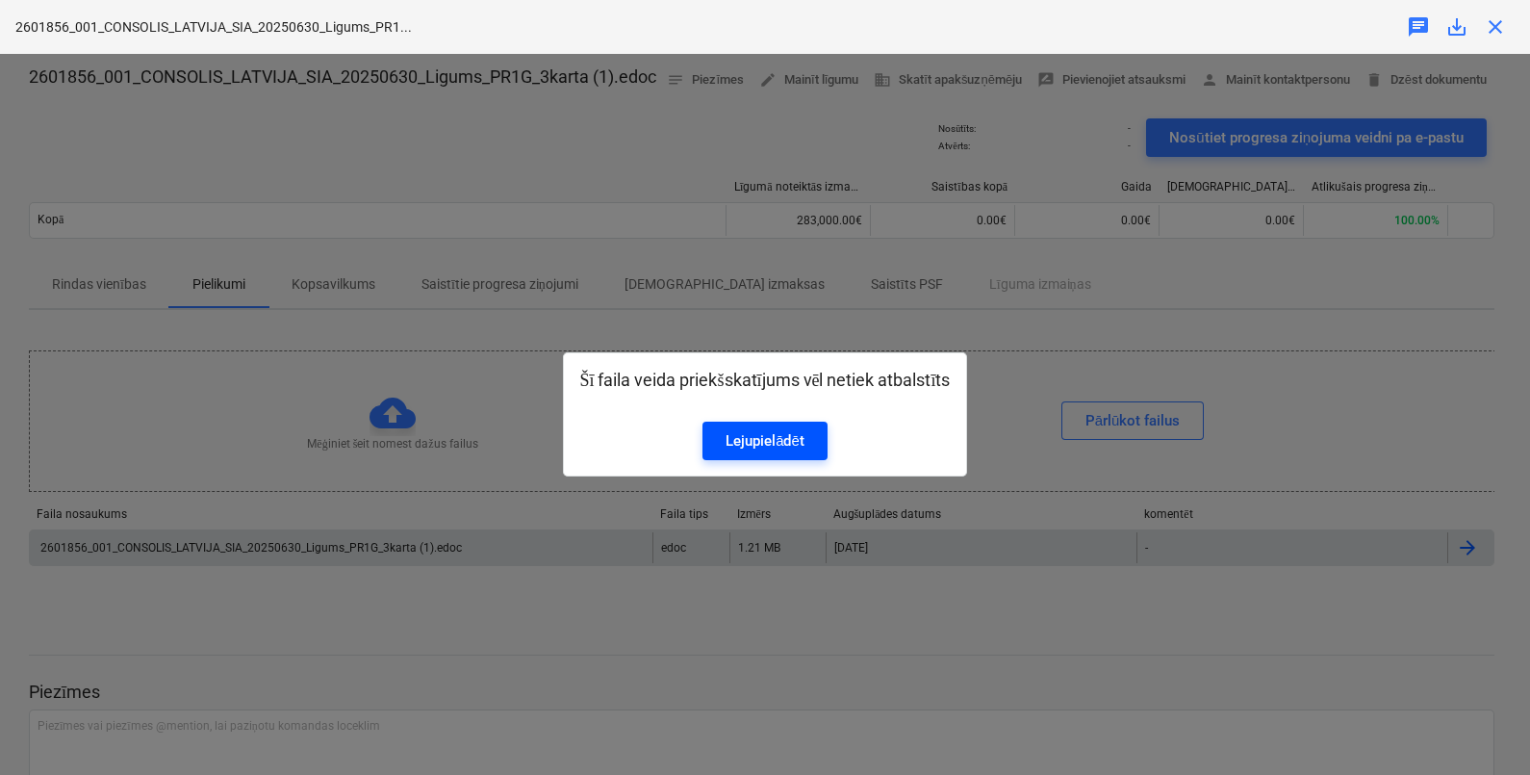
click at [720, 432] on link "Lejupielādēt" at bounding box center [765, 441] width 125 height 38
click at [612, 137] on div "Šī faila veida priekšskatījums vēl netiek atbalstīts Lejupielādēt" at bounding box center [765, 414] width 1530 height 721
click at [756, 185] on div "Šī faila veida priekšskatījums vēl netiek atbalstīts Lejupielādēt" at bounding box center [765, 414] width 1530 height 721
click at [777, 449] on div "Lejupielādēt" at bounding box center [765, 440] width 79 height 25
click at [617, 178] on div "Šī faila veida priekšskatījums vēl netiek atbalstīts Lejupielādēt" at bounding box center [765, 414] width 1530 height 721
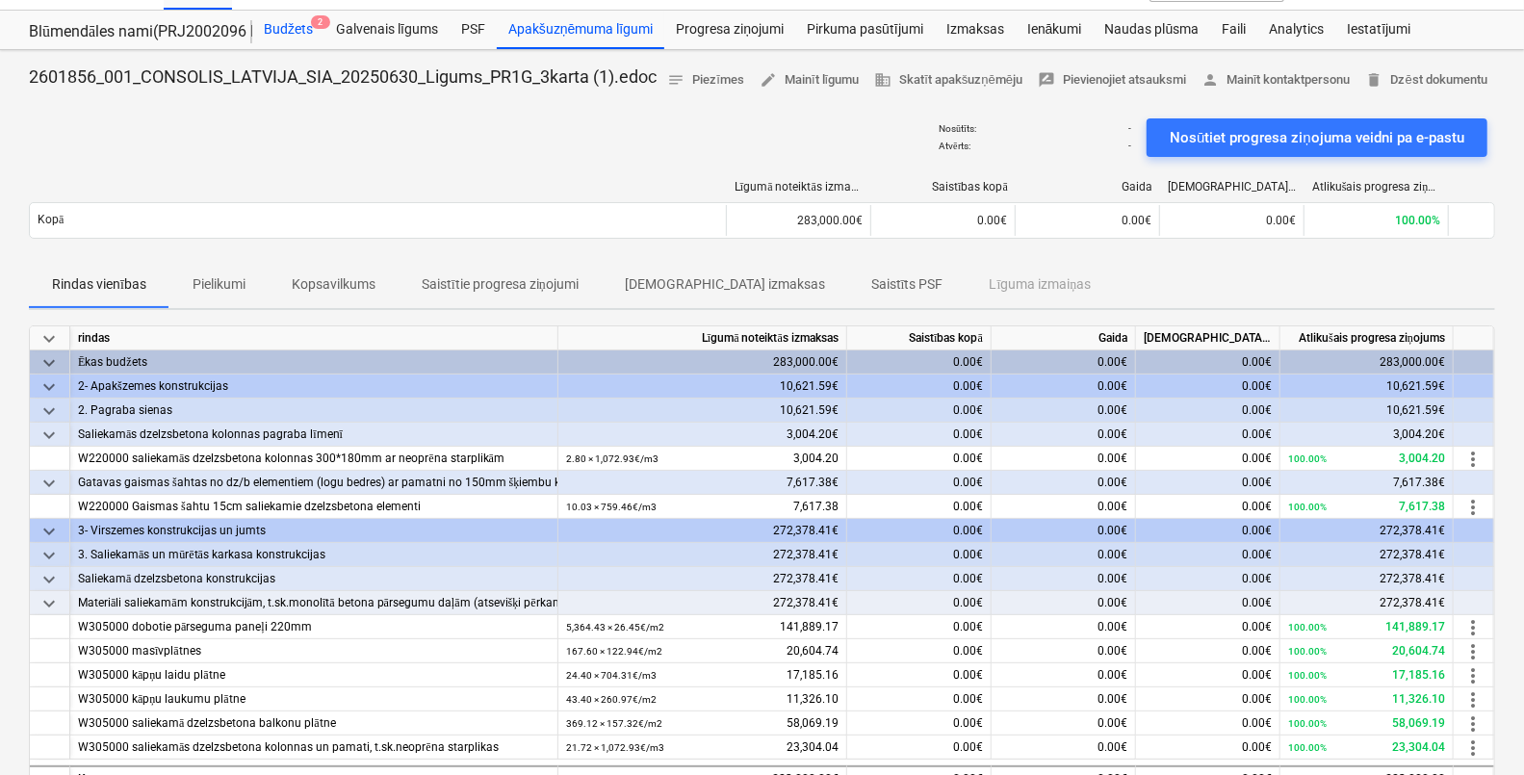
click at [292, 14] on div "Budžets 2" at bounding box center [288, 30] width 72 height 38
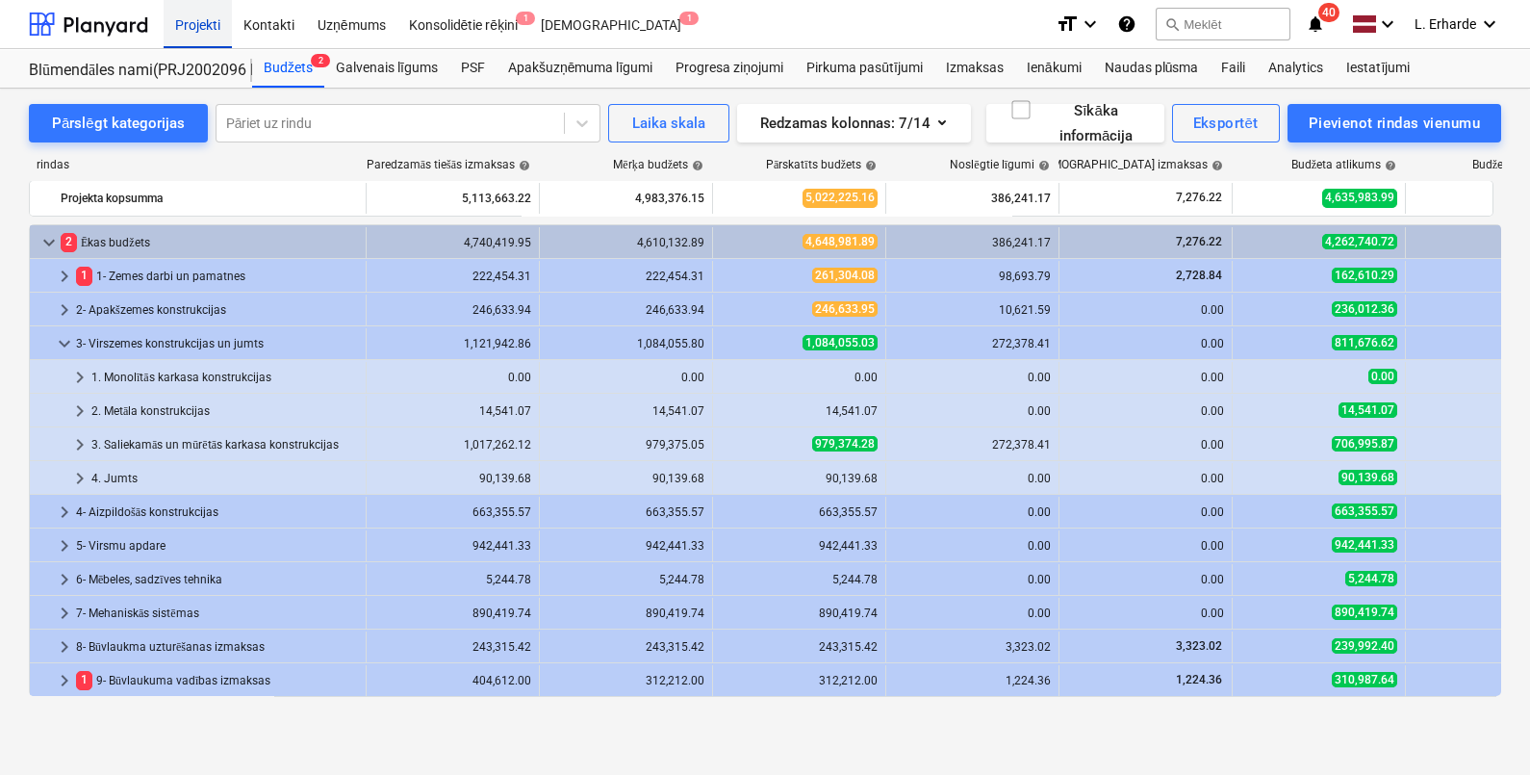
click at [194, 19] on div "Projekti" at bounding box center [198, 23] width 68 height 49
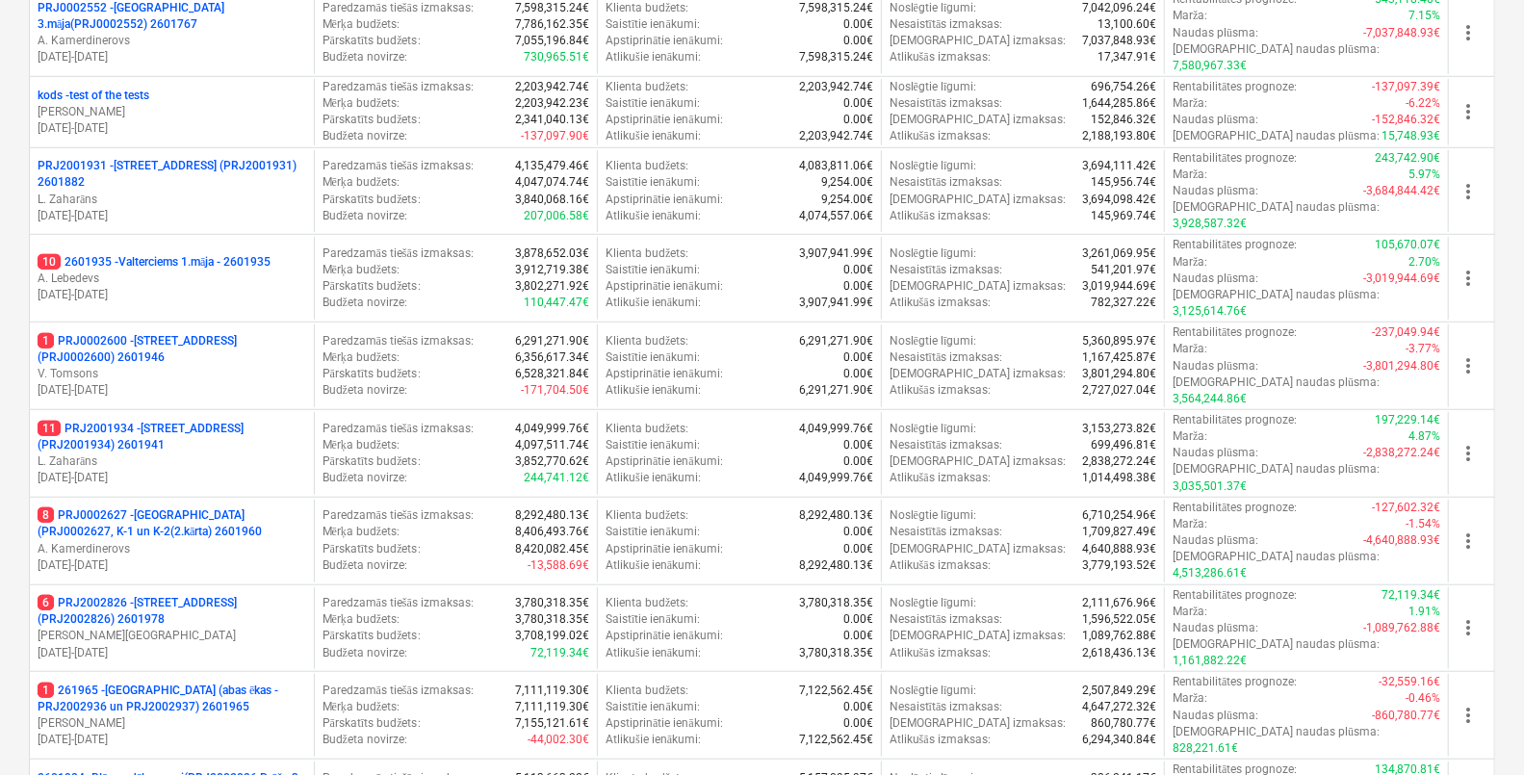
scroll to position [678, 0]
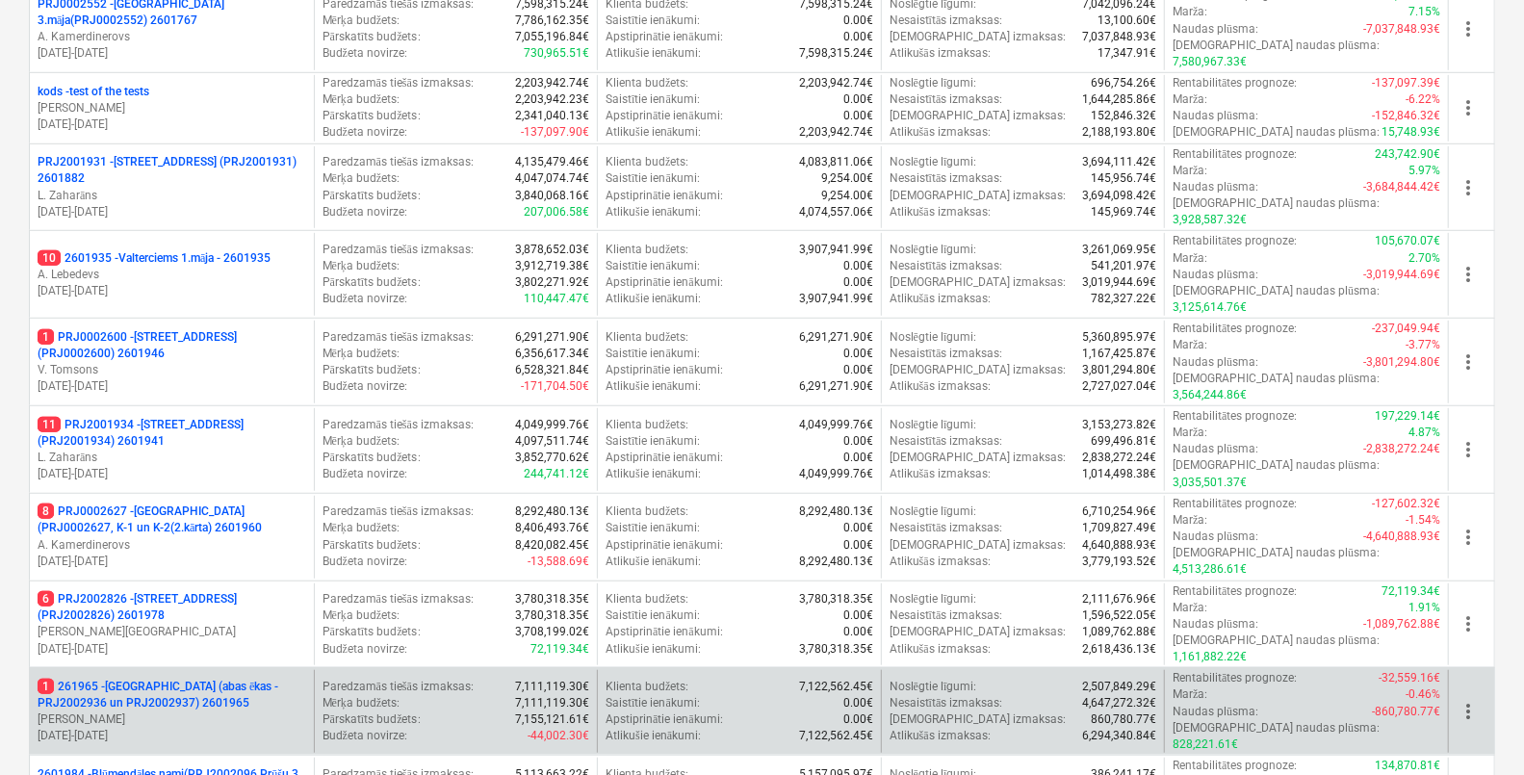
click at [177, 679] on p "1 261965 - [GEOGRAPHIC_DATA] (abas ēkas - PRJ2002936 un PRJ2002937) 2601965" at bounding box center [172, 695] width 269 height 33
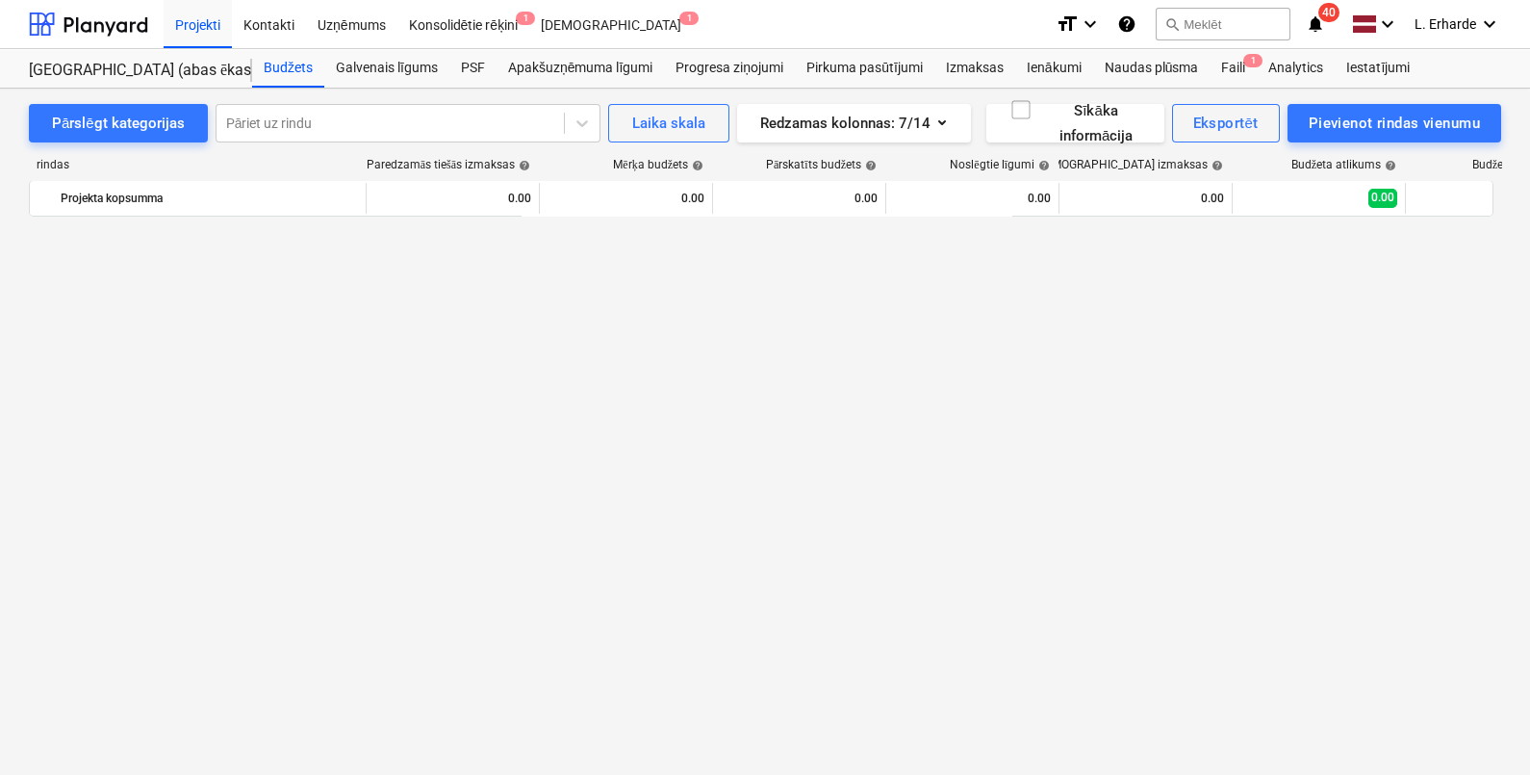
scroll to position [1299, 0]
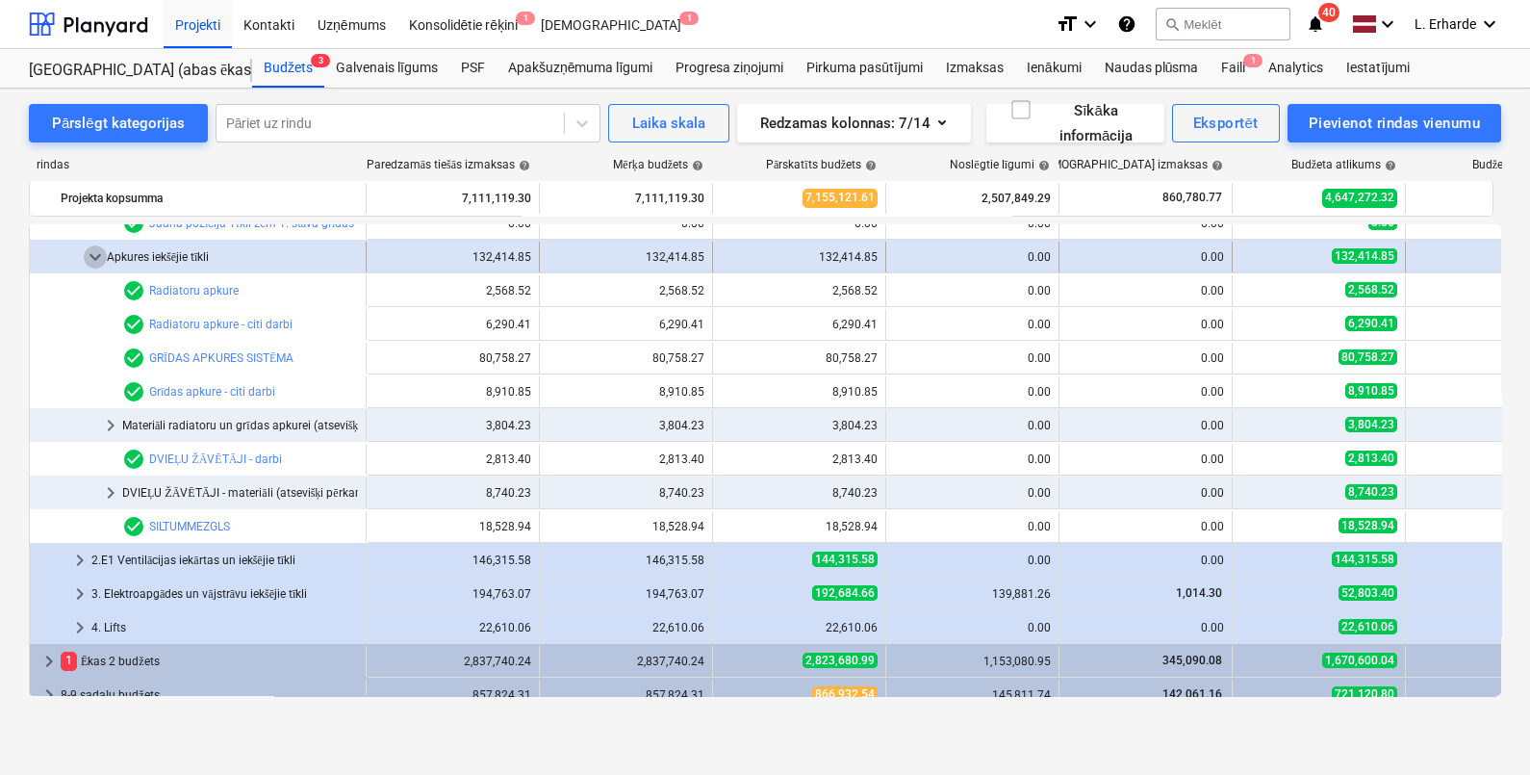
click at [101, 250] on span "keyboard_arrow_down" at bounding box center [95, 256] width 23 height 23
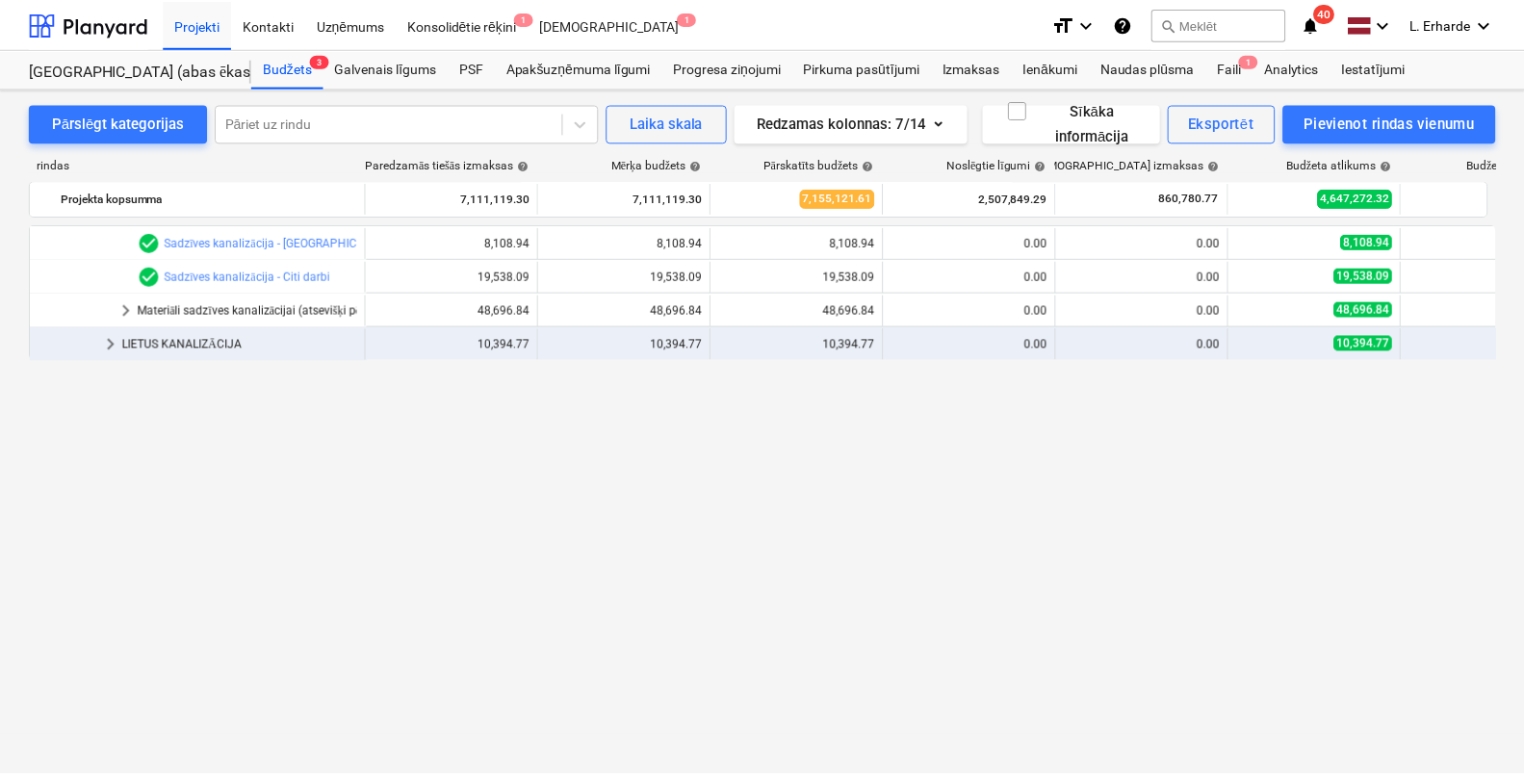
scroll to position [729, 0]
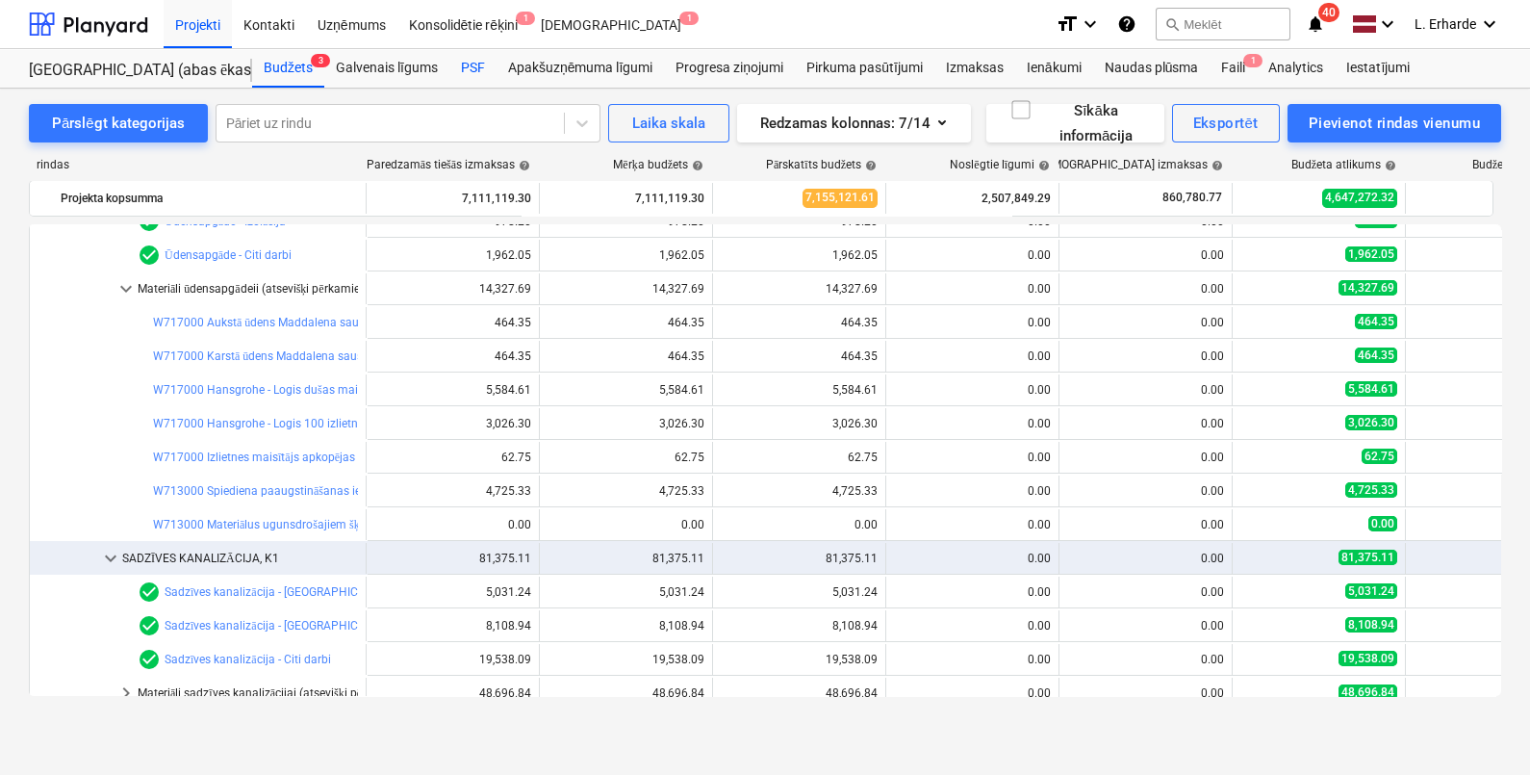
click at [475, 65] on div "PSF" at bounding box center [472, 68] width 47 height 38
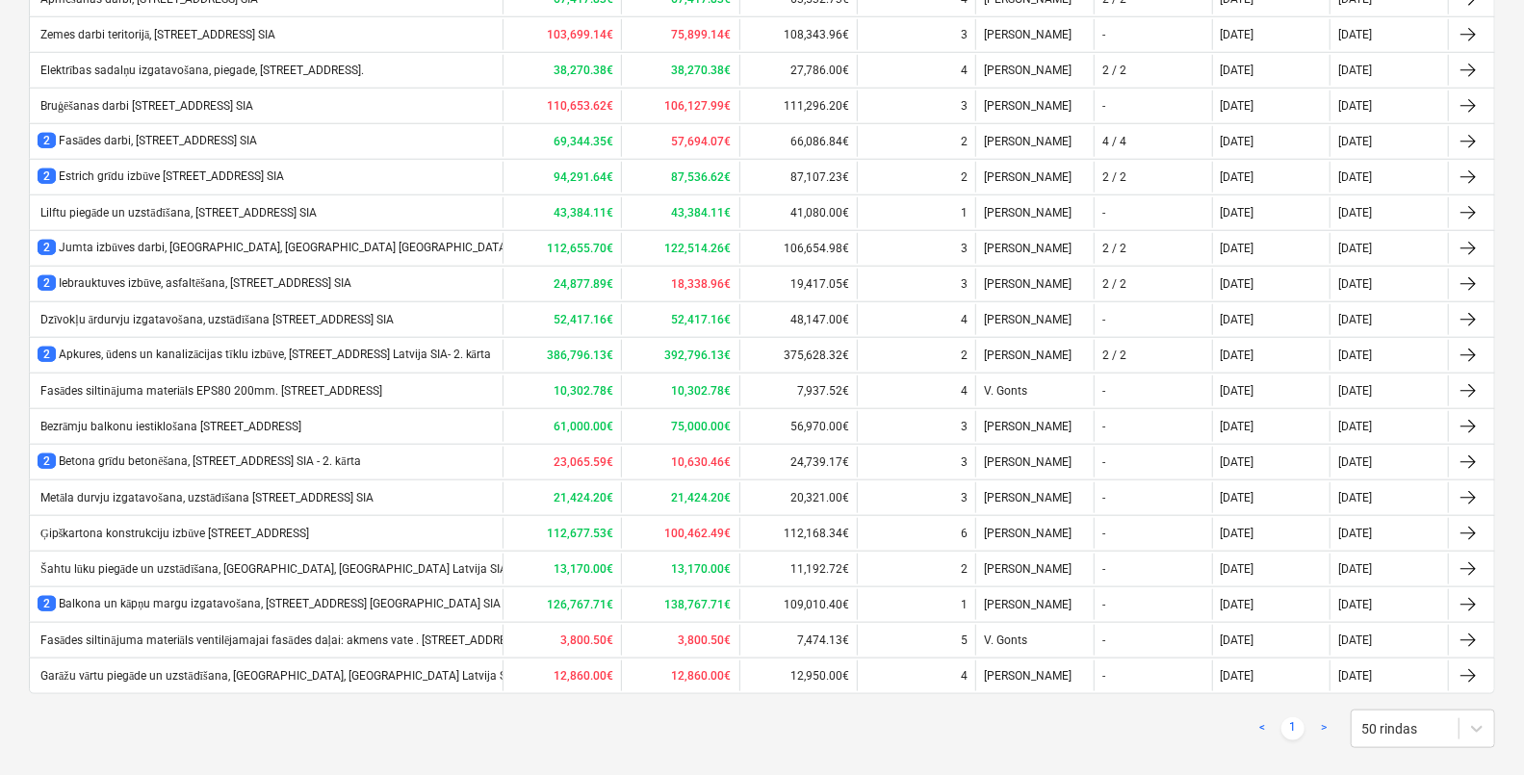
scroll to position [1007, 0]
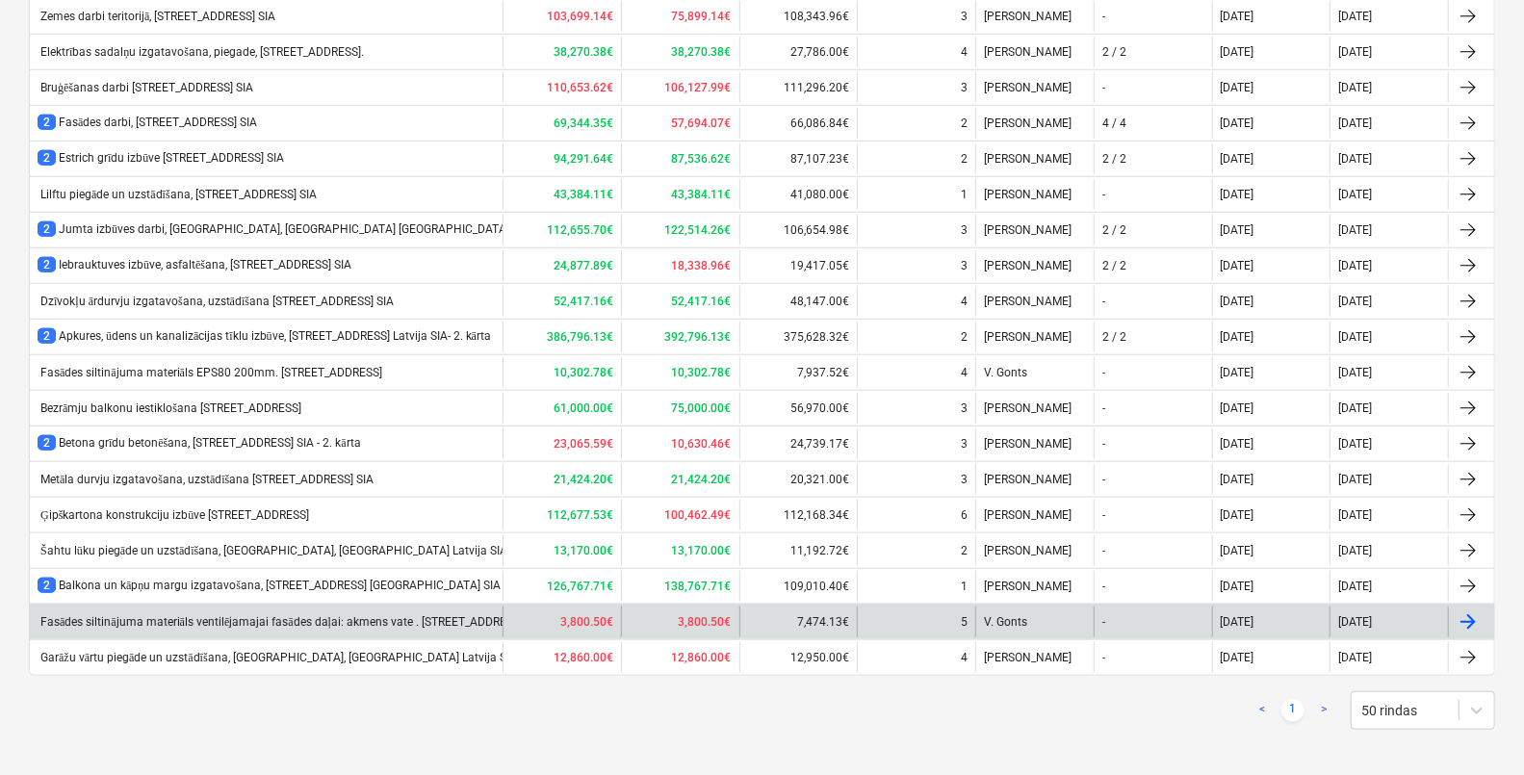
click at [329, 615] on div "Fasādes siltinājuma materiāls ventilējamajai fasādes daļai: akmens vate . [STRE…" at bounding box center [280, 622] width 485 height 14
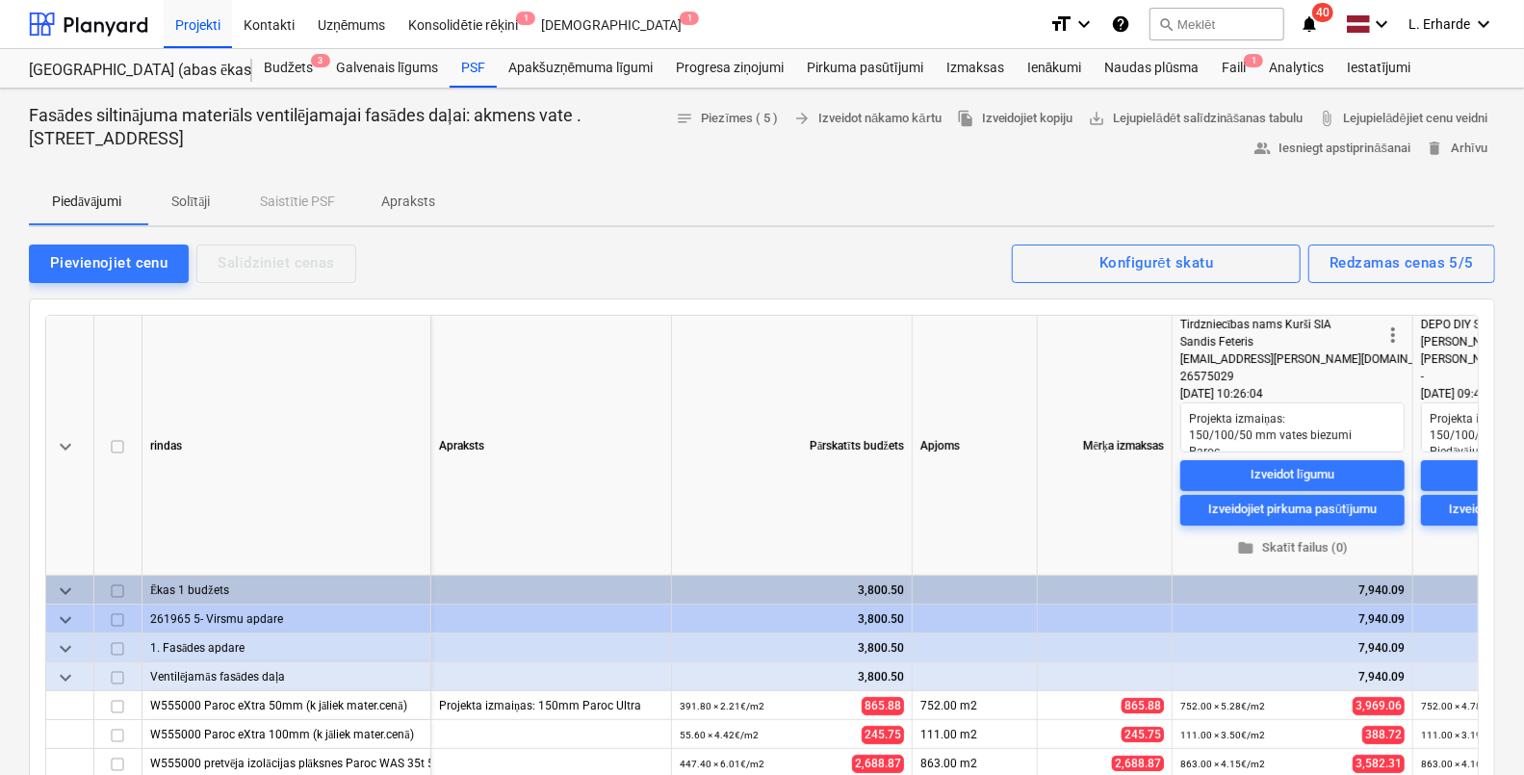
drag, startPoint x: 1522, startPoint y: 202, endPoint x: 1534, endPoint y: 254, distance: 53.5
click at [1523, 254] on html "Projekti Kontakti Uzņēmums Konsolidētie rēķini 1 Iesūtne 1 format_size keyboard…" at bounding box center [762, 387] width 1524 height 775
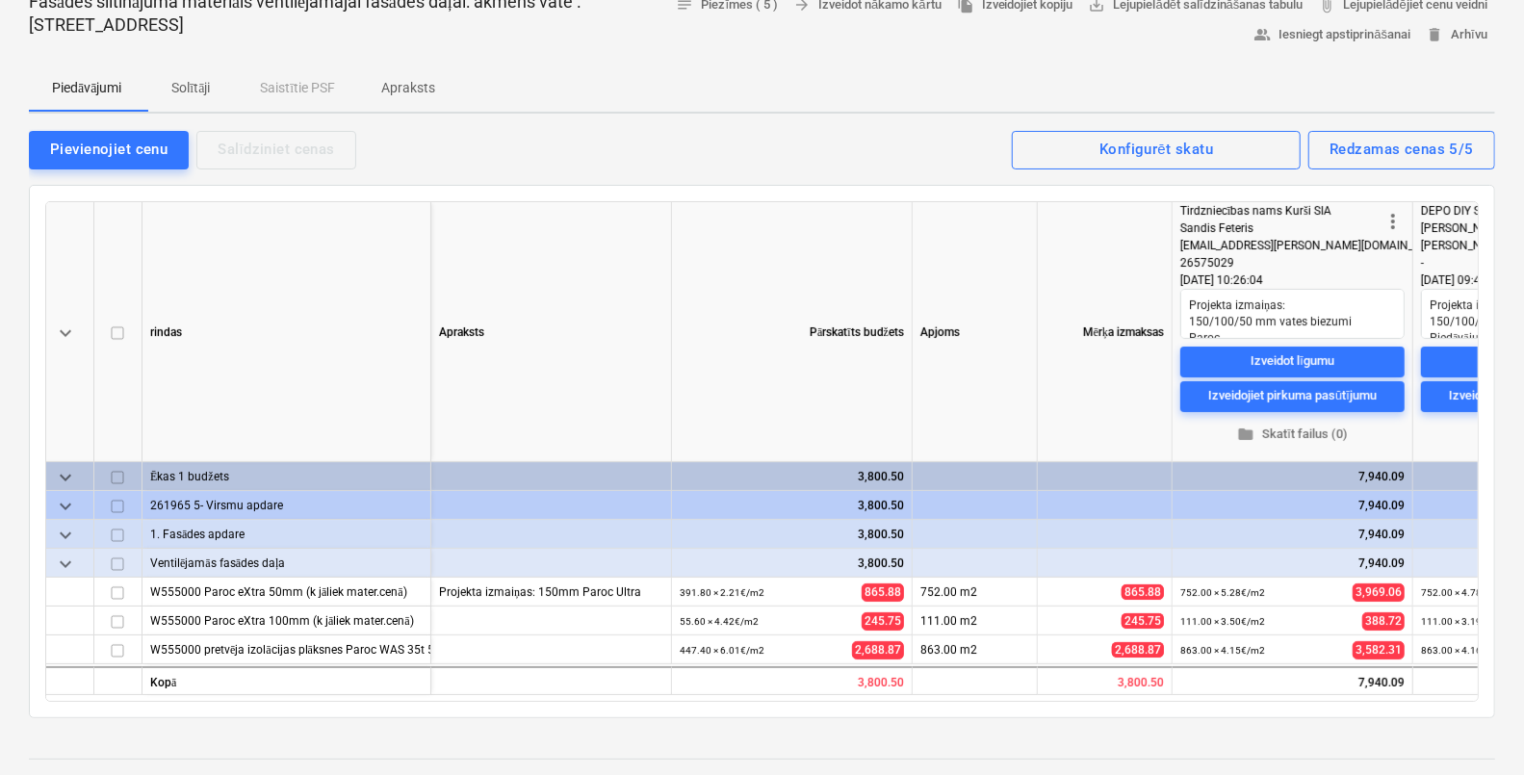
scroll to position [120, 0]
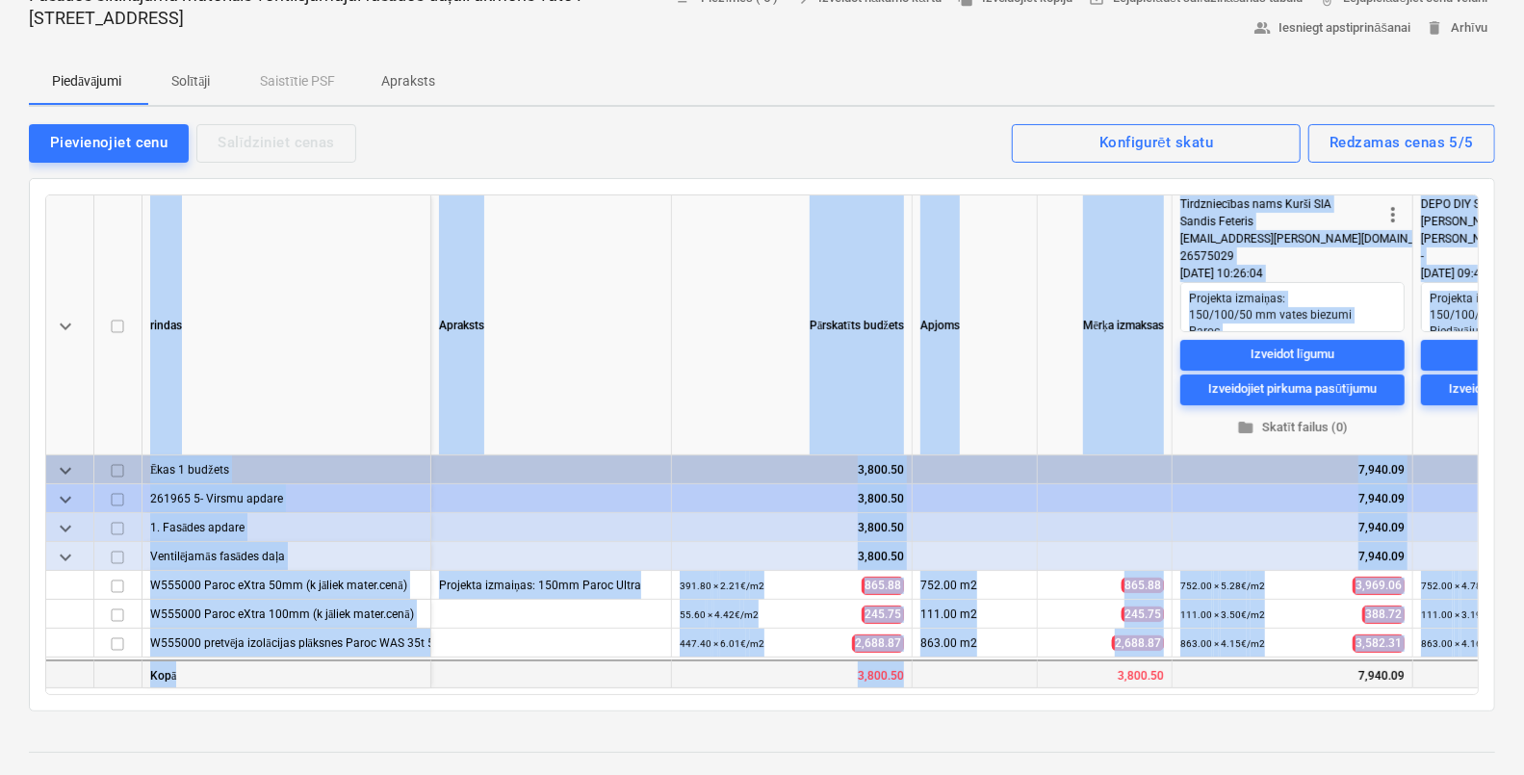
drag, startPoint x: 828, startPoint y: 696, endPoint x: 967, endPoint y: 679, distance: 140.6
click at [967, 679] on div "keyboard_arrow_down rindas Apraksts Pārskatīts budžets Apjoms Mērķa izmaksas mo…" at bounding box center [762, 444] width 1466 height 533
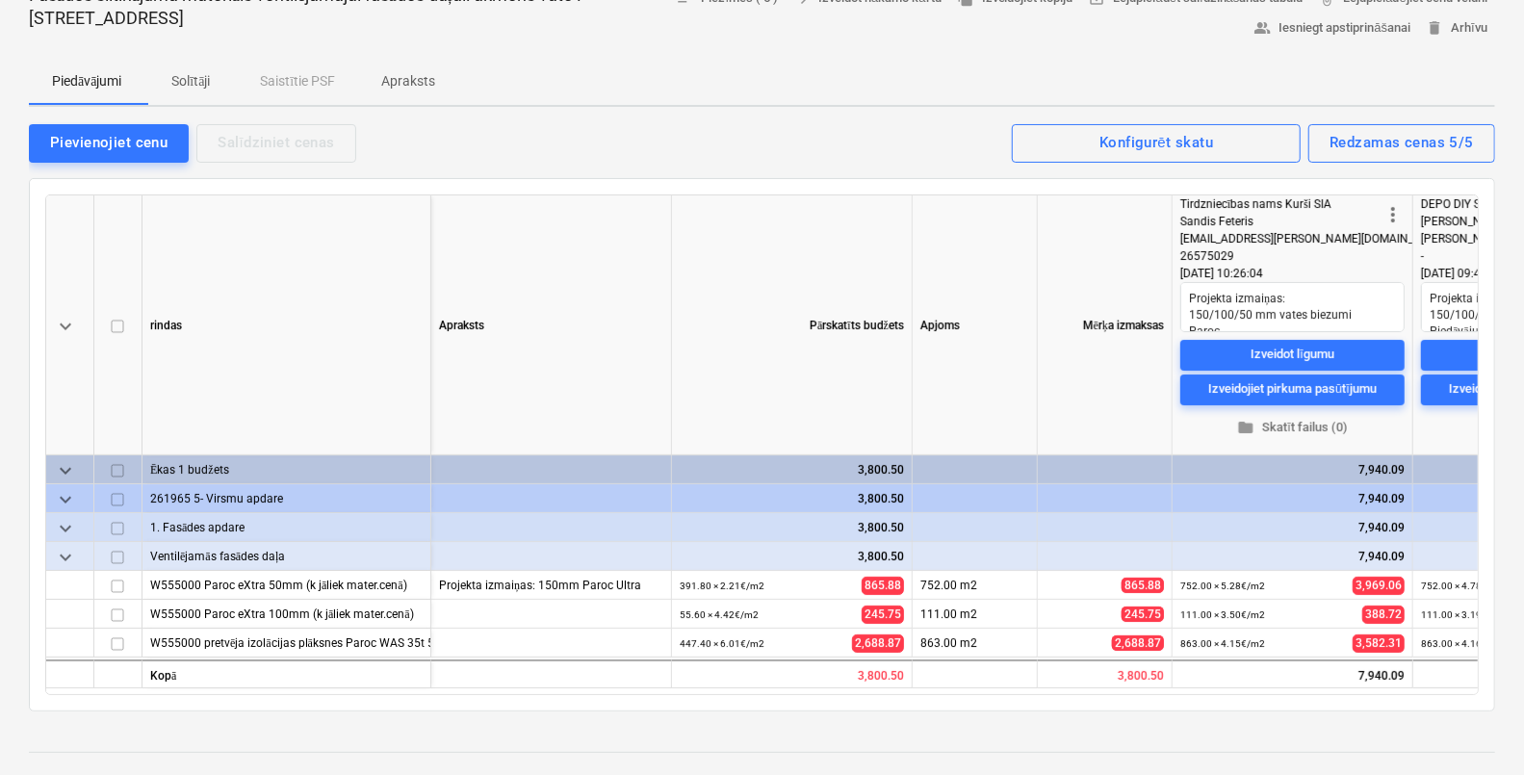
drag, startPoint x: 967, startPoint y: 679, endPoint x: 885, endPoint y: 738, distance: 101.3
click at [885, 738] on div at bounding box center [762, 734] width 1466 height 15
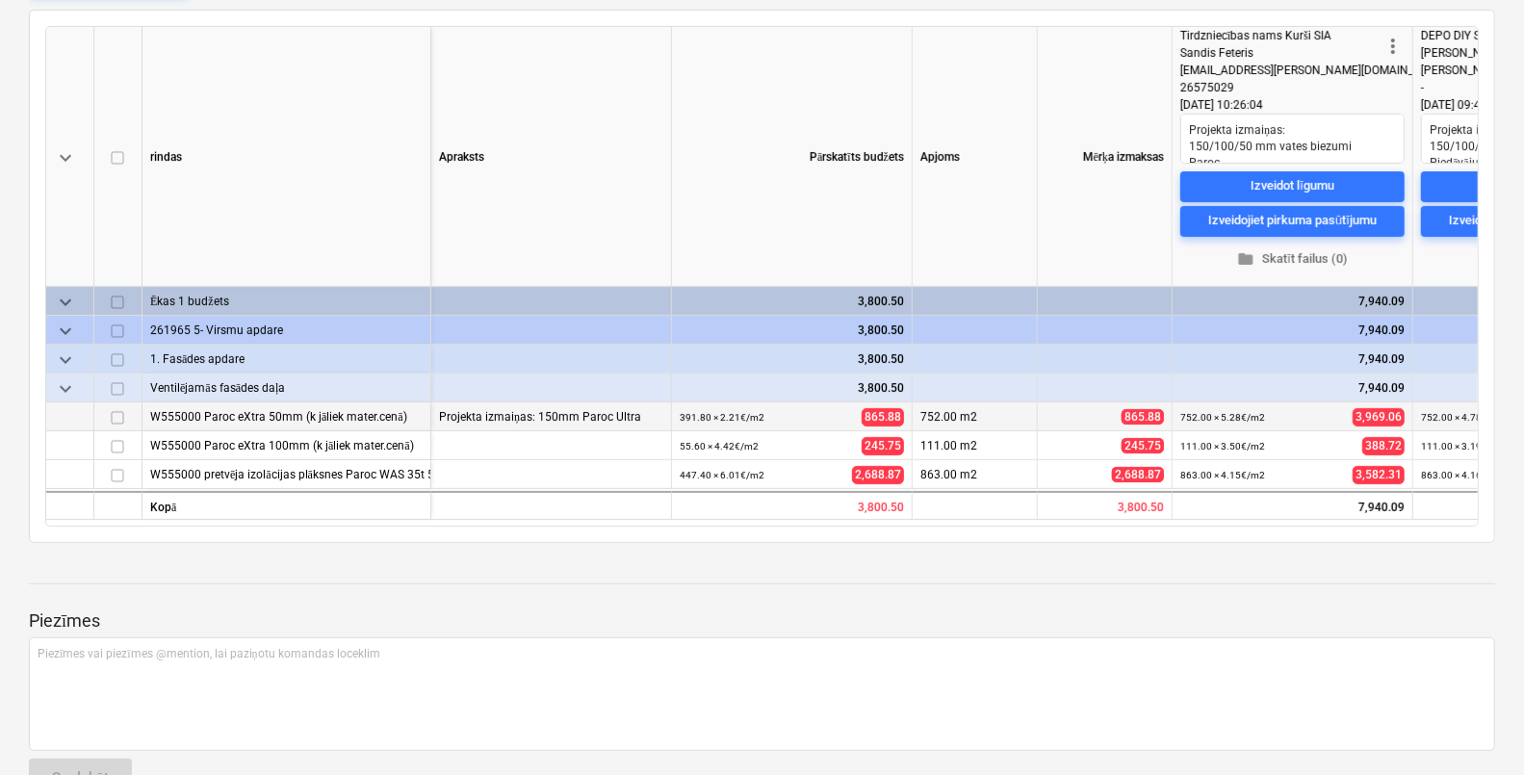
scroll to position [284, 0]
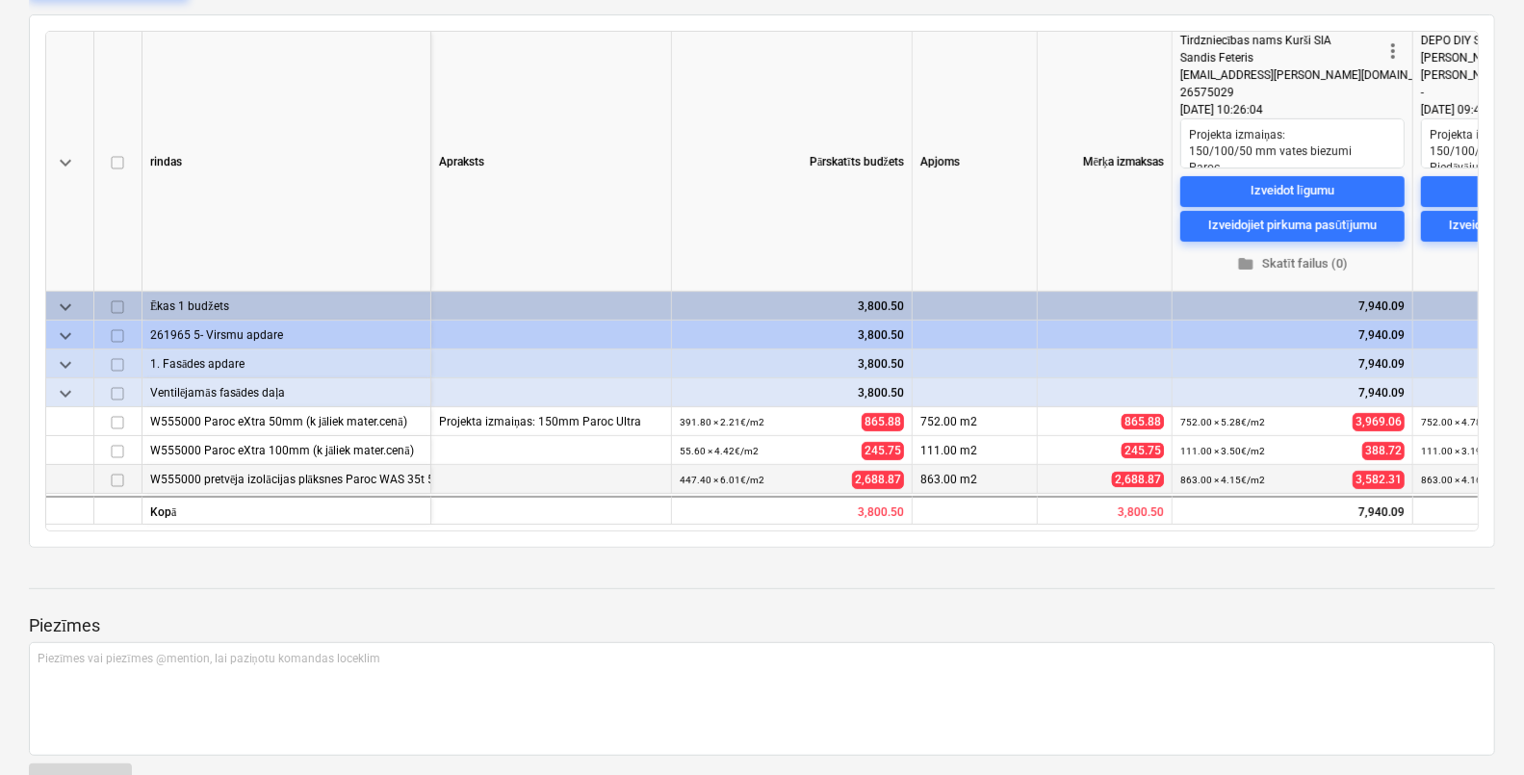
click at [393, 477] on div "W555000 pretvēja izolācijas plāksnes Paroc WAS 35t 50mm (k jāliek mater.cenā)" at bounding box center [286, 479] width 272 height 28
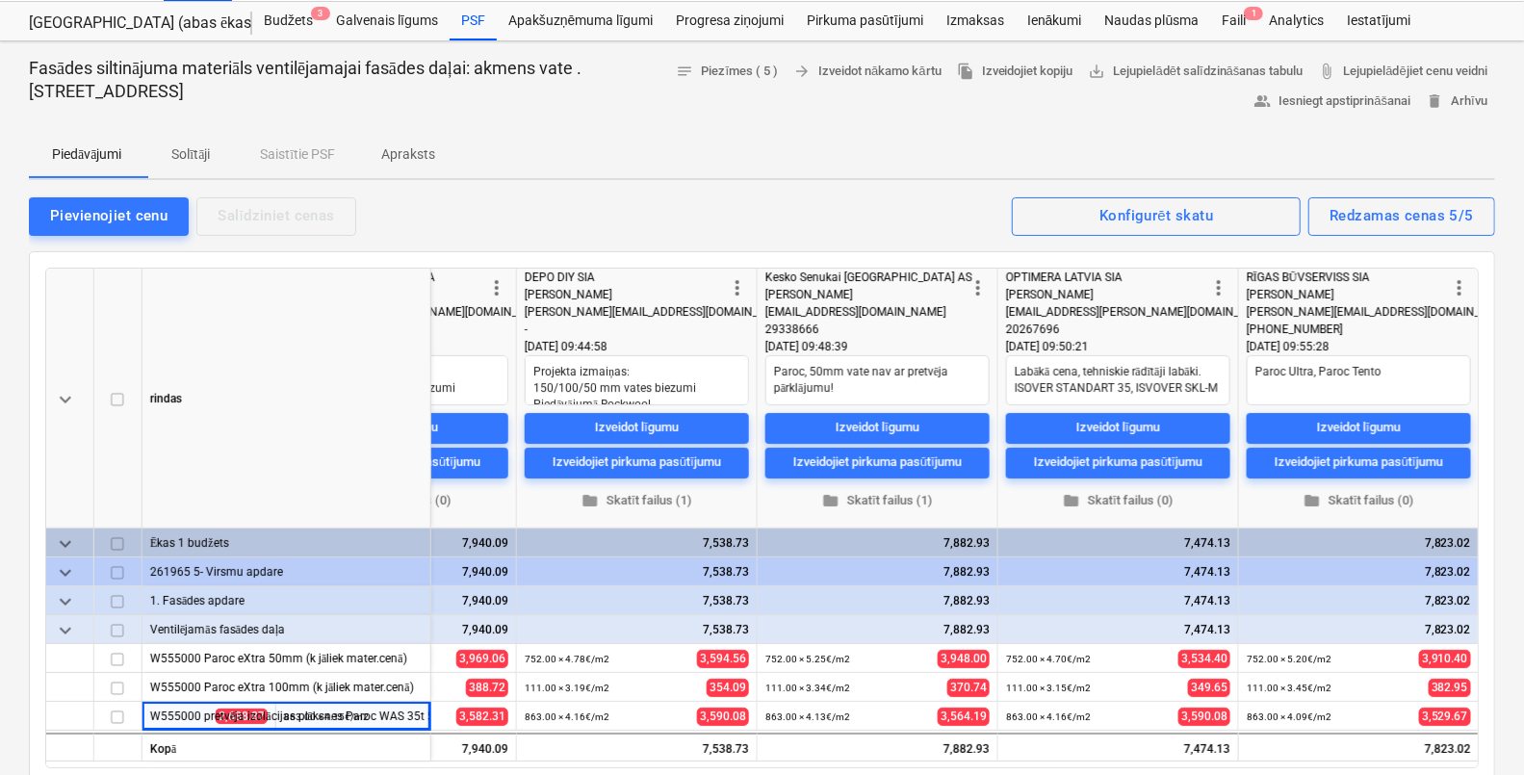
scroll to position [23, 0]
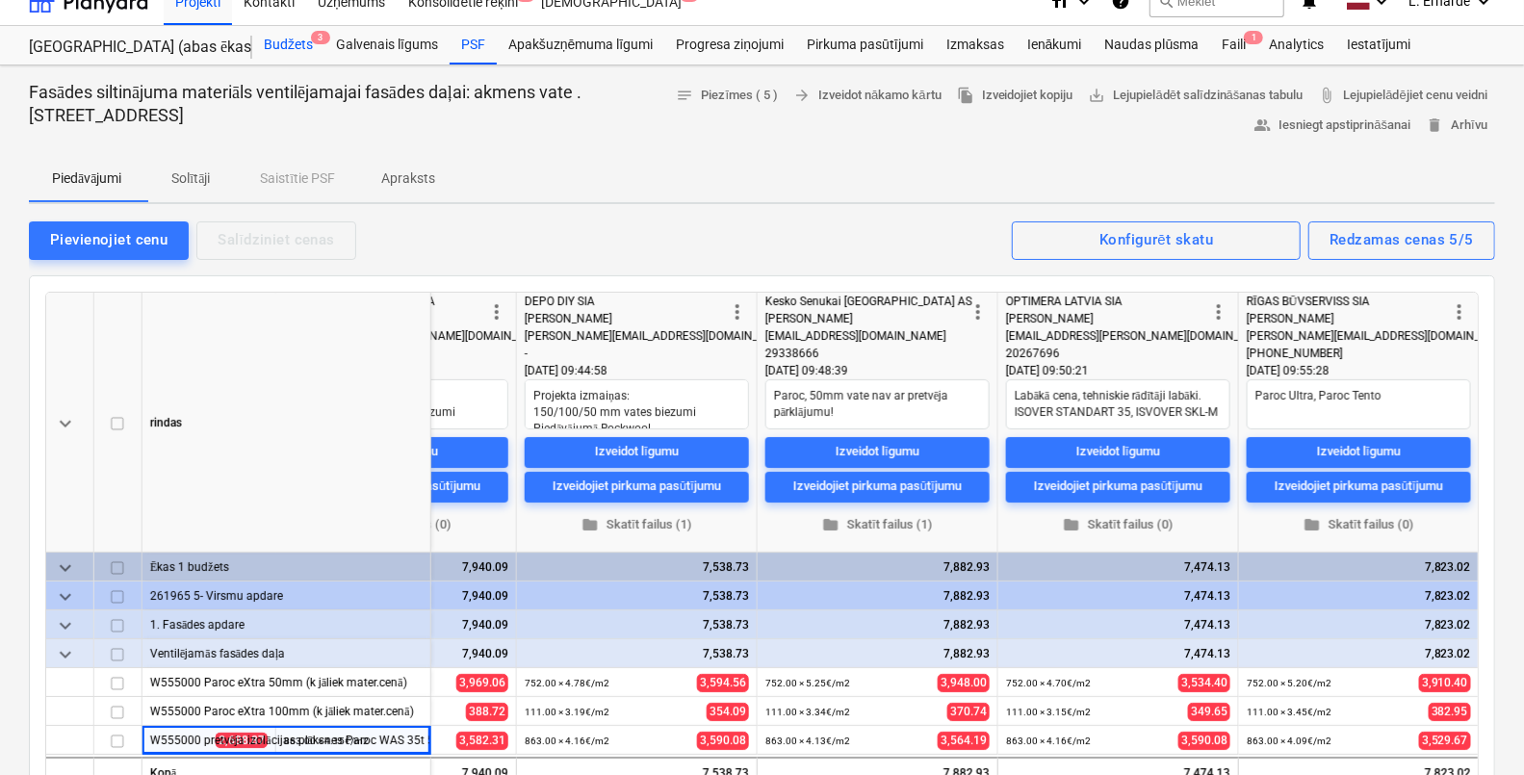
type textarea "x"
click at [205, 8] on div "Projekti" at bounding box center [198, 0] width 68 height 49
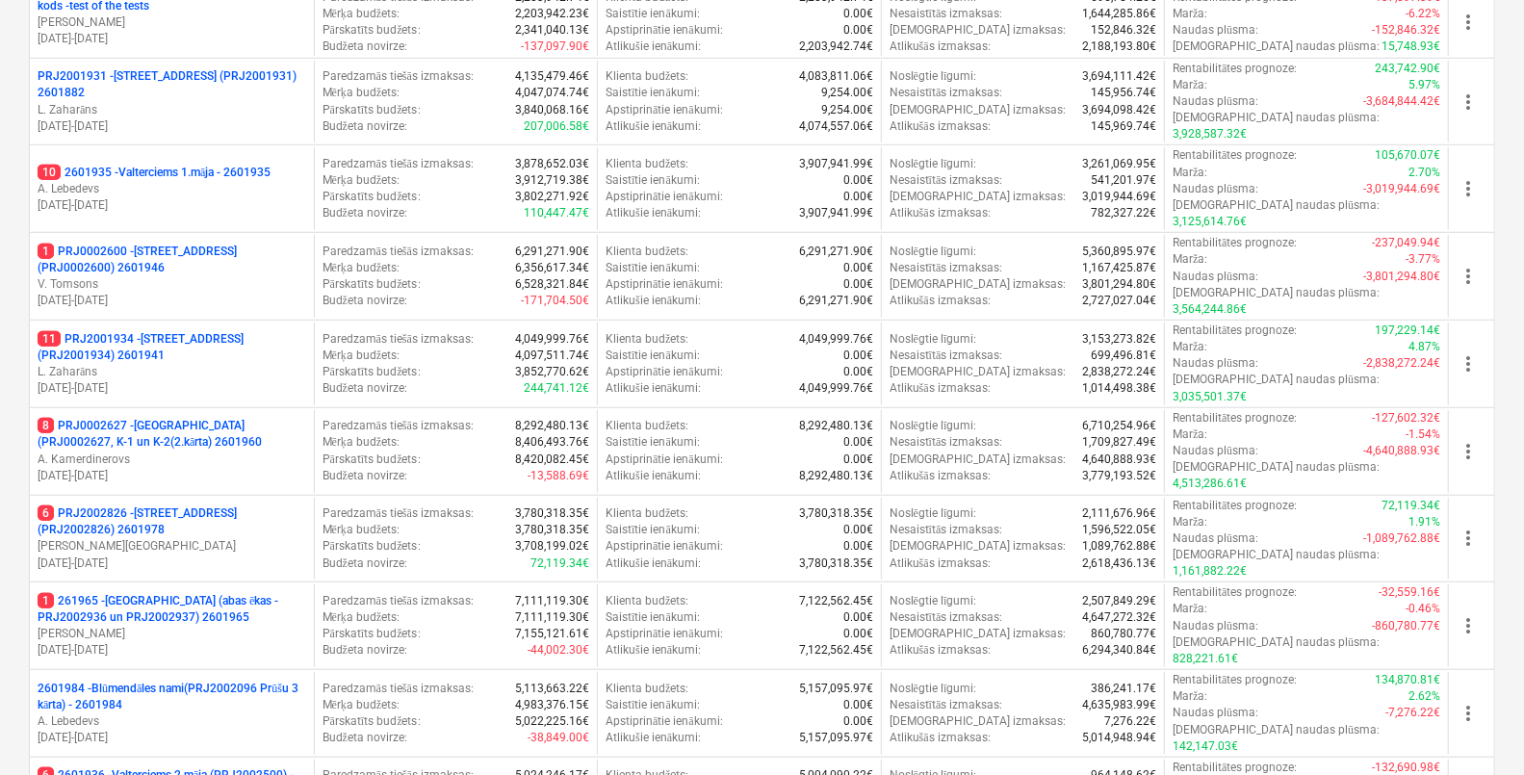
scroll to position [750, 0]
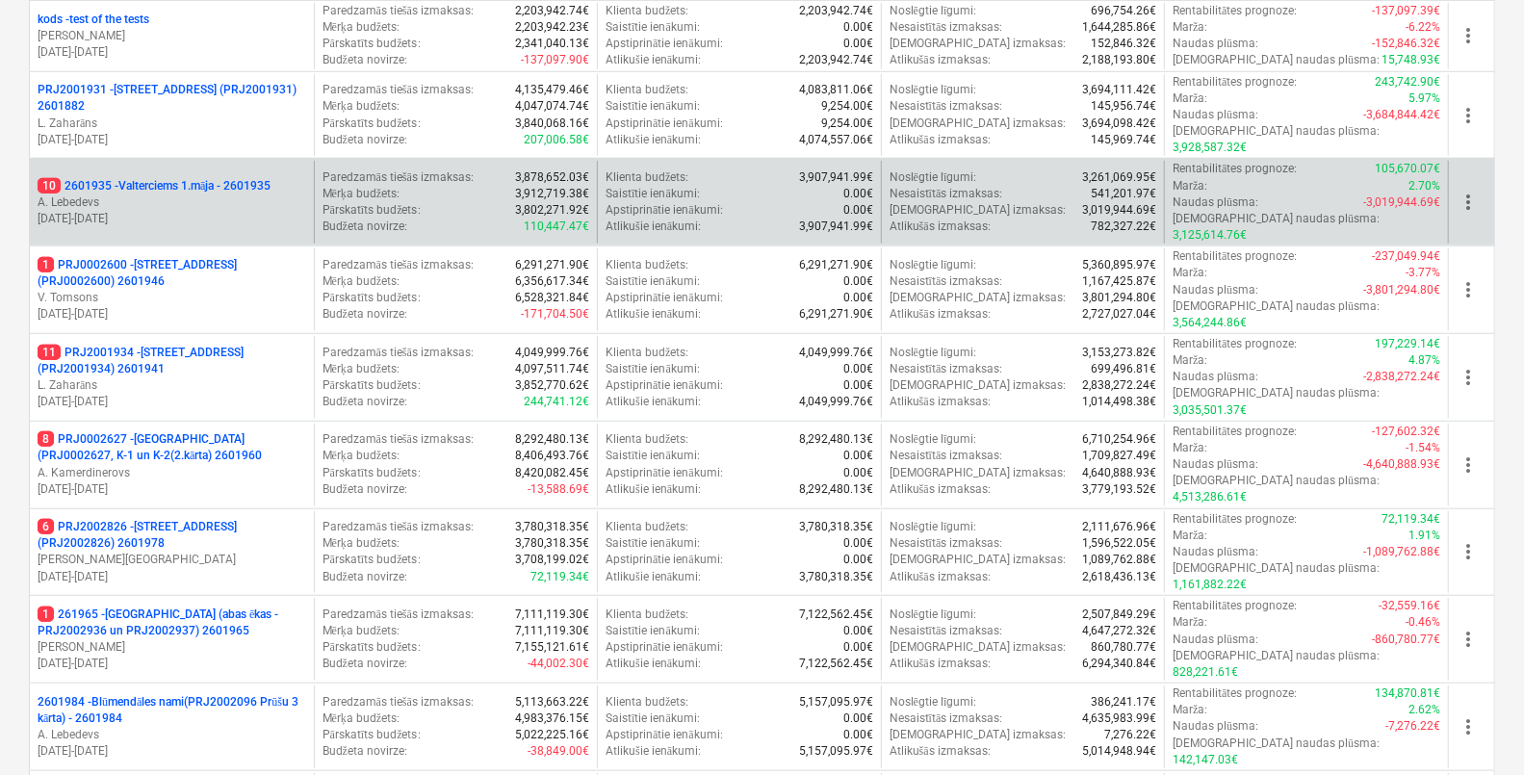
click at [260, 178] on p "10 2601935 - Valterciems 1.māja - 2601935" at bounding box center [154, 186] width 233 height 16
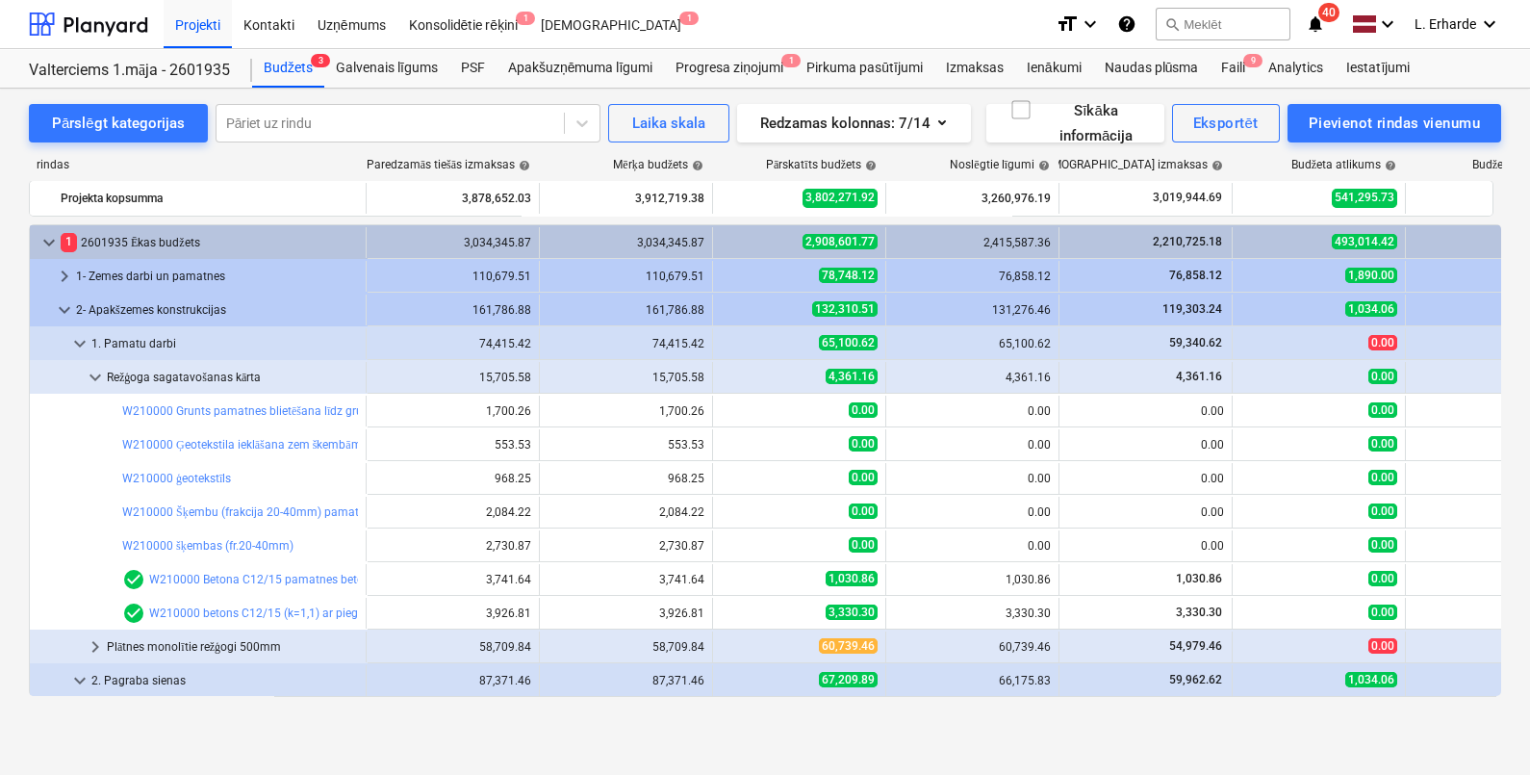
scroll to position [143, 0]
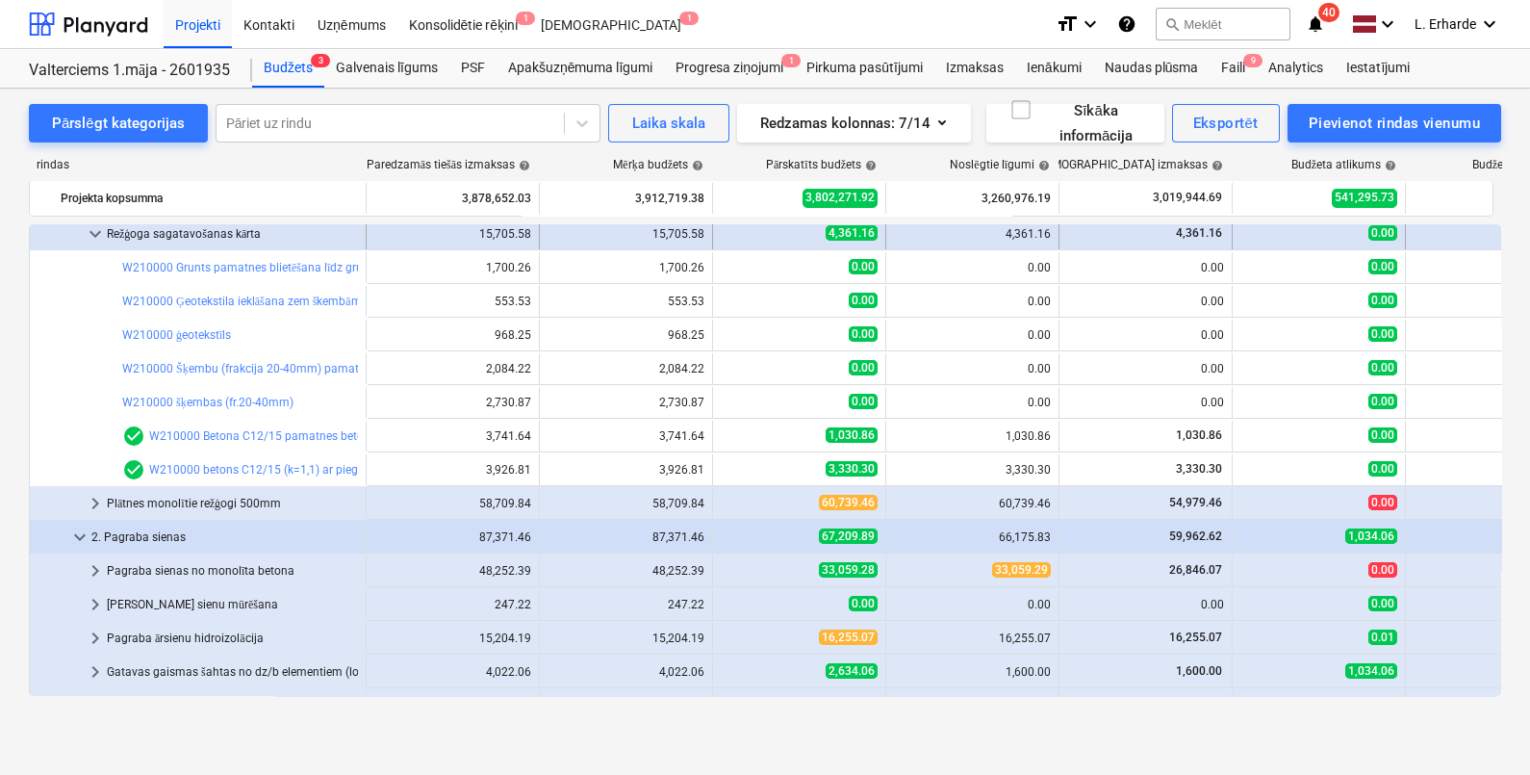
click at [101, 230] on span "keyboard_arrow_down" at bounding box center [95, 233] width 23 height 23
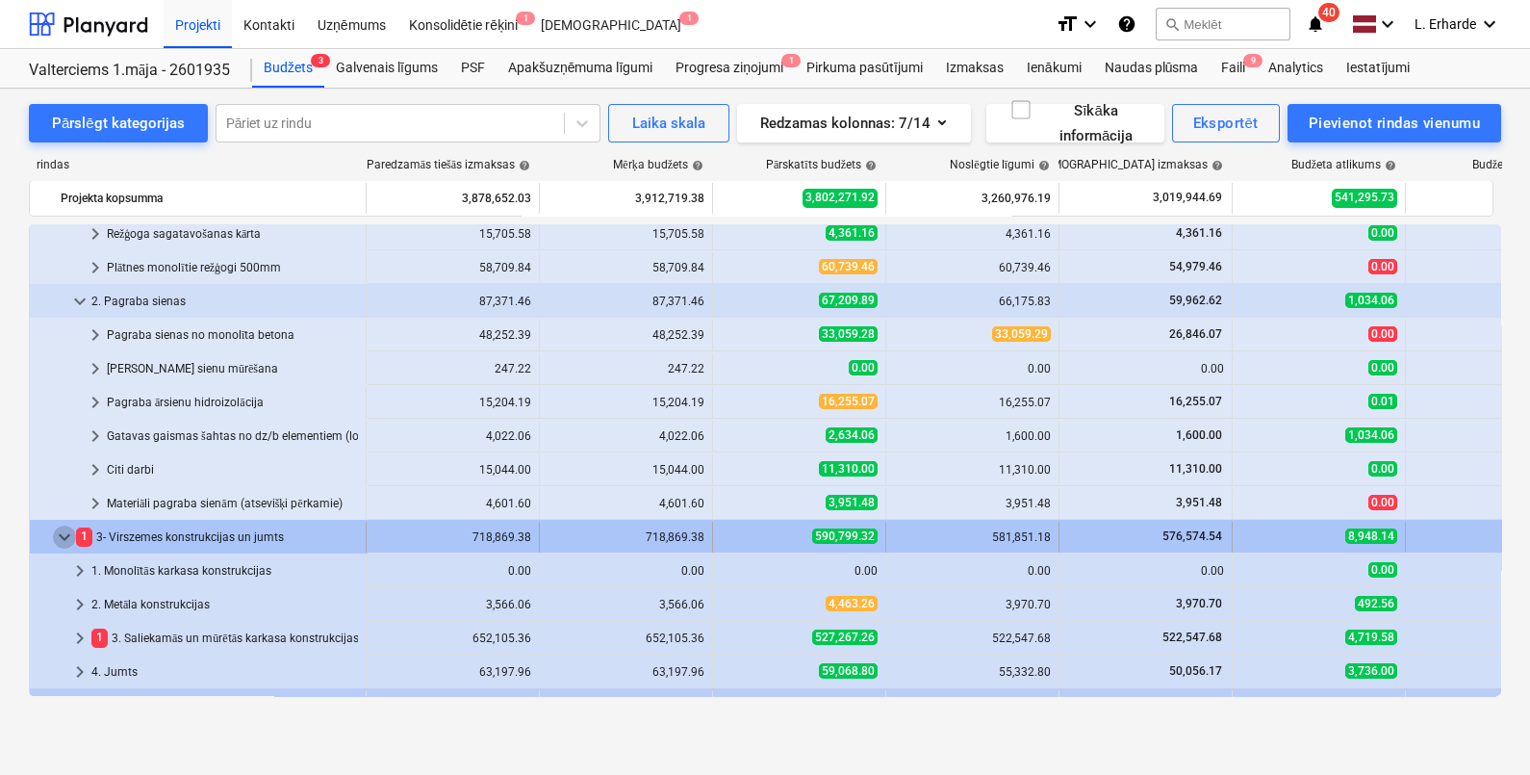
click at [64, 533] on span "keyboard_arrow_down" at bounding box center [64, 536] width 23 height 23
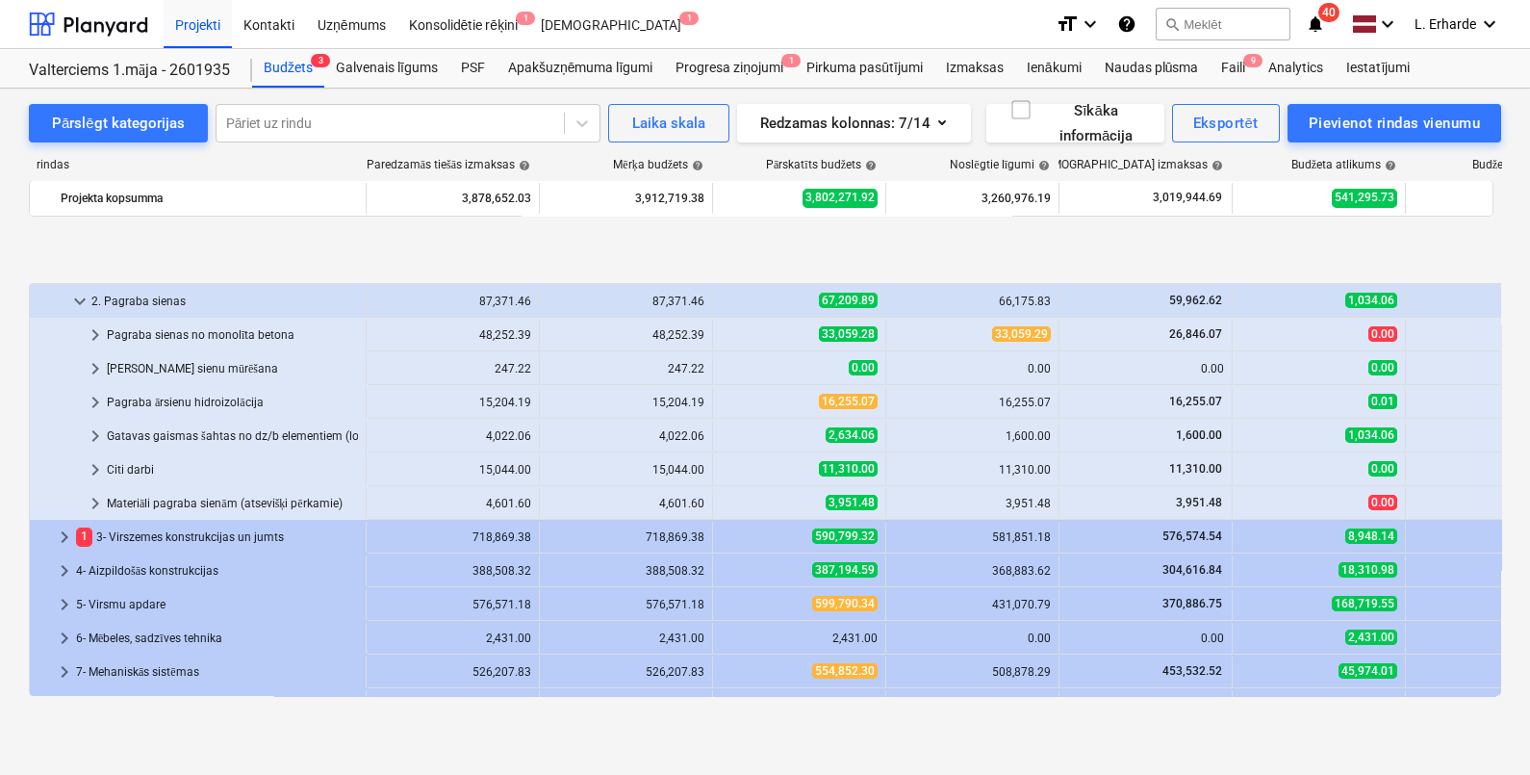
scroll to position [269, 0]
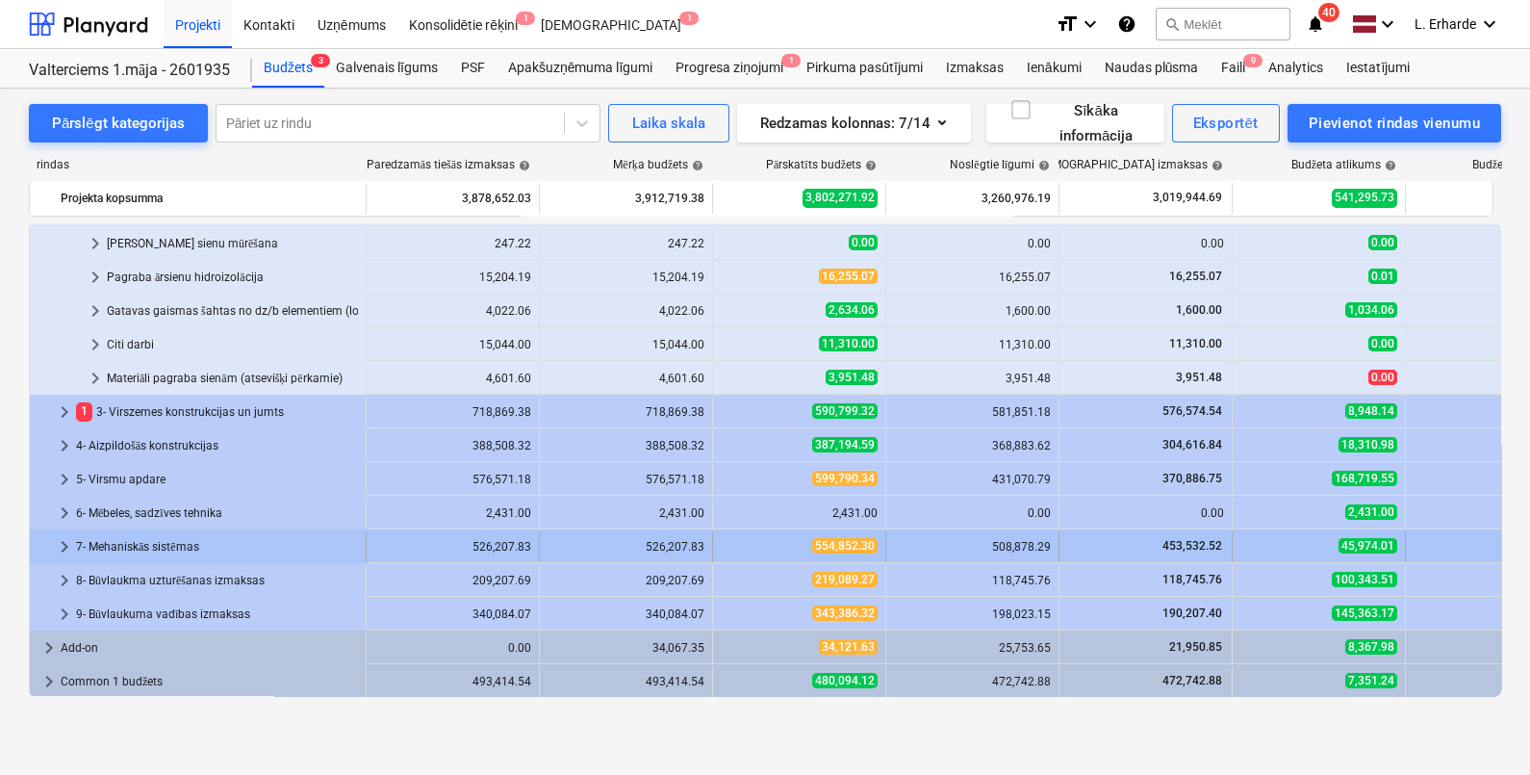
click at [66, 535] on span "keyboard_arrow_right" at bounding box center [64, 546] width 23 height 23
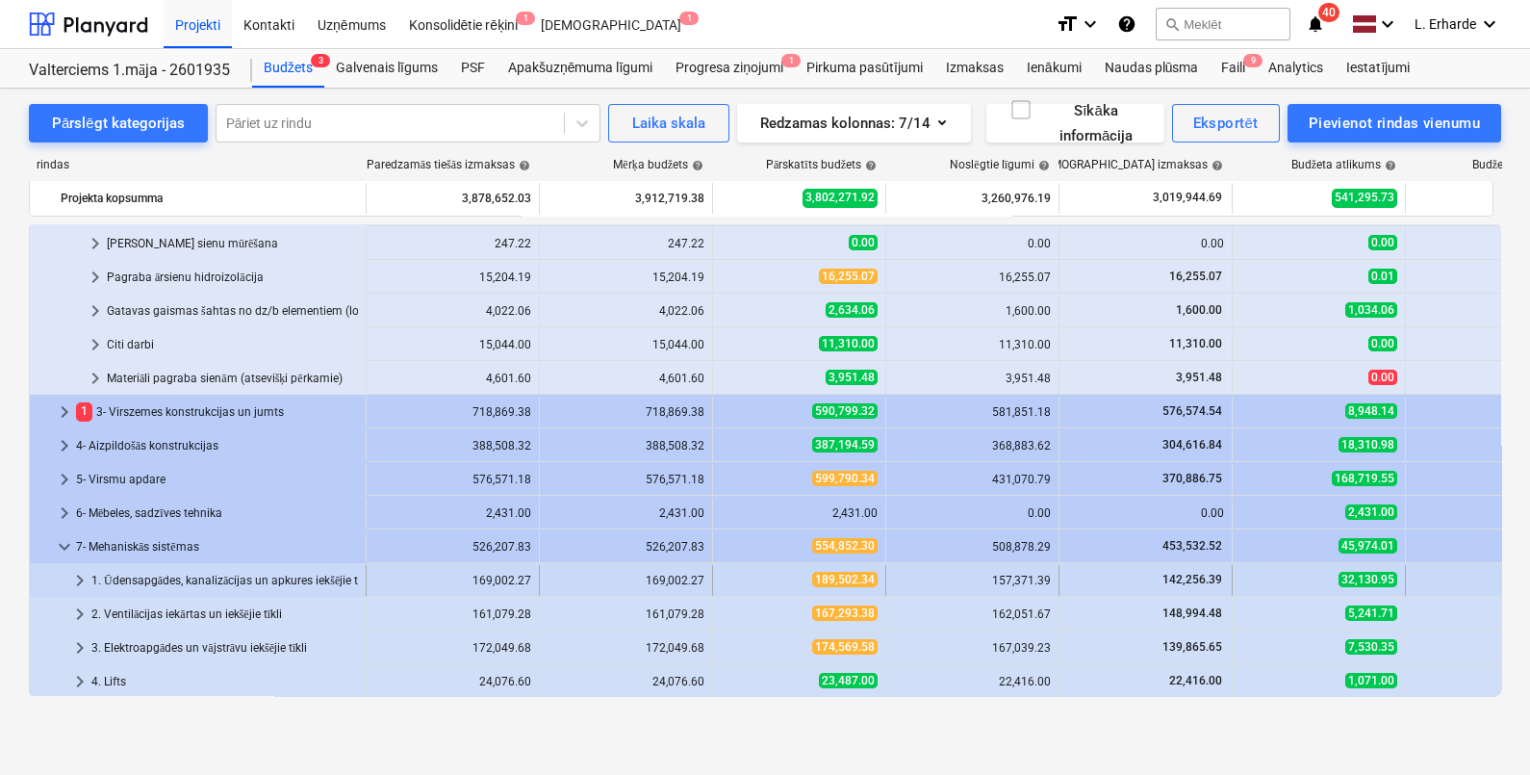
click at [77, 573] on span "keyboard_arrow_right" at bounding box center [79, 580] width 23 height 23
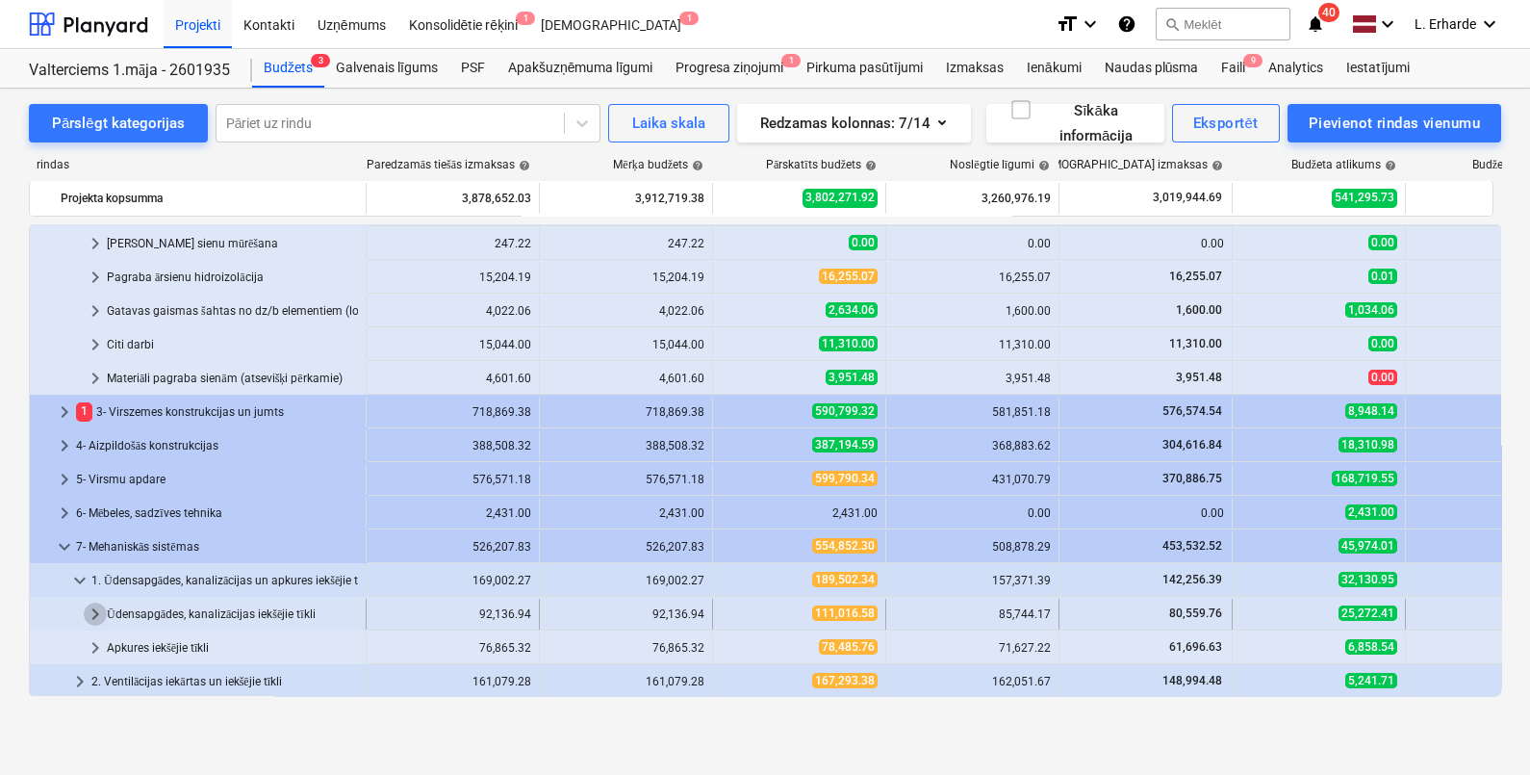
click at [95, 605] on span "keyboard_arrow_right" at bounding box center [95, 613] width 23 height 23
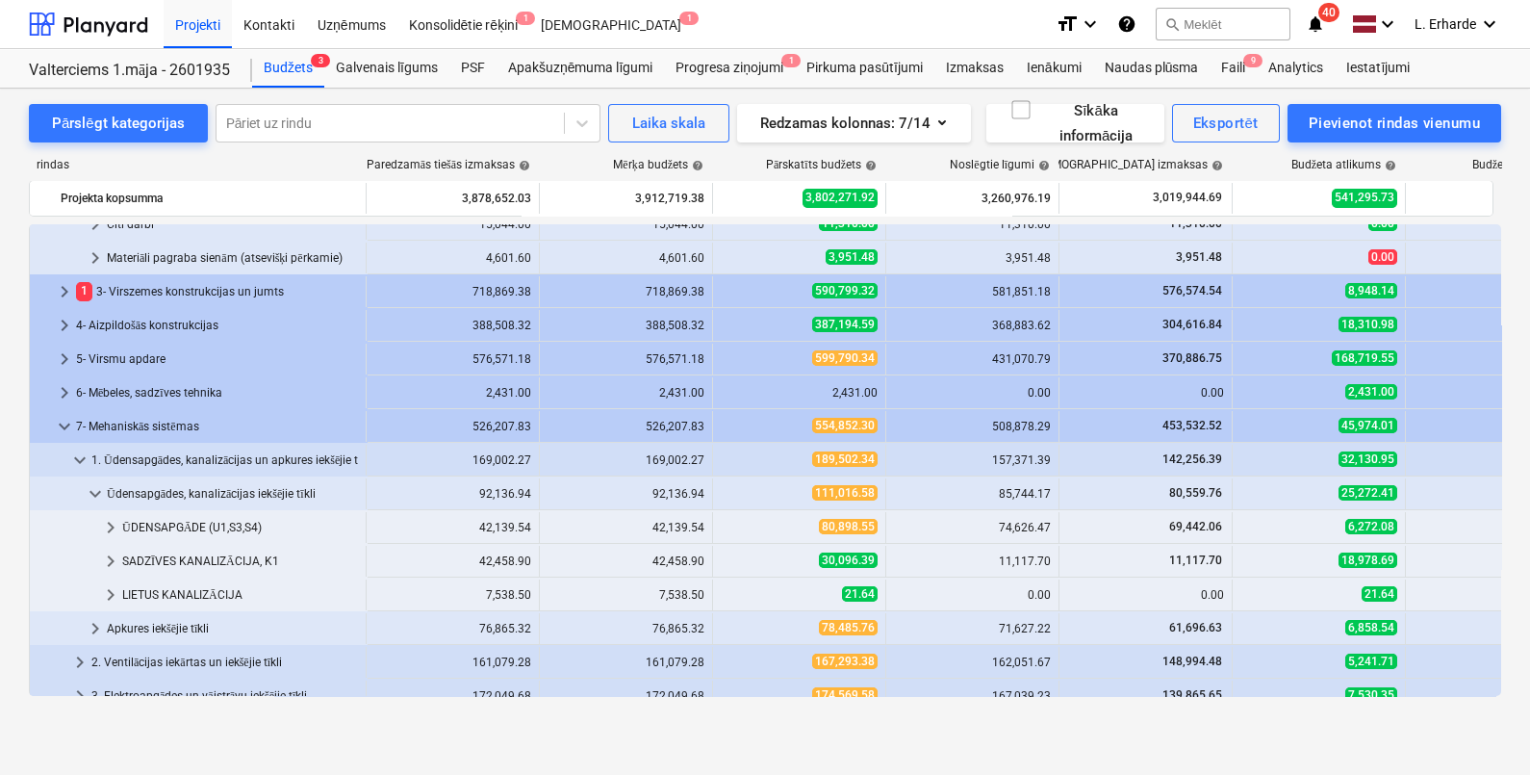
scroll to position [410, 0]
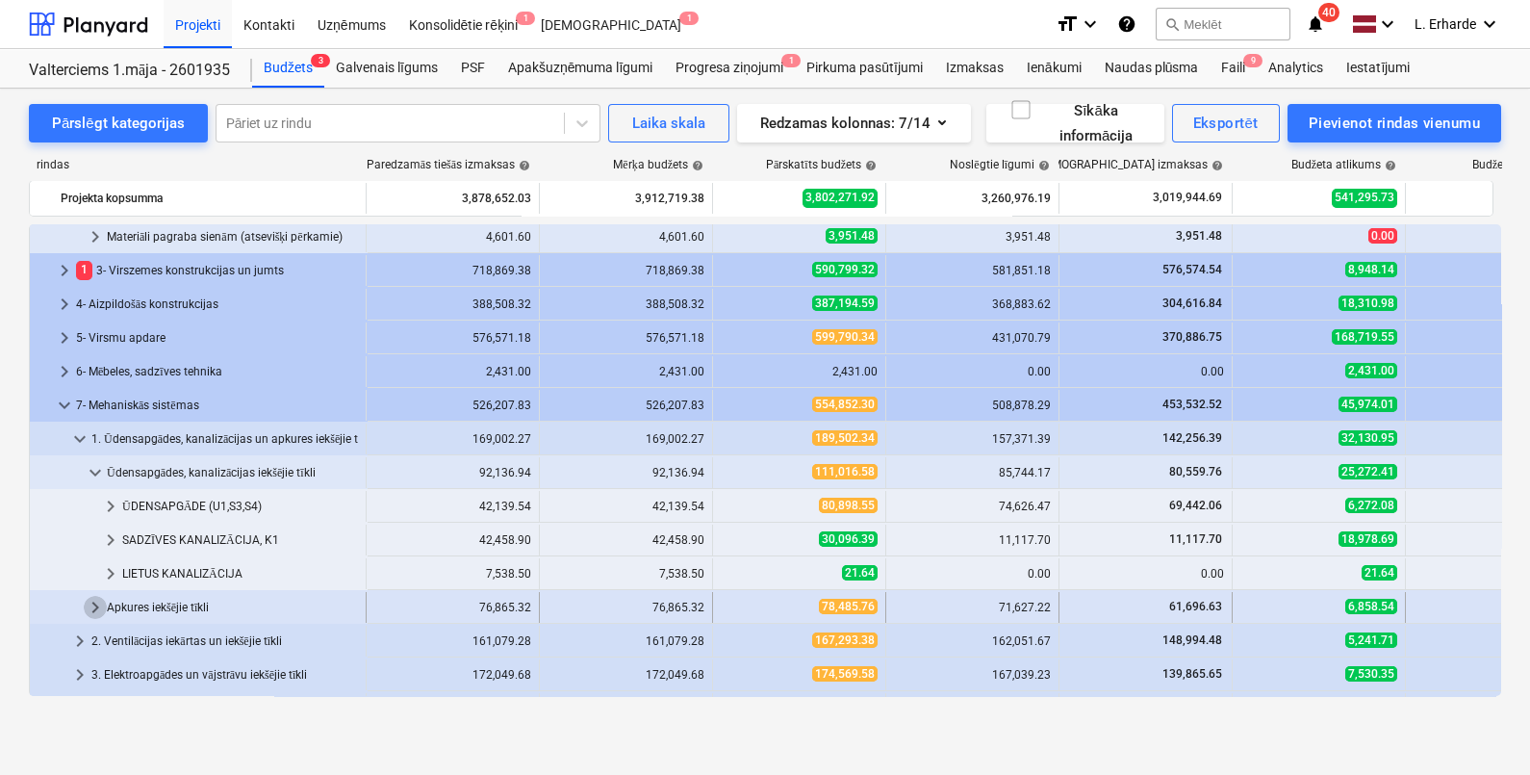
click at [96, 607] on span "keyboard_arrow_right" at bounding box center [95, 607] width 23 height 23
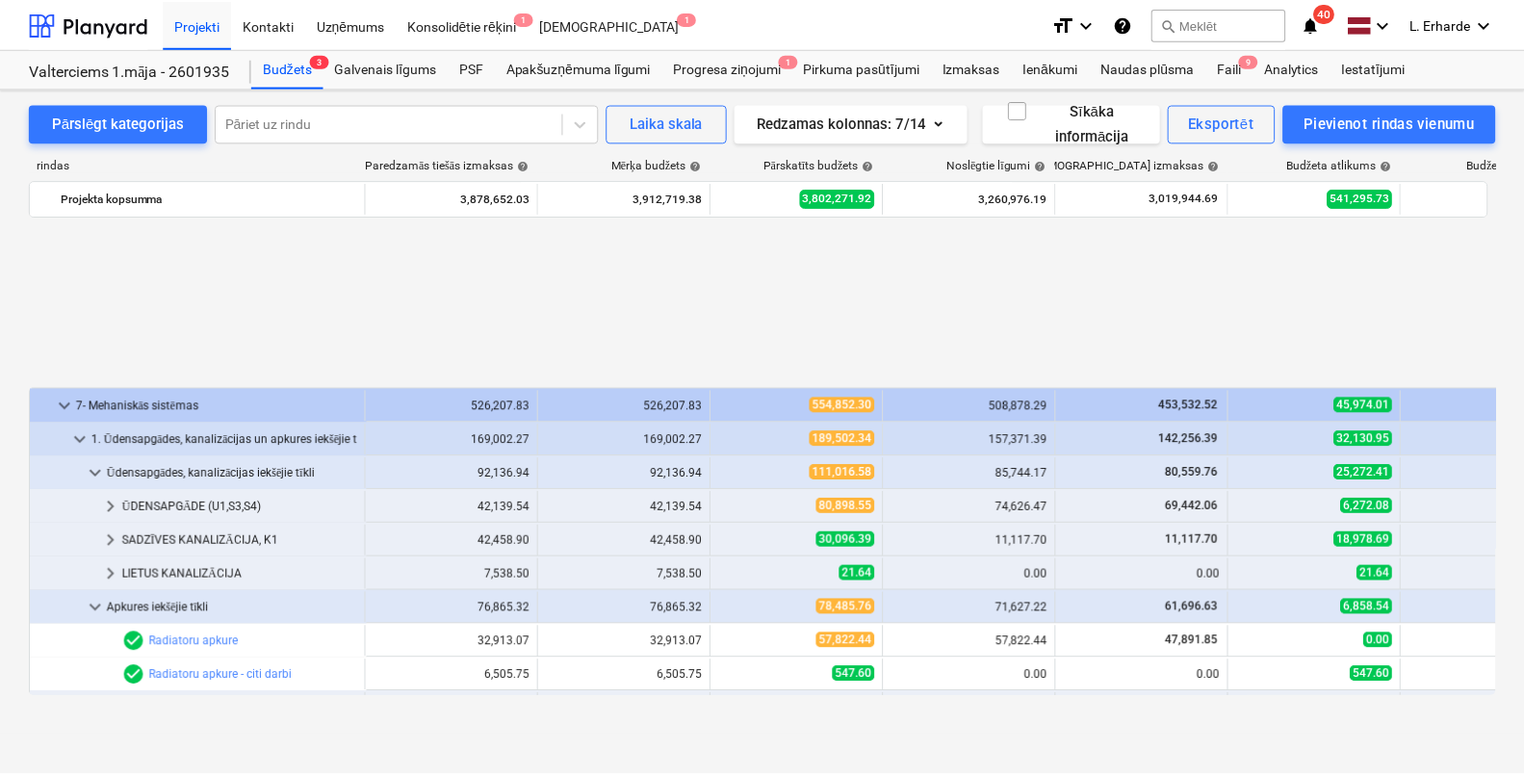
scroll to position [626, 0]
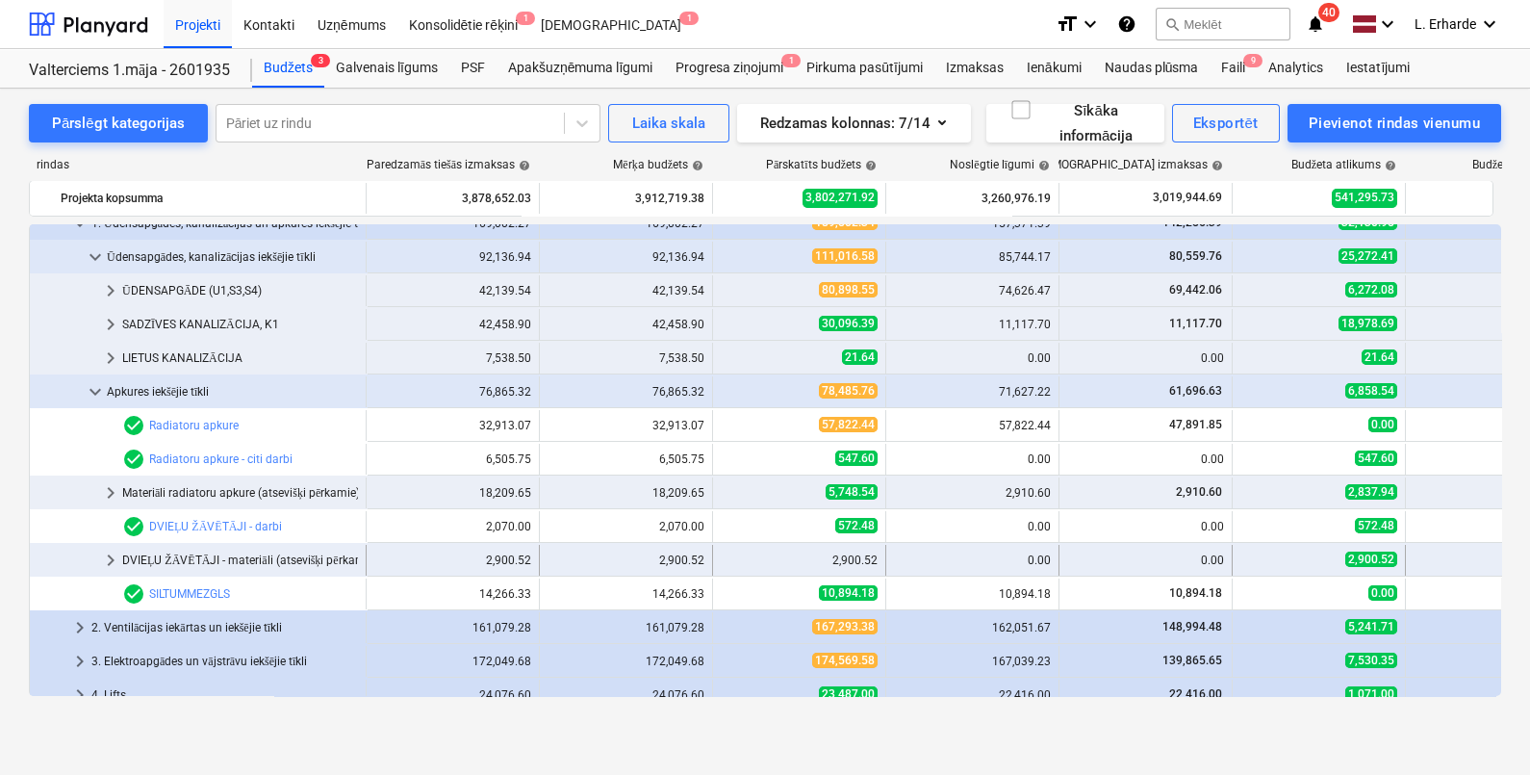
click at [210, 564] on div "DVIEĻU ŽĀVĒTĀJI - materiāli (atsevišķi pērkamie)" at bounding box center [240, 560] width 236 height 31
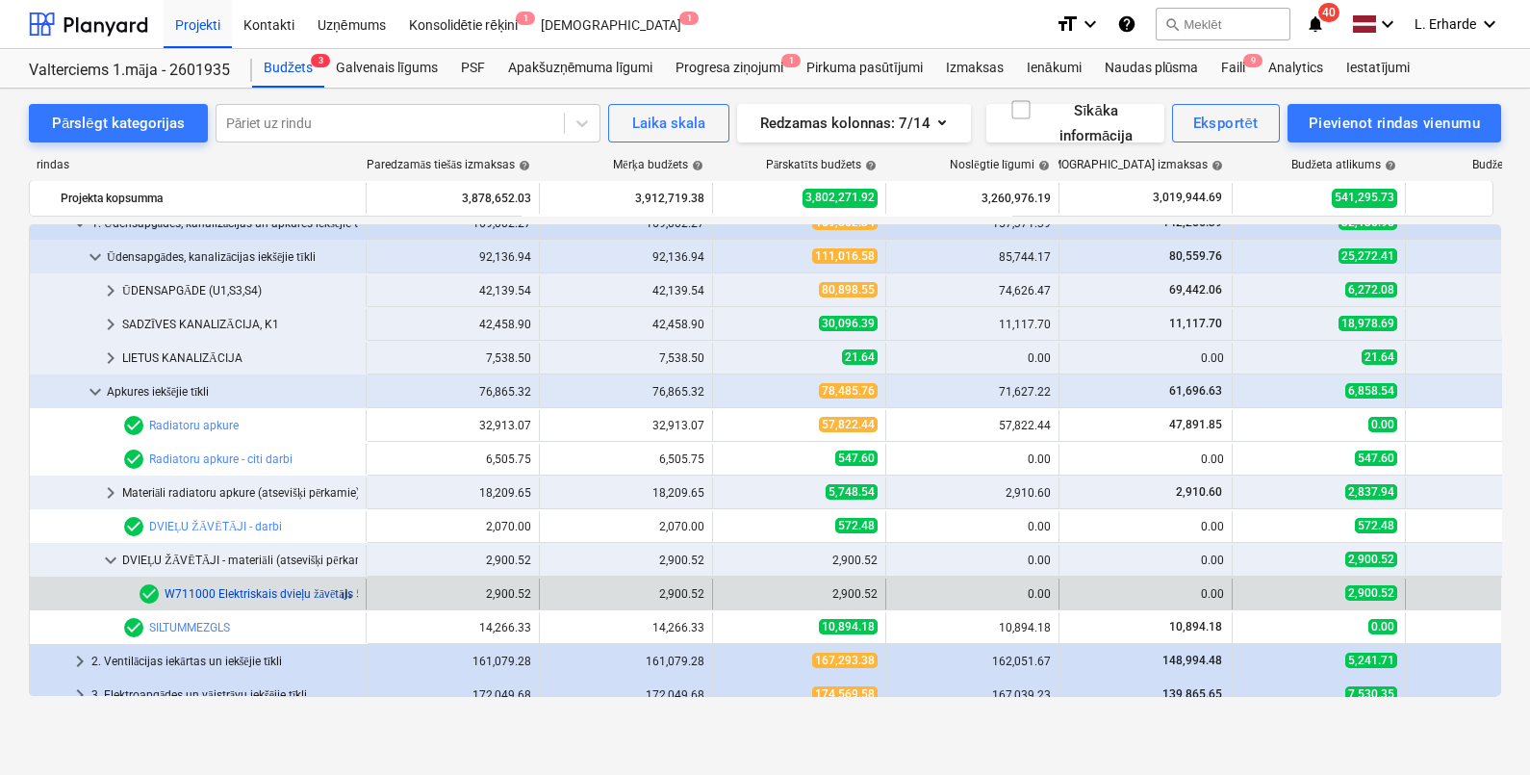
click at [267, 592] on link "W711000 Elektriskais dvieļu žāvētājs 500x1217 mm, Aura PBEZ-120-50/MQ balts, Ze…" at bounding box center [398, 593] width 467 height 13
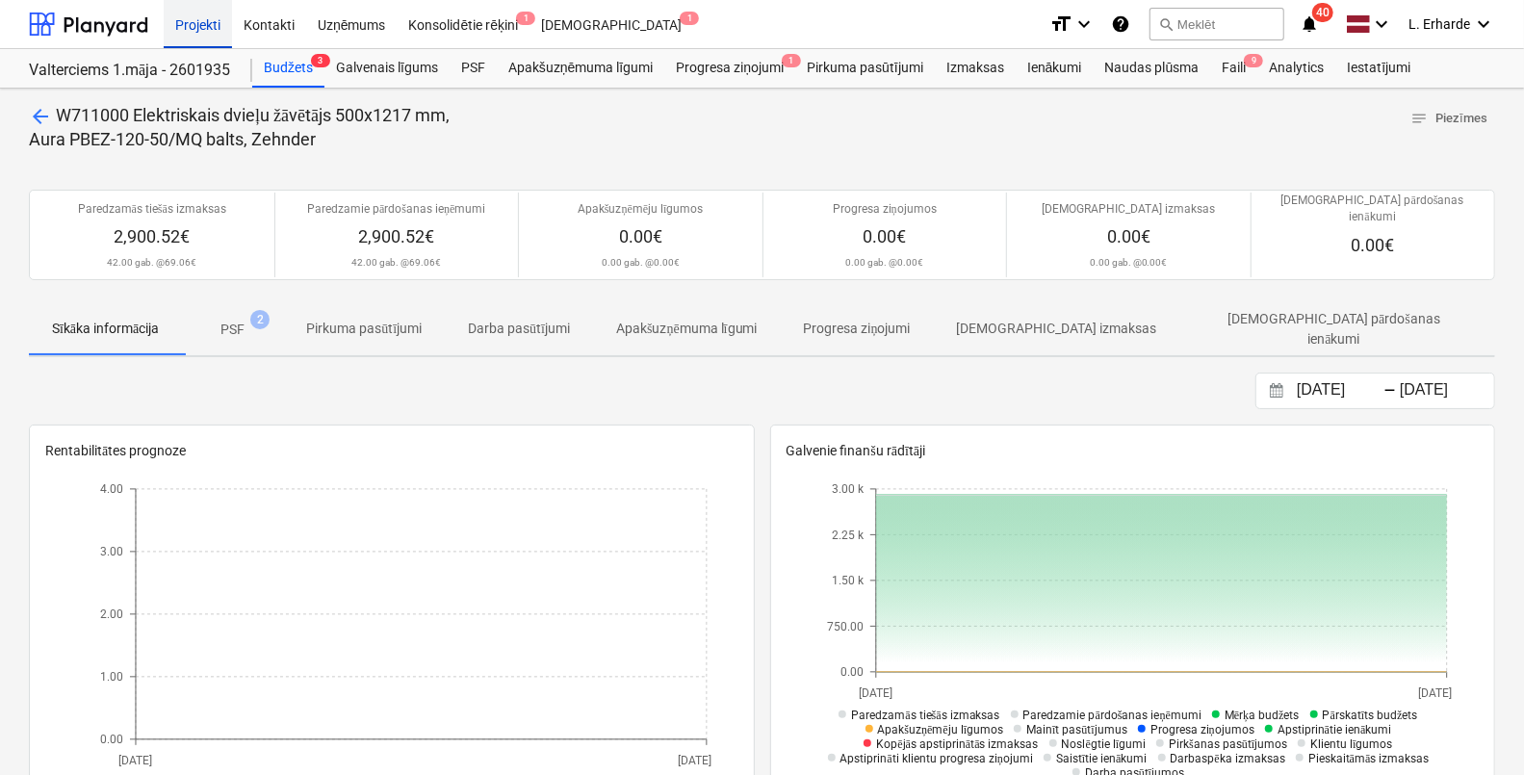
click at [194, 22] on div "Projekti" at bounding box center [198, 23] width 68 height 49
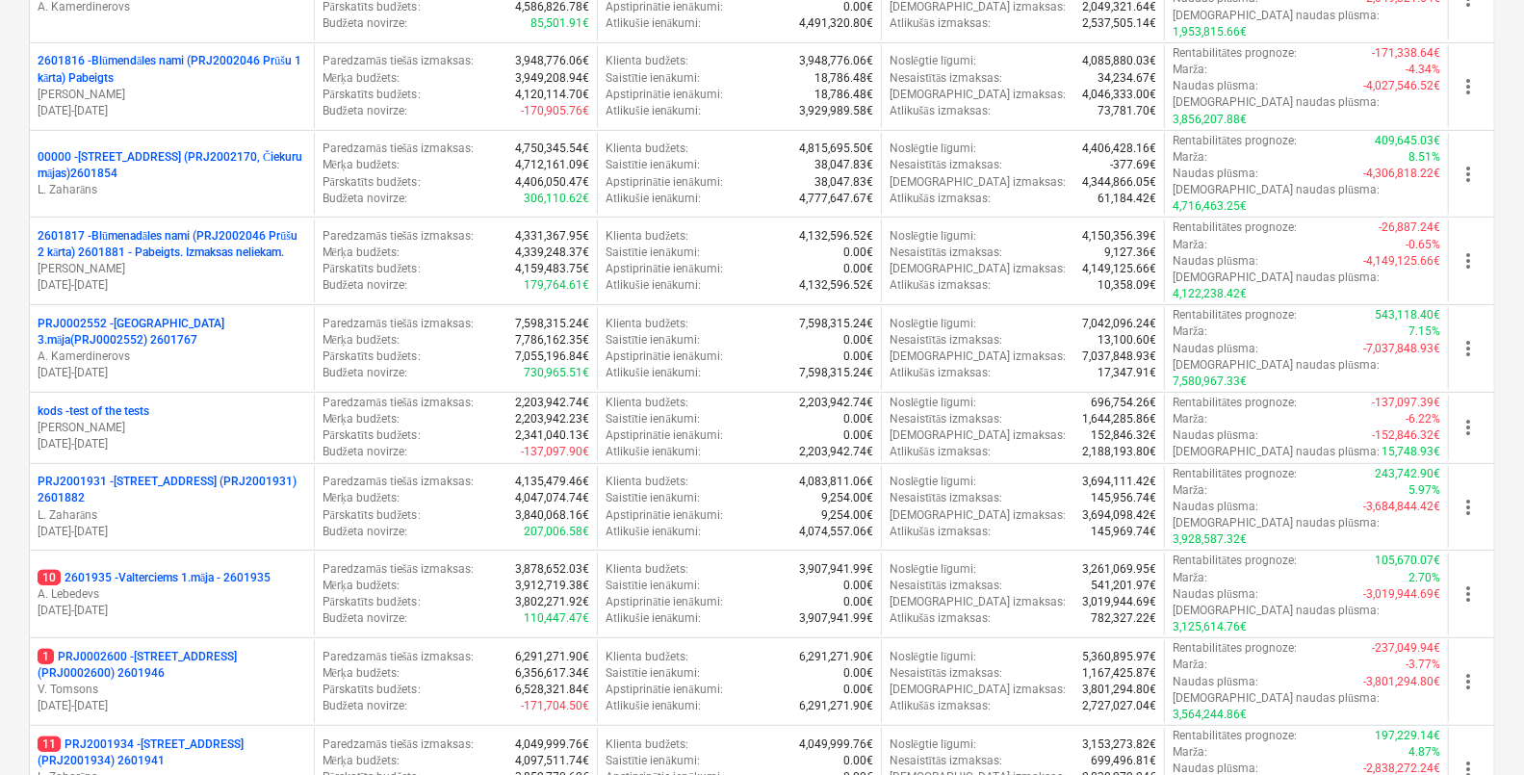
scroll to position [366, 0]
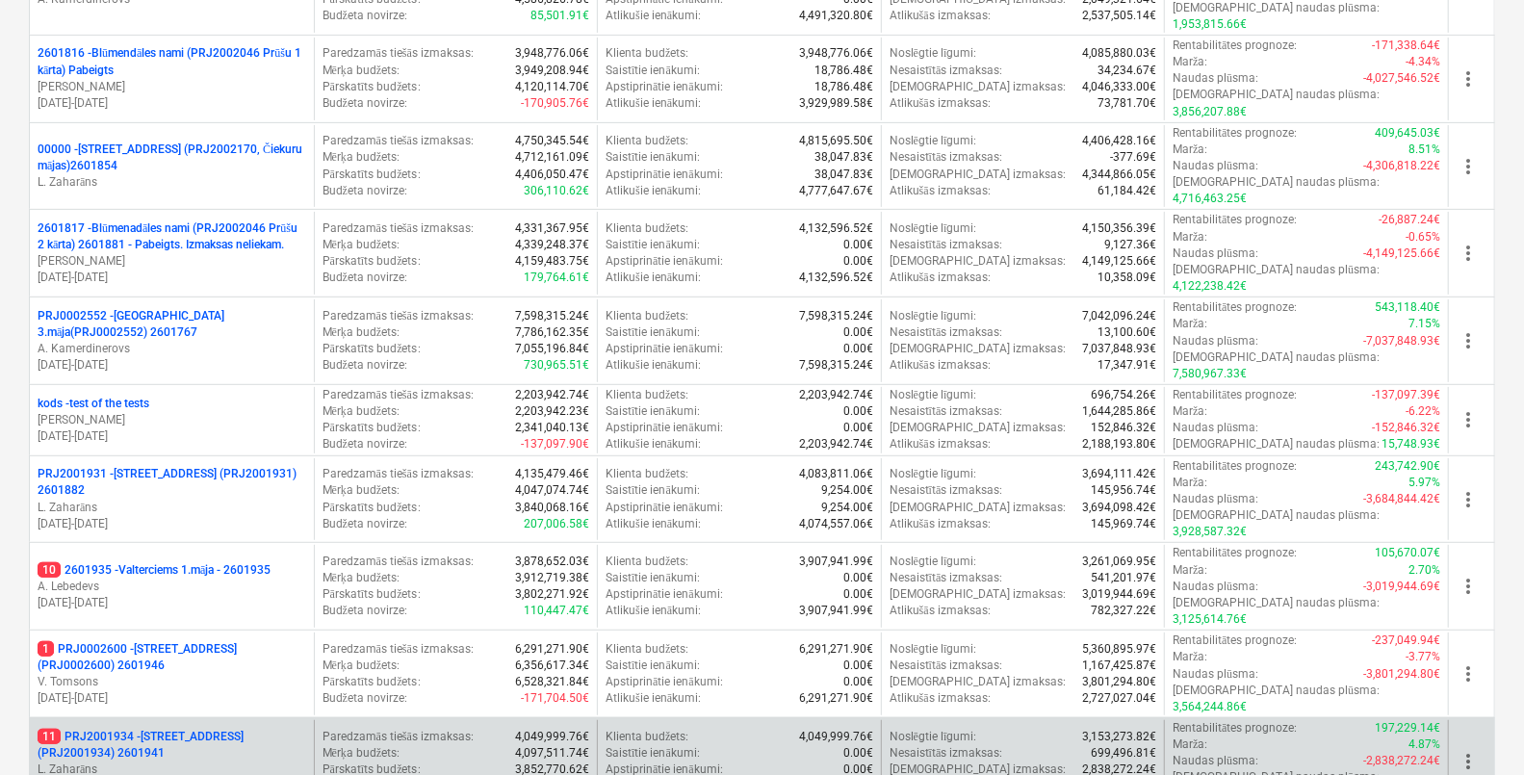
click at [210, 729] on p "11 PRJ2001934 - [STREET_ADDRESS] (PRJ2001934) 2601941" at bounding box center [172, 745] width 269 height 33
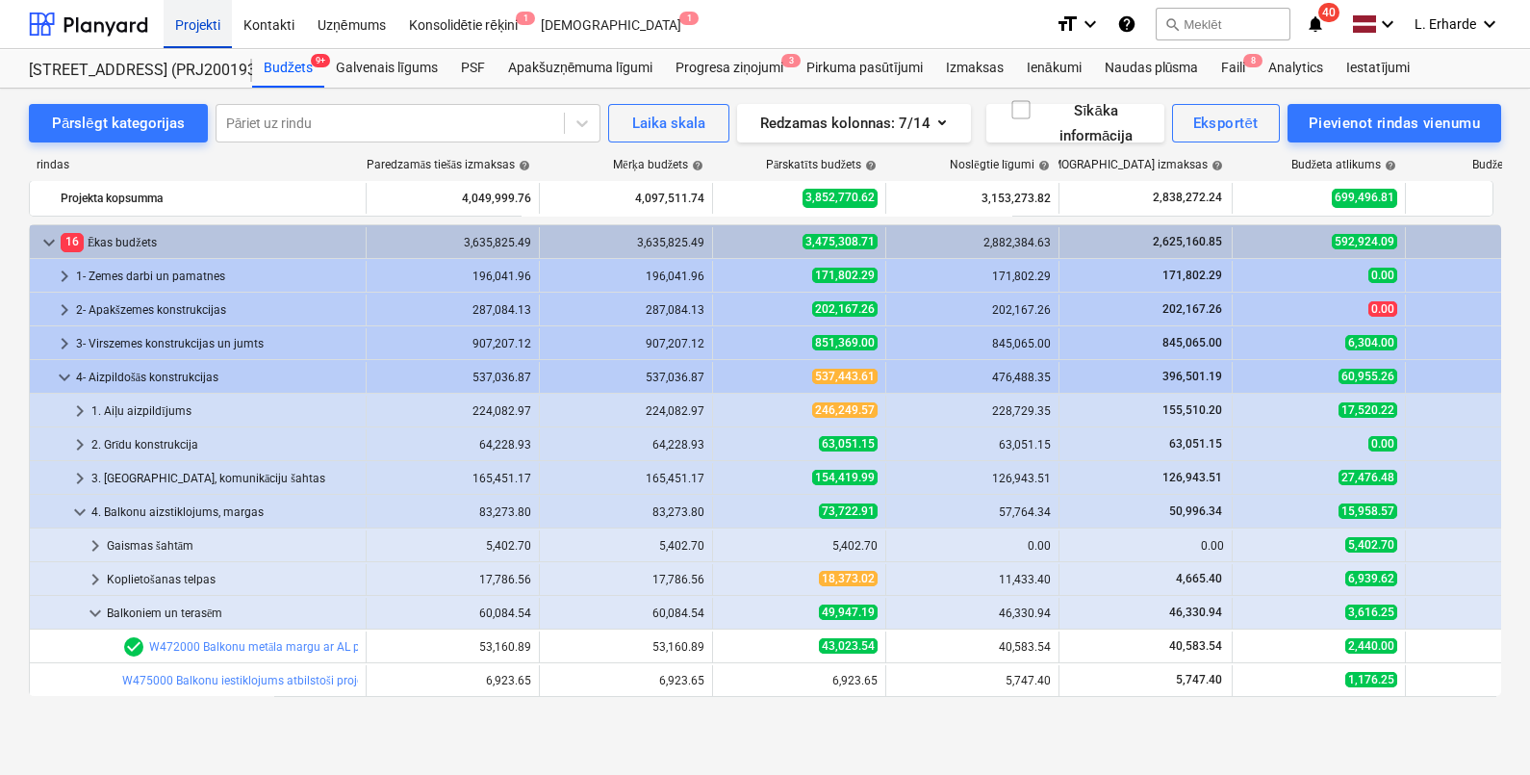
click at [203, 27] on div "Projekti" at bounding box center [198, 23] width 68 height 49
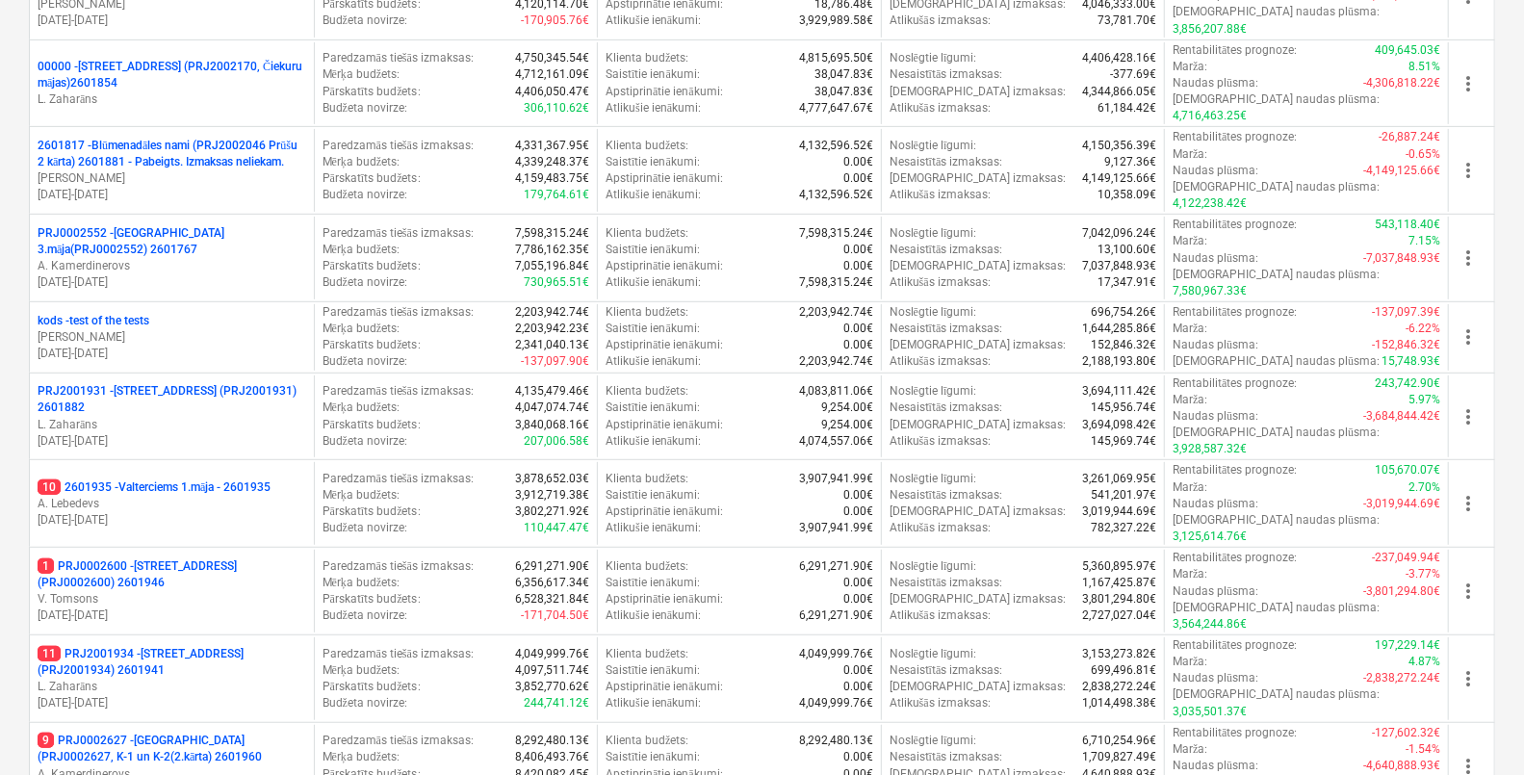
scroll to position [452, 0]
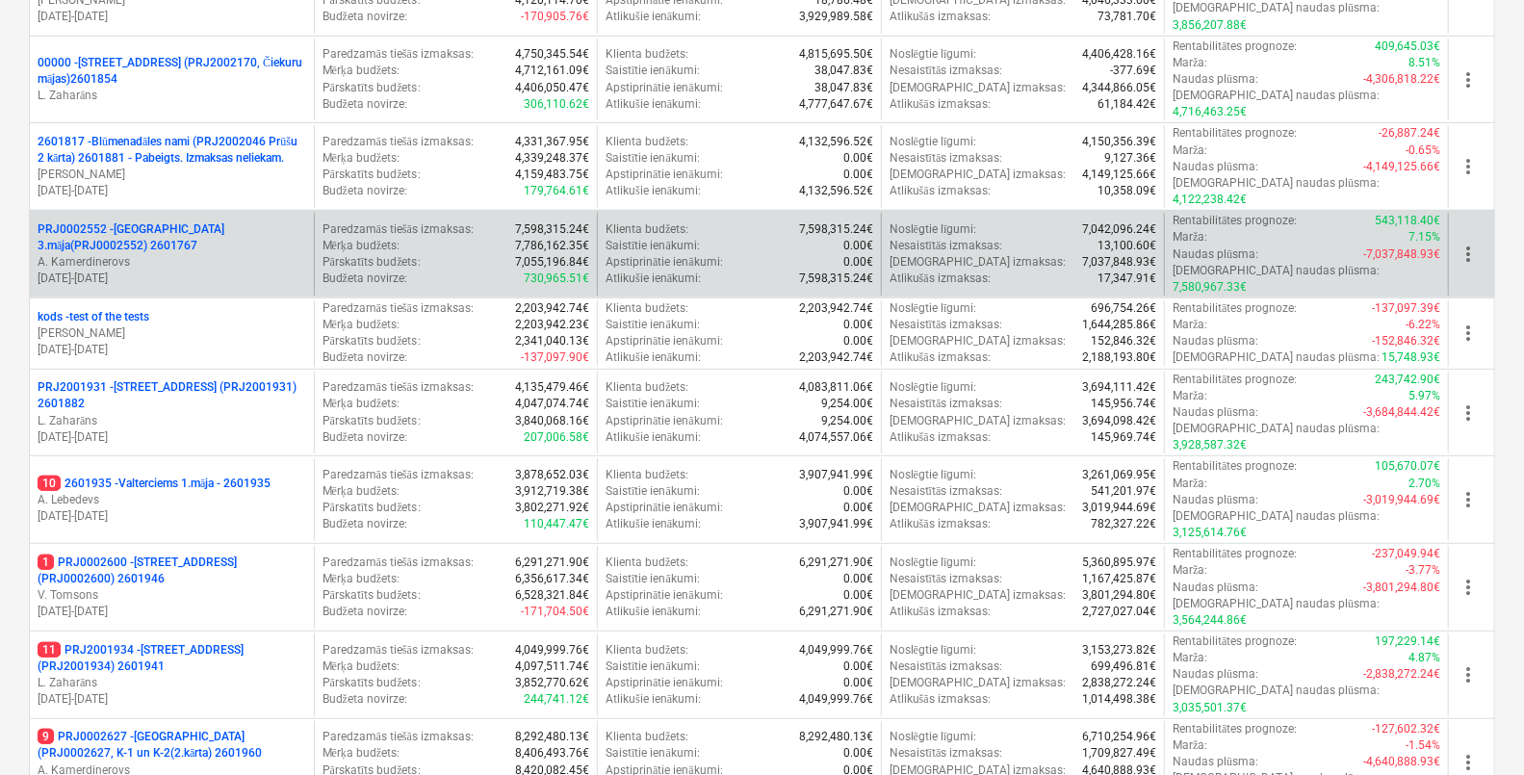
click at [249, 221] on p "PRJ0002552 - [GEOGRAPHIC_DATA] 3.māja(PRJ0002552) 2601767" at bounding box center [172, 237] width 269 height 33
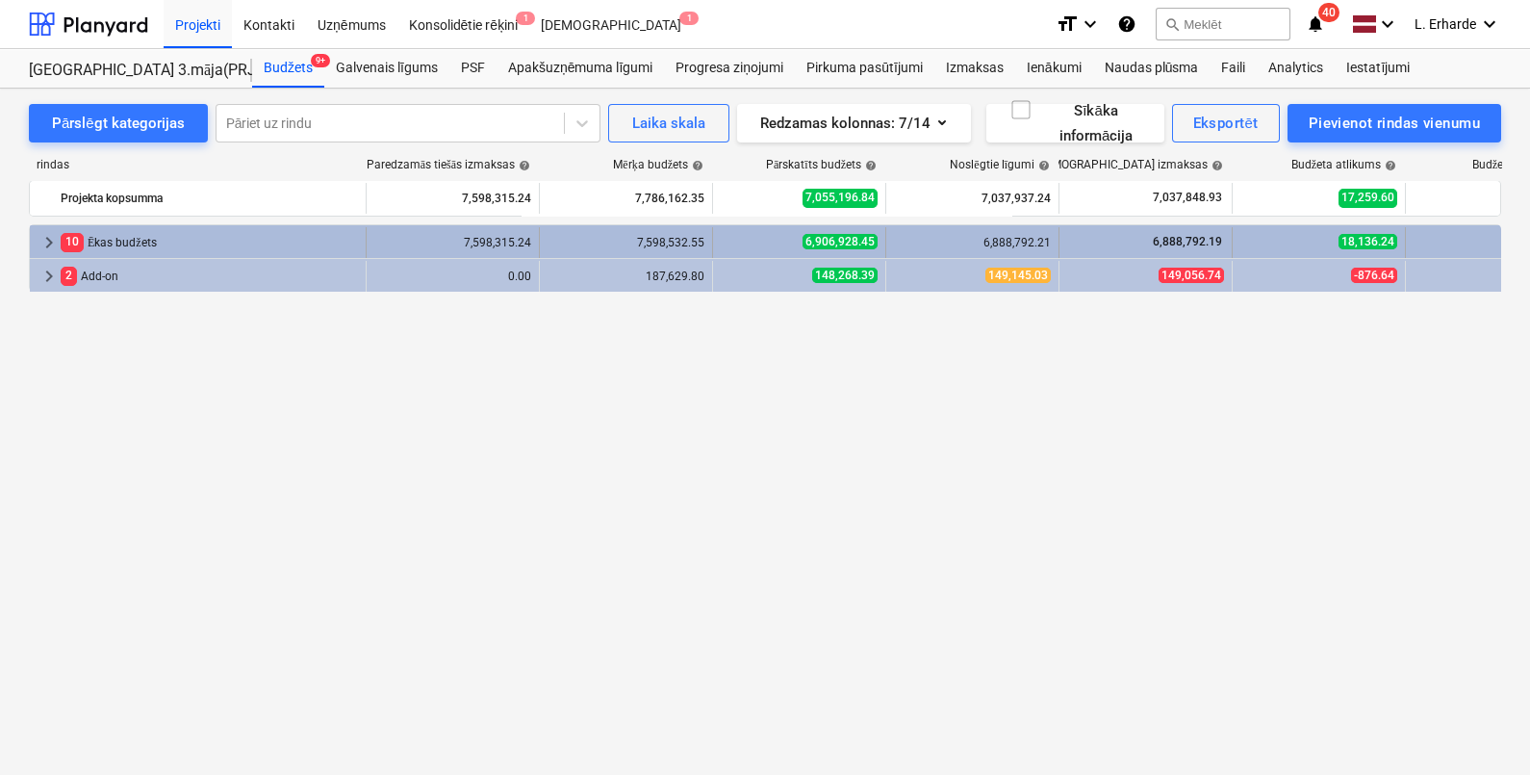
click at [44, 237] on span "keyboard_arrow_right" at bounding box center [49, 242] width 23 height 23
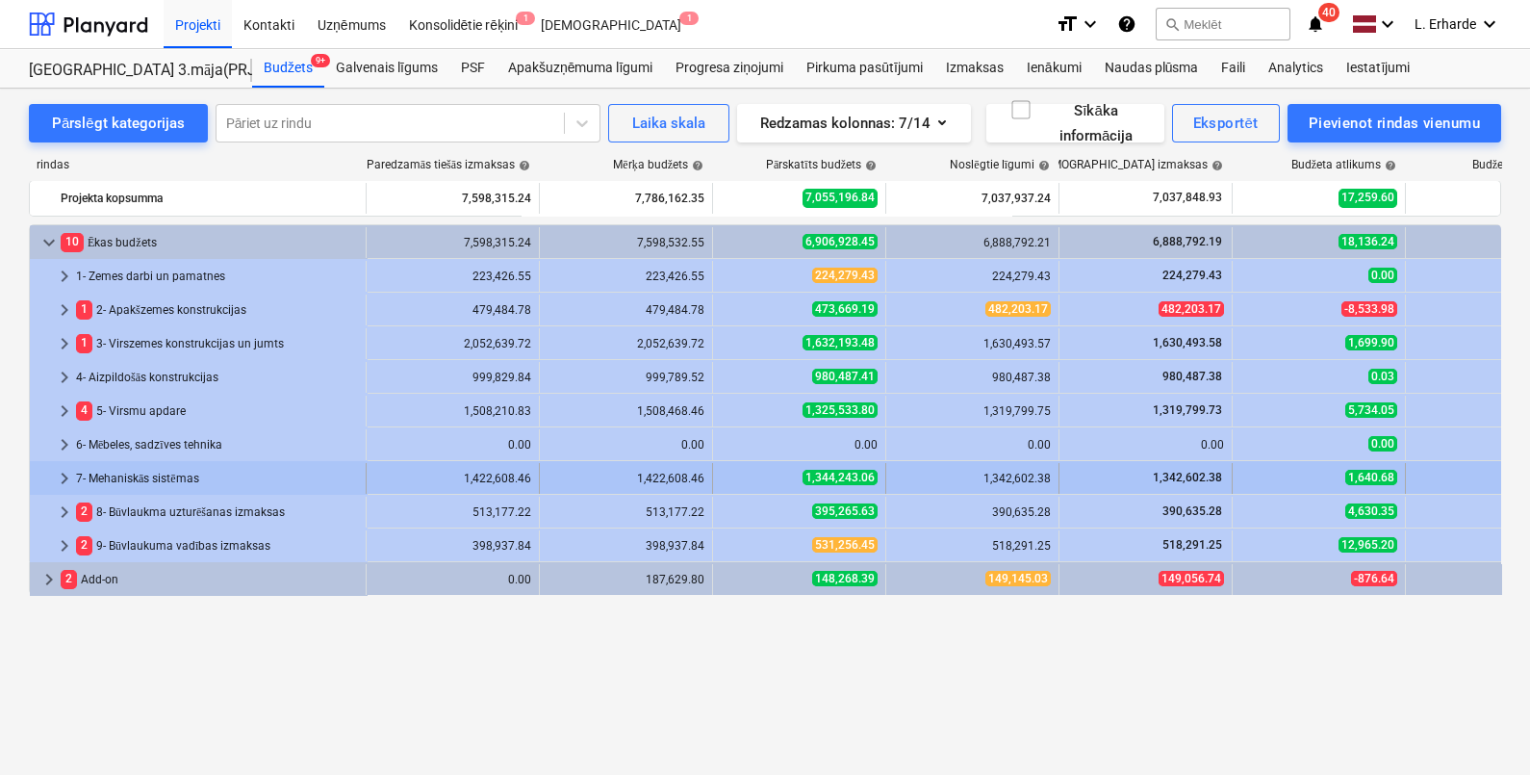
click at [61, 475] on span "keyboard_arrow_right" at bounding box center [64, 478] width 23 height 23
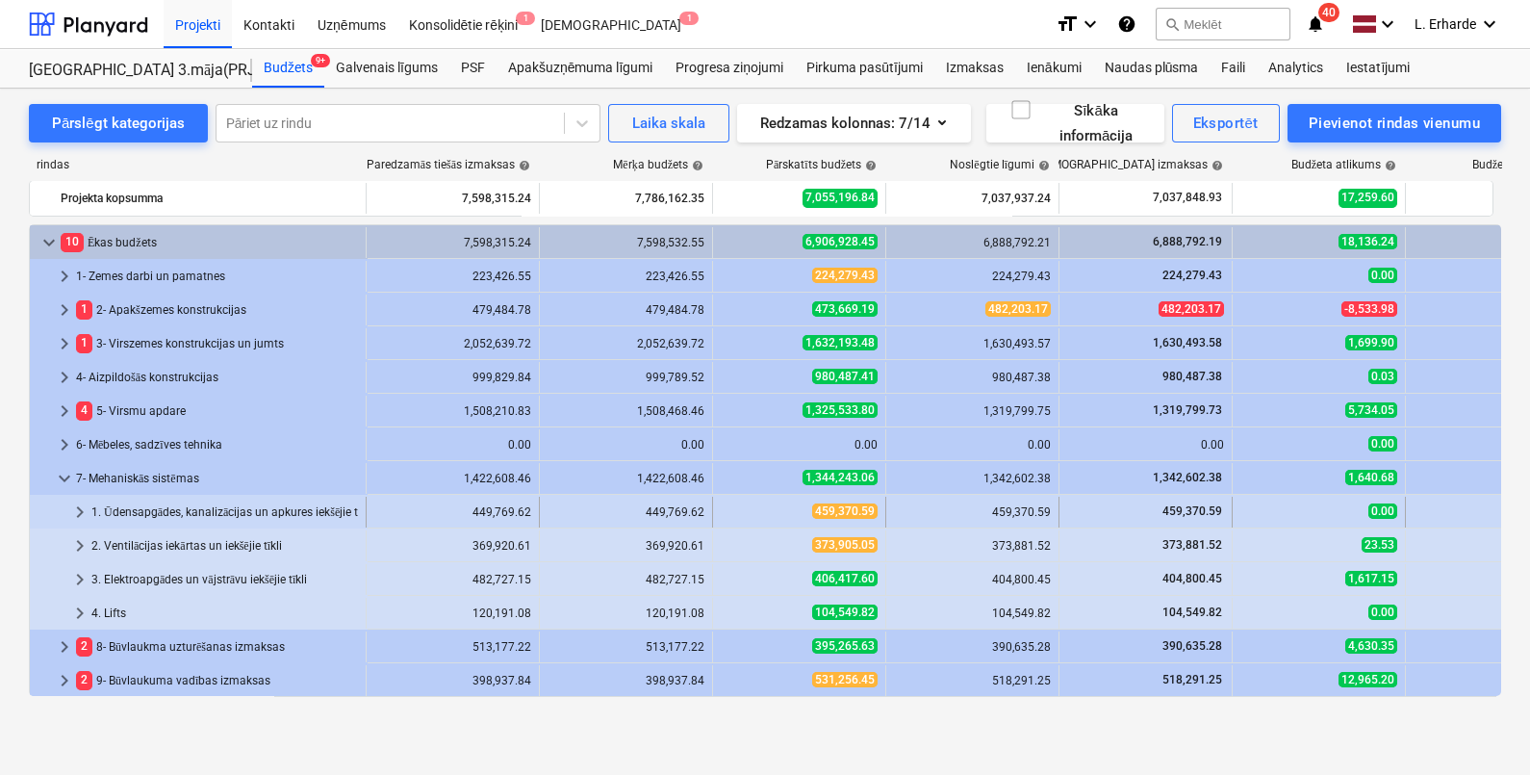
click at [80, 507] on span "keyboard_arrow_right" at bounding box center [79, 511] width 23 height 23
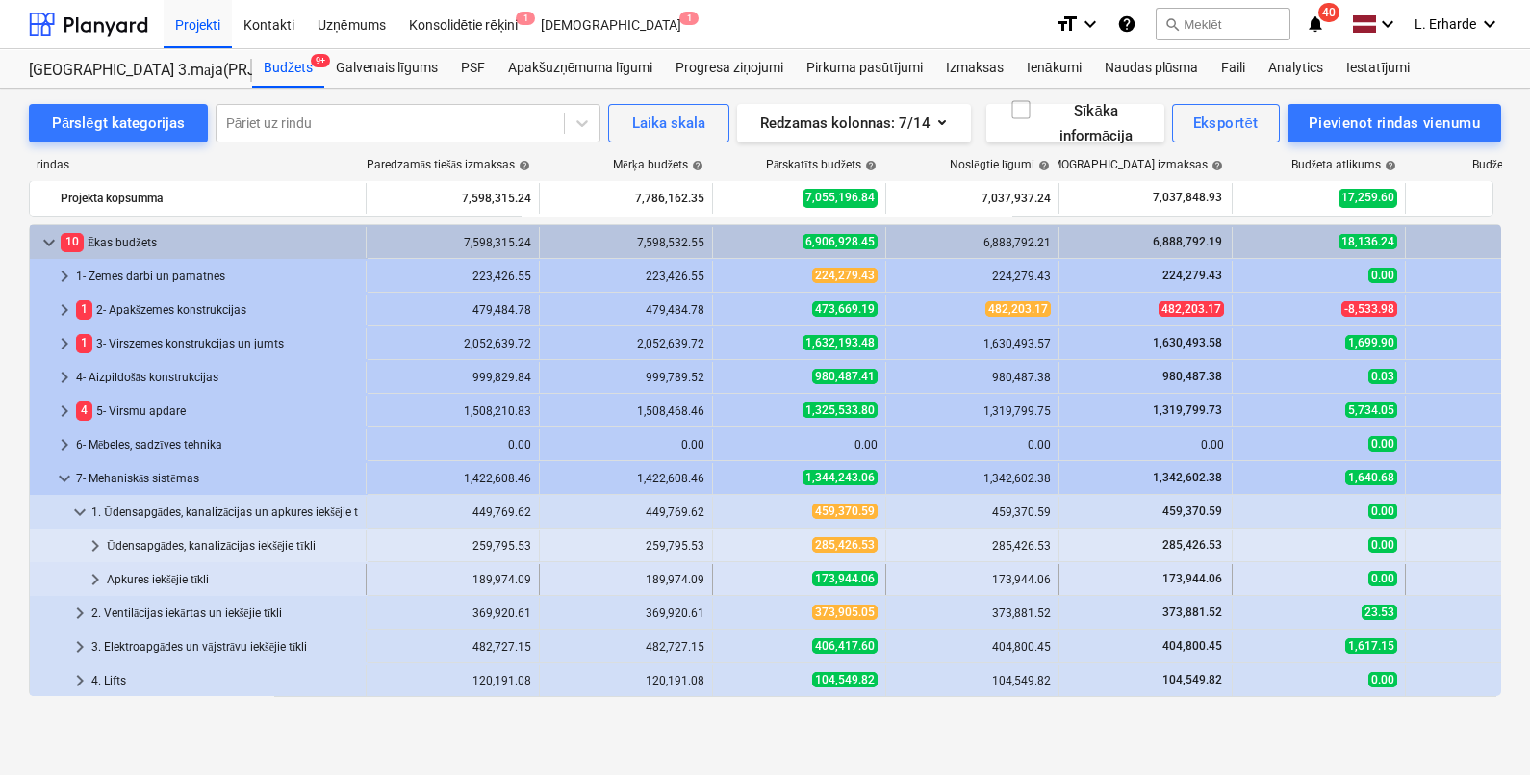
click at [91, 575] on span "keyboard_arrow_right" at bounding box center [95, 579] width 23 height 23
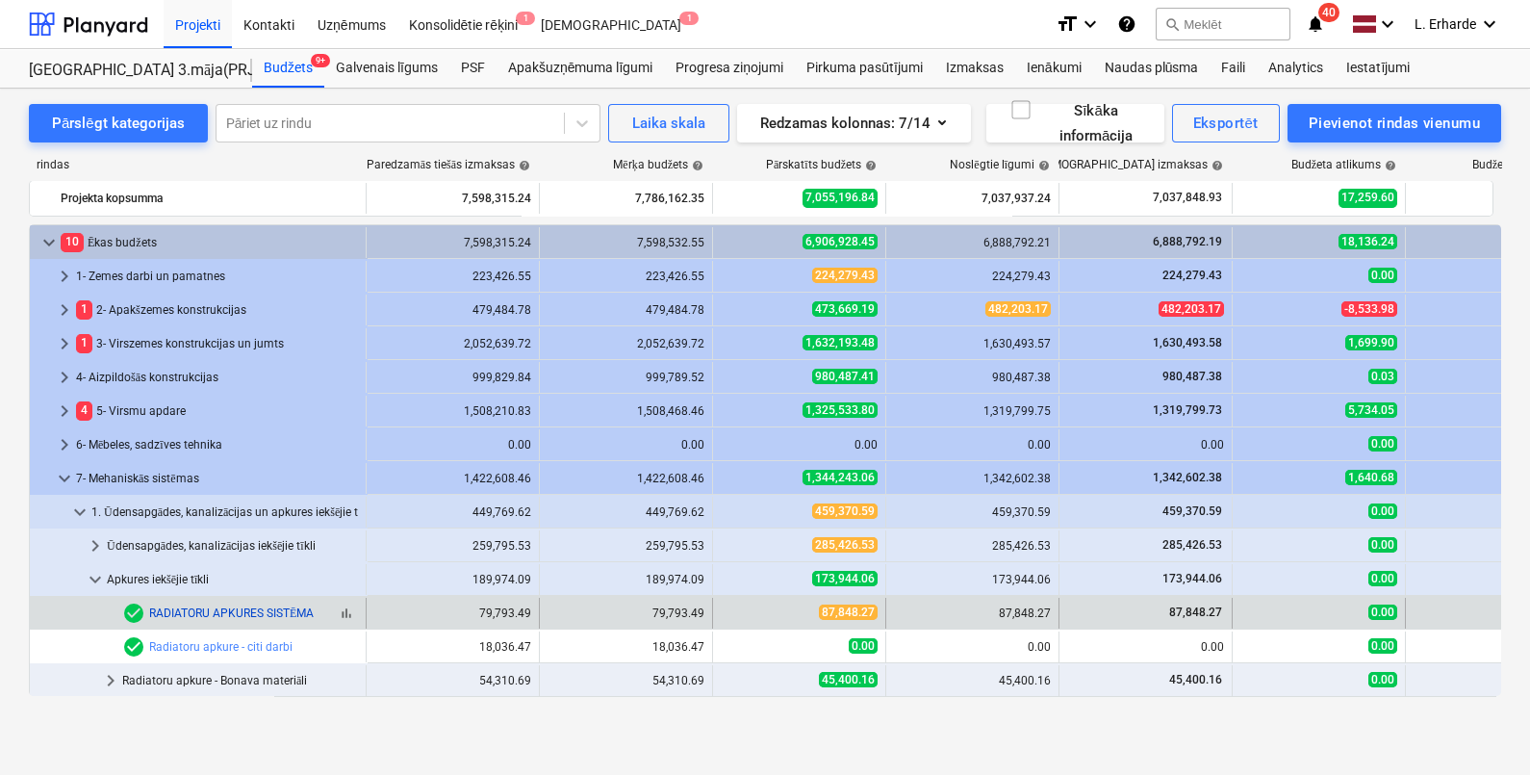
click at [210, 610] on link "RADIATORU APKURES SISTĒMA" at bounding box center [231, 612] width 165 height 13
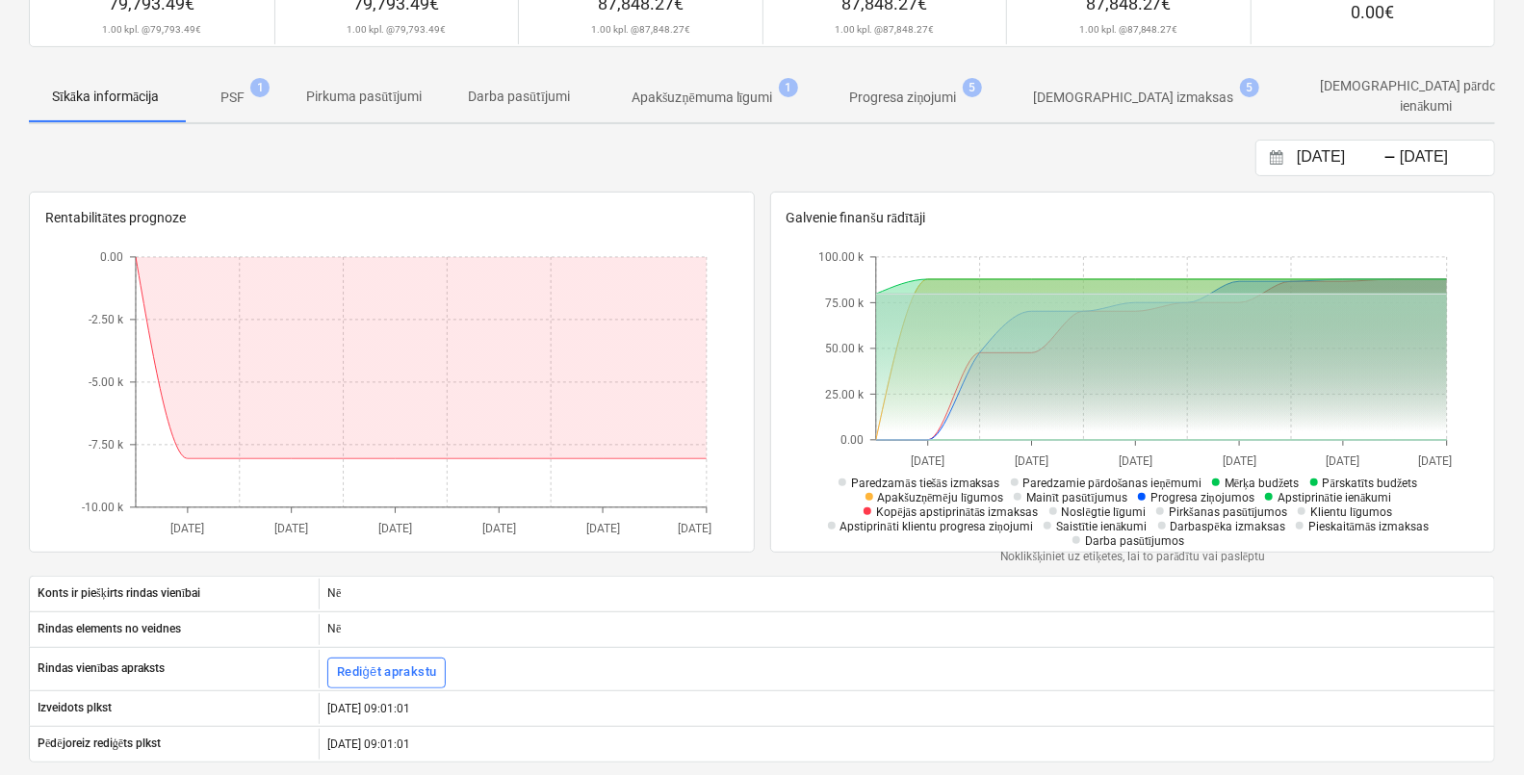
scroll to position [219, 0]
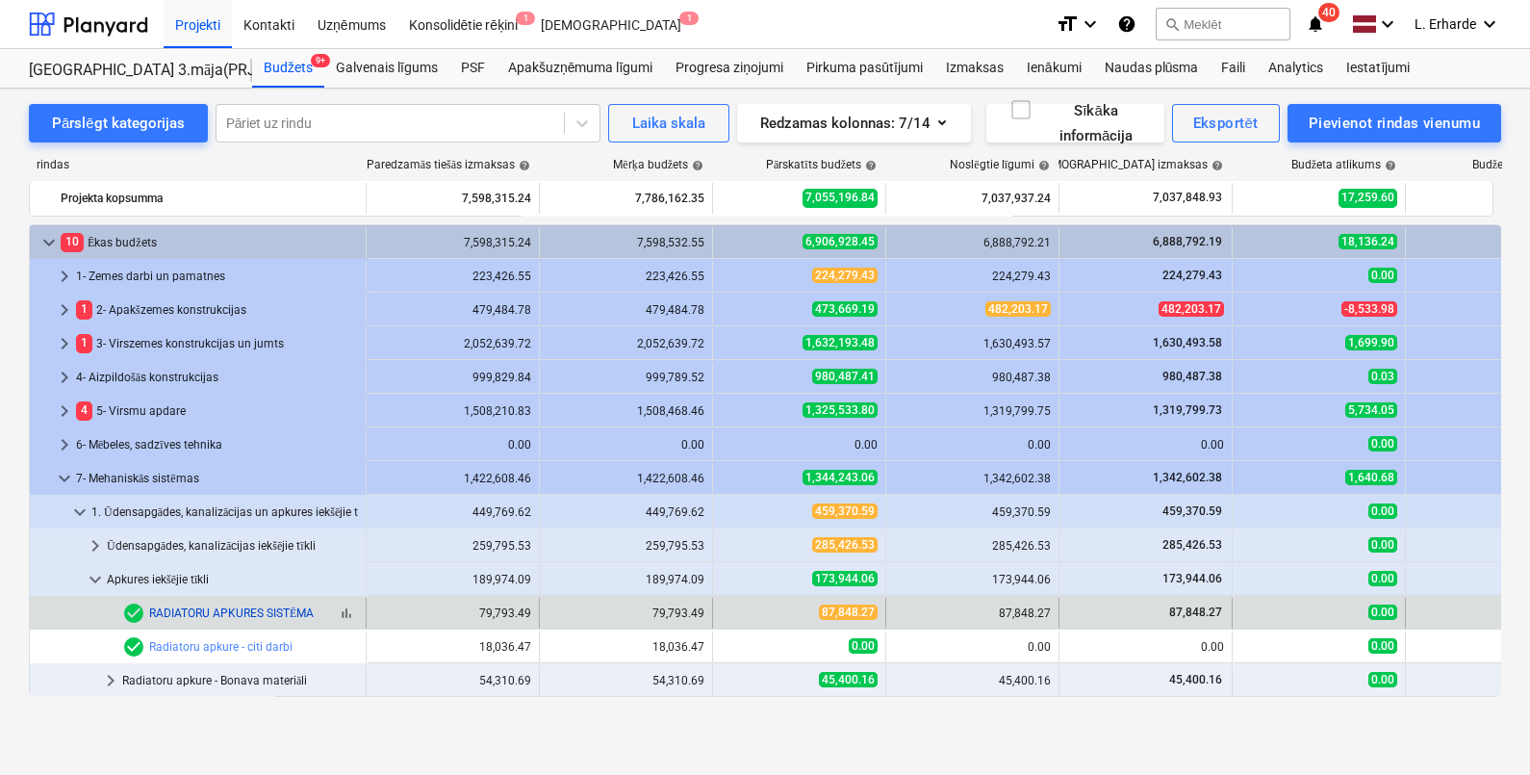
click at [265, 614] on link "RADIATORU APKURES SISTĒMA" at bounding box center [231, 612] width 165 height 13
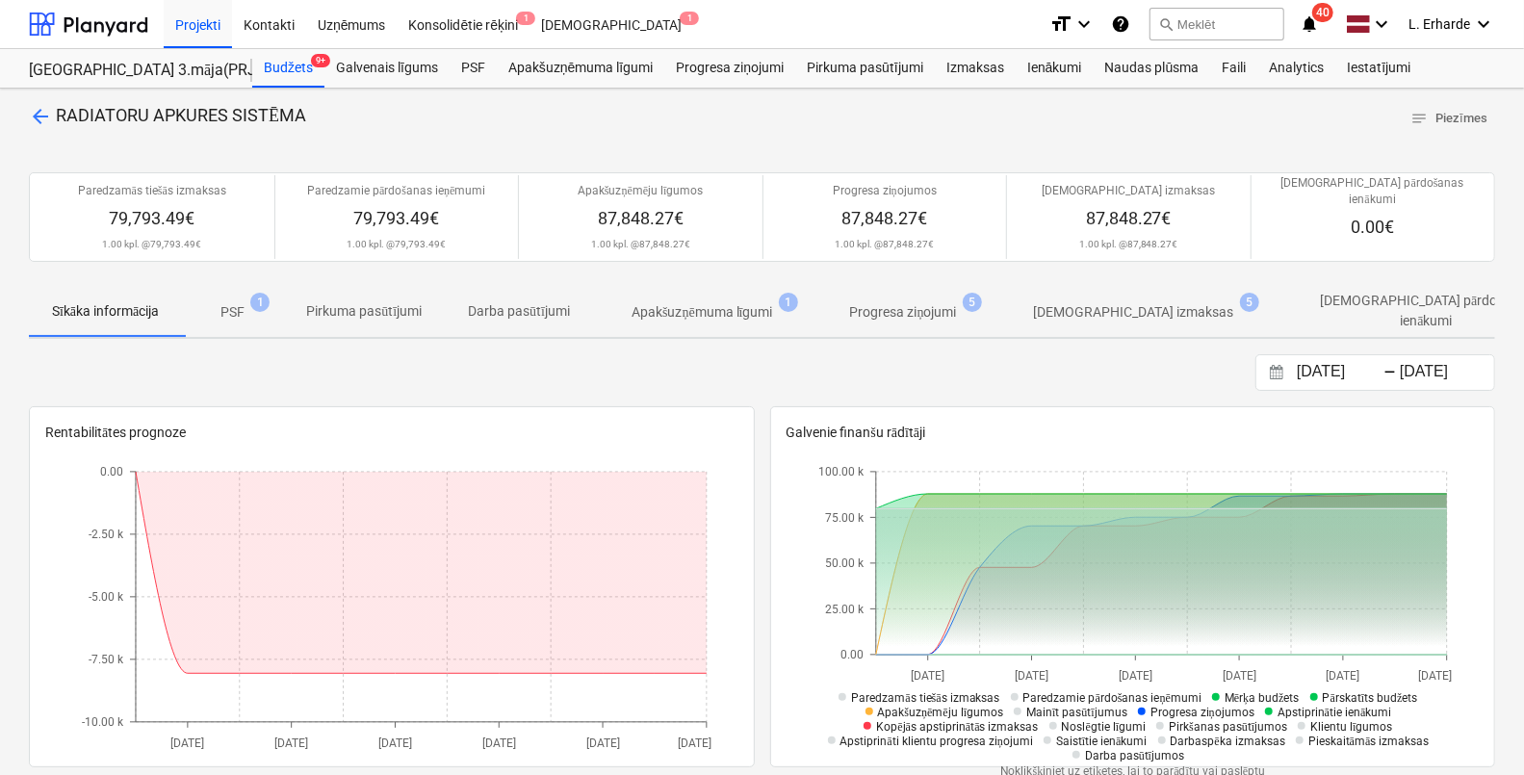
click at [42, 115] on span "arrow_back" at bounding box center [40, 116] width 23 height 23
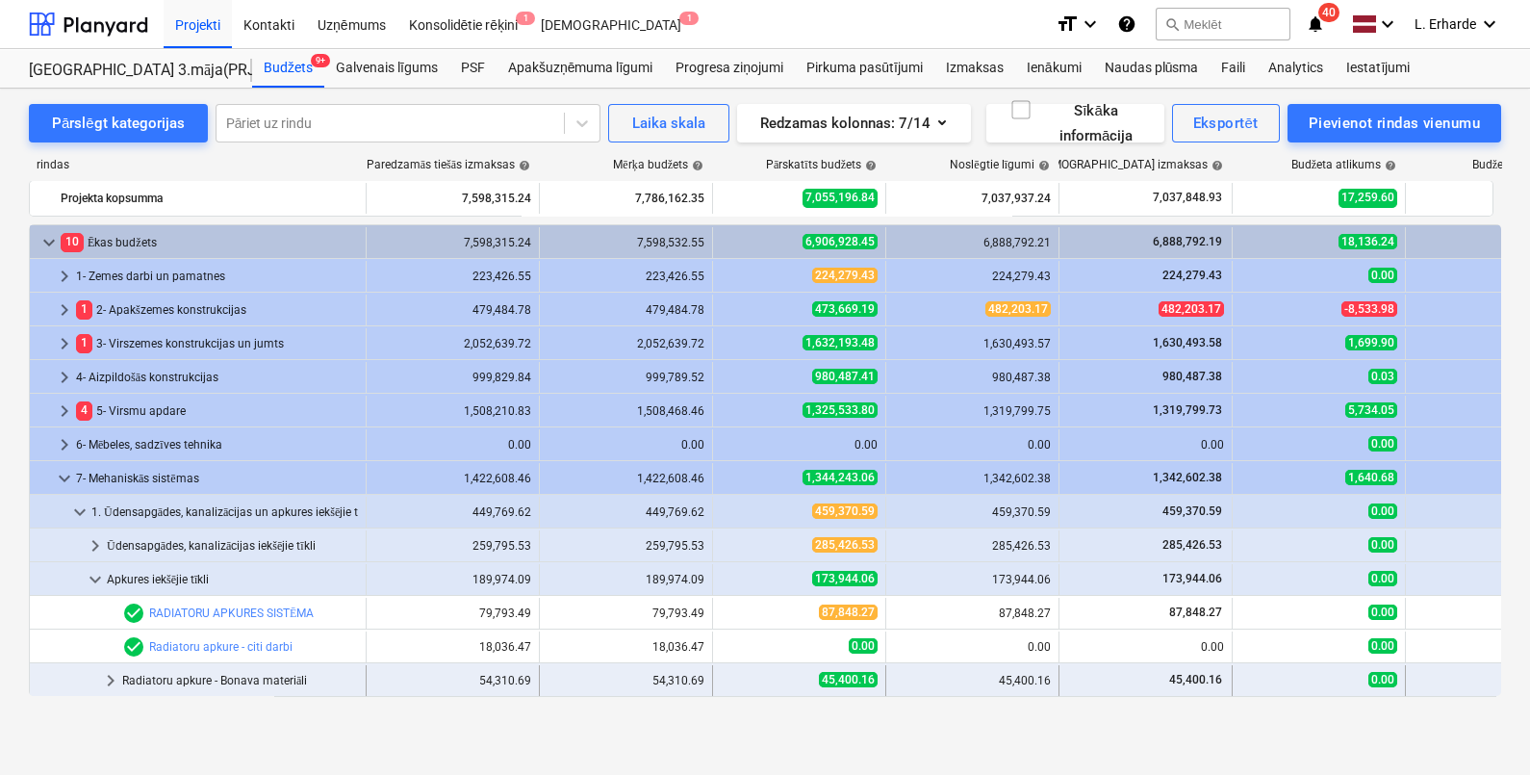
click at [271, 675] on div "Radiatoru apkure - Bonava materiāli" at bounding box center [240, 680] width 236 height 31
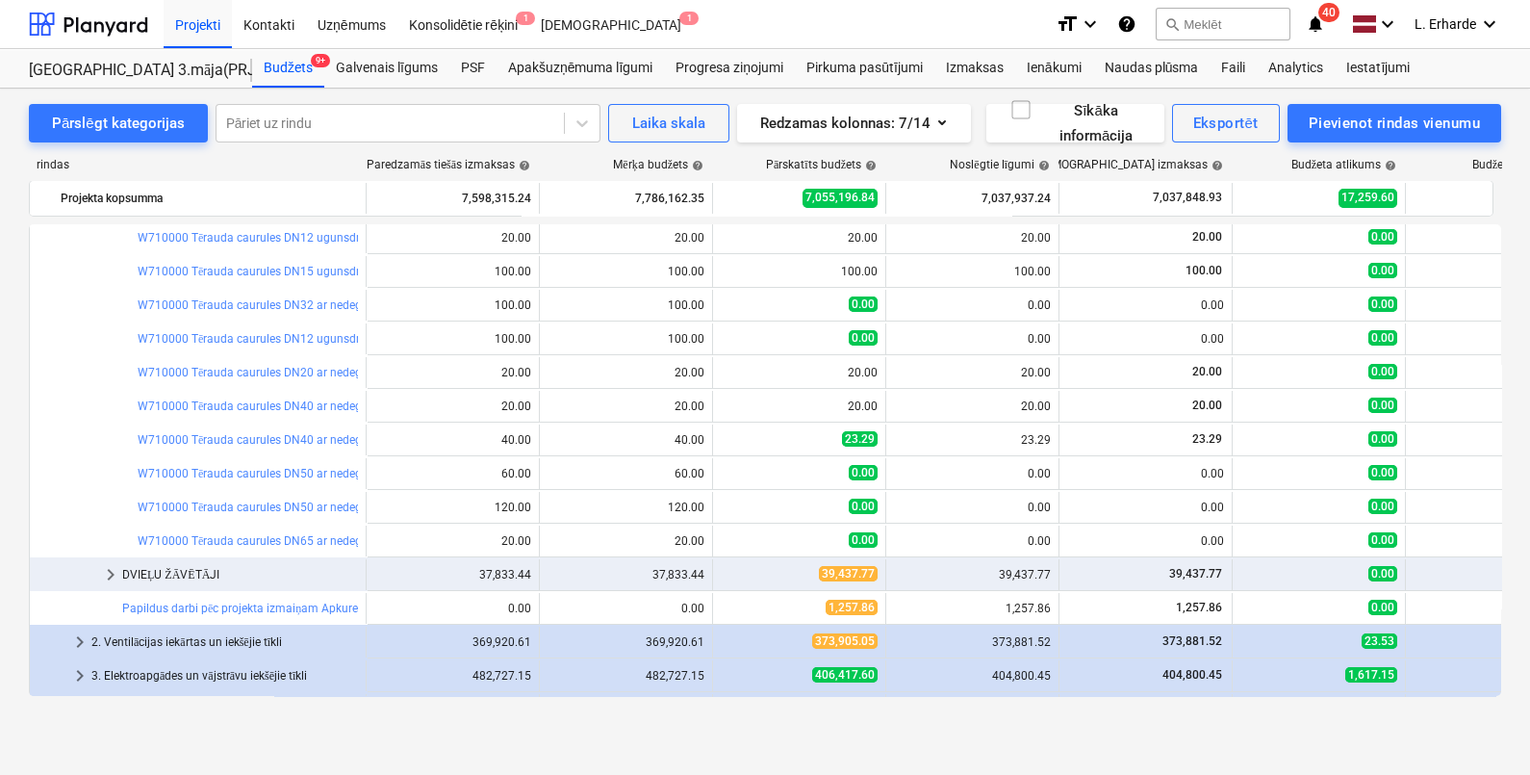
scroll to position [1089, 0]
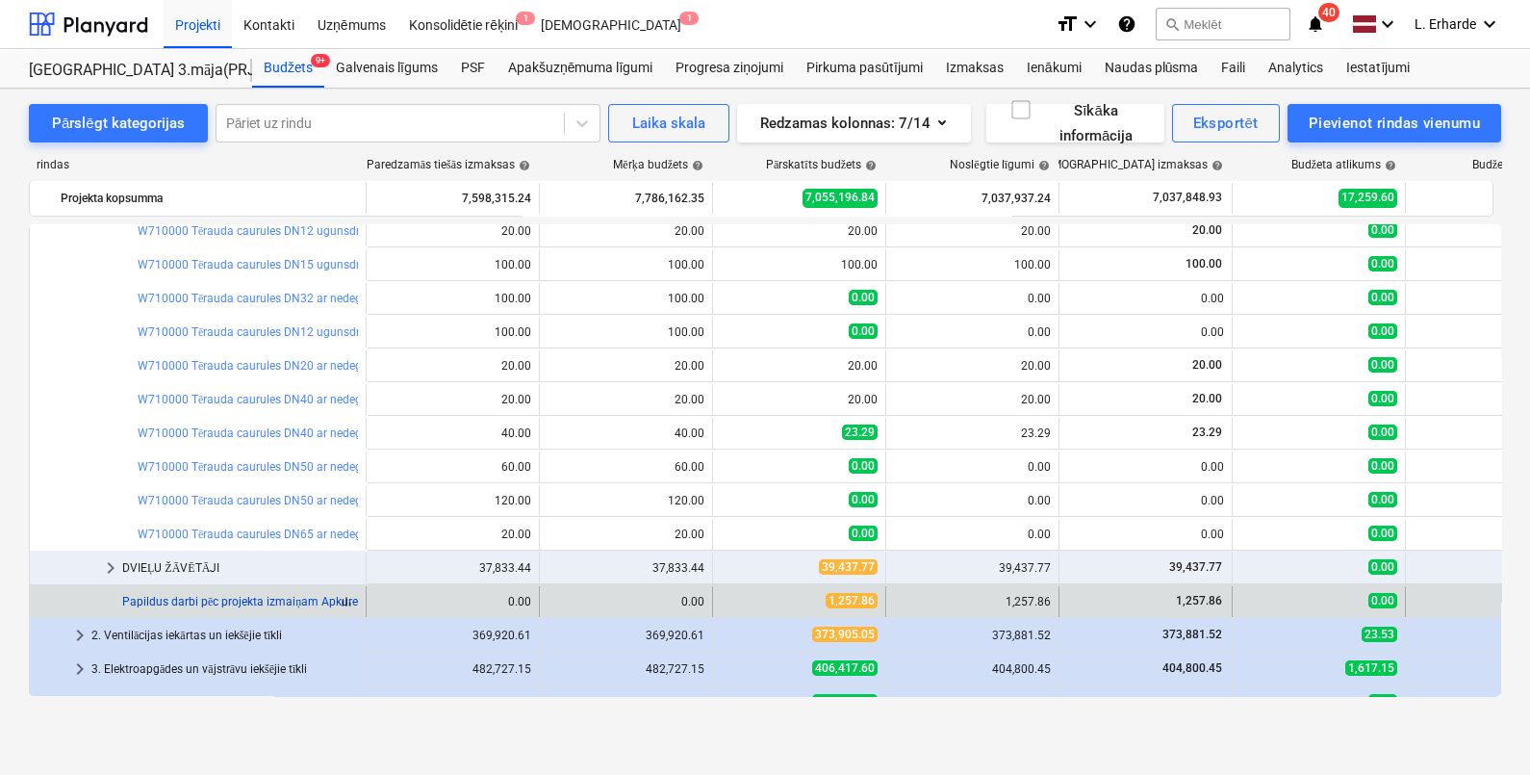
click at [312, 601] on link "Papildus darbi pēc projekta izmaiņam Apkure+SM" at bounding box center [251, 601] width 259 height 13
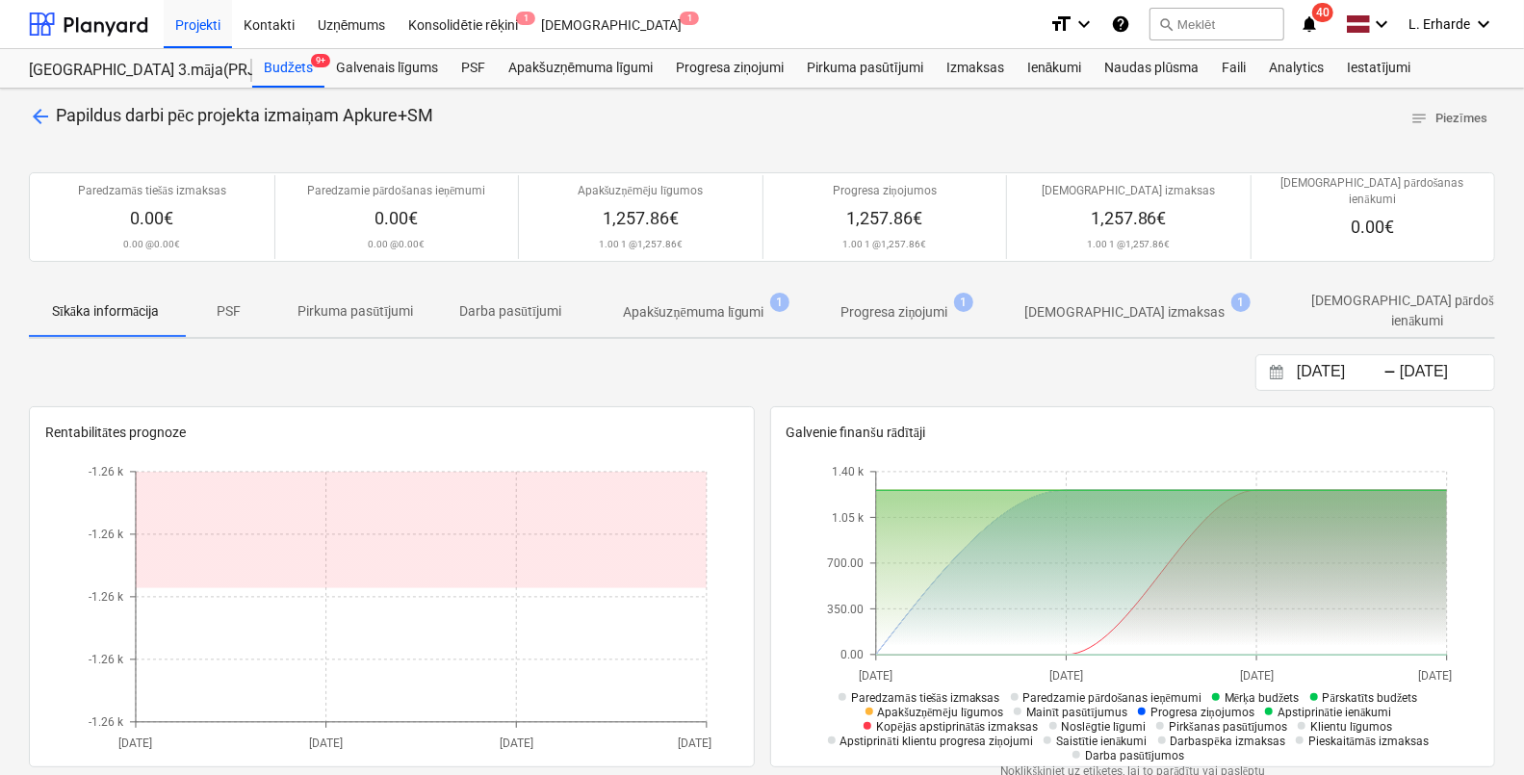
click at [46, 120] on span "arrow_back" at bounding box center [40, 116] width 23 height 23
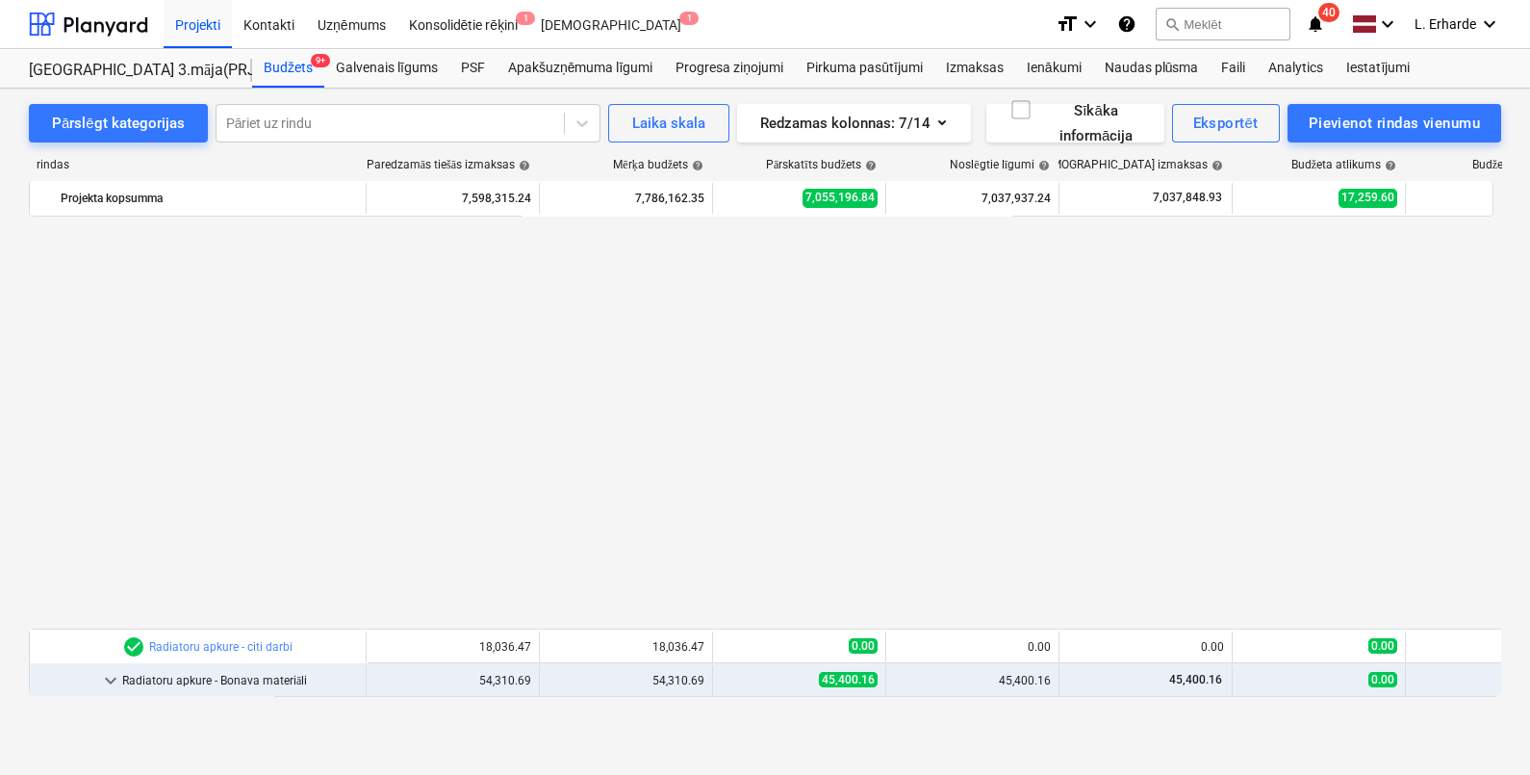
scroll to position [1089, 0]
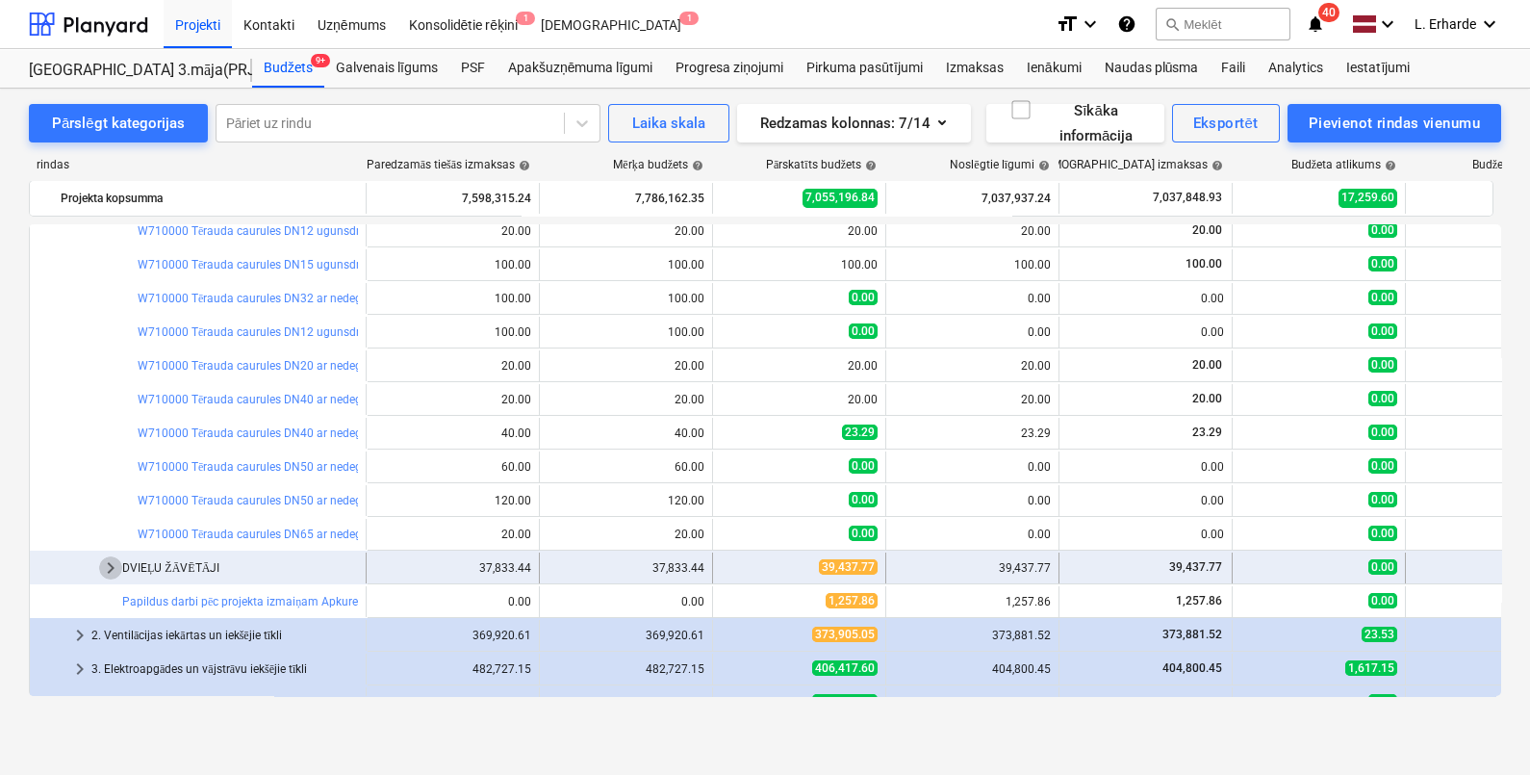
click at [110, 567] on span "keyboard_arrow_right" at bounding box center [110, 567] width 23 height 23
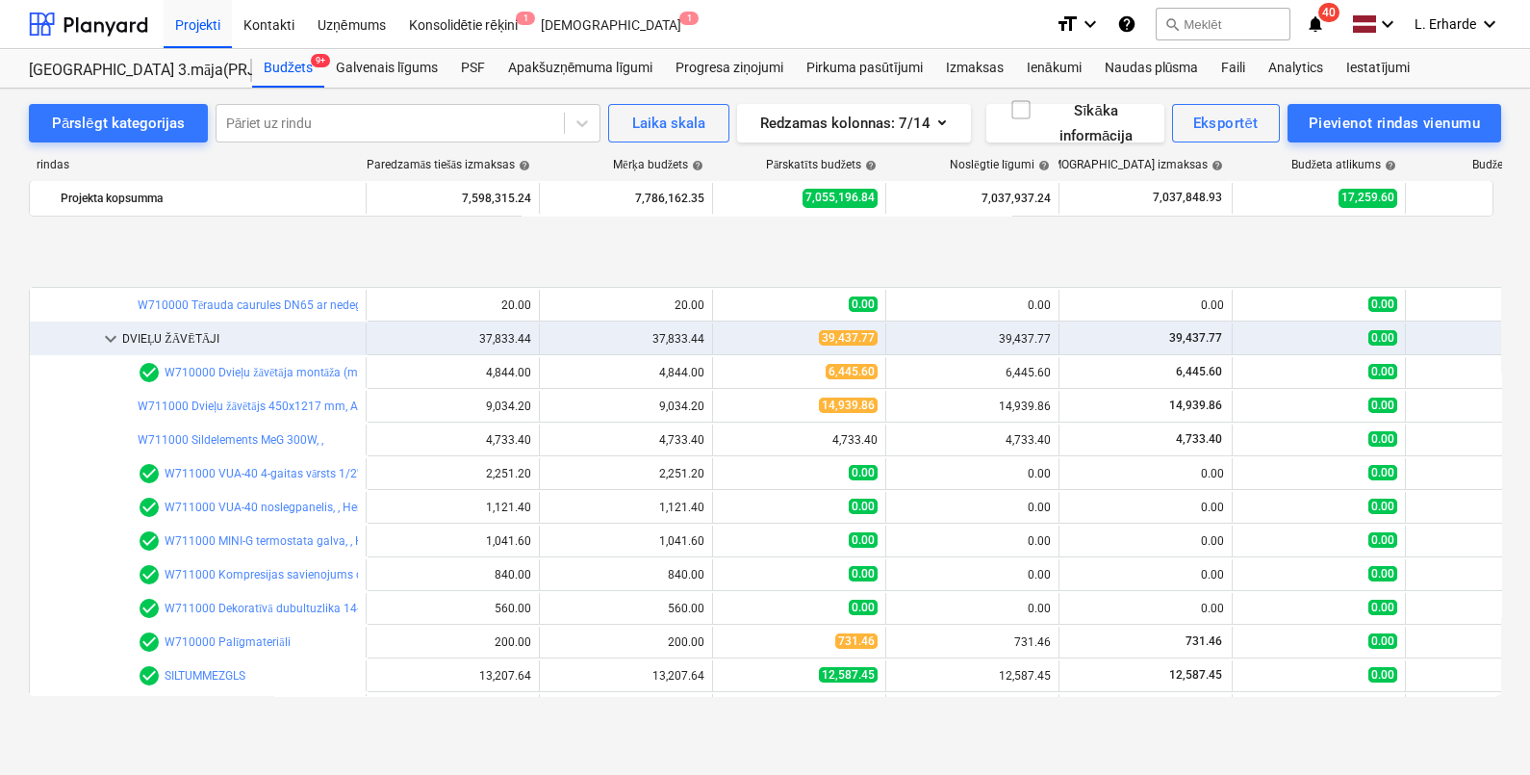
scroll to position [1477, 0]
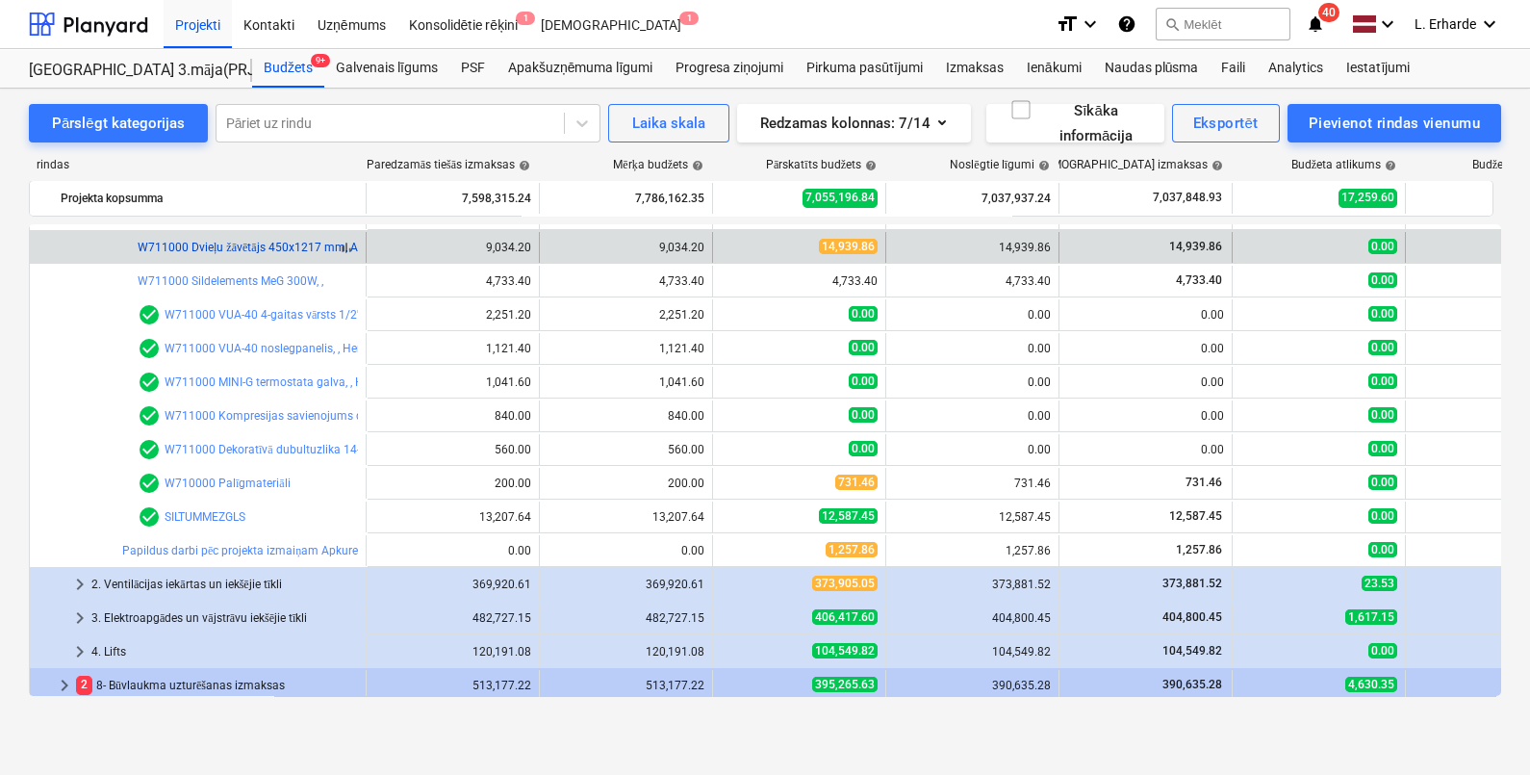
click at [274, 250] on link "W711000 Dvieļu žāvētājs 450x1217 mm, Aura [MEDICAL_DATA]-120-045 , Zehnder" at bounding box center [350, 247] width 424 height 13
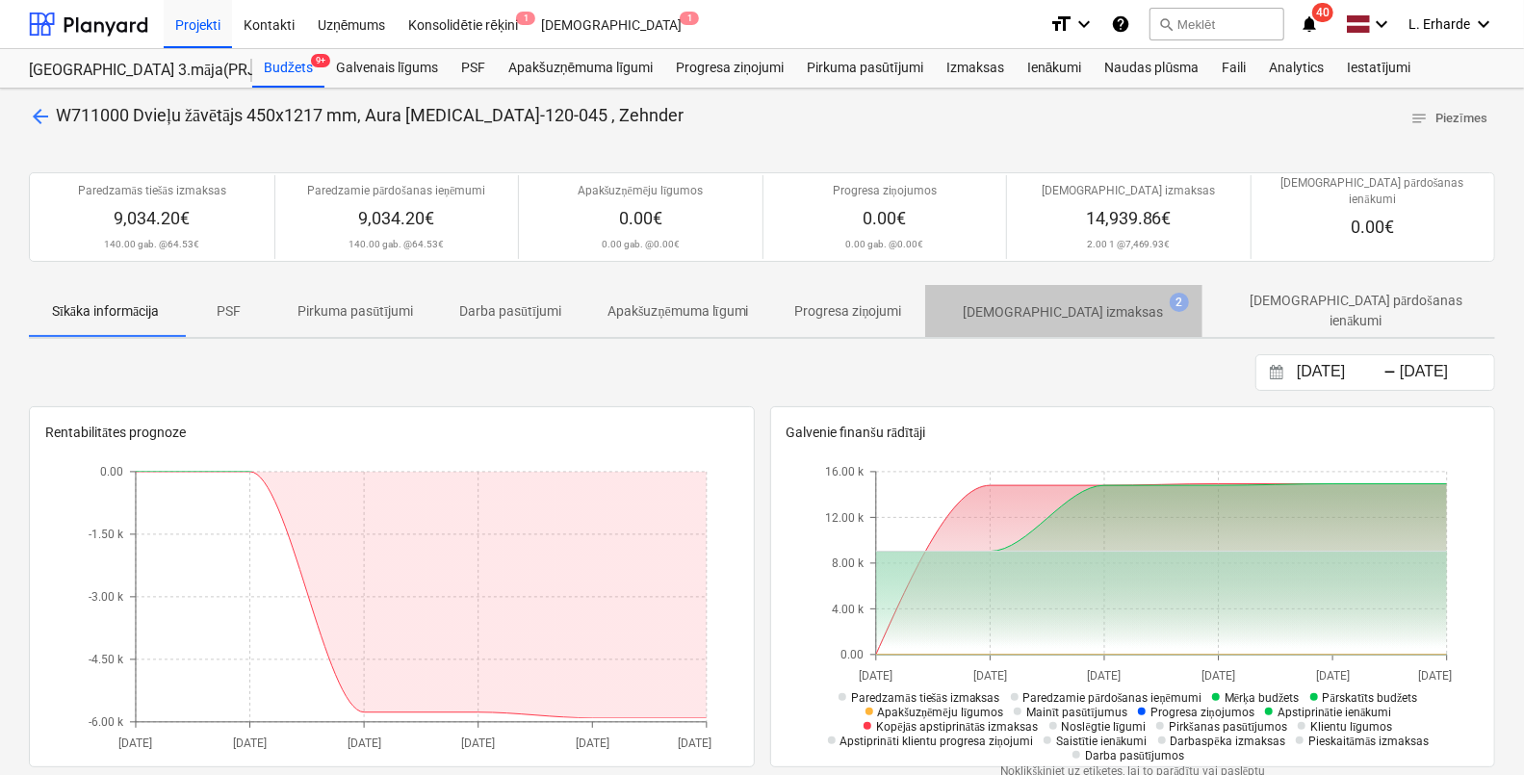
click at [1094, 302] on p "[DEMOGRAPHIC_DATA] izmaksas" at bounding box center [1063, 312] width 200 height 20
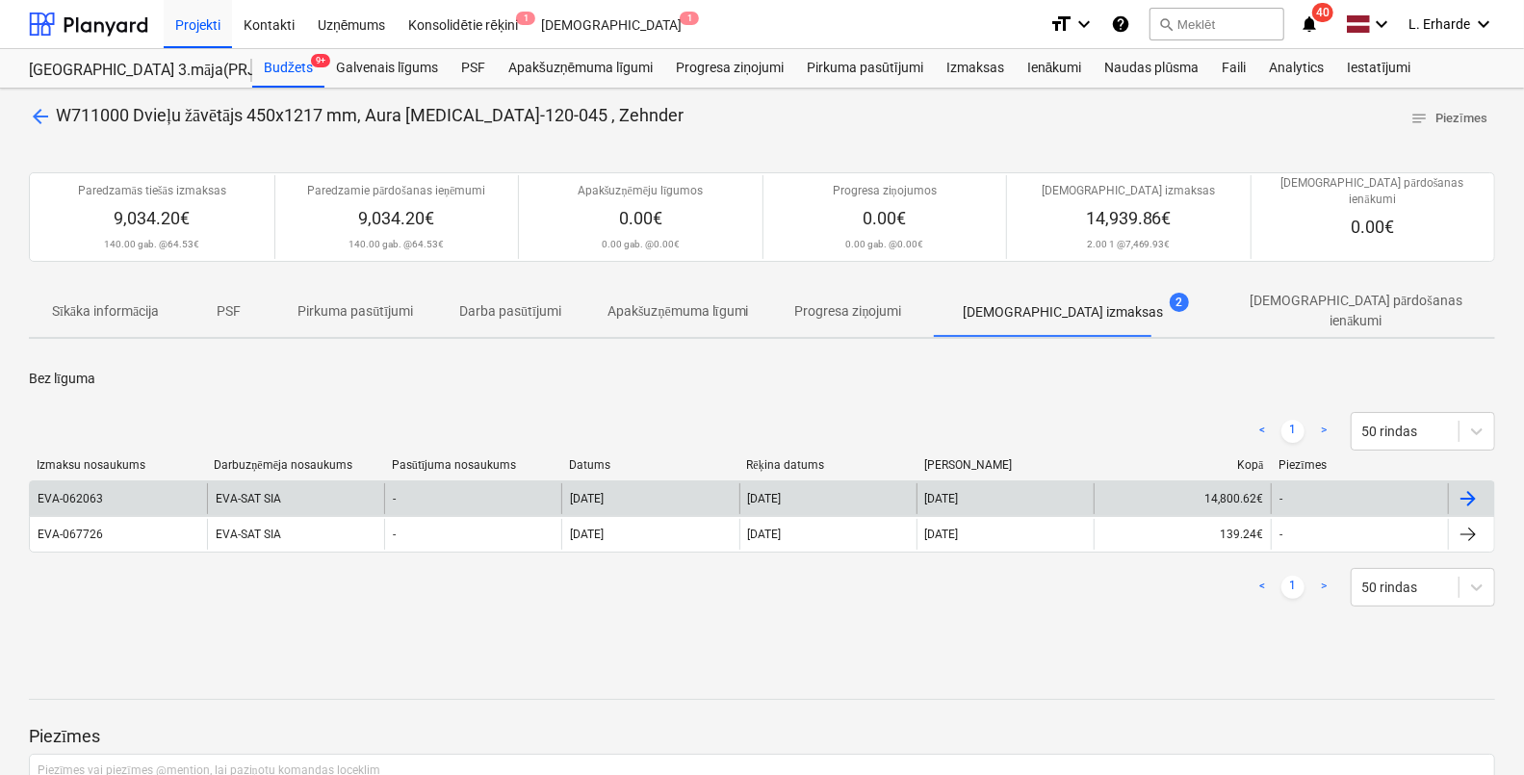
click at [123, 483] on div "EVA-062063" at bounding box center [118, 498] width 177 height 31
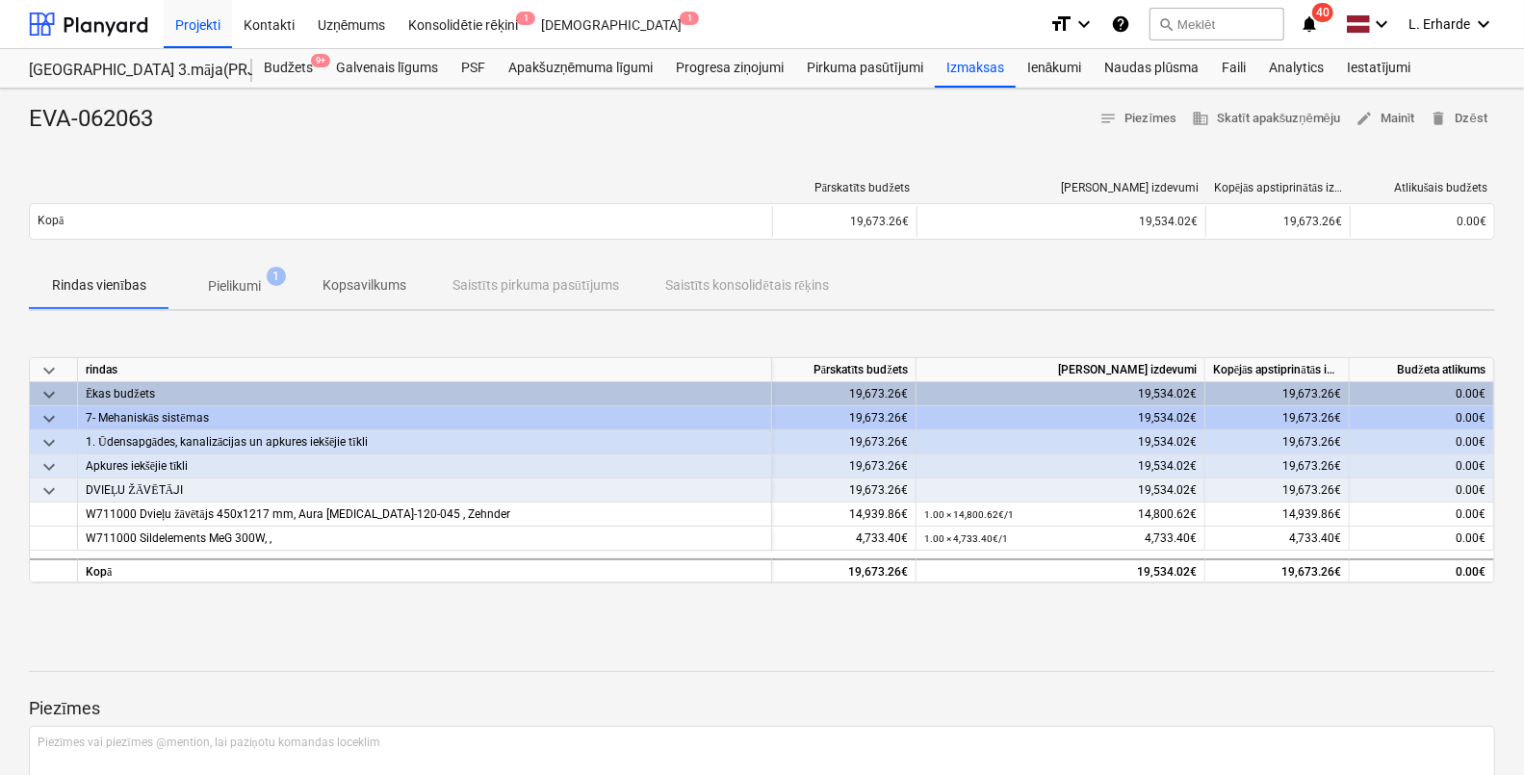
click at [230, 290] on p "Pielikumi" at bounding box center [234, 286] width 53 height 20
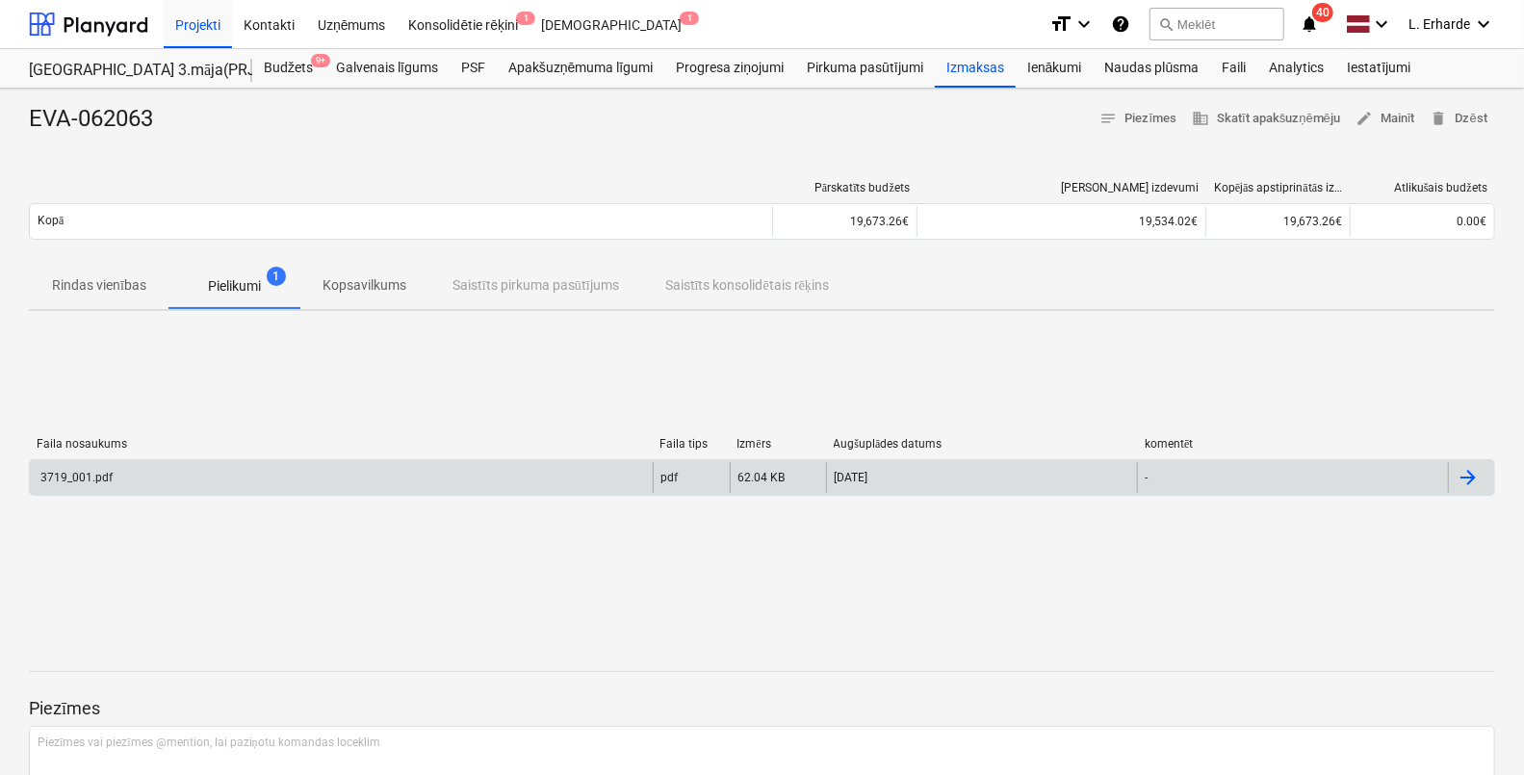
click at [85, 471] on div "3719_001.pdf" at bounding box center [75, 477] width 75 height 13
